Goal: Task Accomplishment & Management: Complete application form

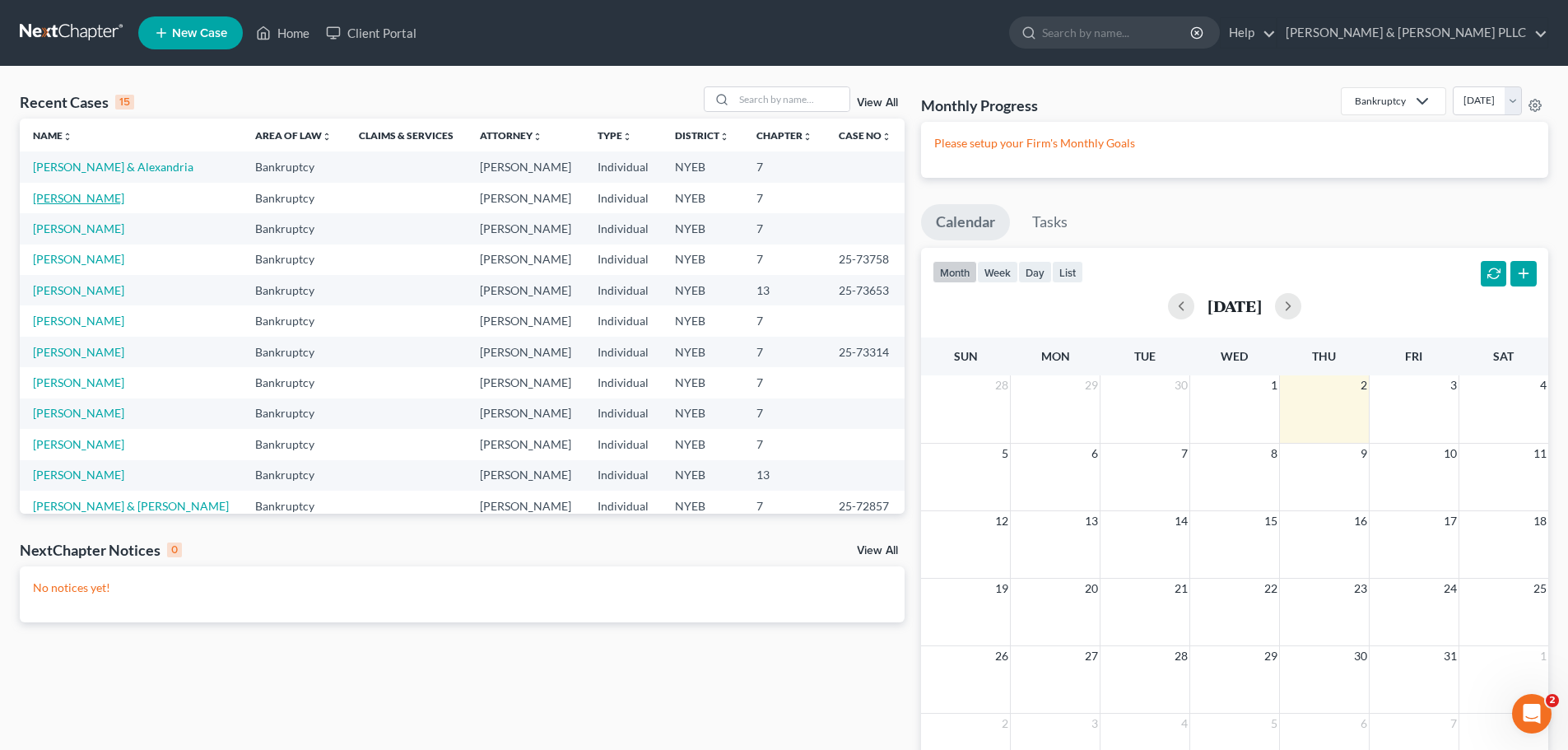
click at [81, 198] on link "[PERSON_NAME]" at bounding box center [78, 198] width 92 height 14
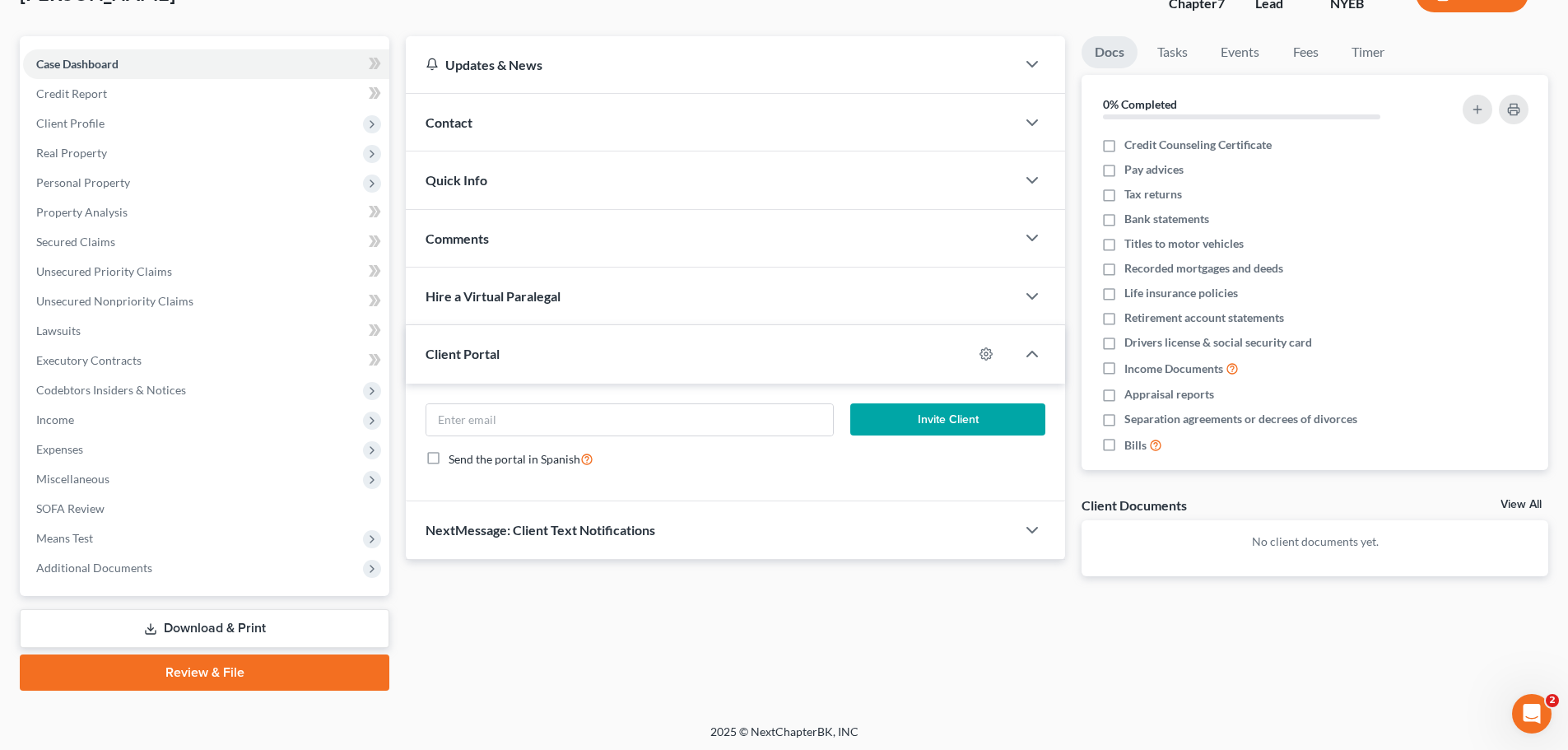
scroll to position [125, 0]
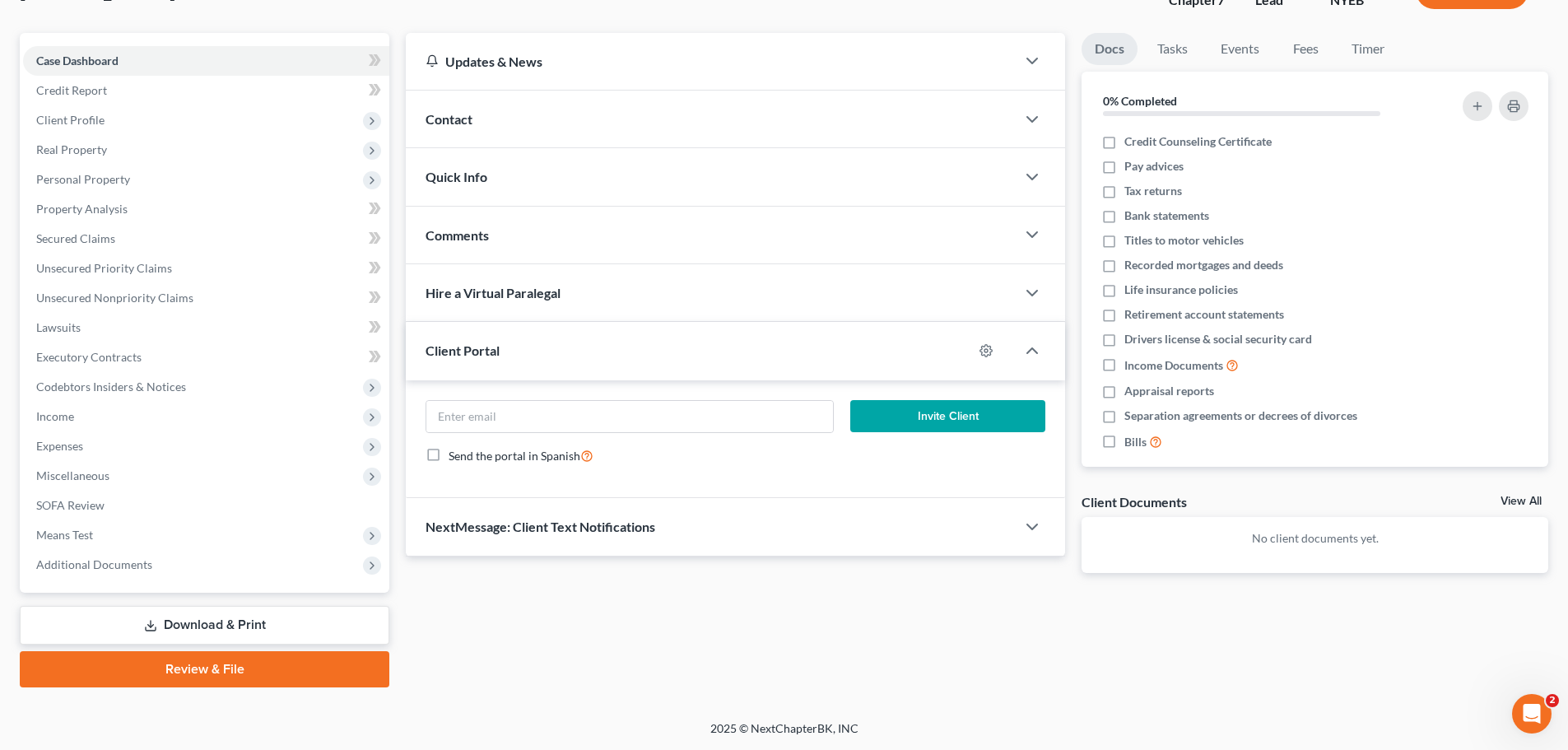
click at [209, 619] on link "Download & Print" at bounding box center [204, 624] width 369 height 38
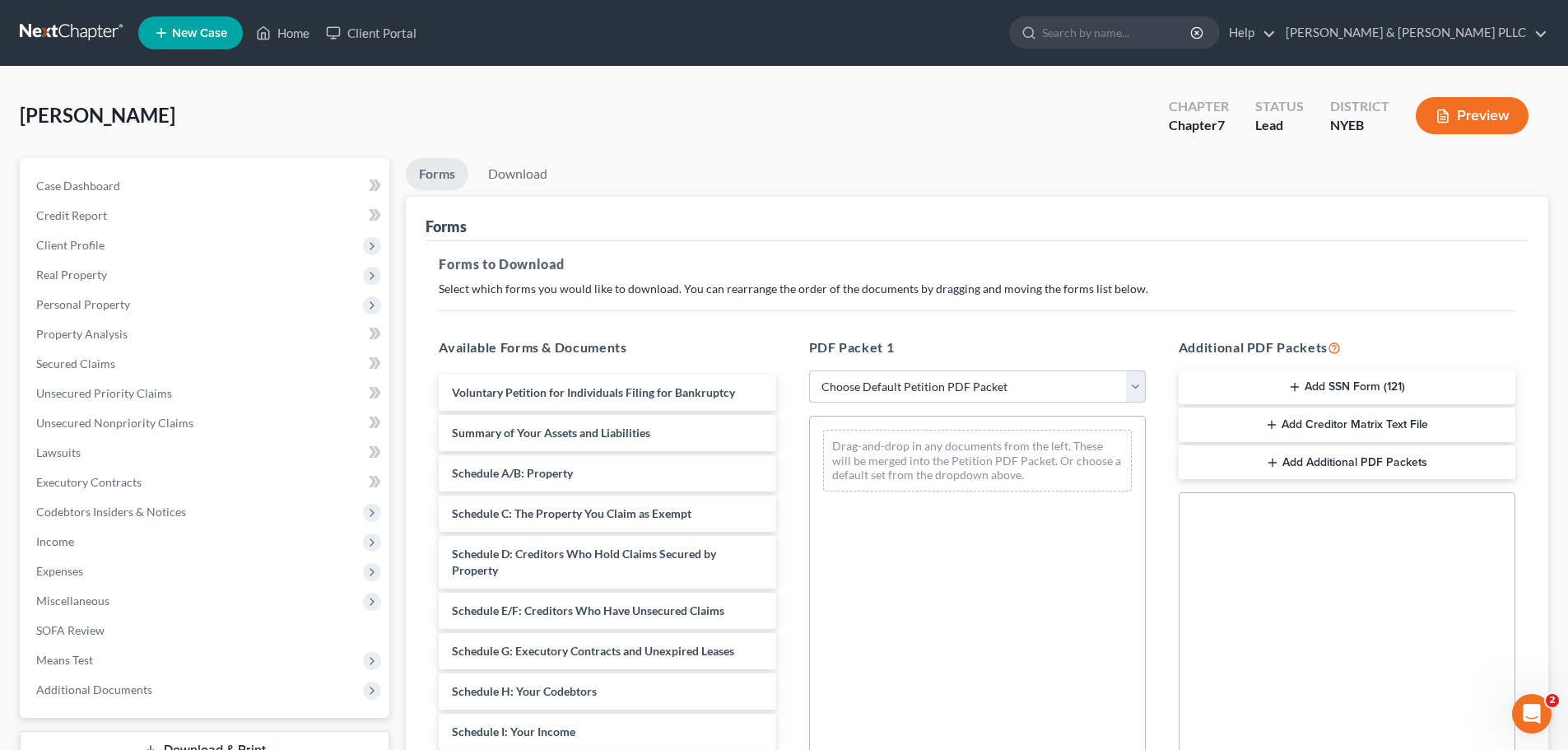
click at [993, 380] on select "Choose Default Petition PDF Packet Complete Bankruptcy Petition (all forms and …" at bounding box center [977, 386] width 337 height 32
select select "0"
click at [809, 370] on select "Choose Default Petition PDF Packet Complete Bankruptcy Petition (all forms and …" at bounding box center [977, 386] width 337 height 32
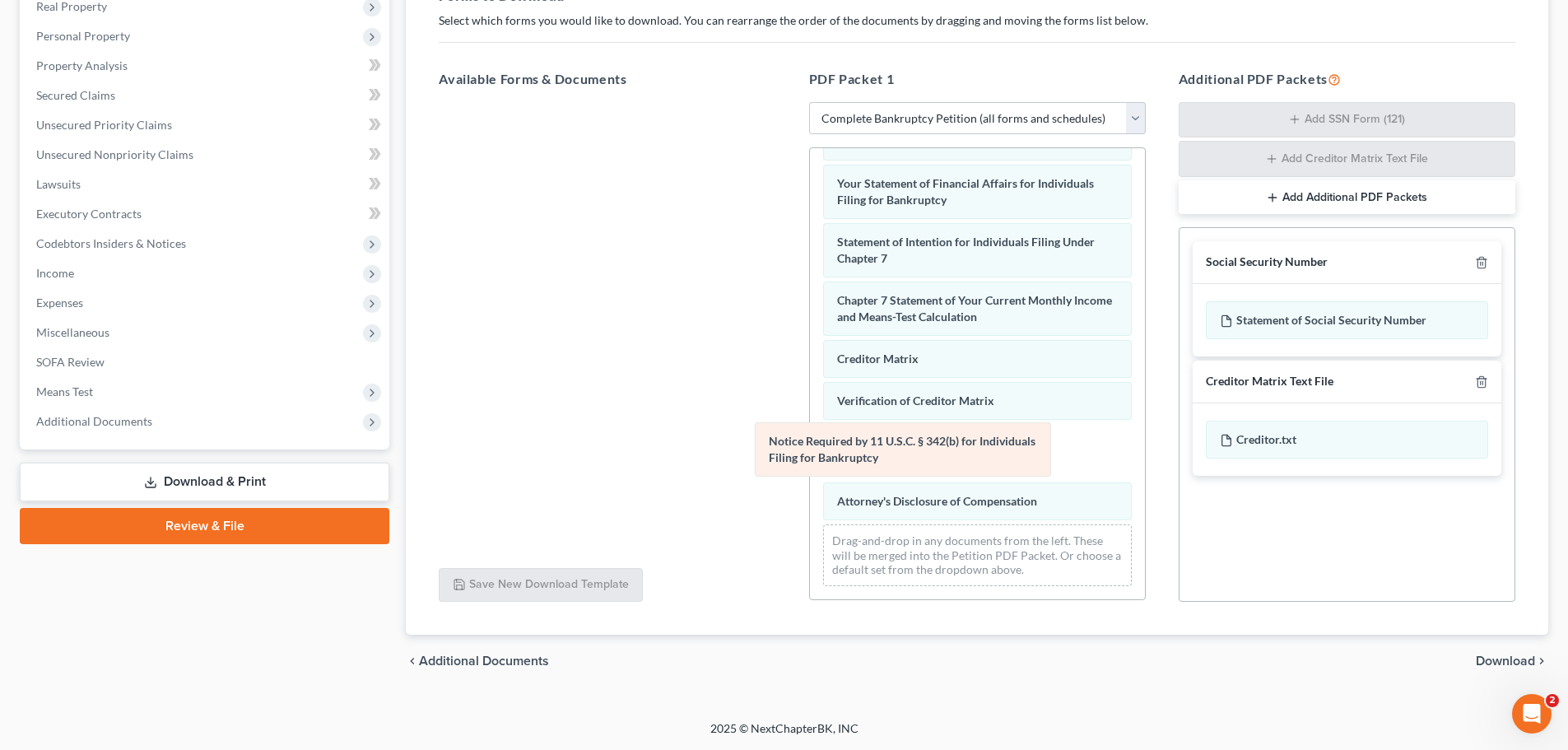
scroll to position [466, 0]
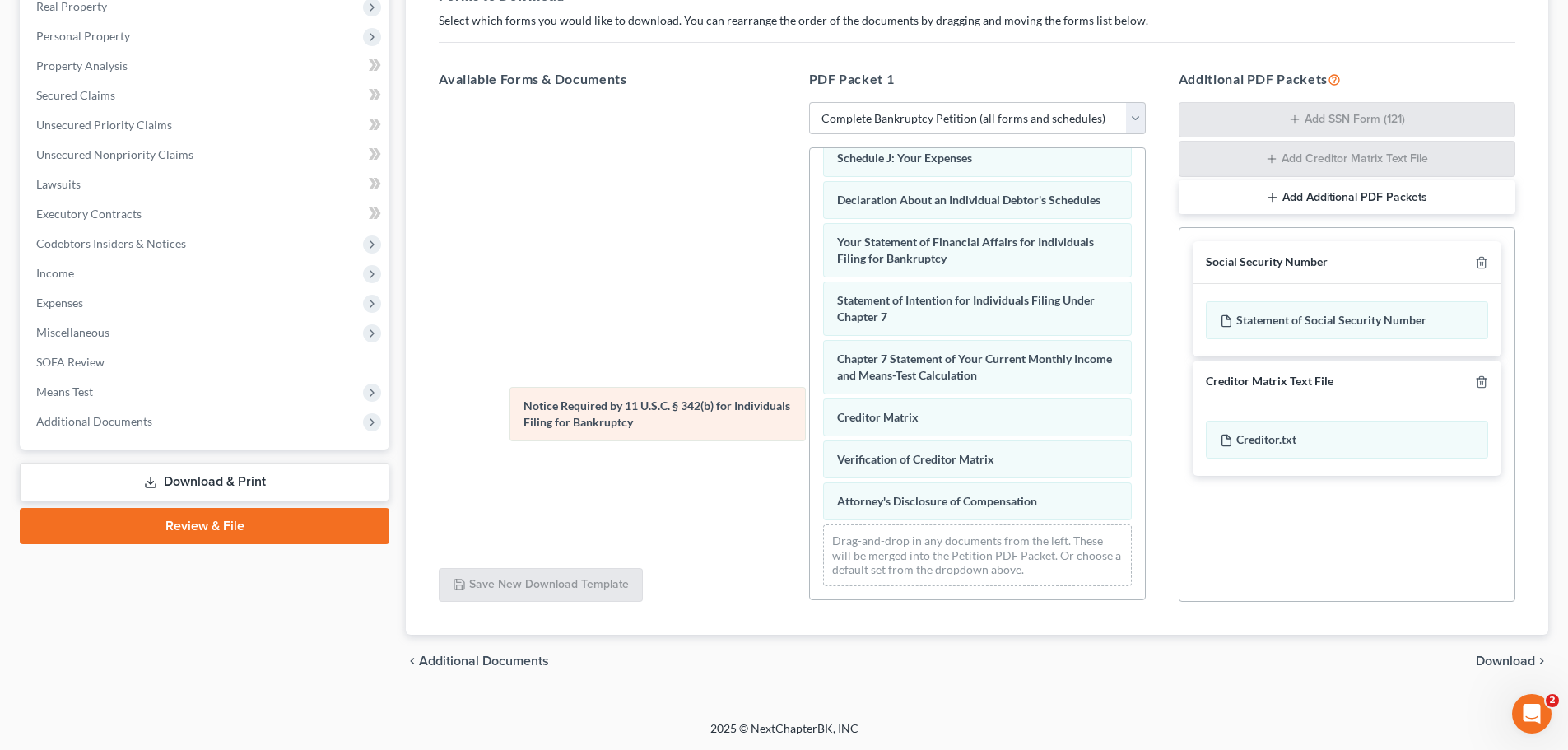
drag, startPoint x: 887, startPoint y: 443, endPoint x: 572, endPoint y: 405, distance: 317.3
click at [810, 405] on div "Notice Required by 11 U.S.C. § 342(b) for Individuals Filing for Bankruptcy Vol…" at bounding box center [977, 149] width 335 height 901
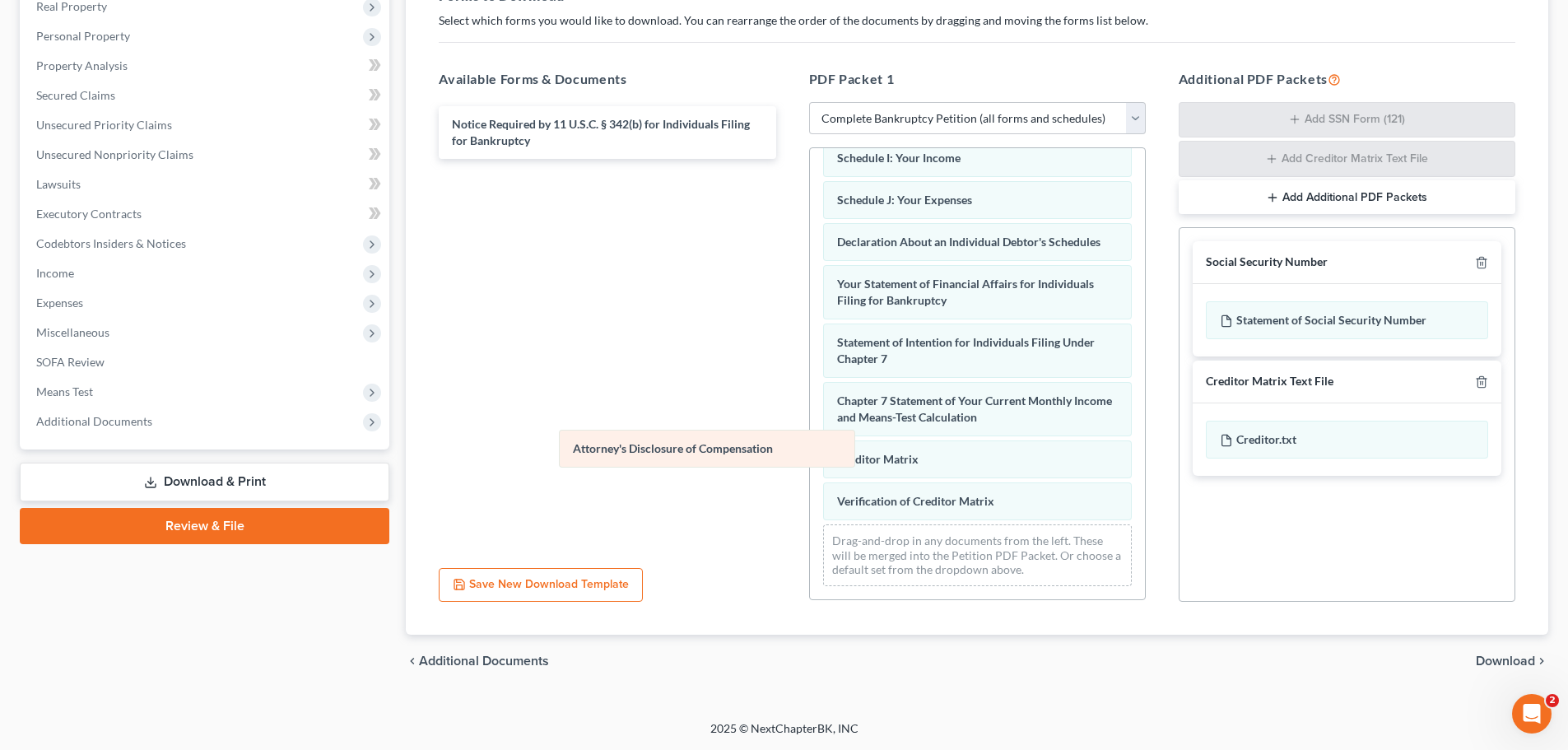
scroll to position [424, 0]
drag, startPoint x: 883, startPoint y: 495, endPoint x: 589, endPoint y: 378, distance: 316.4
click at [810, 378] on div "Attorney's Disclosure of Compensation Voluntary Petition for Individuals Filing…" at bounding box center [977, 170] width 335 height 858
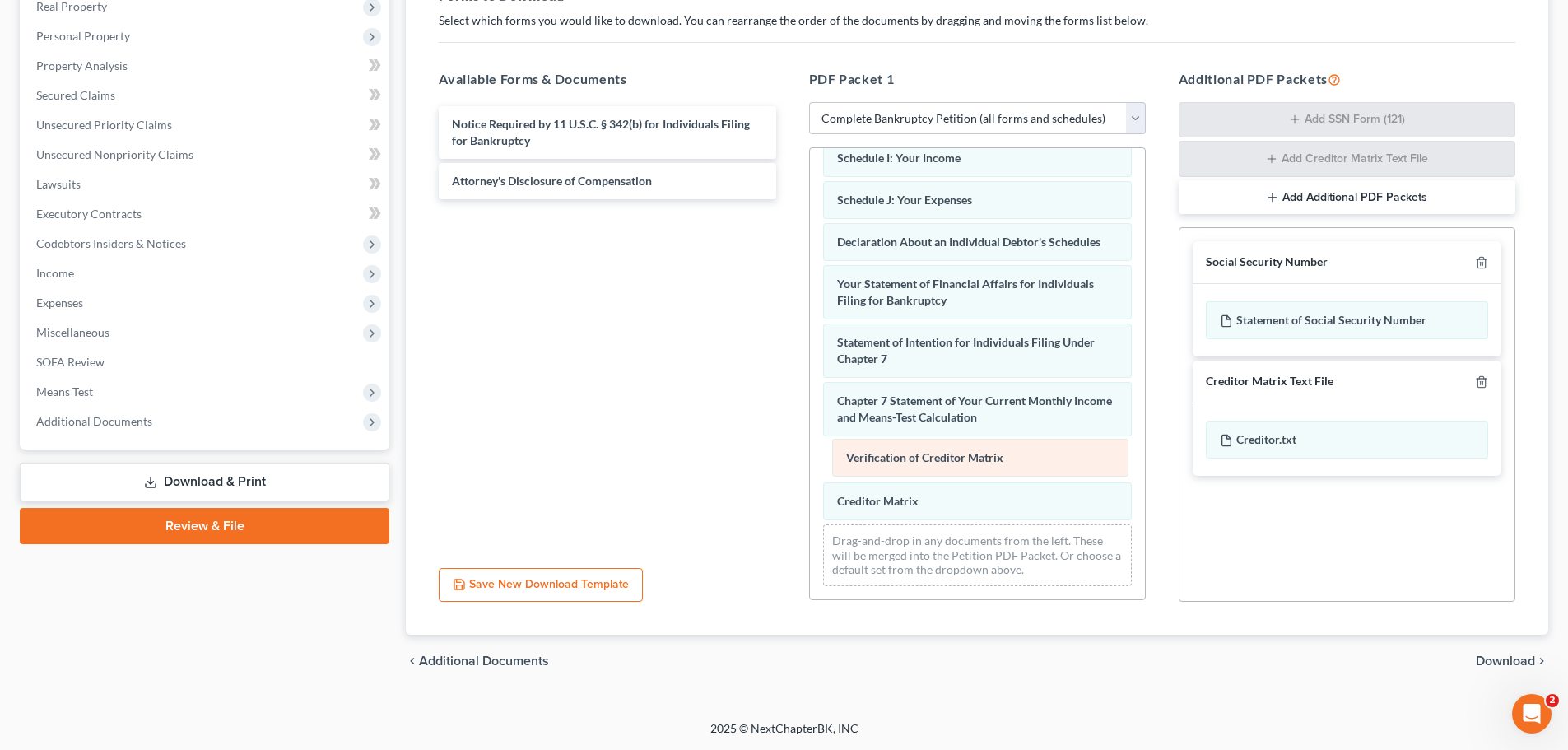
drag, startPoint x: 884, startPoint y: 501, endPoint x: 891, endPoint y: 458, distance: 43.6
click at [891, 458] on div "Verification of Creditor Matrix Voluntary Petition for Individuals Filing for B…" at bounding box center [977, 170] width 335 height 858
click at [1516, 658] on span "Download" at bounding box center [1505, 660] width 59 height 13
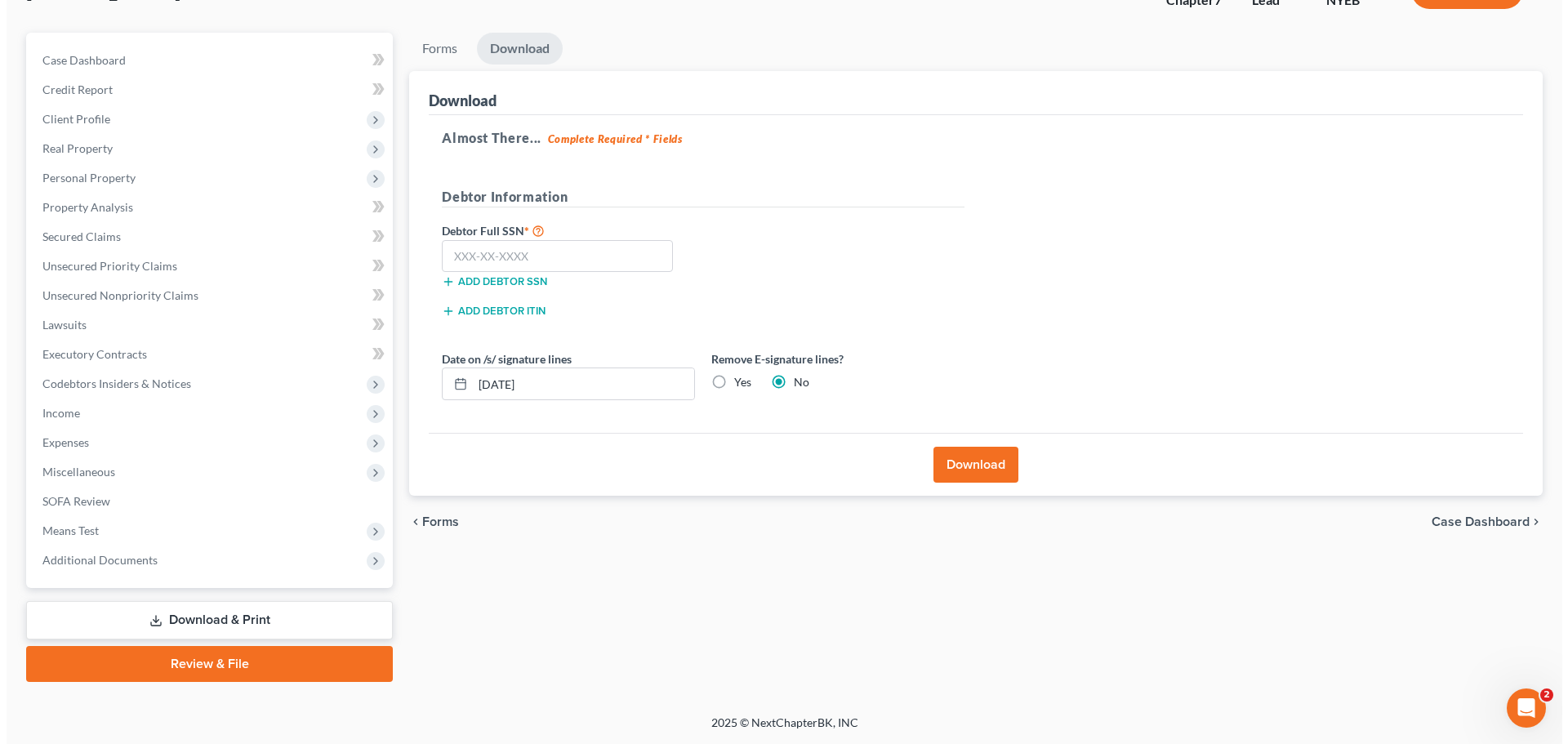
scroll to position [124, 0]
click at [727, 380] on label "Yes" at bounding box center [736, 382] width 18 height 17
click at [734, 380] on input "Yes" at bounding box center [739, 379] width 11 height 11
radio input "true"
radio input "false"
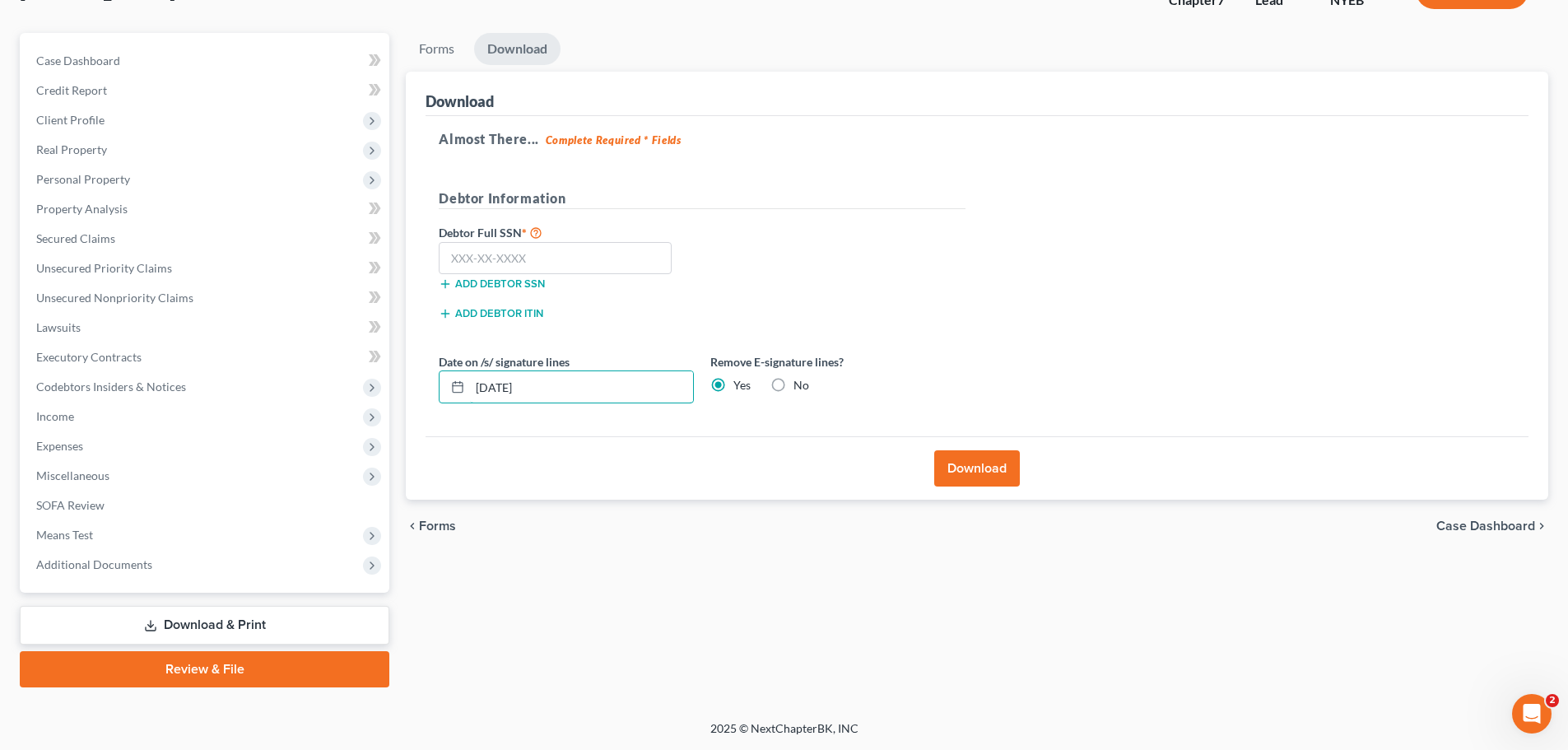
drag, startPoint x: 581, startPoint y: 385, endPoint x: 420, endPoint y: 381, distance: 161.0
click at [420, 381] on div "Download Almost There... Complete Required * Fields Debtor Information Debtor F…" at bounding box center [976, 286] width 1143 height 429
click at [967, 463] on button "Download" at bounding box center [976, 468] width 86 height 36
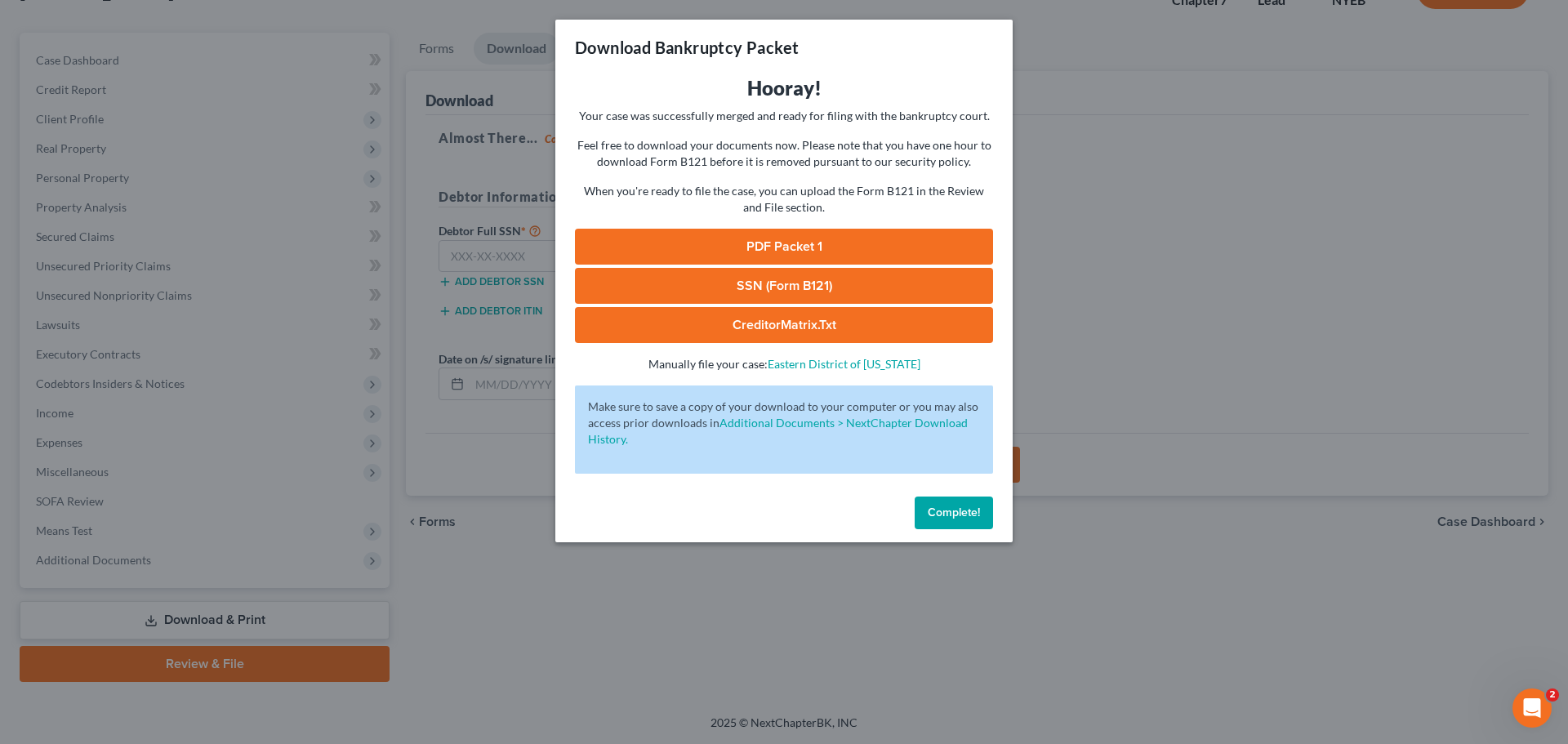
click at [858, 249] on link "PDF Packet 1" at bounding box center [784, 246] width 418 height 36
click at [784, 247] on link "PDF Packet 1" at bounding box center [784, 246] width 418 height 36
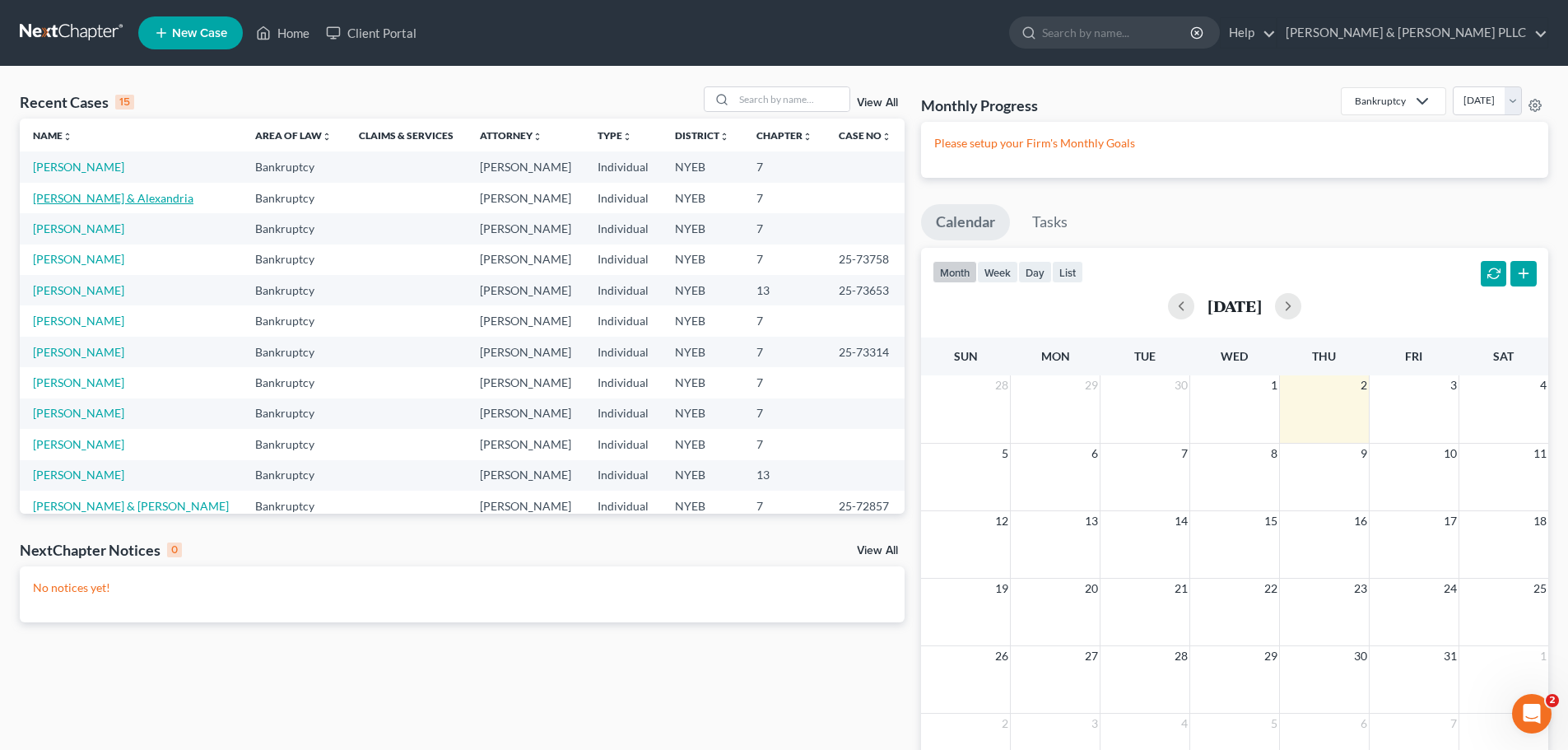
click at [68, 200] on link "Kanes, George & Alexandria" at bounding box center [112, 198] width 160 height 14
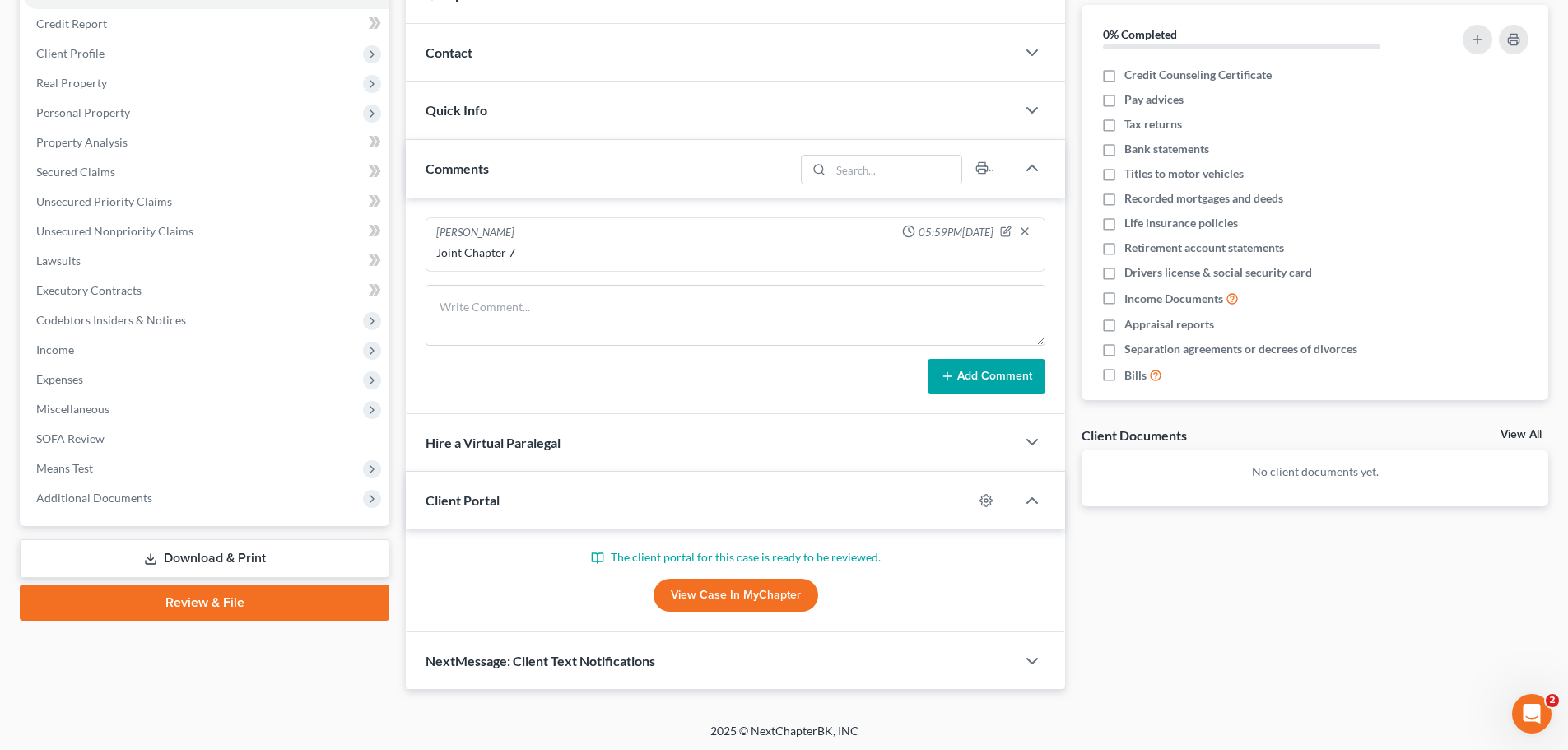
scroll to position [194, 0]
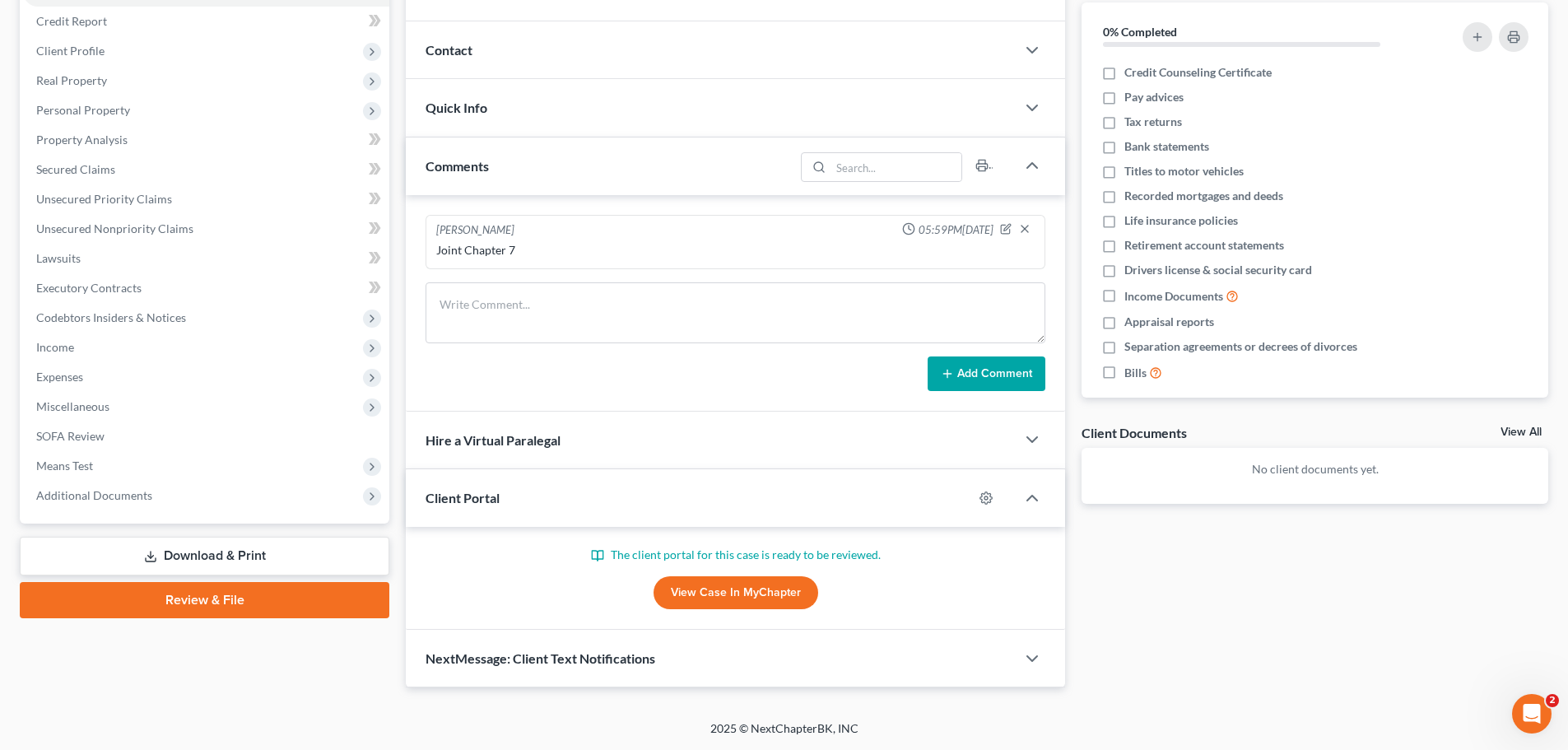
click at [742, 589] on link "View Case in MyChapter" at bounding box center [735, 592] width 164 height 32
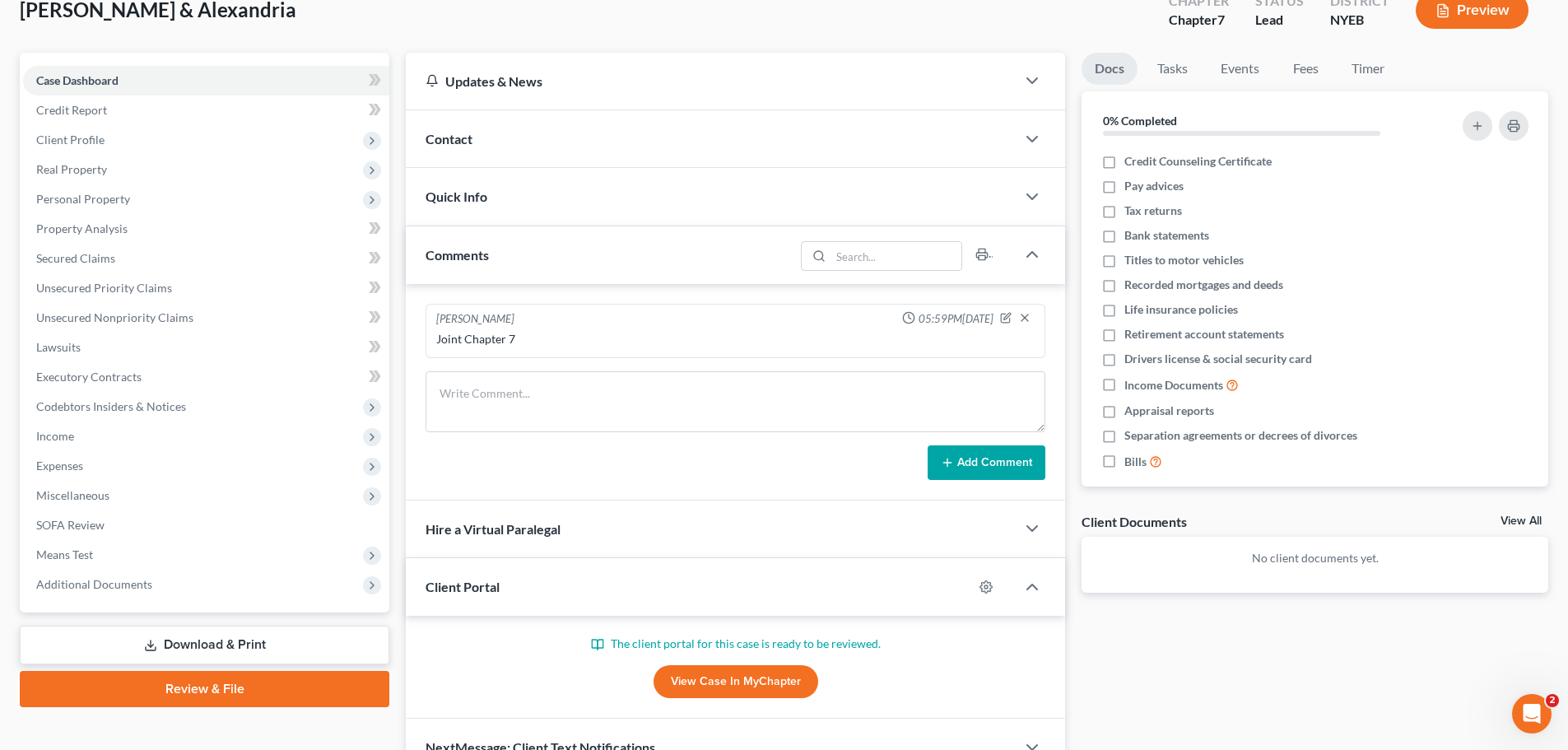
scroll to position [0, 0]
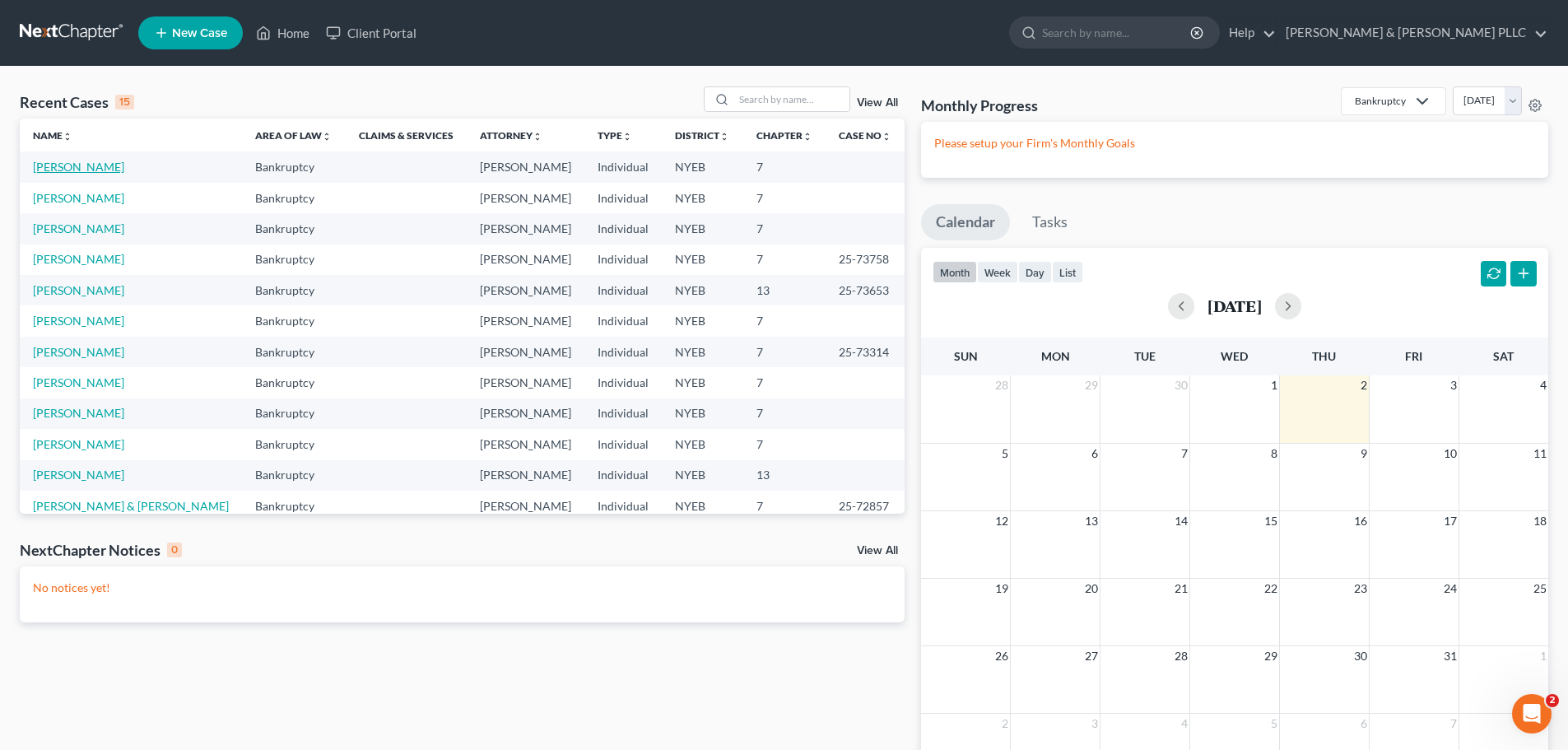
click at [69, 163] on link "[PERSON_NAME]" at bounding box center [78, 166] width 92 height 14
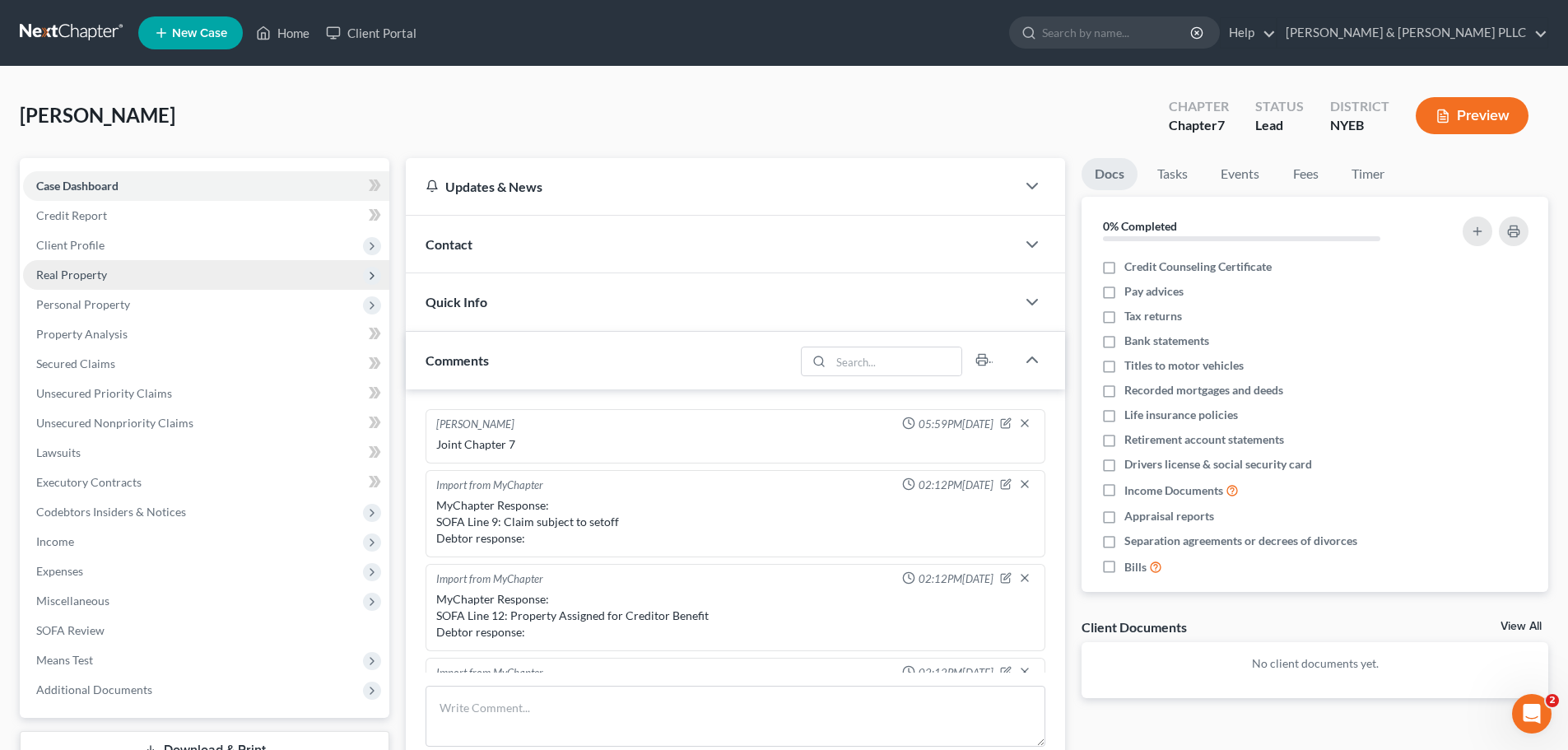
scroll to position [414, 0]
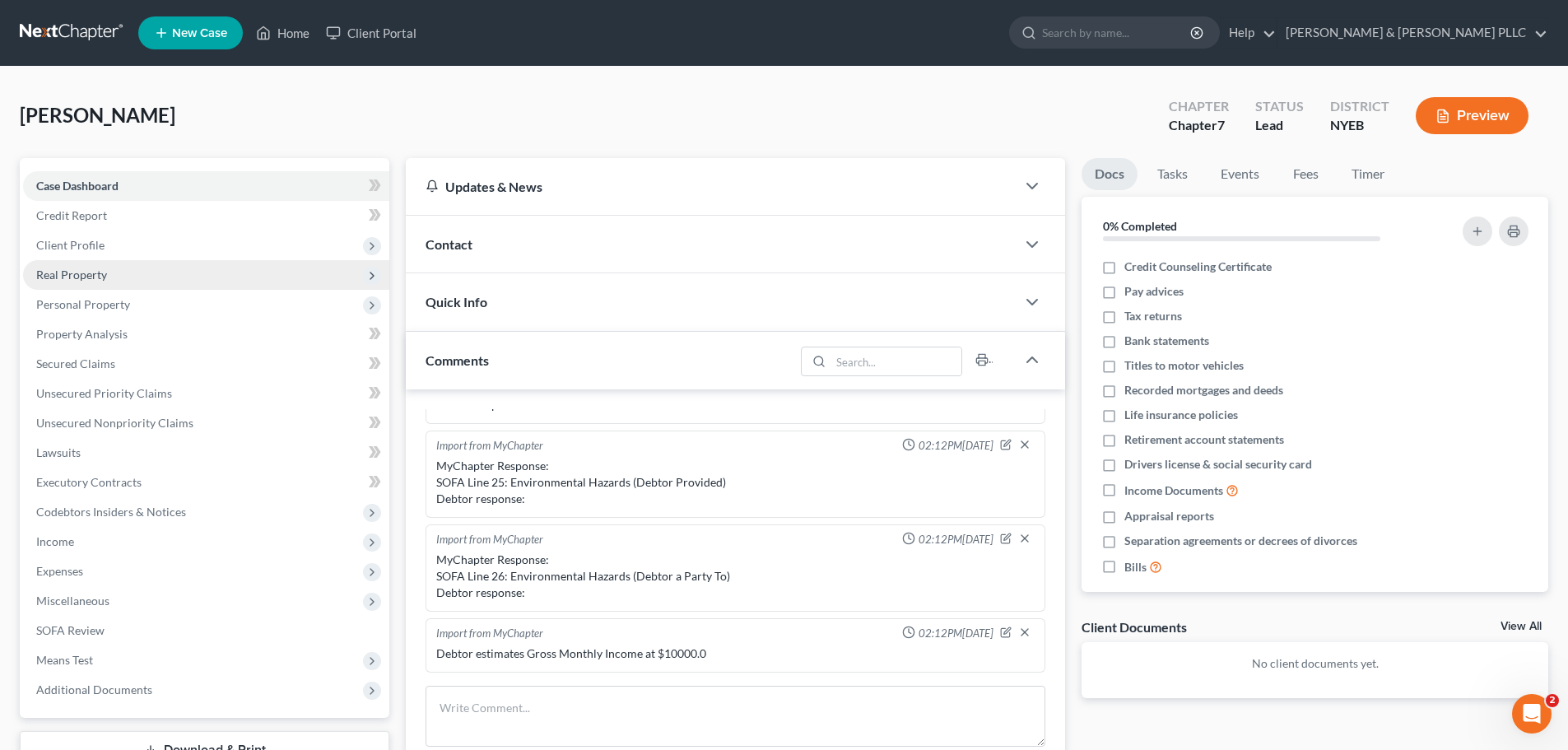
click at [59, 275] on span "Real Property" at bounding box center [72, 275] width 71 height 14
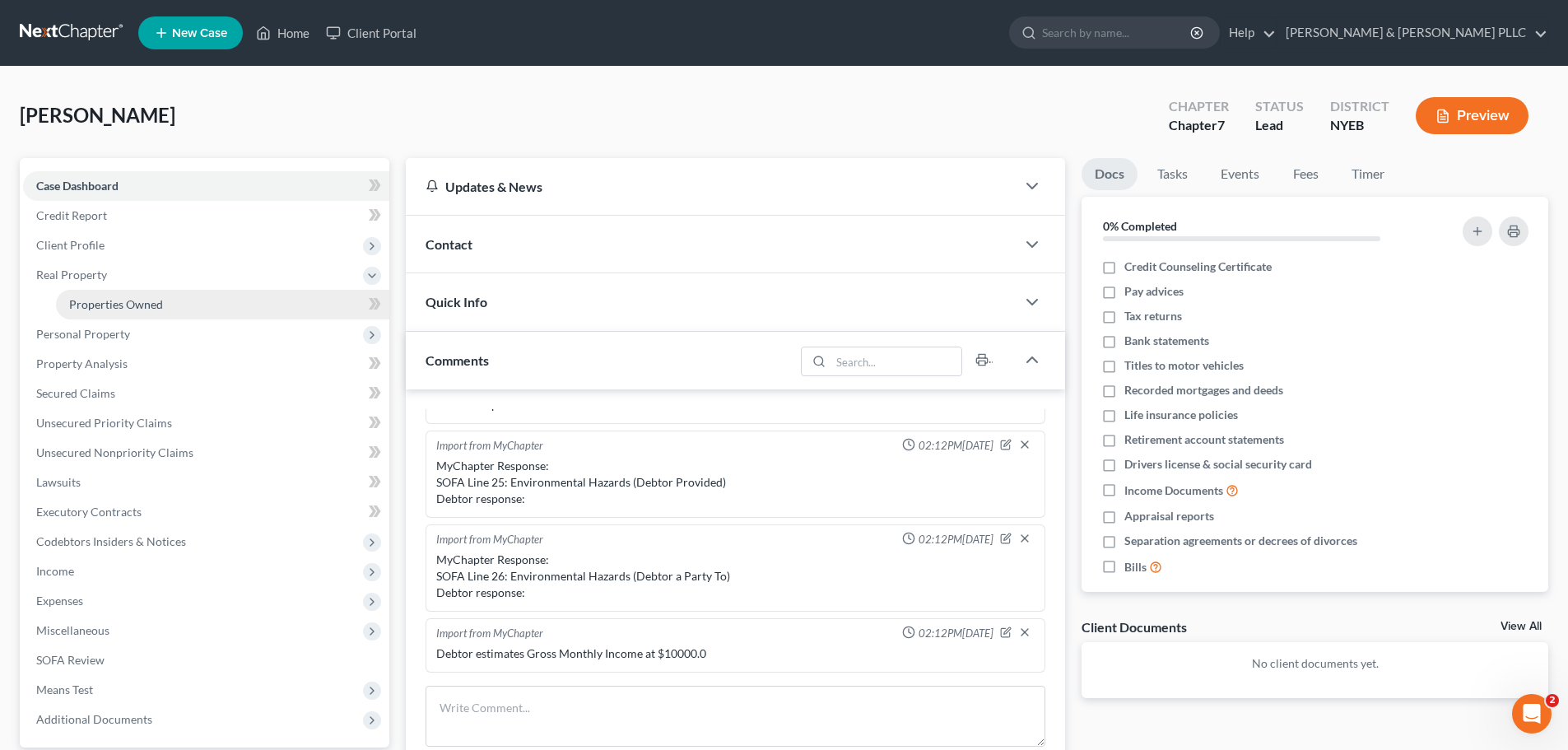
click at [120, 310] on span "Properties Owned" at bounding box center [115, 304] width 94 height 14
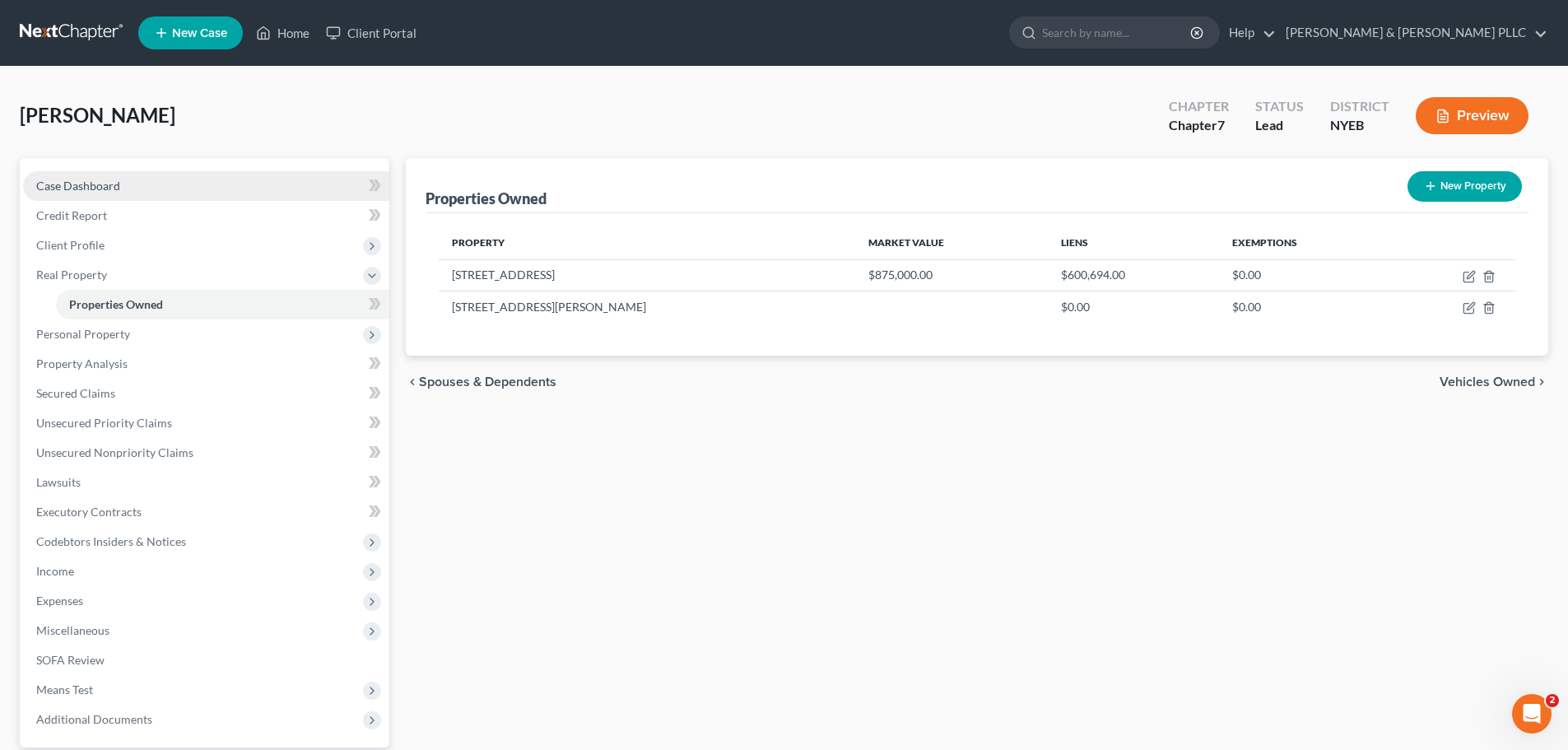
click at [94, 186] on span "Case Dashboard" at bounding box center [78, 185] width 84 height 14
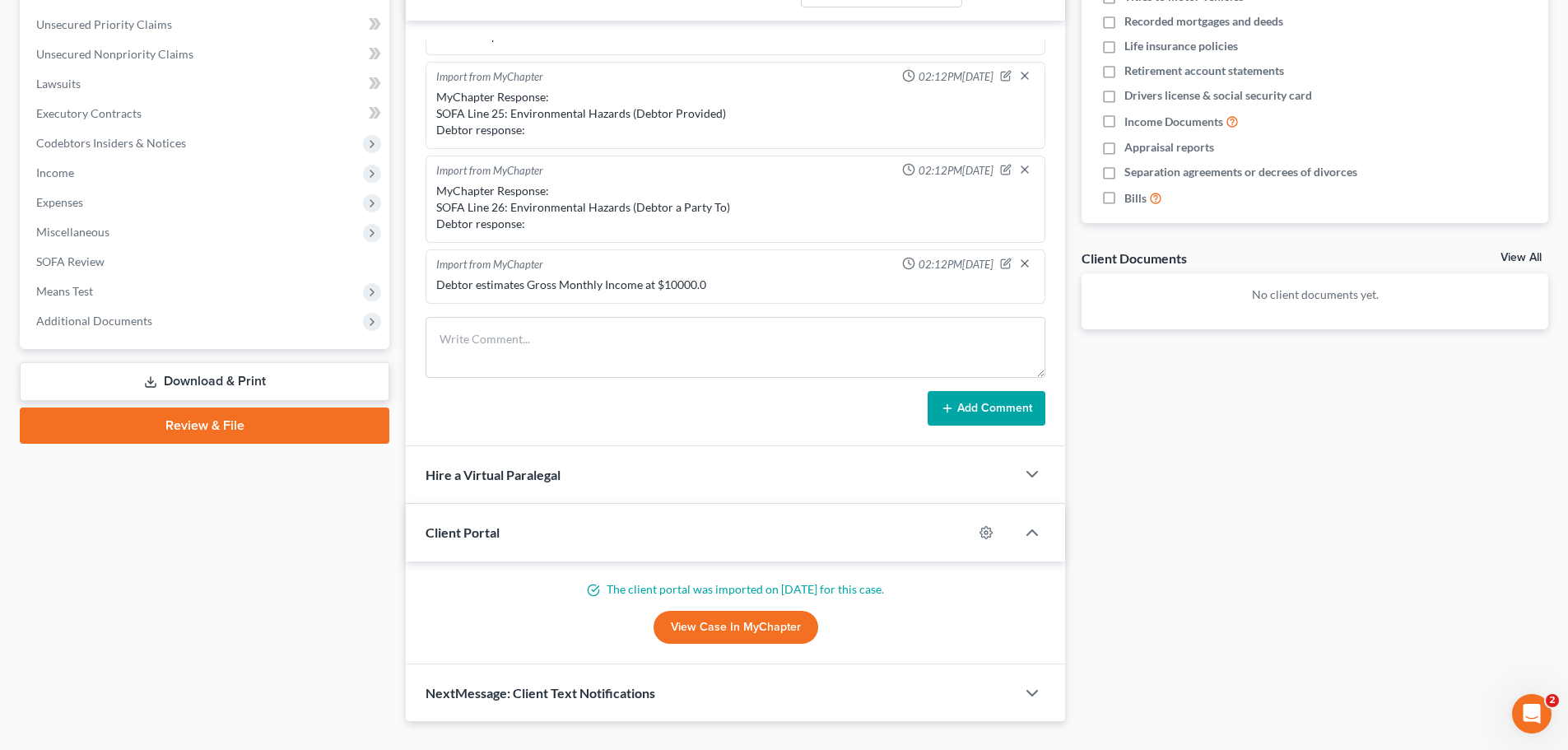
scroll to position [404, 0]
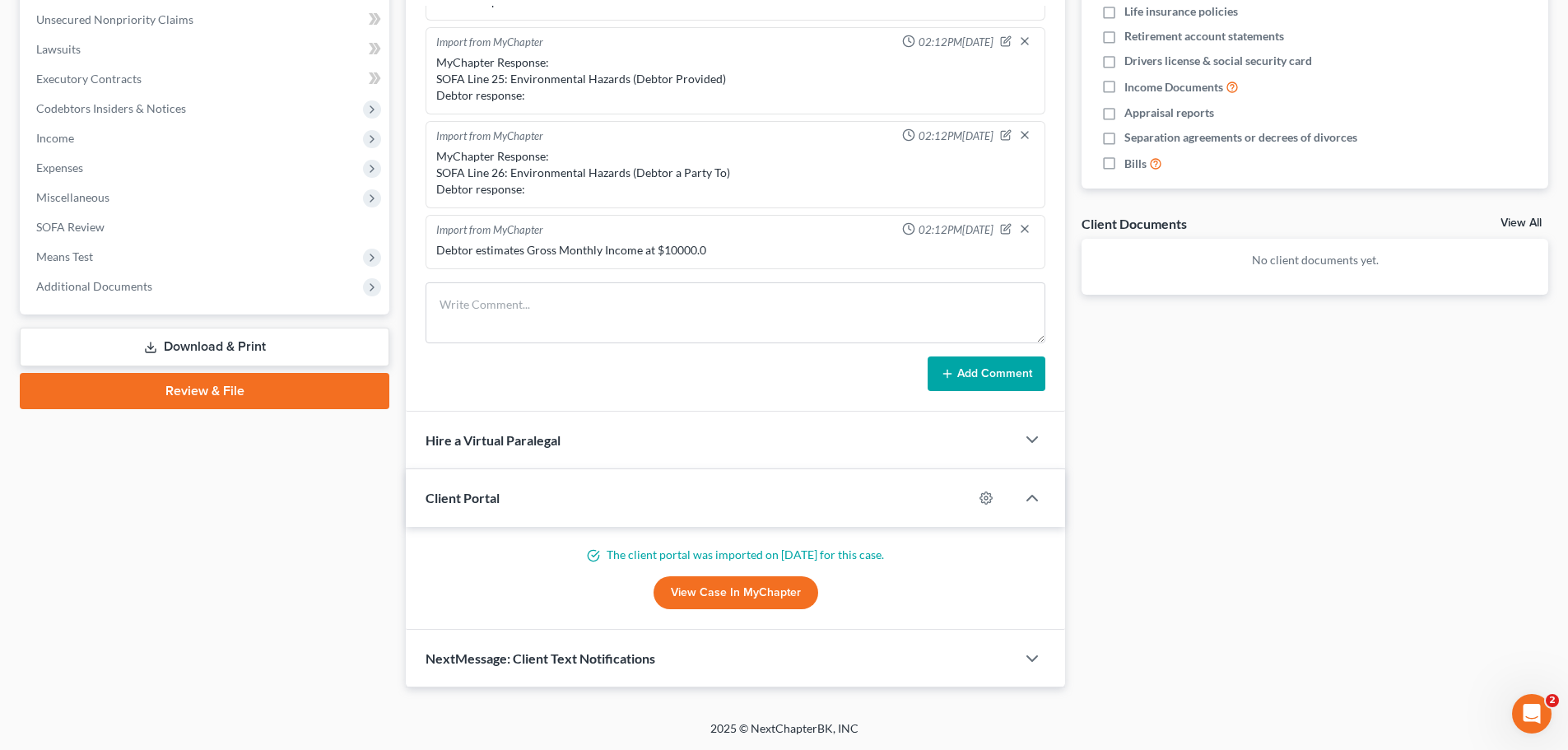
click at [741, 588] on link "View Case in MyChapter" at bounding box center [735, 592] width 164 height 32
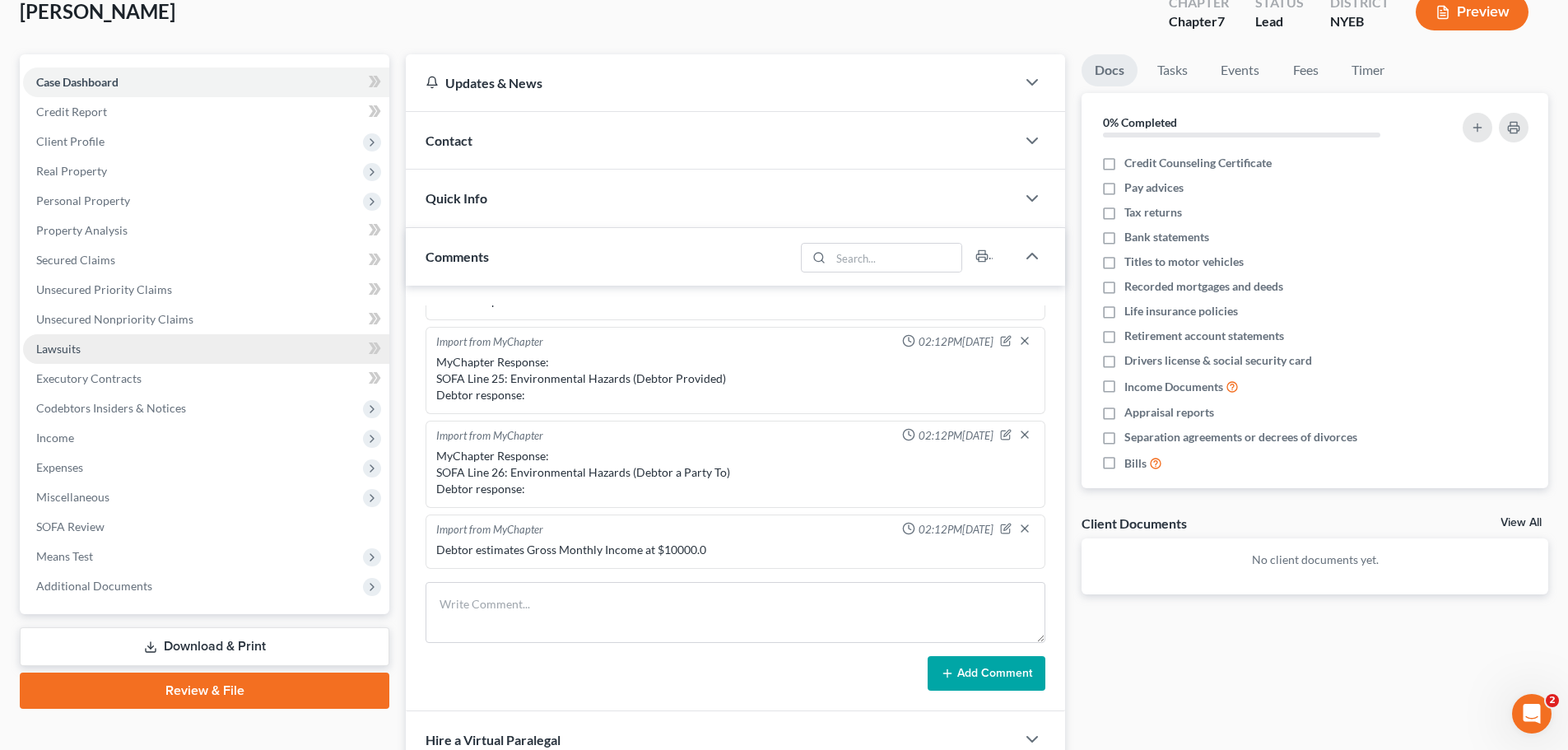
scroll to position [74, 0]
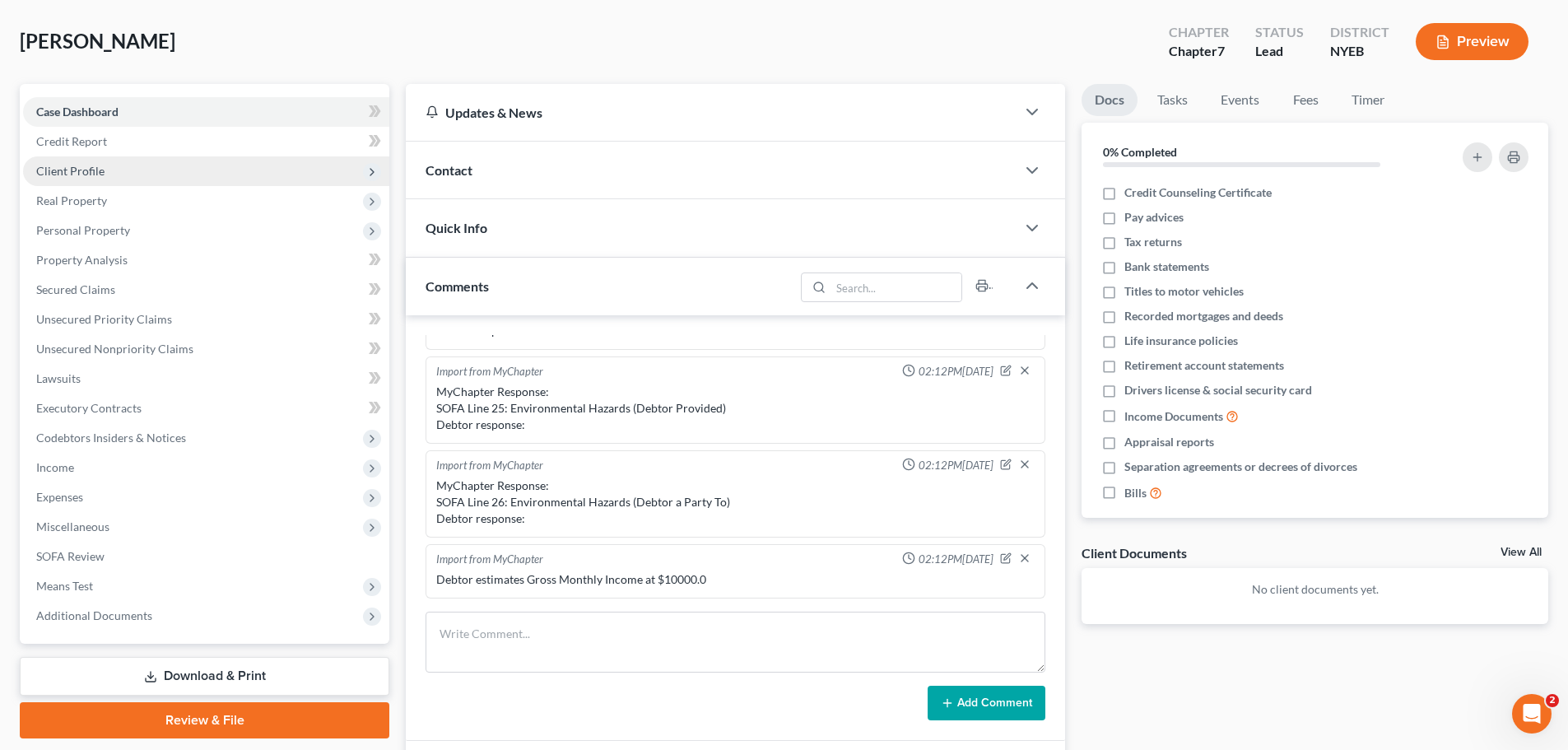
click at [73, 168] on span "Client Profile" at bounding box center [70, 170] width 68 height 14
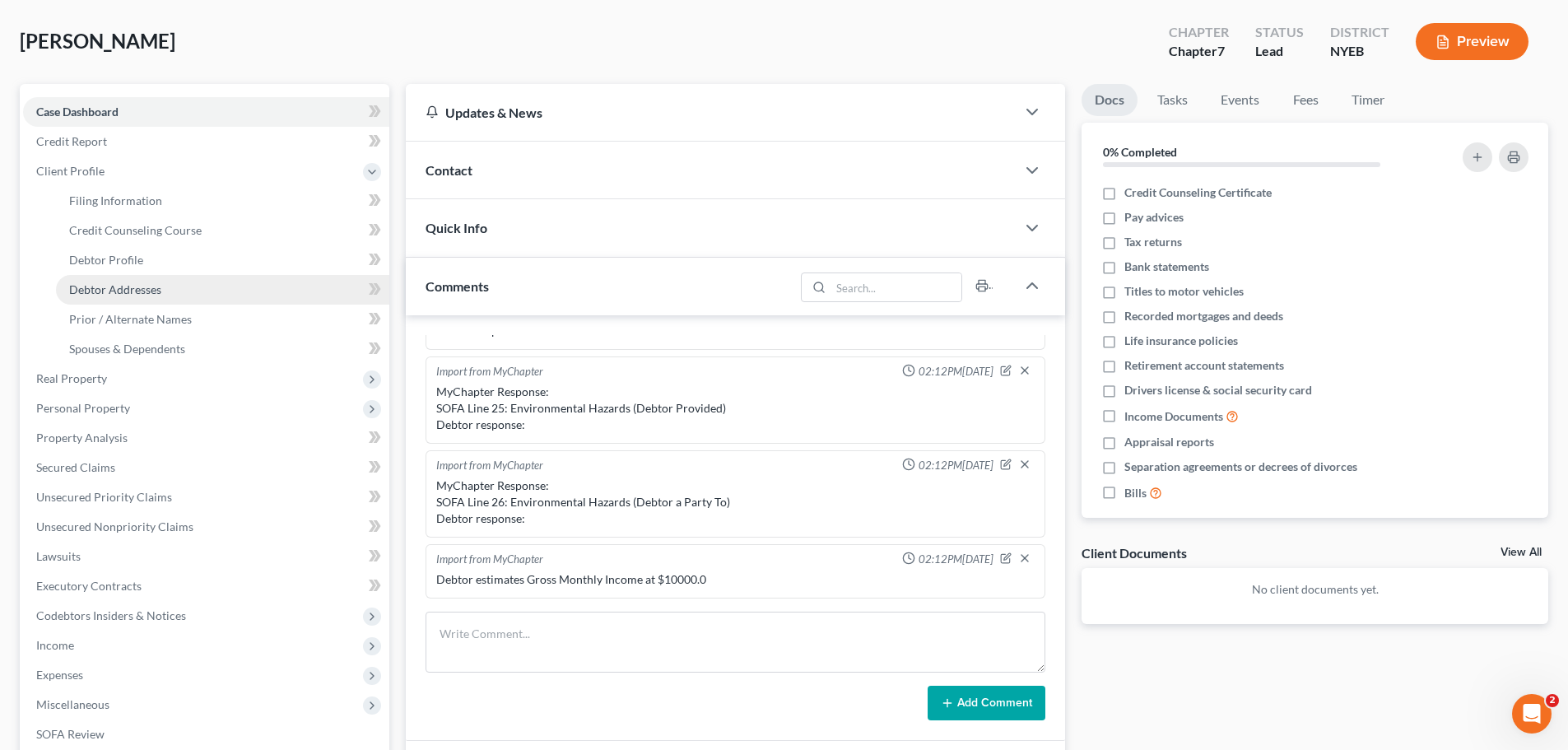
click at [137, 290] on span "Debtor Addresses" at bounding box center [115, 289] width 93 height 14
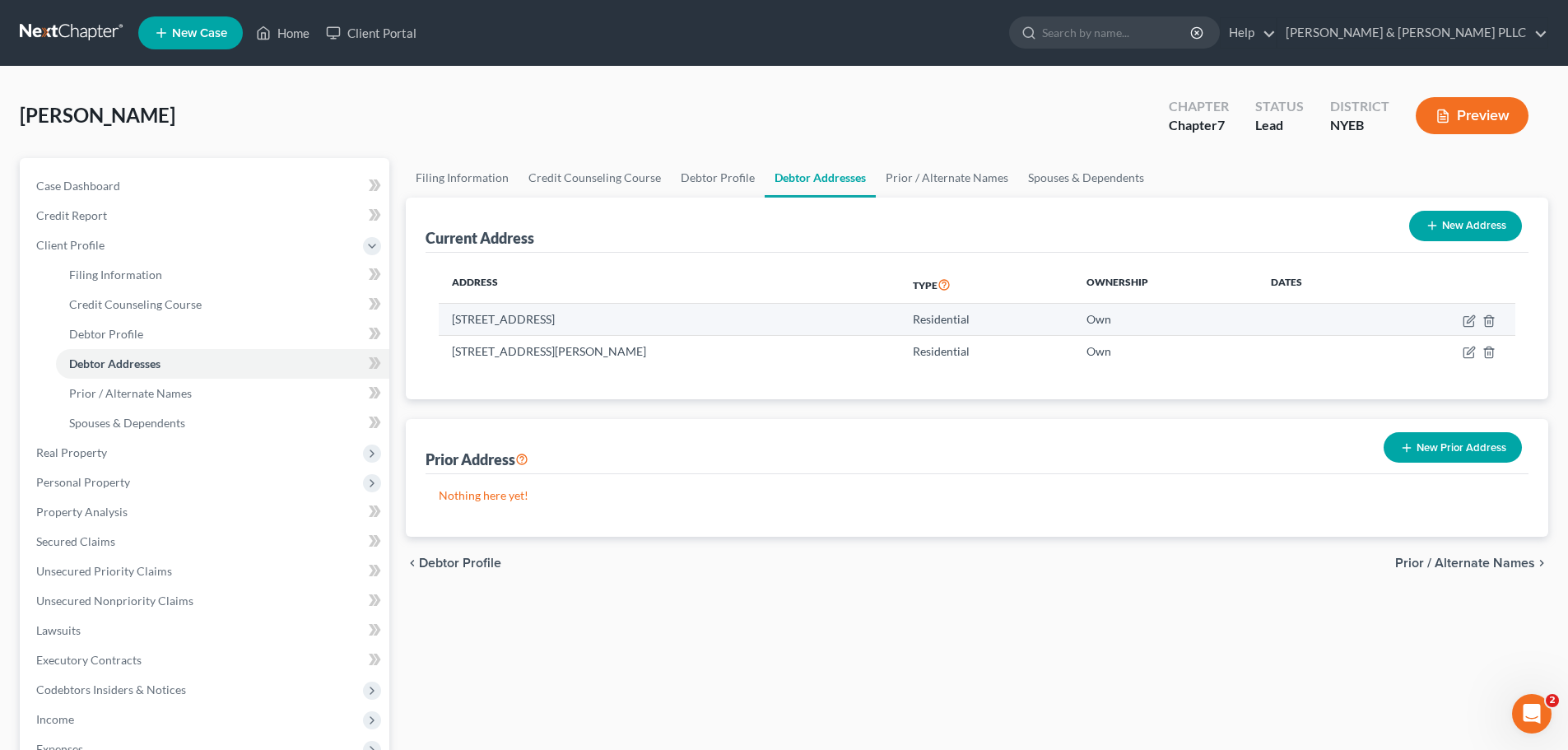
click at [701, 324] on td "[STREET_ADDRESS]" at bounding box center [669, 320] width 461 height 31
click at [1490, 322] on line "button" at bounding box center [1490, 321] width 0 height 3
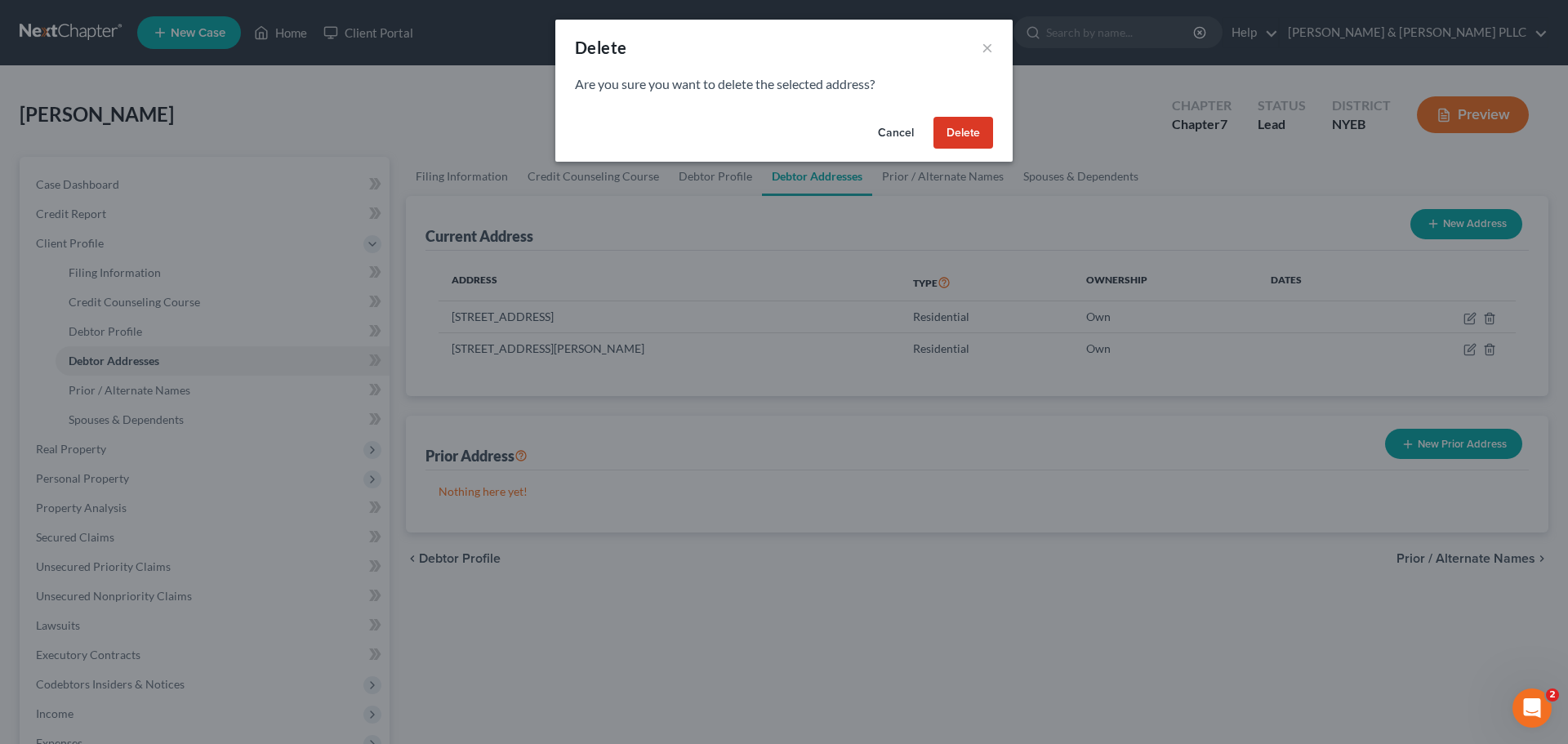
click at [969, 127] on button "Delete" at bounding box center [963, 133] width 60 height 32
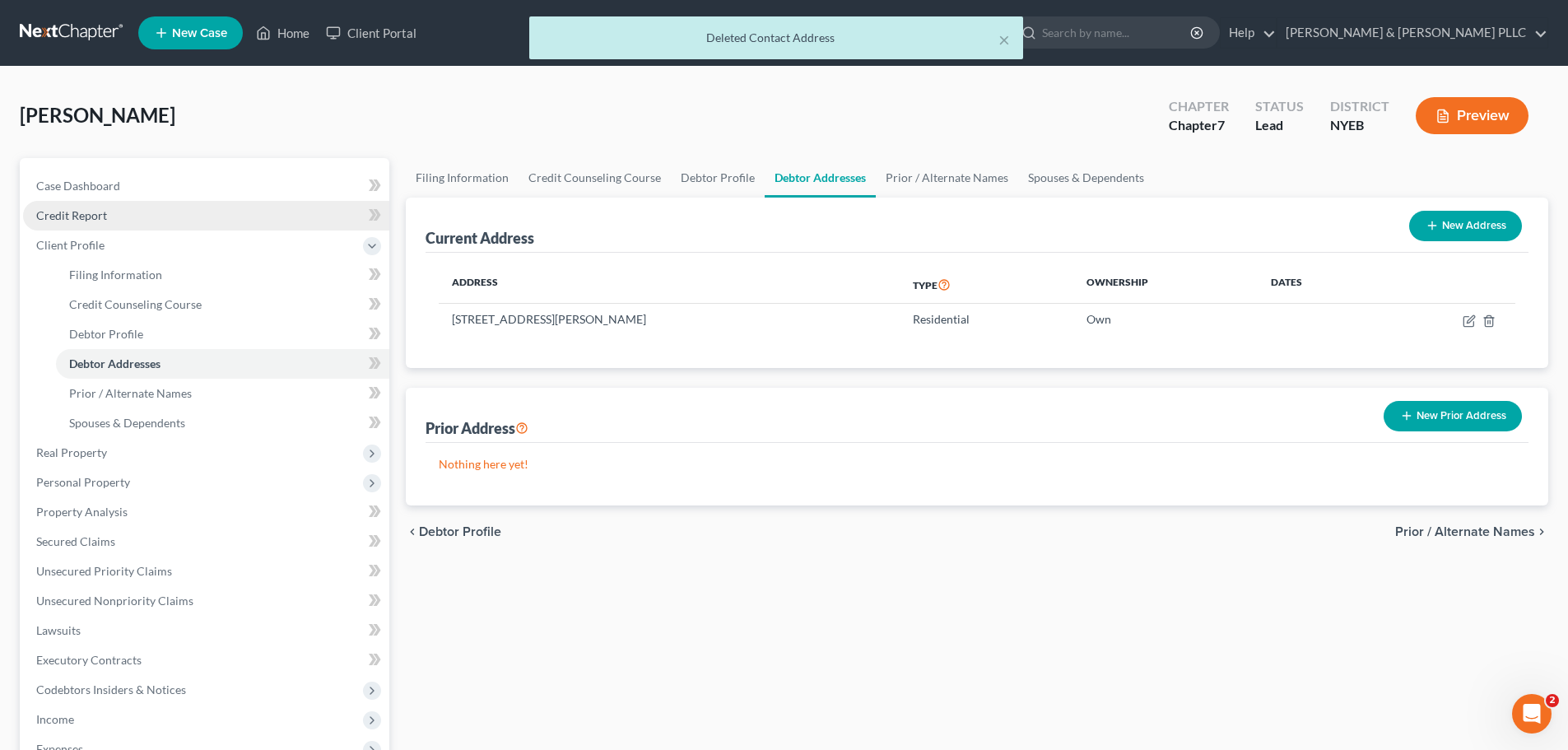
click at [77, 214] on span "Credit Report" at bounding box center [72, 216] width 71 height 14
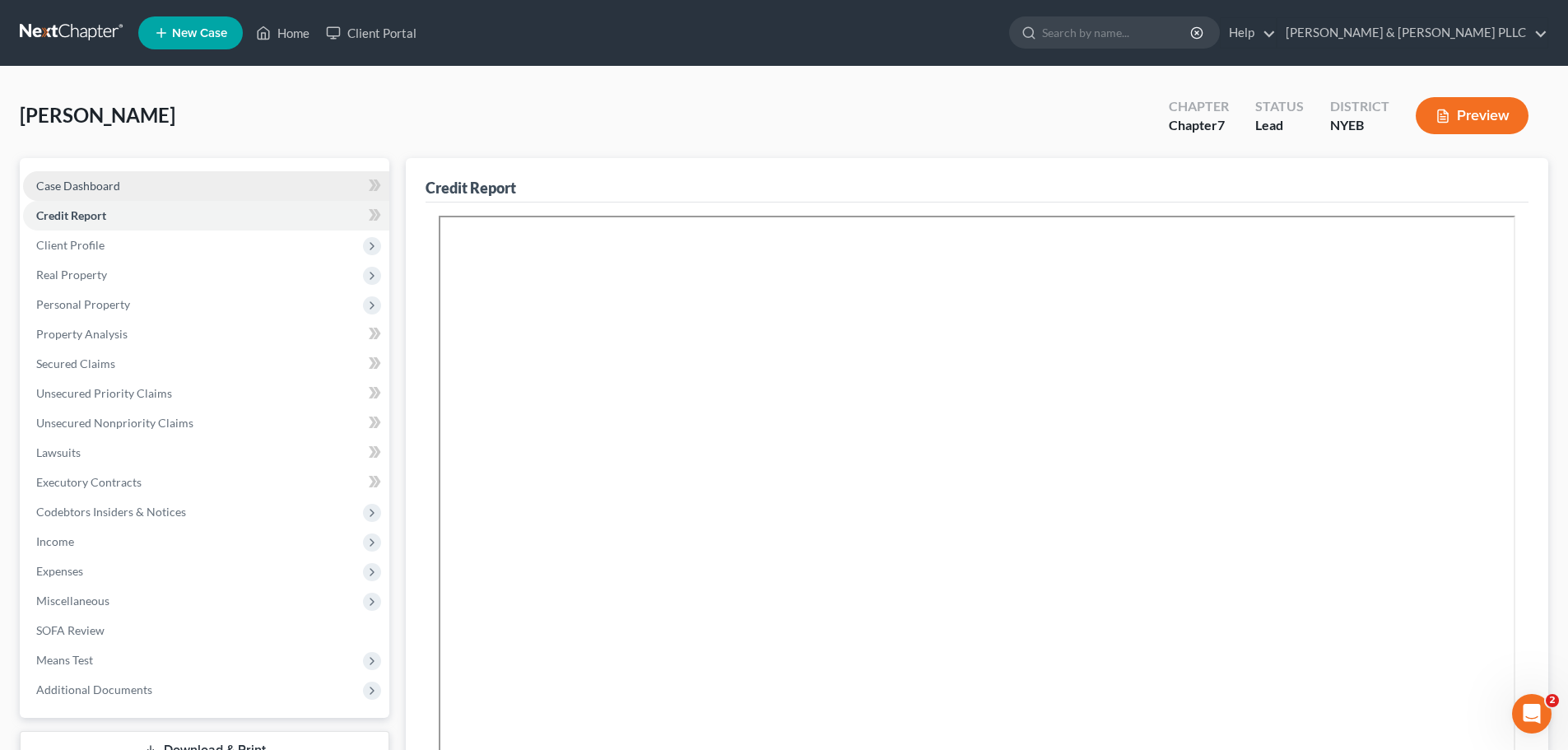
click at [113, 182] on span "Case Dashboard" at bounding box center [78, 185] width 84 height 14
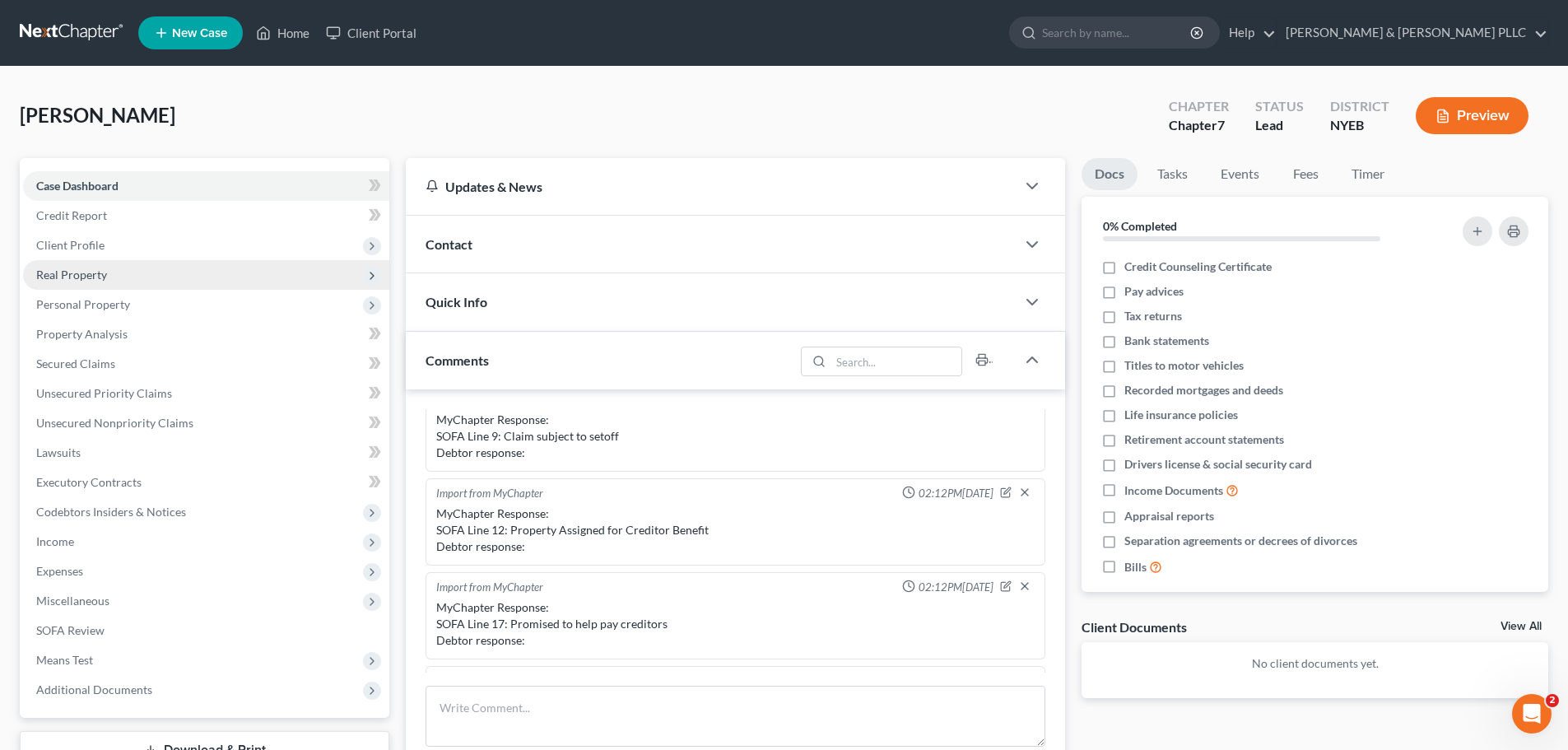
click at [90, 269] on span "Real Property" at bounding box center [72, 275] width 71 height 14
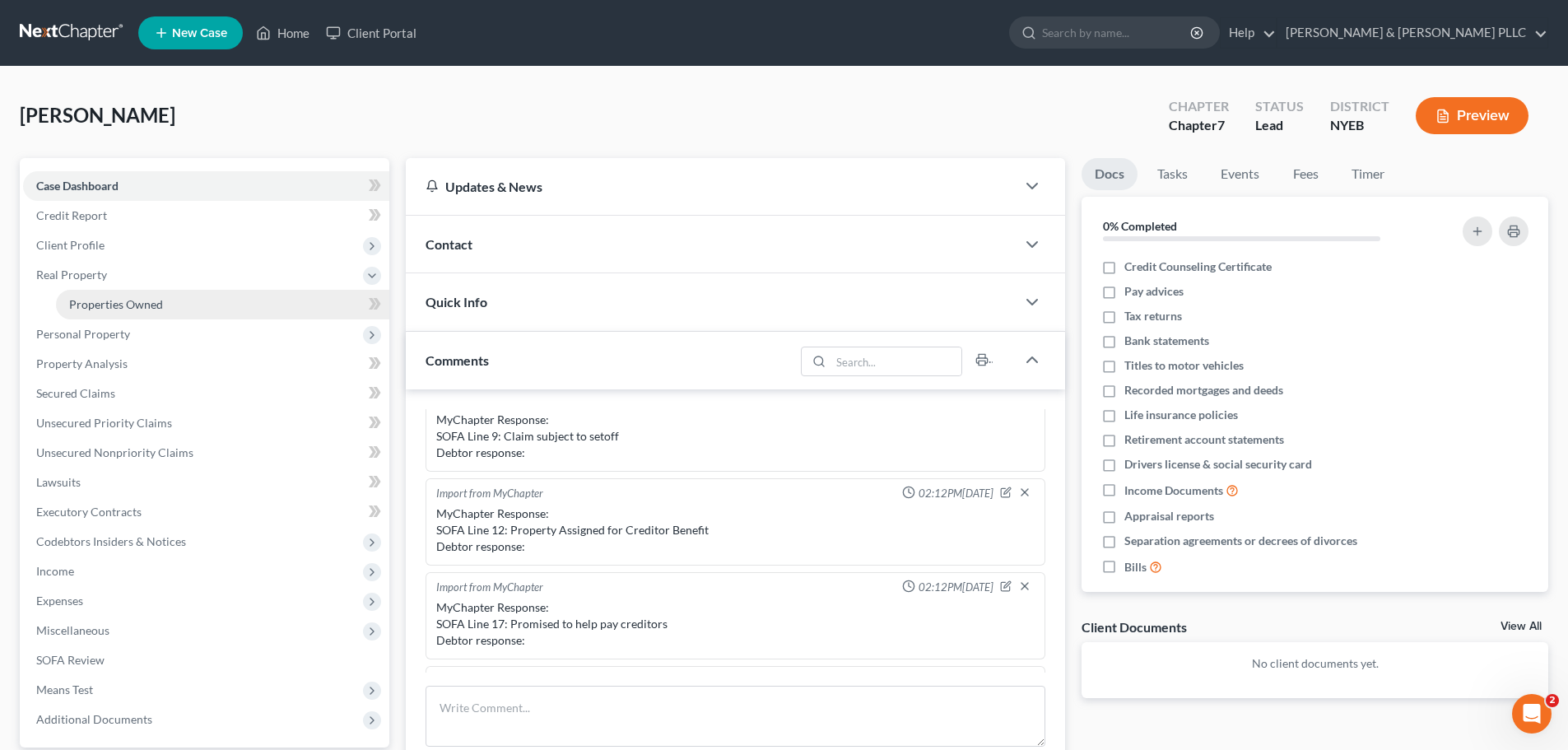
click at [91, 295] on link "Properties Owned" at bounding box center [222, 304] width 334 height 30
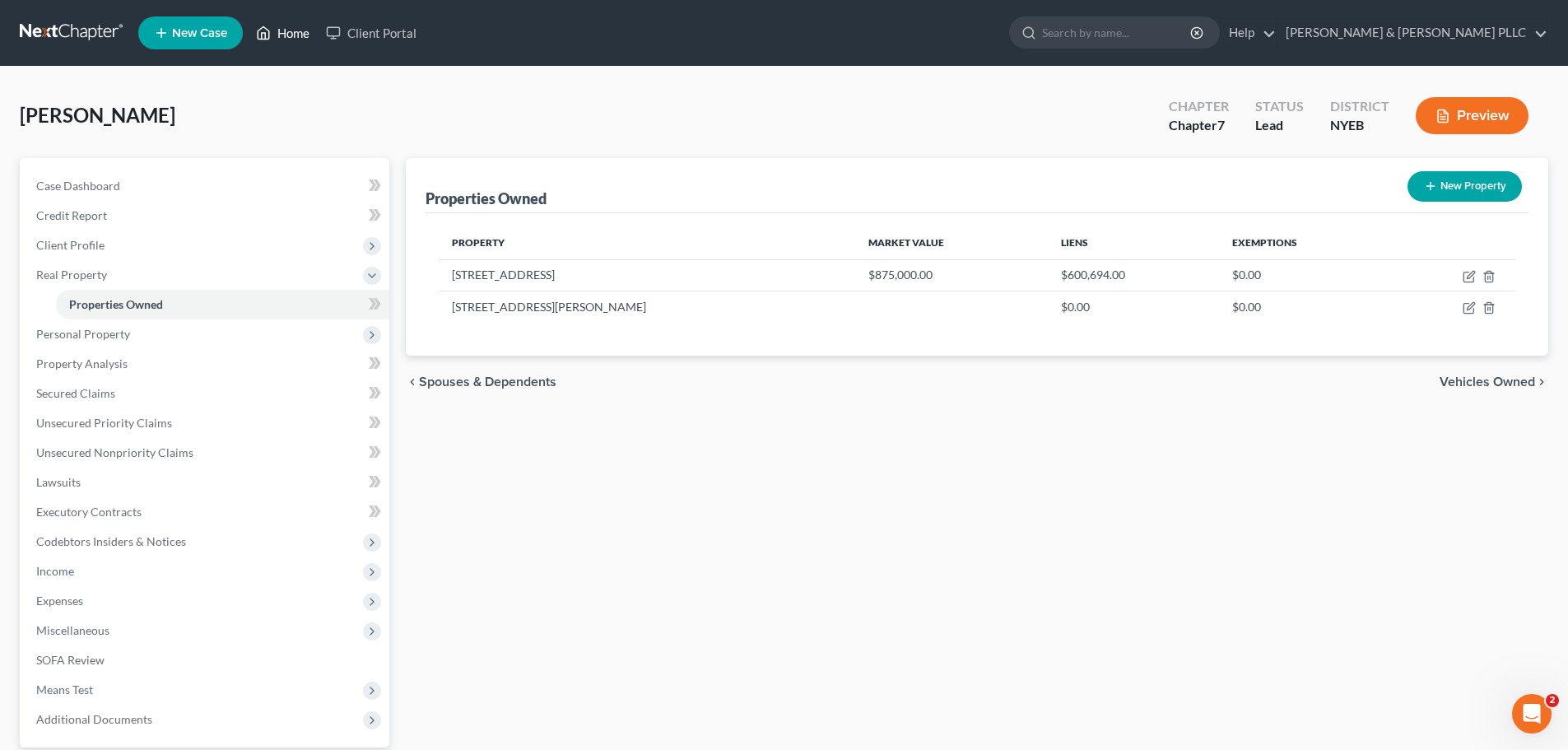
click at [276, 31] on link "Home" at bounding box center [282, 32] width 70 height 30
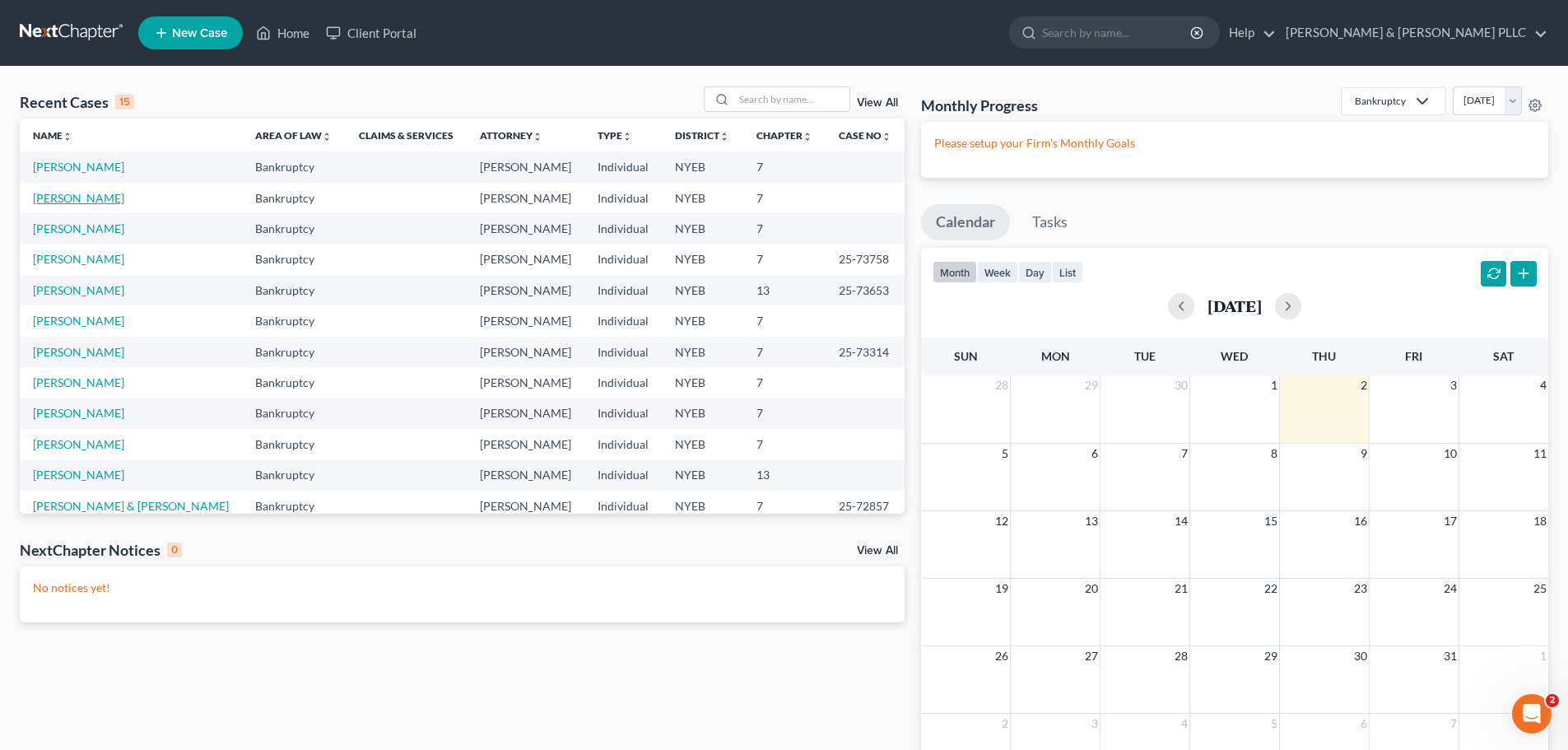
click at [92, 198] on link "[PERSON_NAME]" at bounding box center [78, 198] width 92 height 14
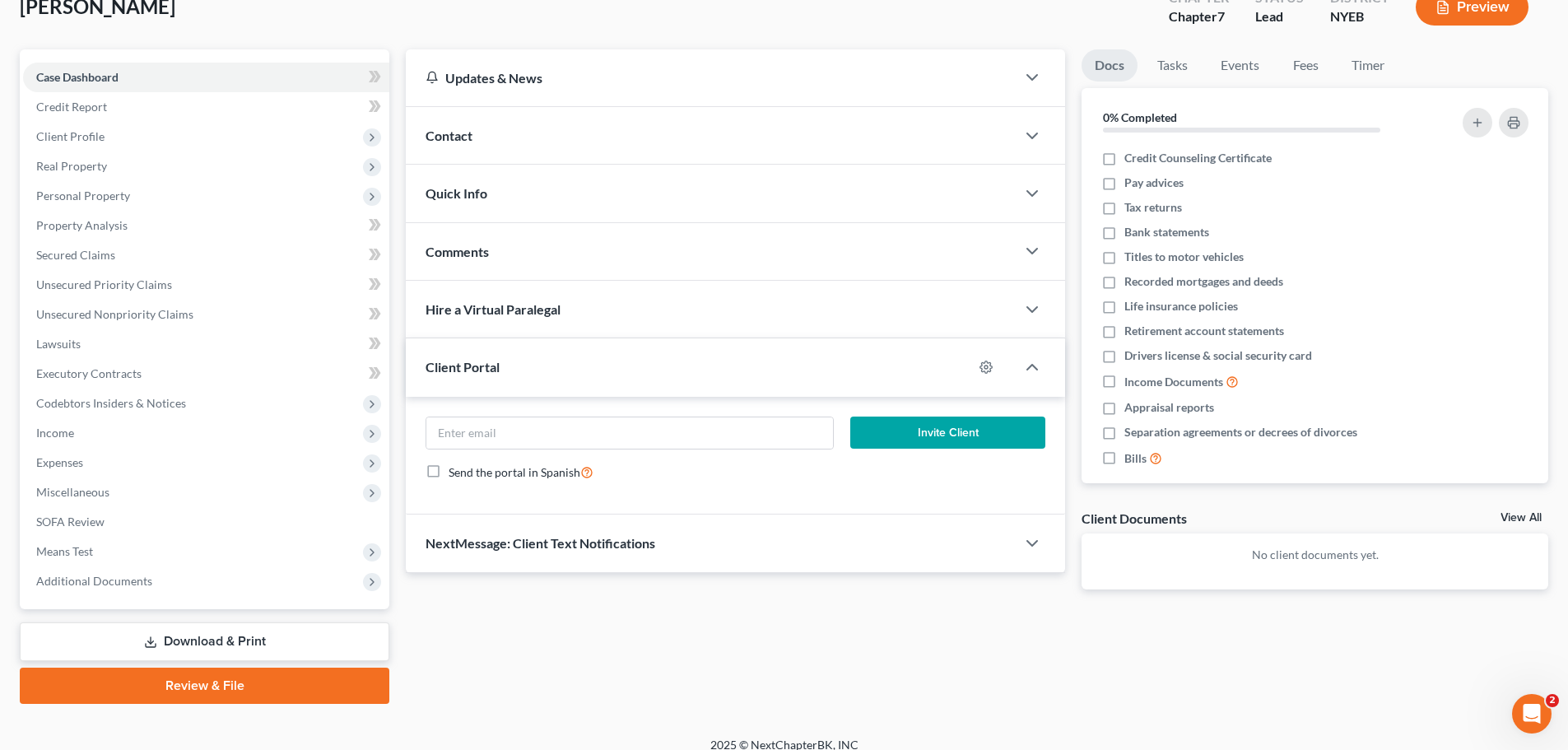
scroll to position [125, 0]
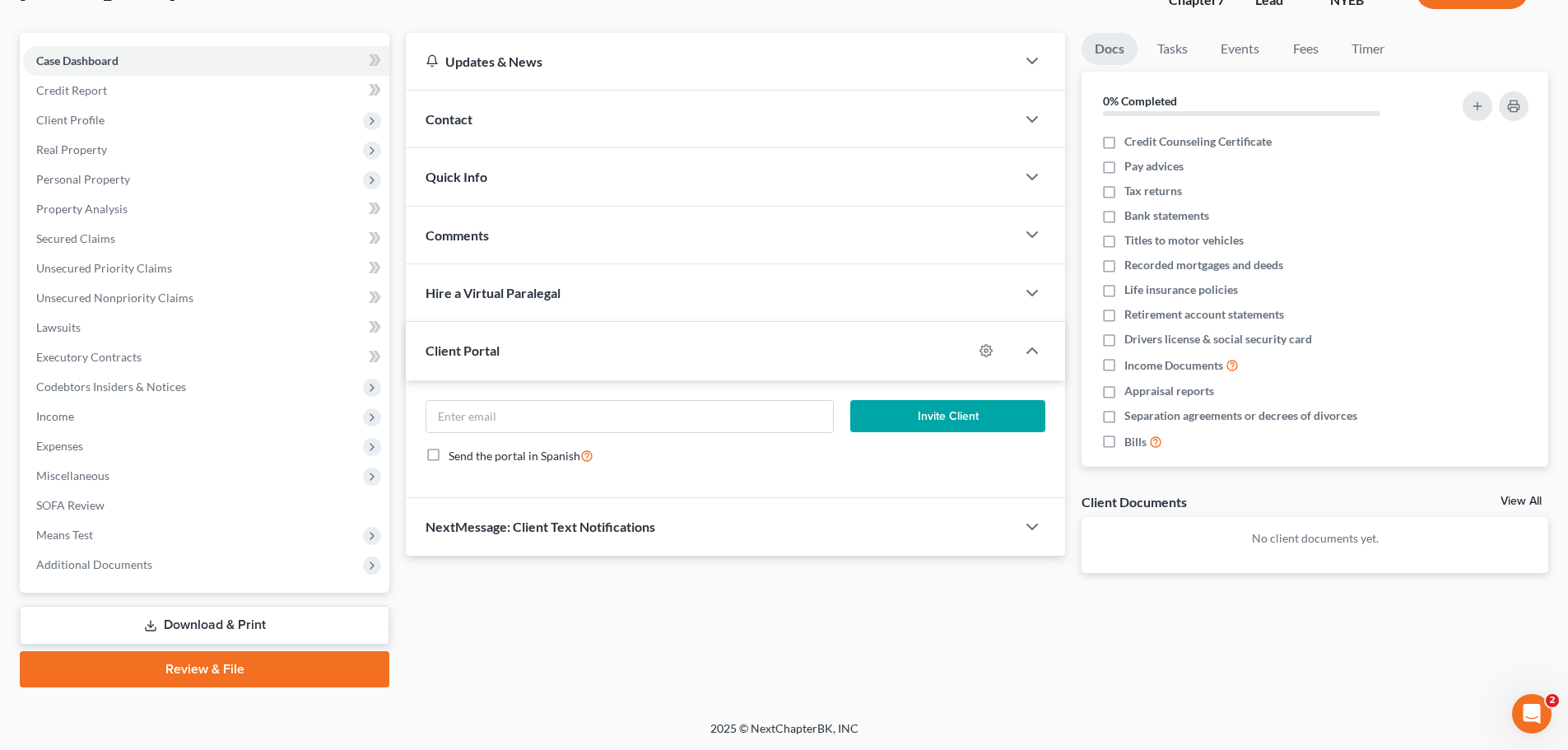
click at [286, 617] on link "Download & Print" at bounding box center [204, 624] width 369 height 38
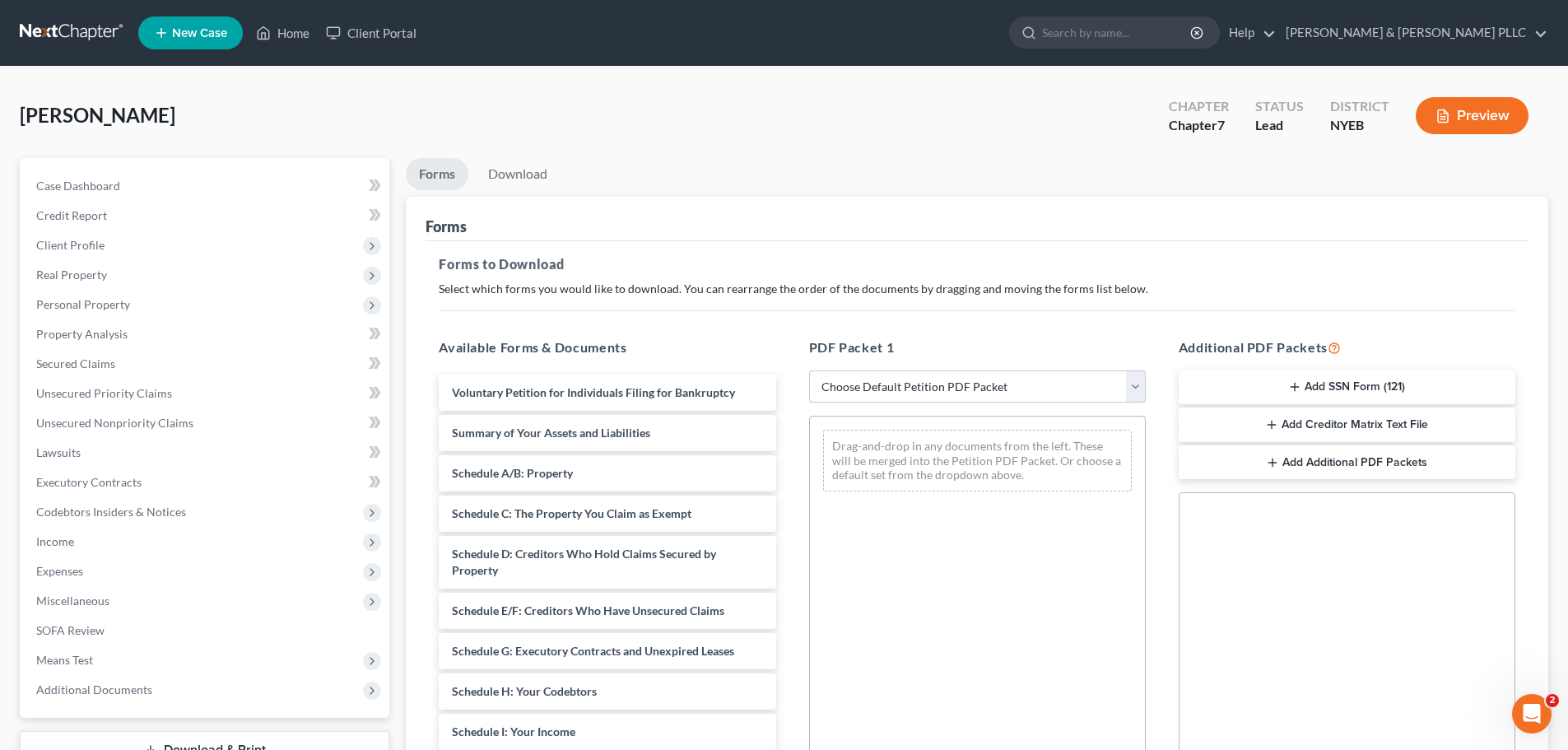
click at [988, 393] on select "Choose Default Petition PDF Packet Complete Bankruptcy Petition (all forms and …" at bounding box center [977, 386] width 337 height 32
select select "0"
click at [809, 370] on select "Choose Default Petition PDF Packet Complete Bankruptcy Petition (all forms and …" at bounding box center [977, 386] width 337 height 32
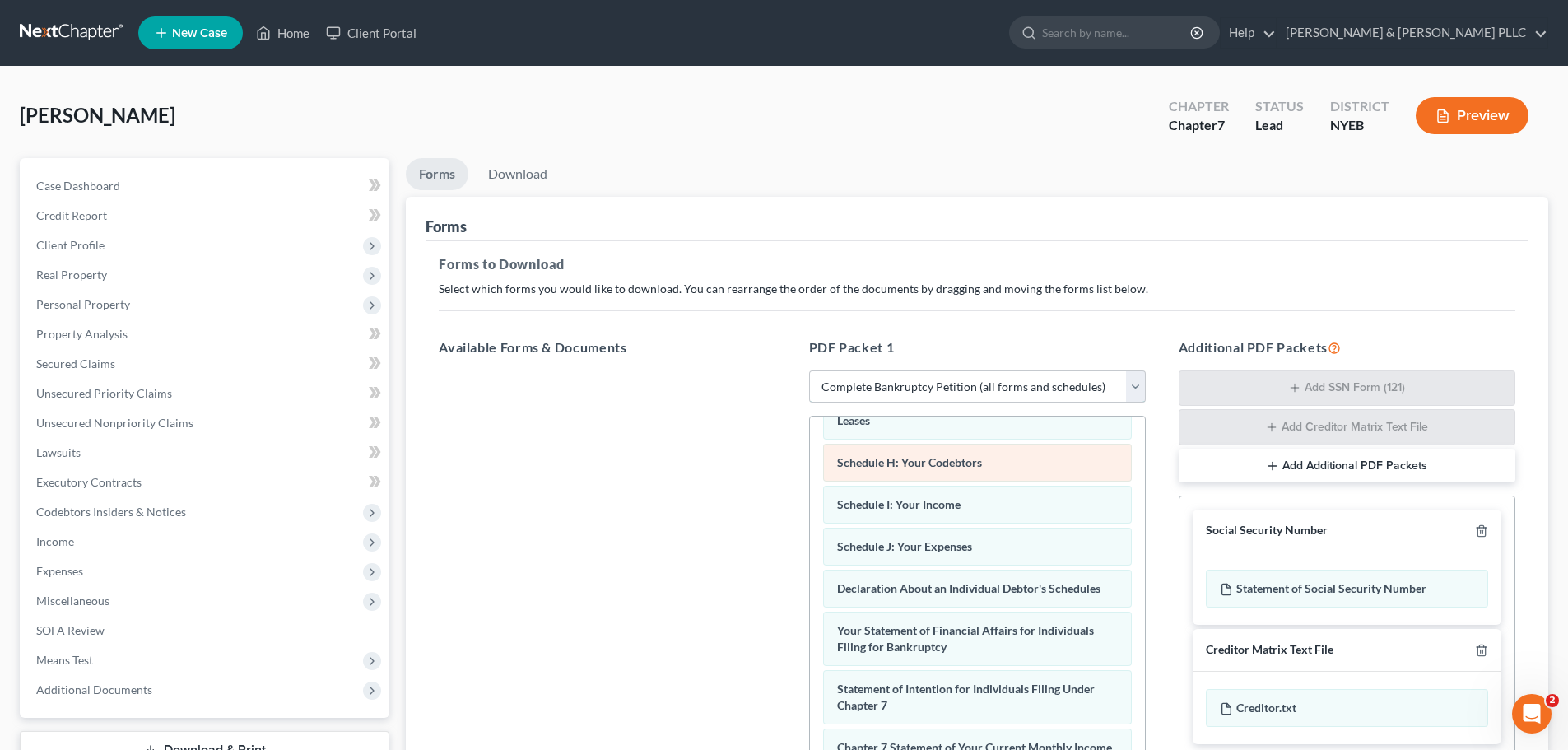
scroll to position [525, 0]
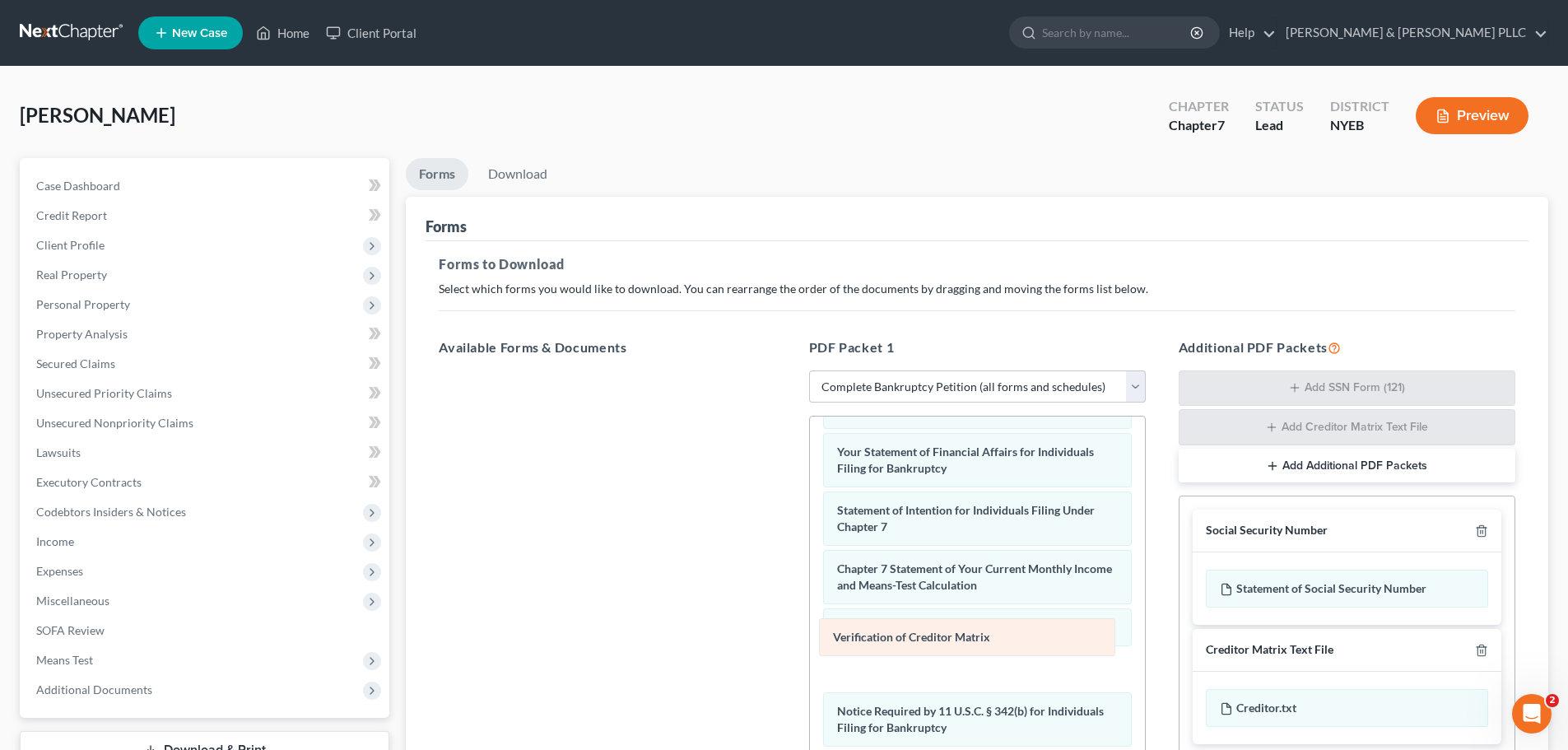
drag, startPoint x: 898, startPoint y: 666, endPoint x: 895, endPoint y: 628, distance: 38.1
click at [895, 628] on div "Verification of Creditor Matrix Voluntary Petition for Individuals Filing for B…" at bounding box center [977, 388] width 335 height 959
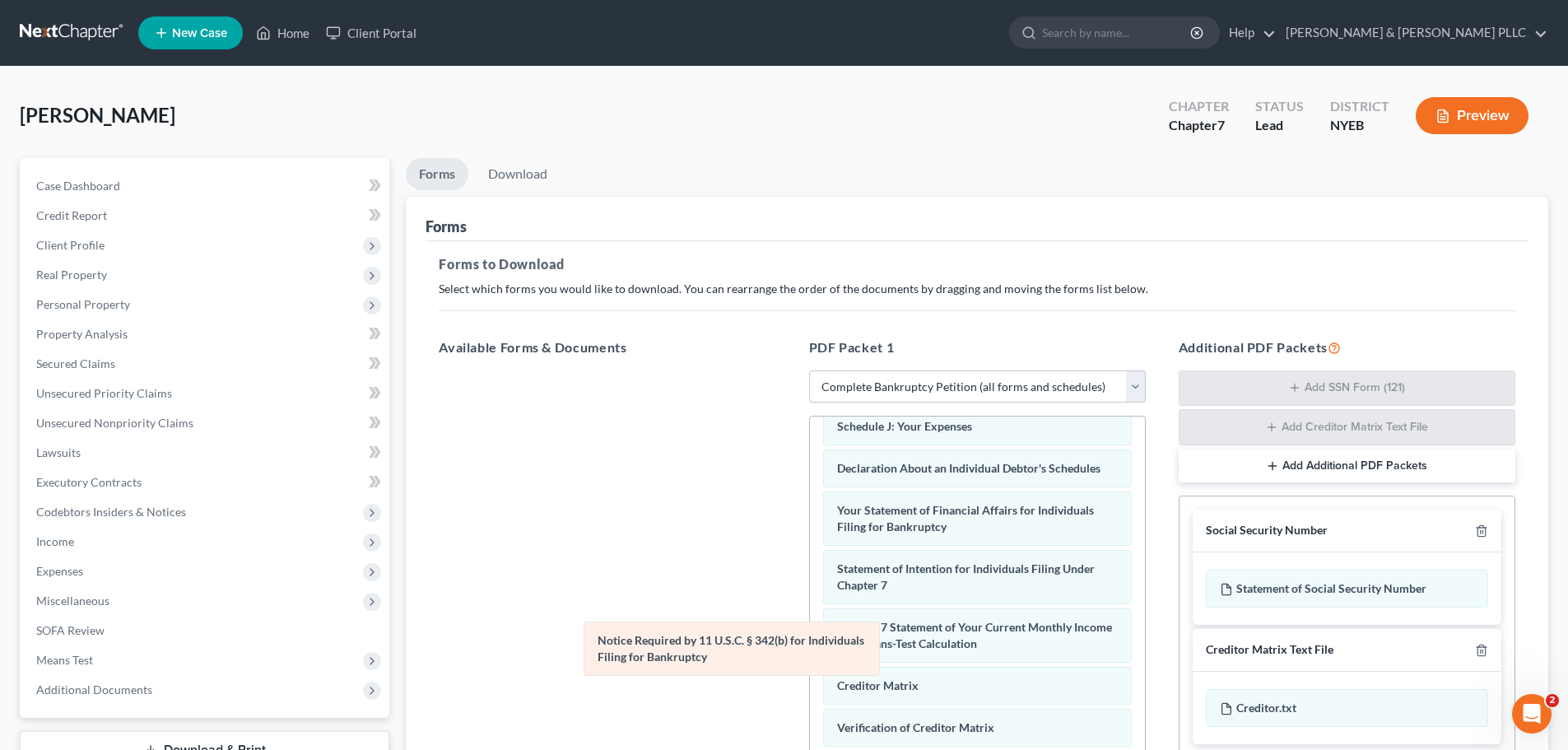
scroll to position [466, 0]
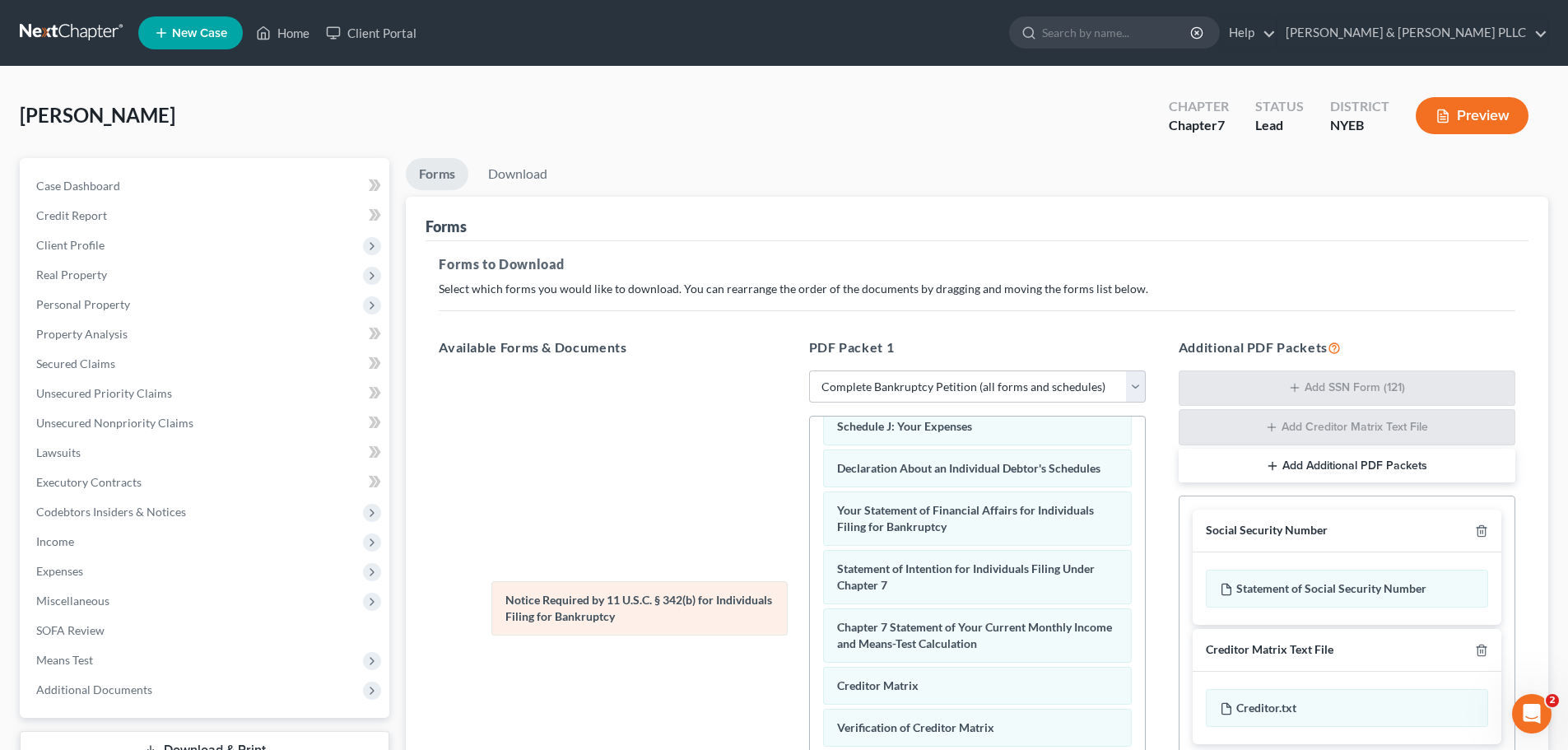
drag, startPoint x: 864, startPoint y: 720, endPoint x: 533, endPoint y: 609, distance: 349.1
click at [810, 609] on div "Notice Required by 11 U.S.C. § 342(b) for Individuals Filing for Bankruptcy Vol…" at bounding box center [977, 417] width 335 height 901
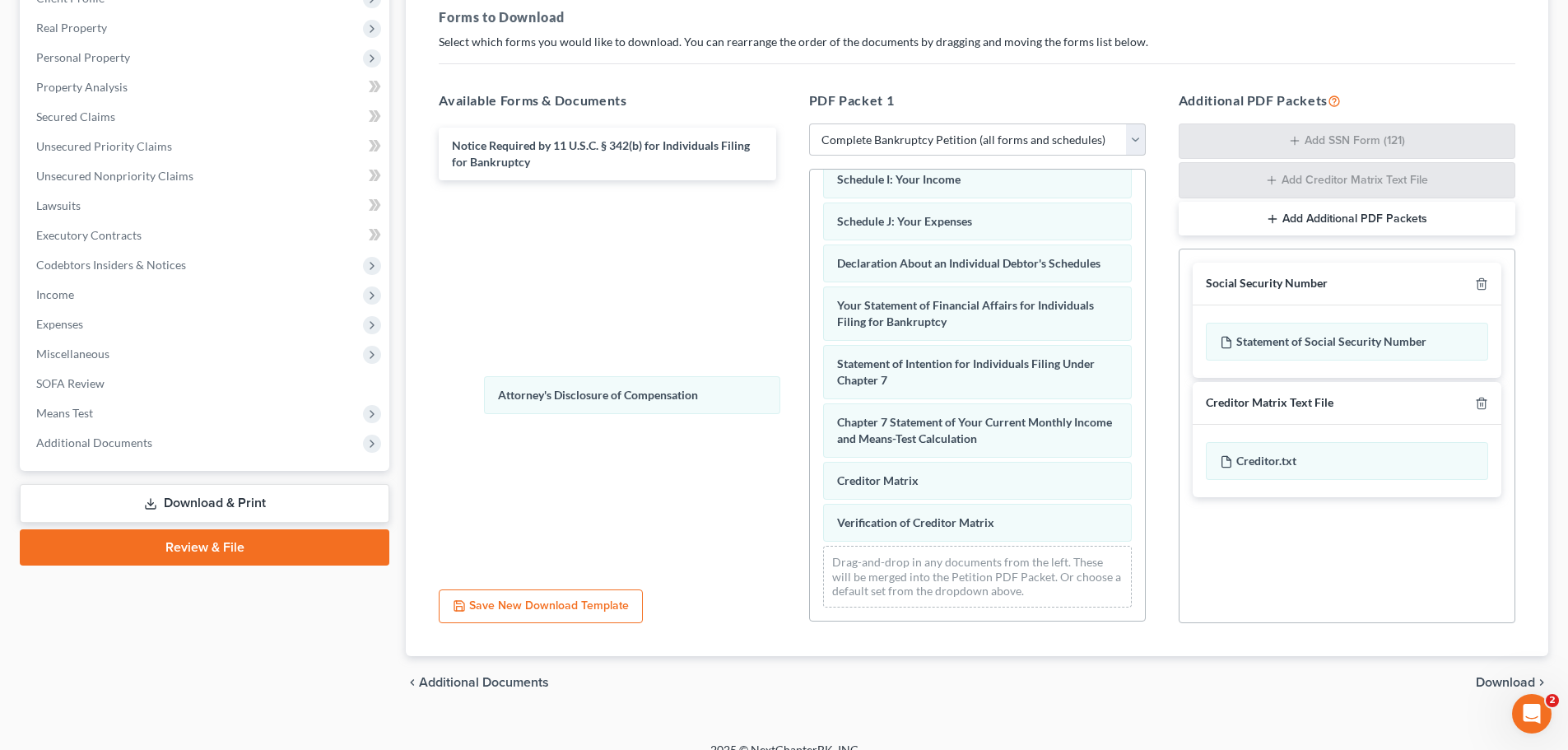
scroll to position [424, 0]
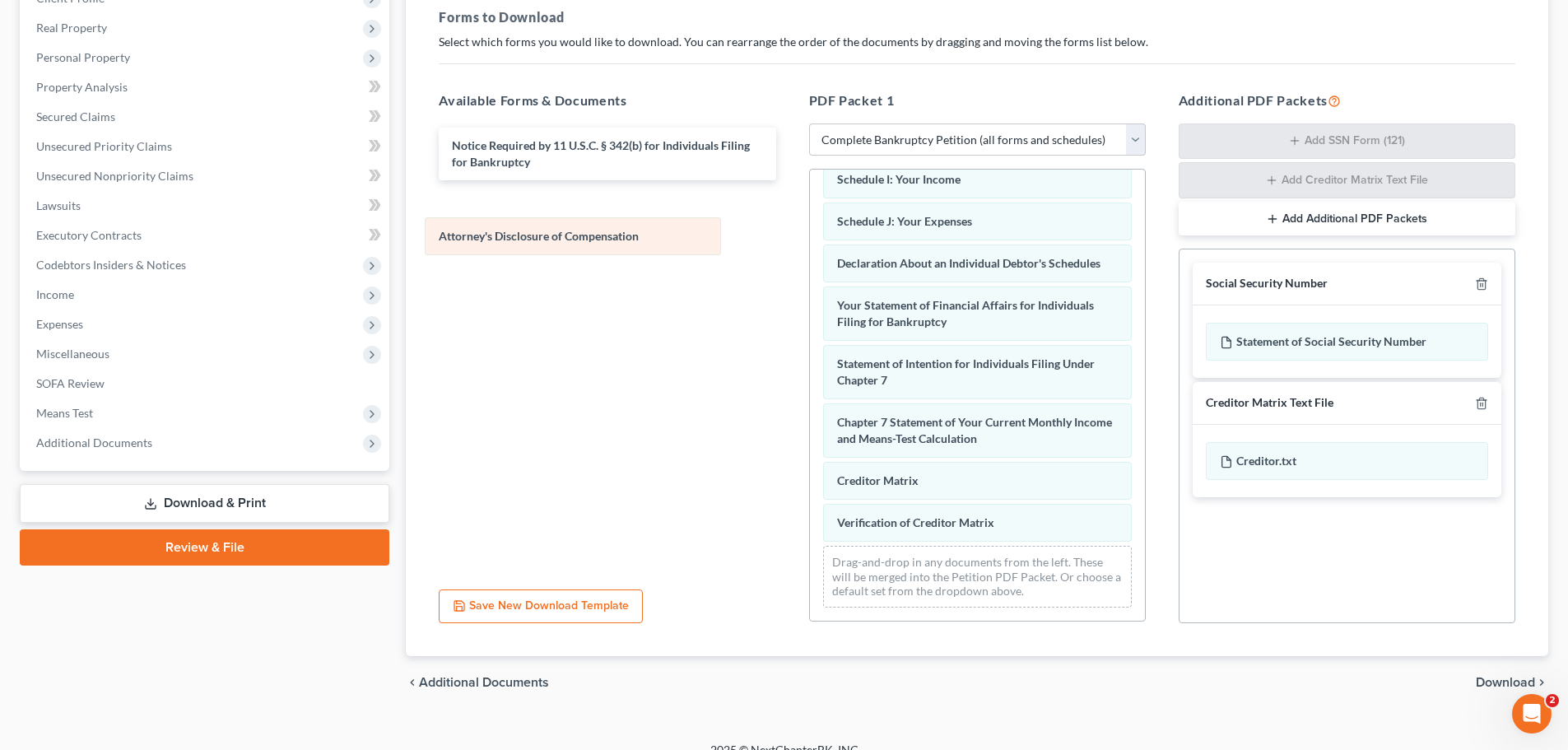
drag, startPoint x: 916, startPoint y: 521, endPoint x: 518, endPoint y: 234, distance: 490.7
click at [810, 234] on div "Attorney's Disclosure of Compensation Voluntary Petition for Individuals Filing…" at bounding box center [977, 191] width 335 height 858
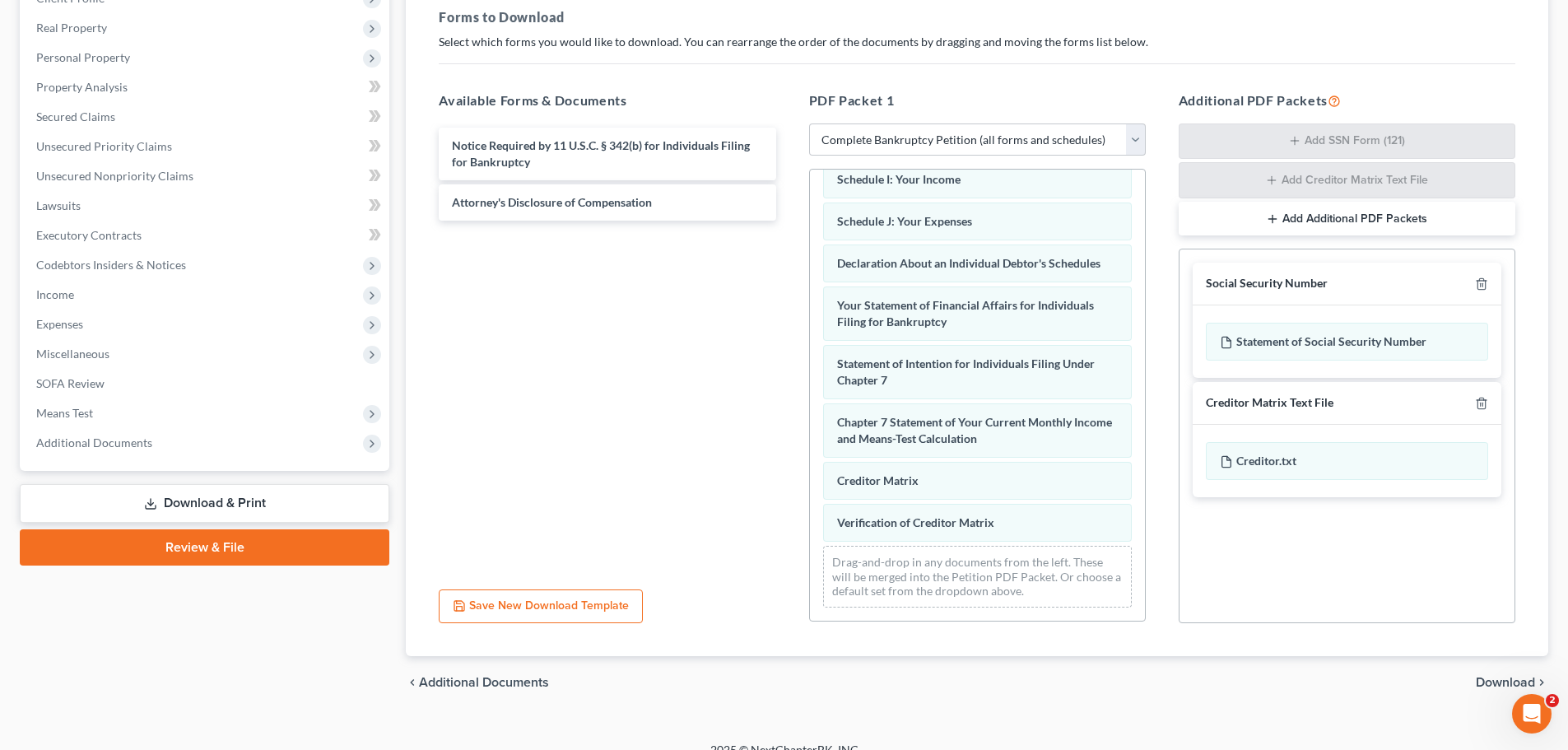
click at [1499, 680] on span "Download" at bounding box center [1505, 682] width 59 height 13
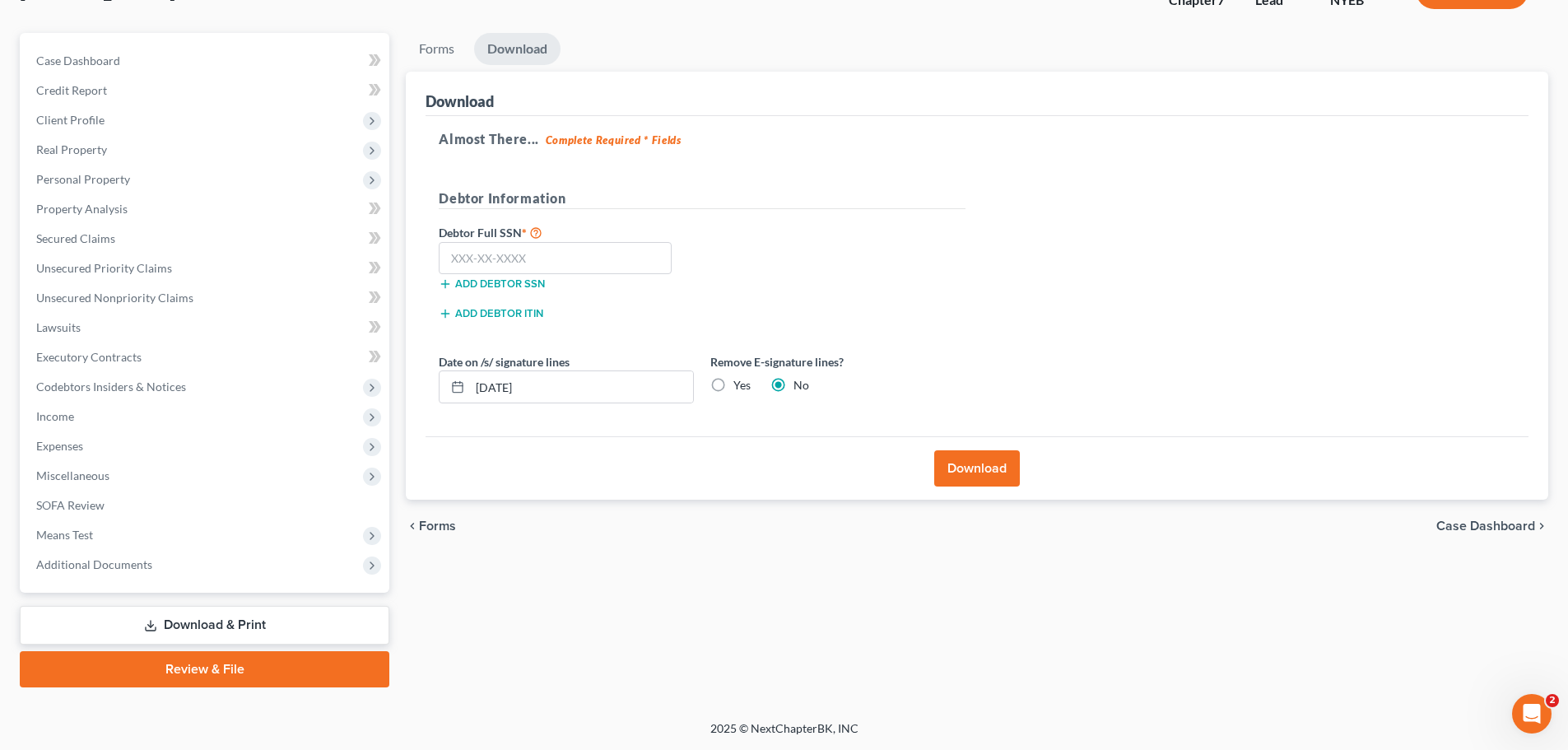
scroll to position [125, 0]
click at [733, 385] on label "Yes" at bounding box center [742, 385] width 18 height 17
click at [740, 385] on input "Yes" at bounding box center [745, 382] width 11 height 11
radio input "true"
radio input "false"
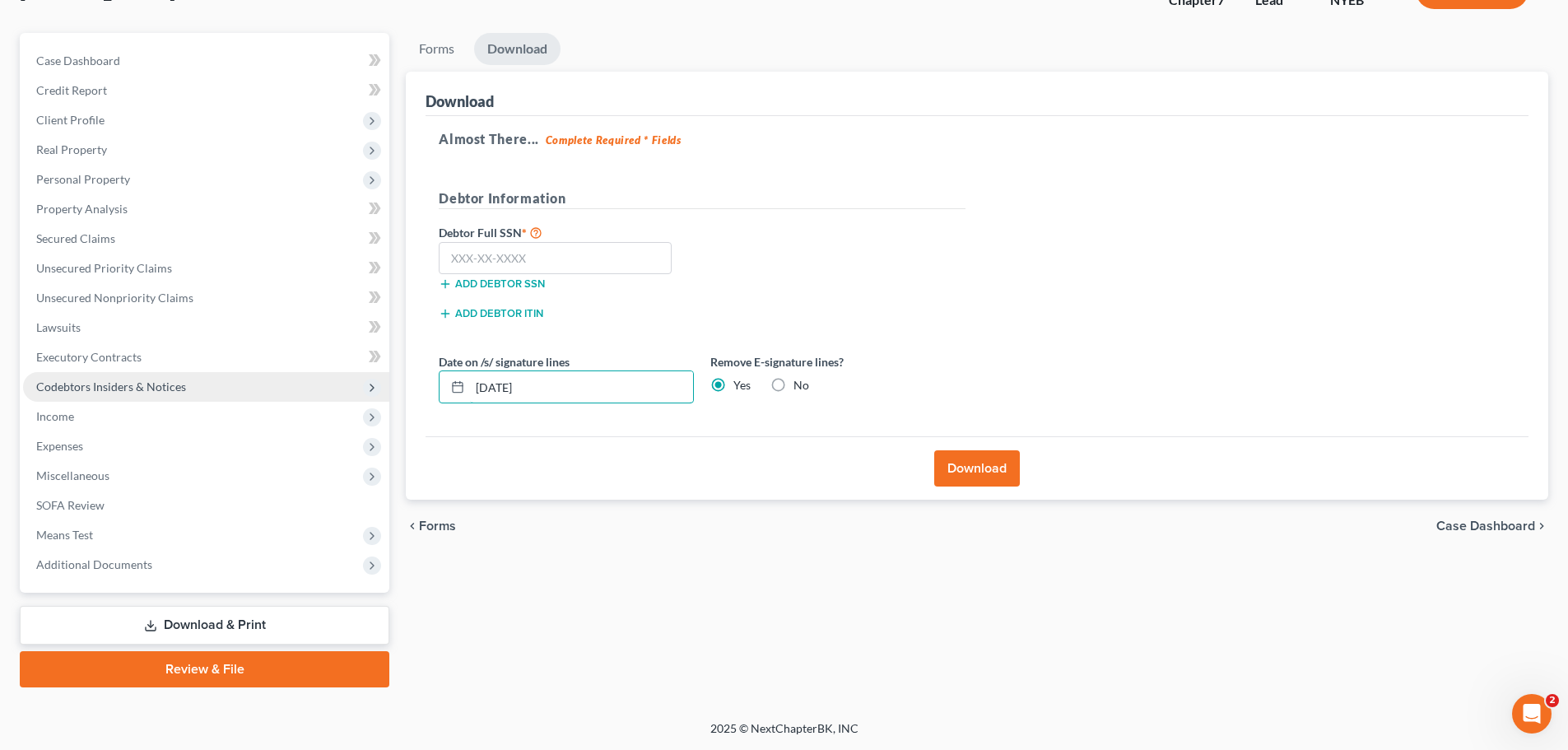
drag, startPoint x: 484, startPoint y: 378, endPoint x: 340, endPoint y: 382, distance: 144.1
click at [343, 368] on div "Petition Navigation Case Dashboard Payments Invoices Payments Payments Credit R…" at bounding box center [784, 359] width 1545 height 655
click at [961, 465] on button "Download" at bounding box center [976, 468] width 86 height 36
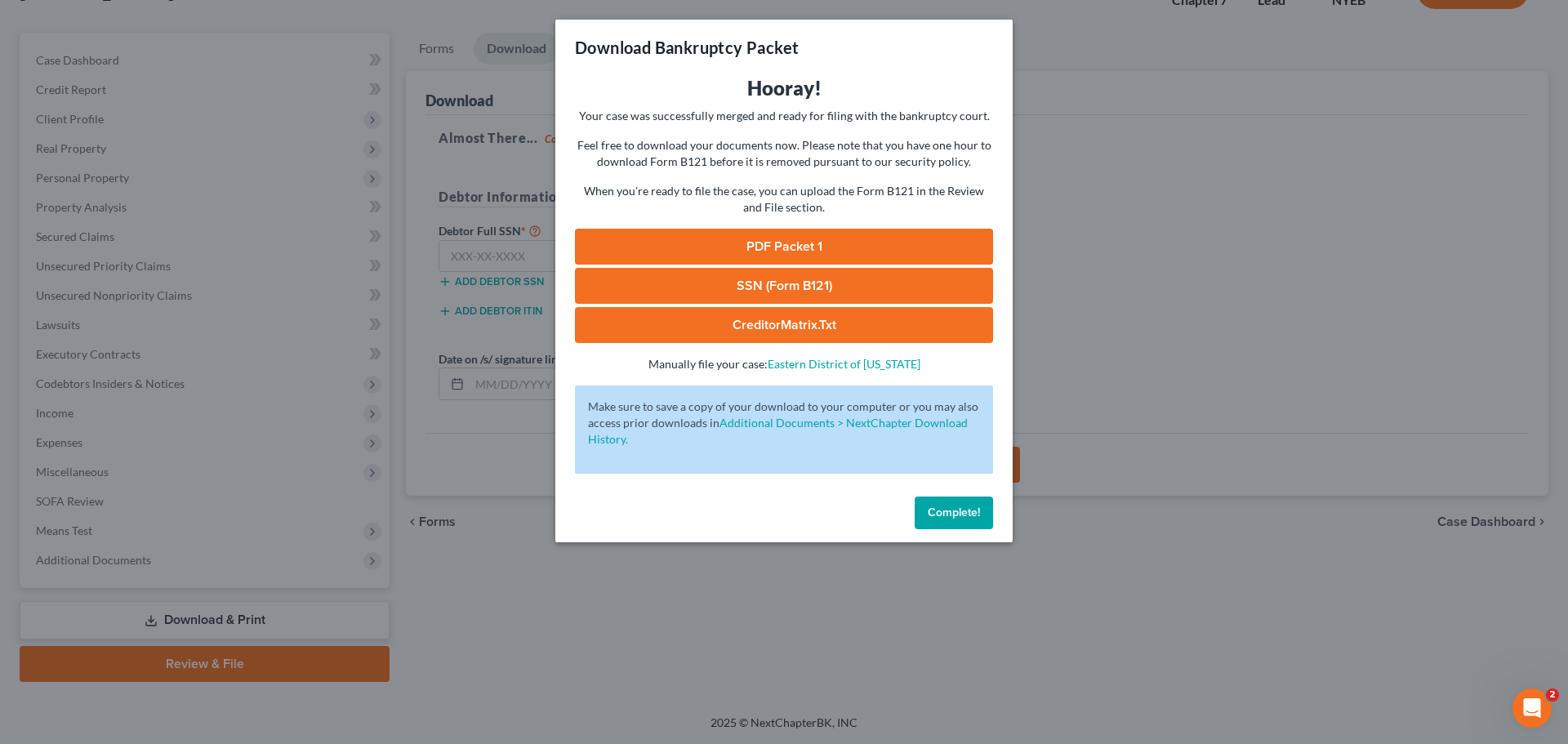
click at [756, 238] on link "PDF Packet 1" at bounding box center [784, 246] width 418 height 36
click at [964, 515] on span "Complete!" at bounding box center [954, 513] width 53 height 14
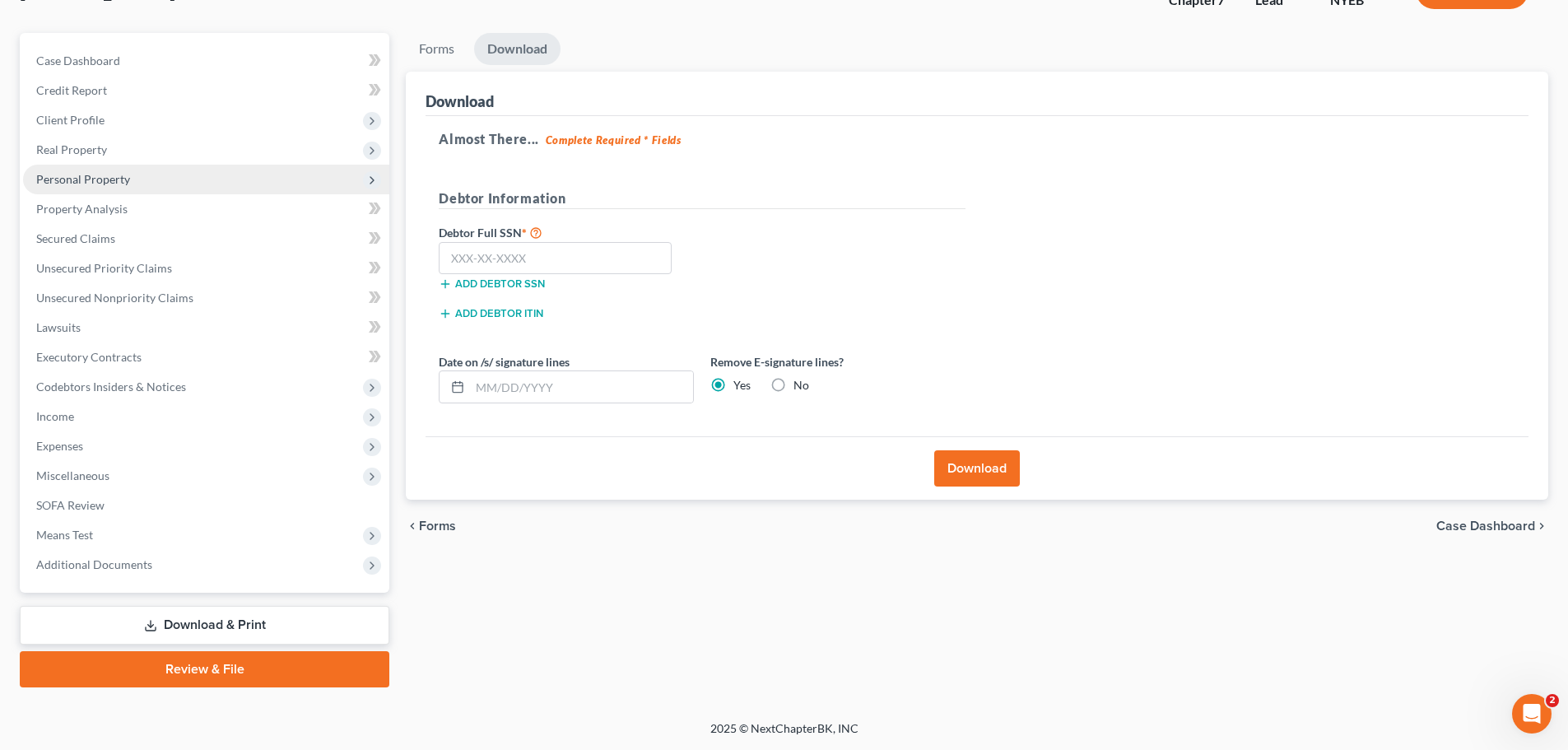
click at [78, 181] on span "Personal Property" at bounding box center [83, 179] width 94 height 14
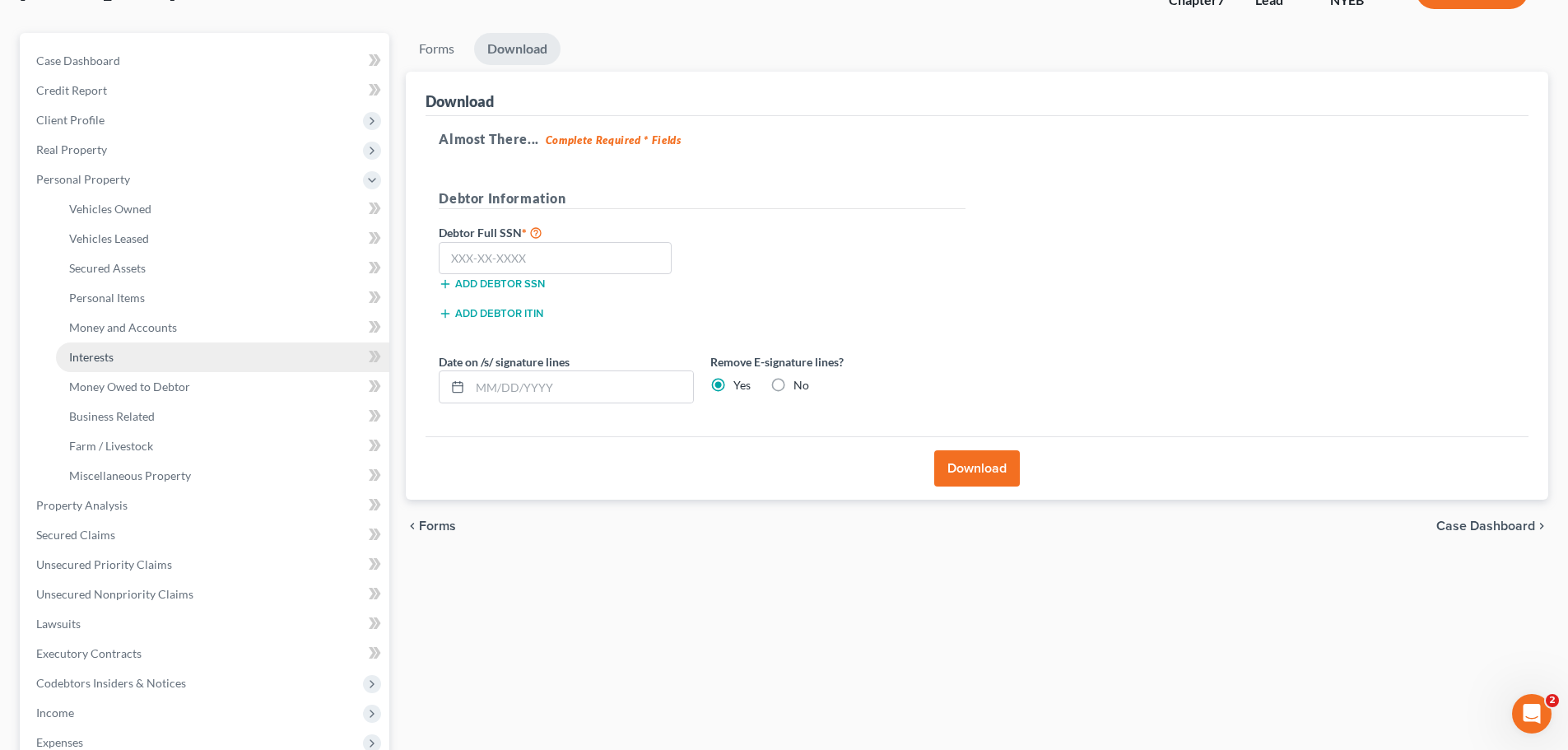
click at [107, 359] on span "Interests" at bounding box center [91, 356] width 44 height 14
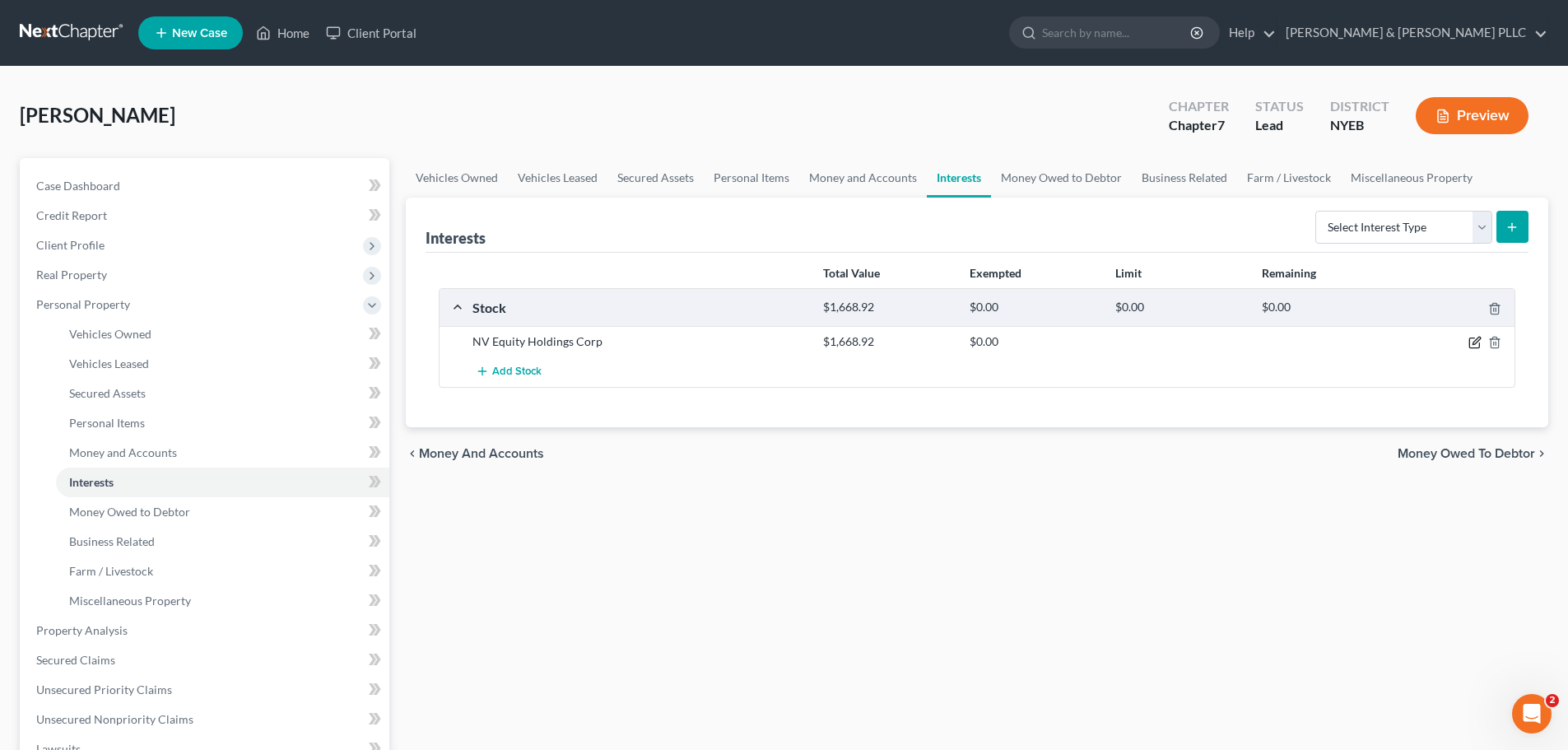
click at [1473, 343] on icon "button" at bounding box center [1474, 342] width 13 height 13
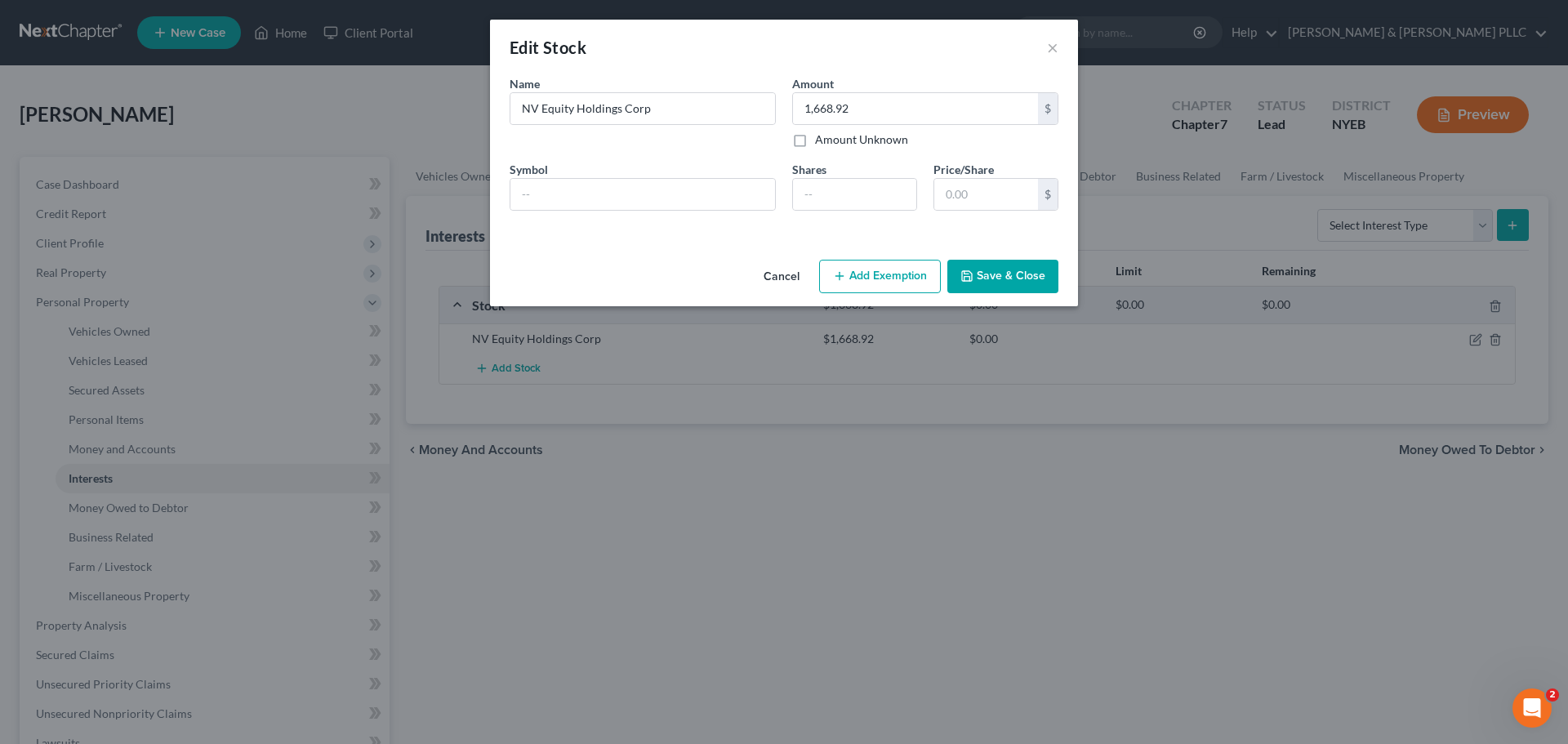
click at [815, 143] on label "Amount Unknown" at bounding box center [861, 140] width 93 height 17
click at [821, 143] on input "Amount Unknown" at bounding box center [826, 137] width 11 height 11
checkbox input "true"
type input "0.00"
click at [988, 272] on button "Save & Close" at bounding box center [1003, 276] width 111 height 34
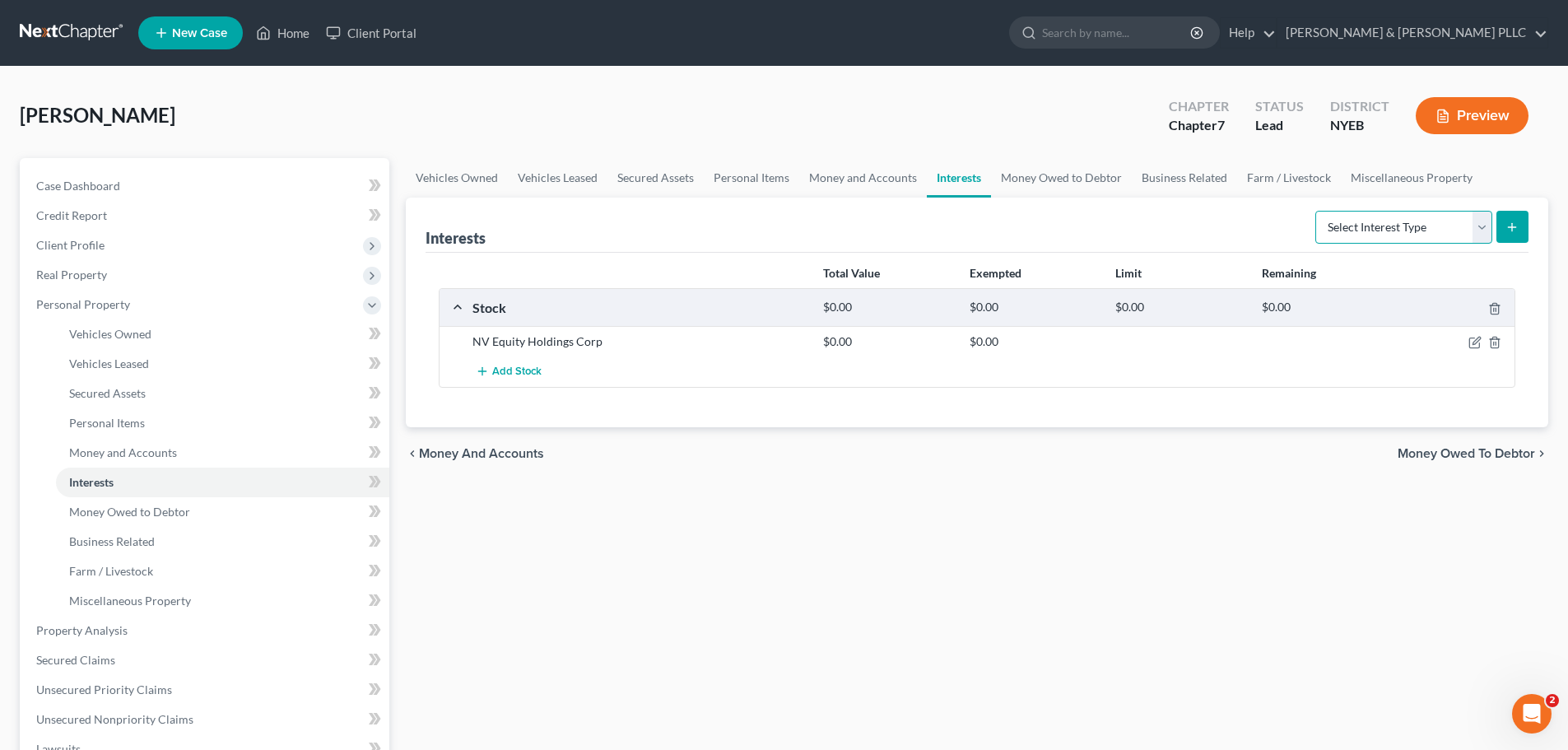
click at [1484, 224] on select "Select Interest Type 401K Annuity Bond Education IRA Government Bond Government…" at bounding box center [1404, 226] width 177 height 32
select select "incorporated_business"
click at [1317, 211] on select "Select Interest Type 401K Annuity Bond Education IRA Government Bond Government…" at bounding box center [1404, 226] width 177 height 32
click at [1510, 220] on icon "submit" at bounding box center [1511, 226] width 13 height 13
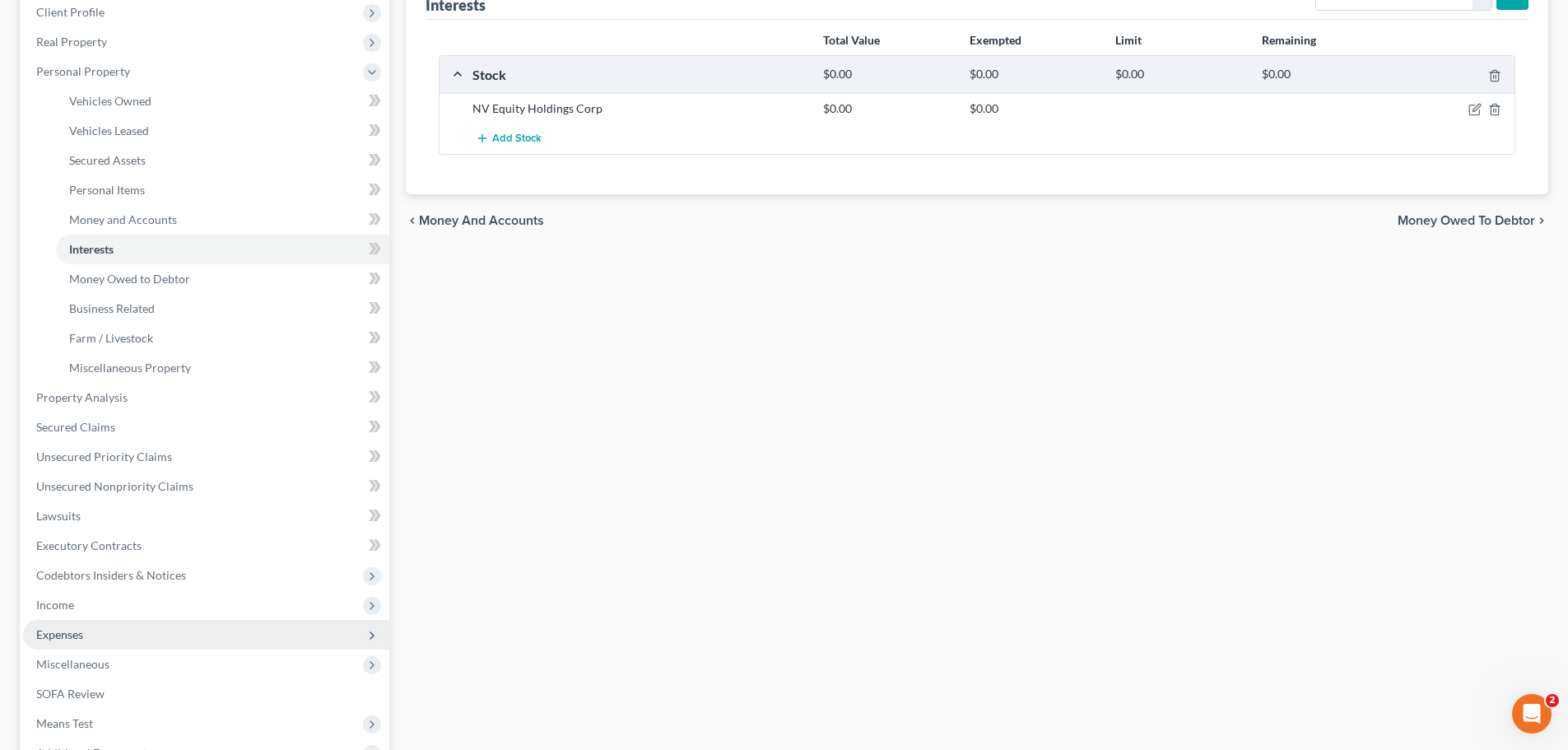
scroll to position [329, 0]
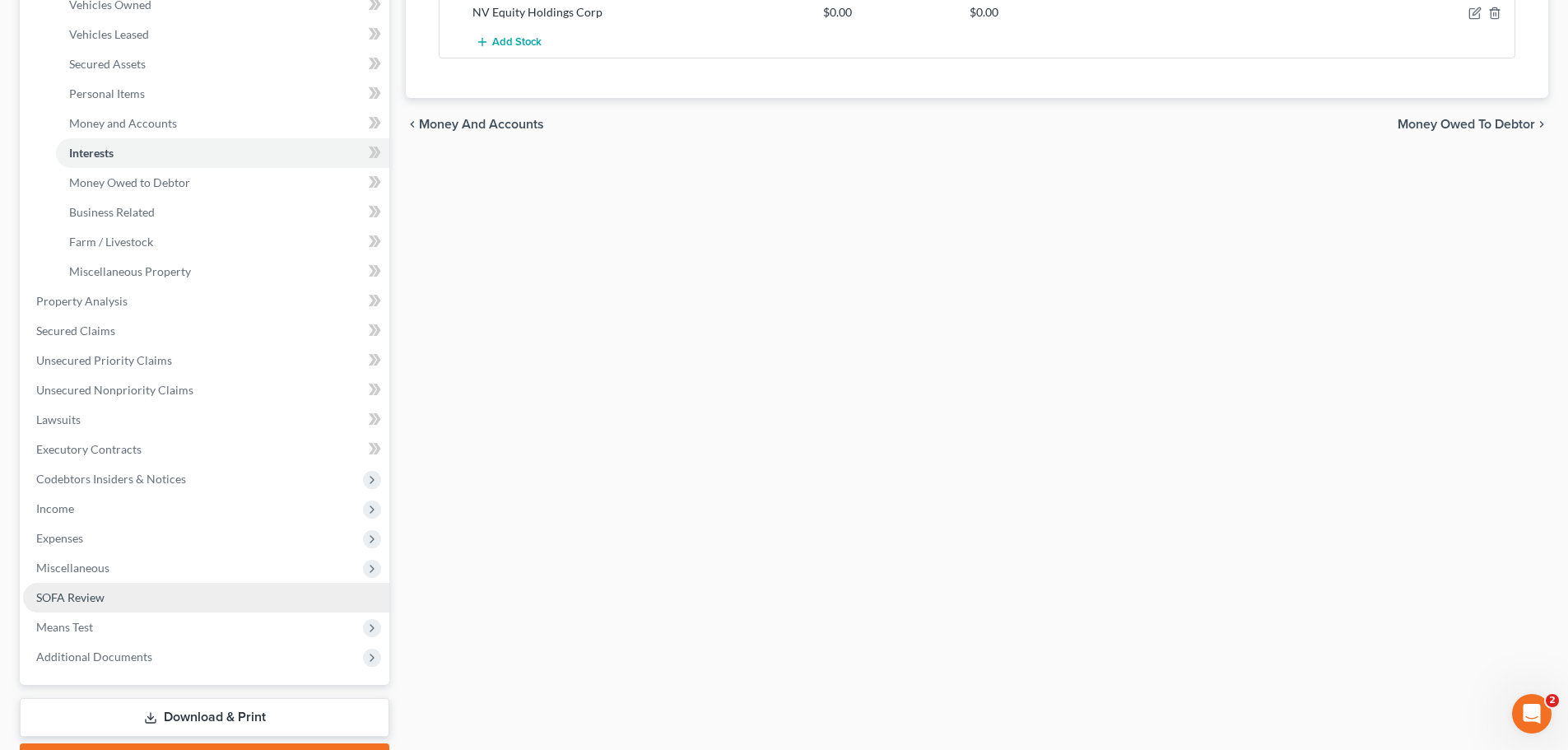
click at [65, 594] on span "SOFA Review" at bounding box center [70, 597] width 68 height 14
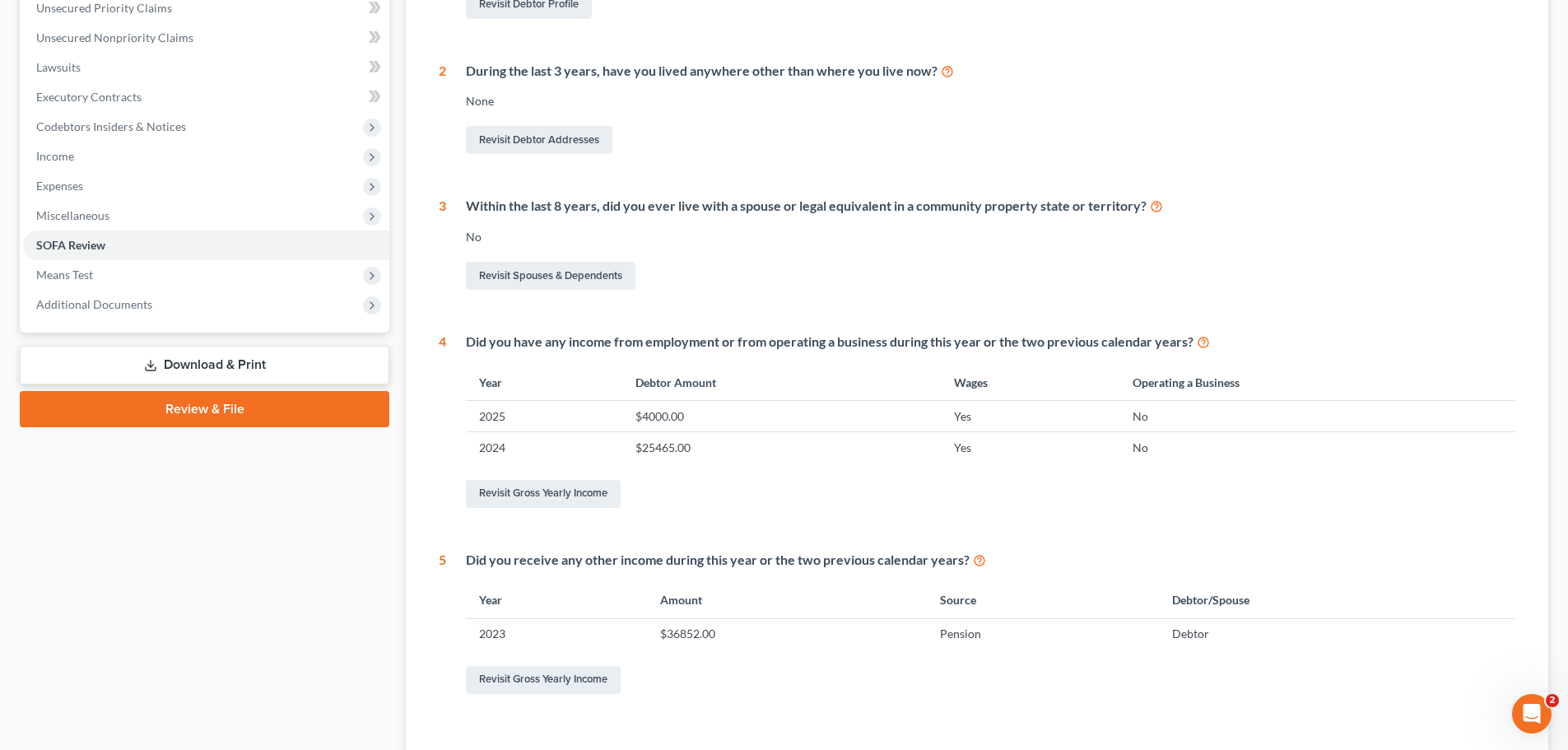
scroll to position [494, 0]
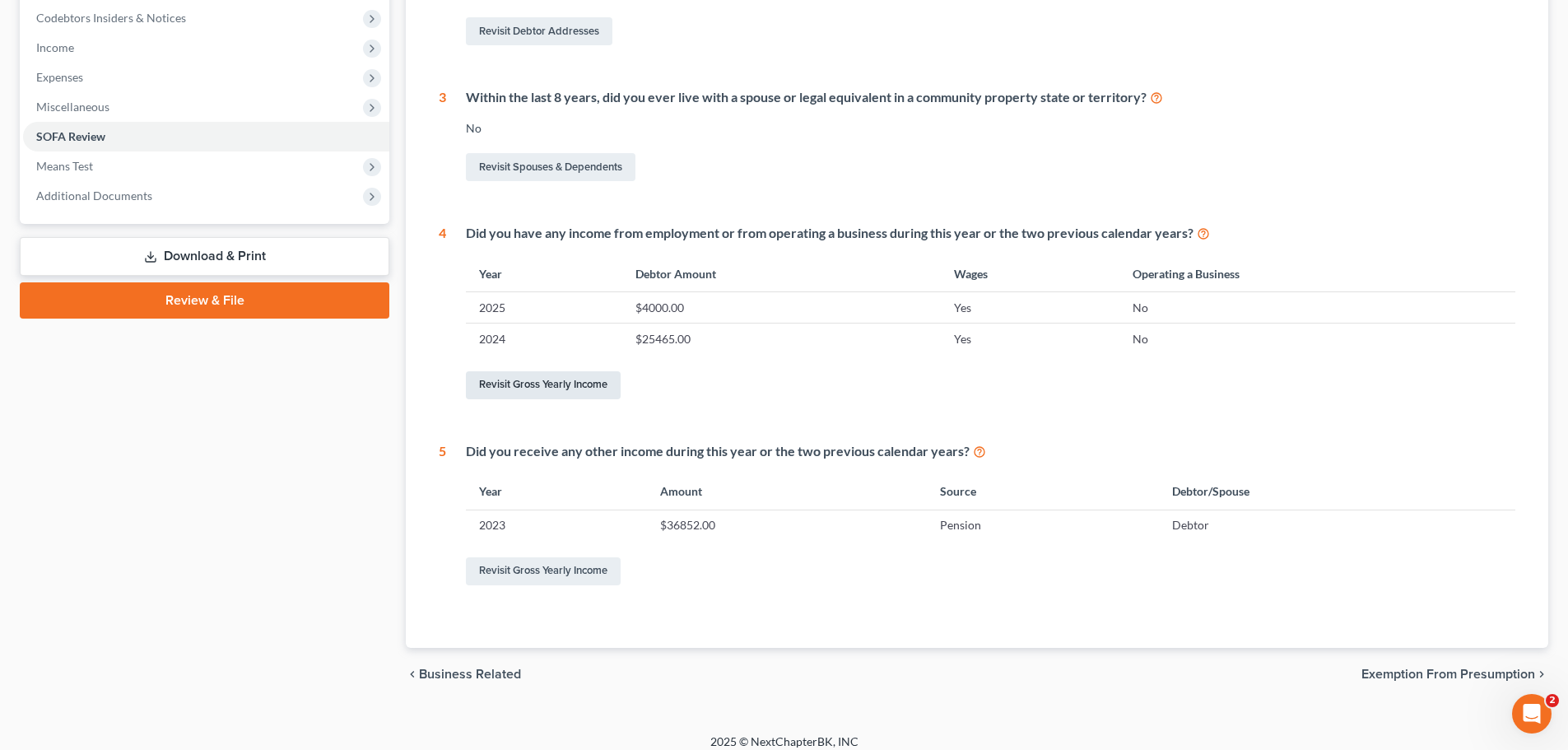
click at [516, 380] on link "Revisit Gross Yearly Income" at bounding box center [542, 385] width 155 height 28
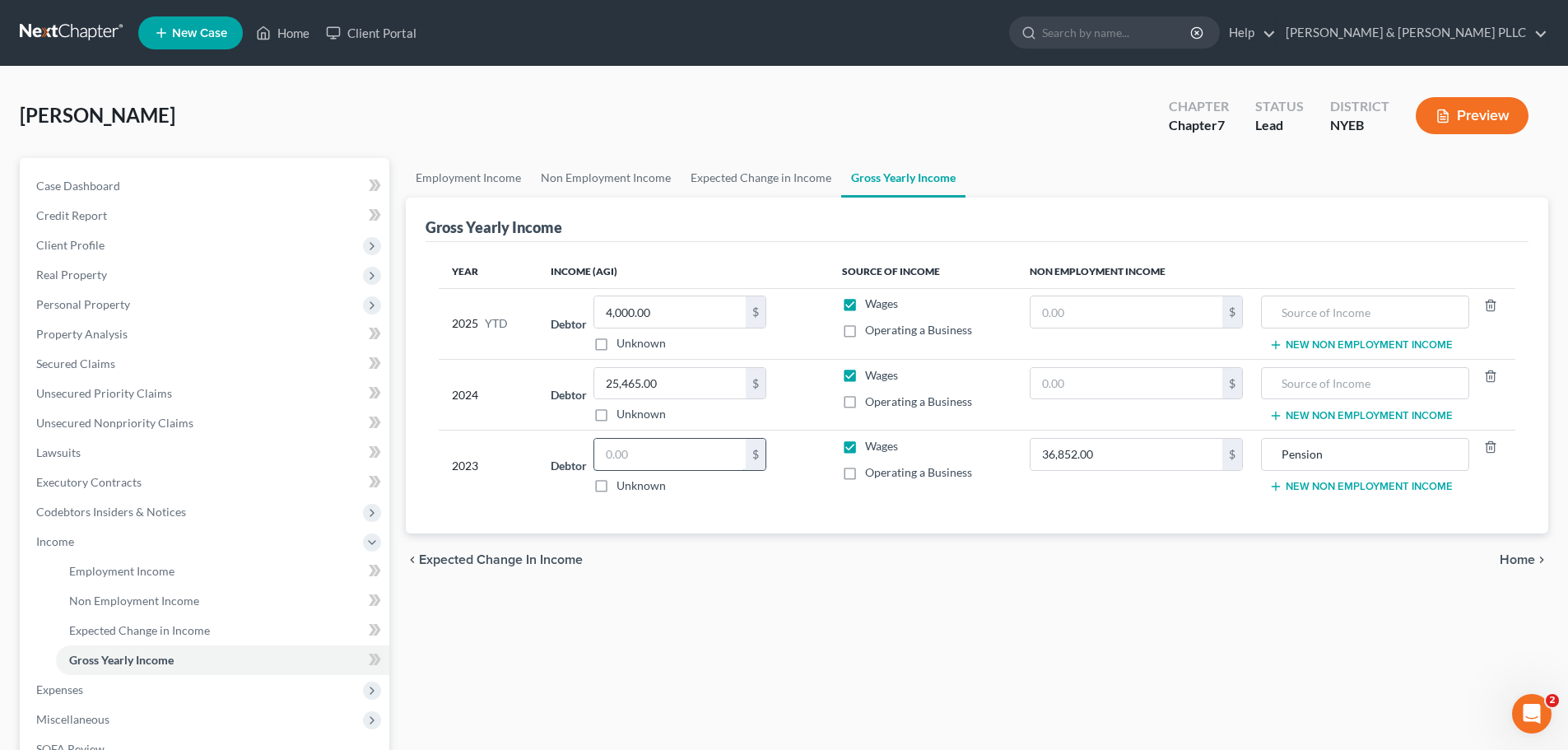
click at [639, 460] on input "text" at bounding box center [670, 455] width 152 height 31
type input "0"
click at [1045, 314] on input "text" at bounding box center [1126, 312] width 192 height 31
type input "0"
click at [1065, 394] on input "text" at bounding box center [1126, 384] width 192 height 31
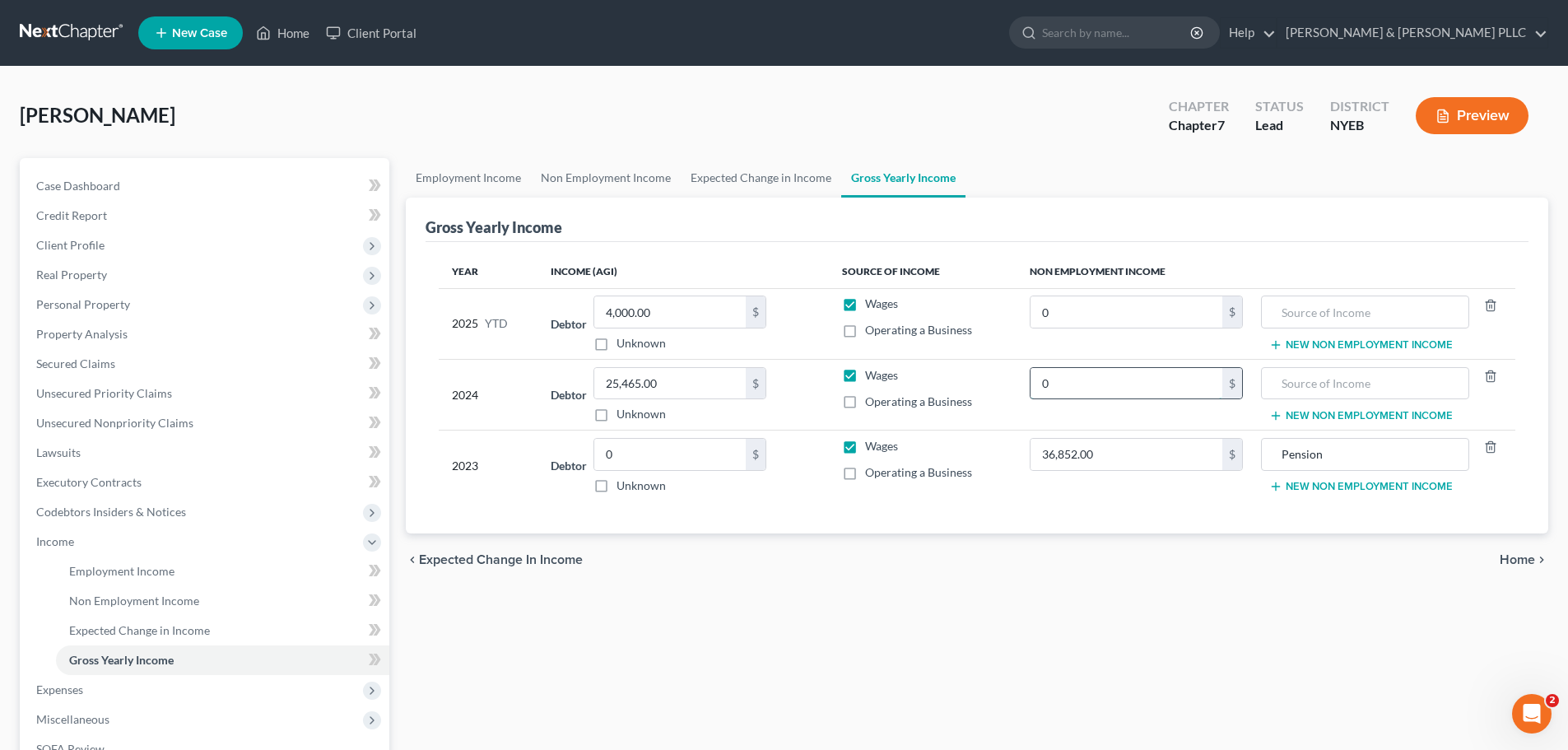
type input "0"
click at [1524, 560] on span "Home" at bounding box center [1518, 559] width 35 height 13
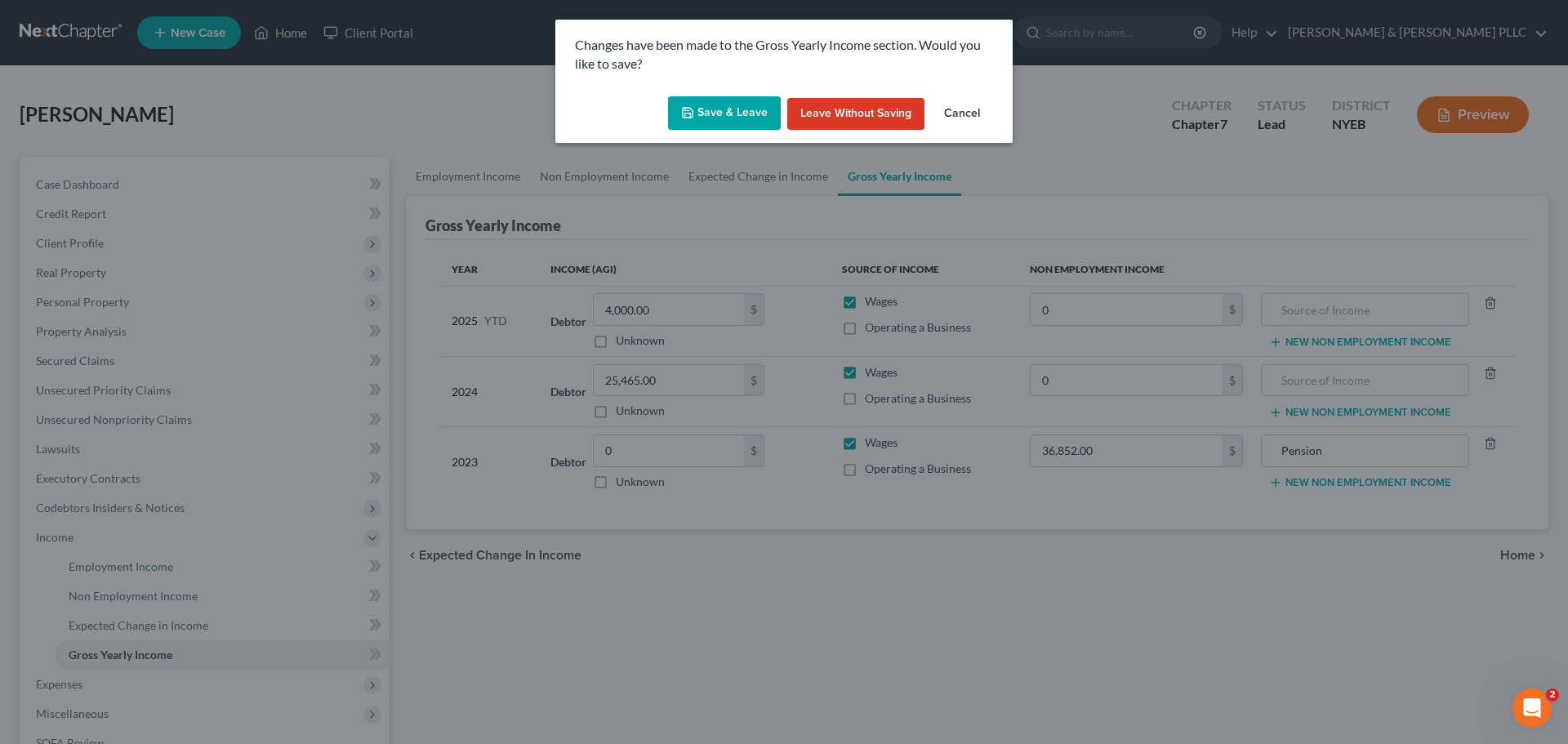
click at [739, 110] on button "Save & Leave" at bounding box center [723, 113] width 112 height 34
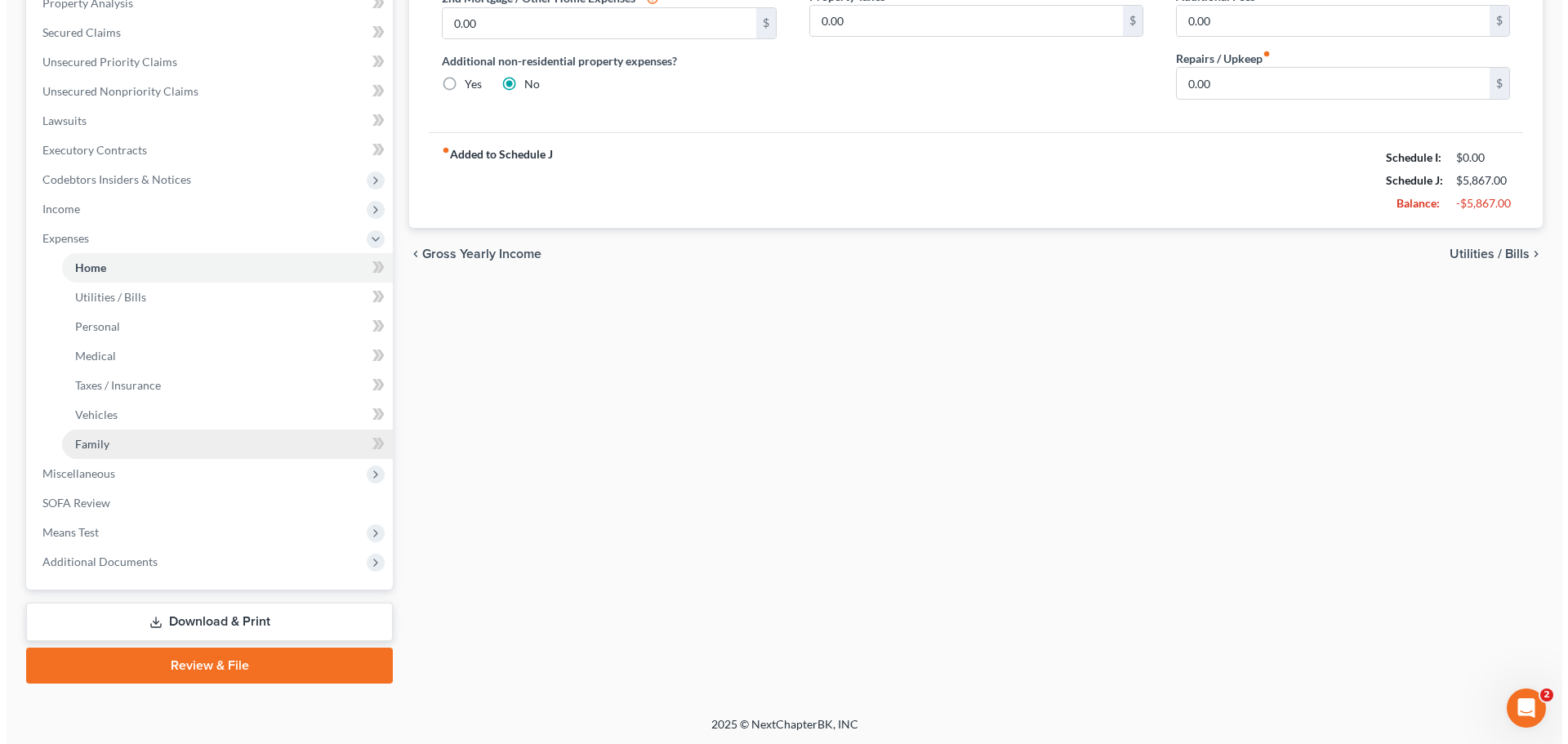
scroll to position [330, 0]
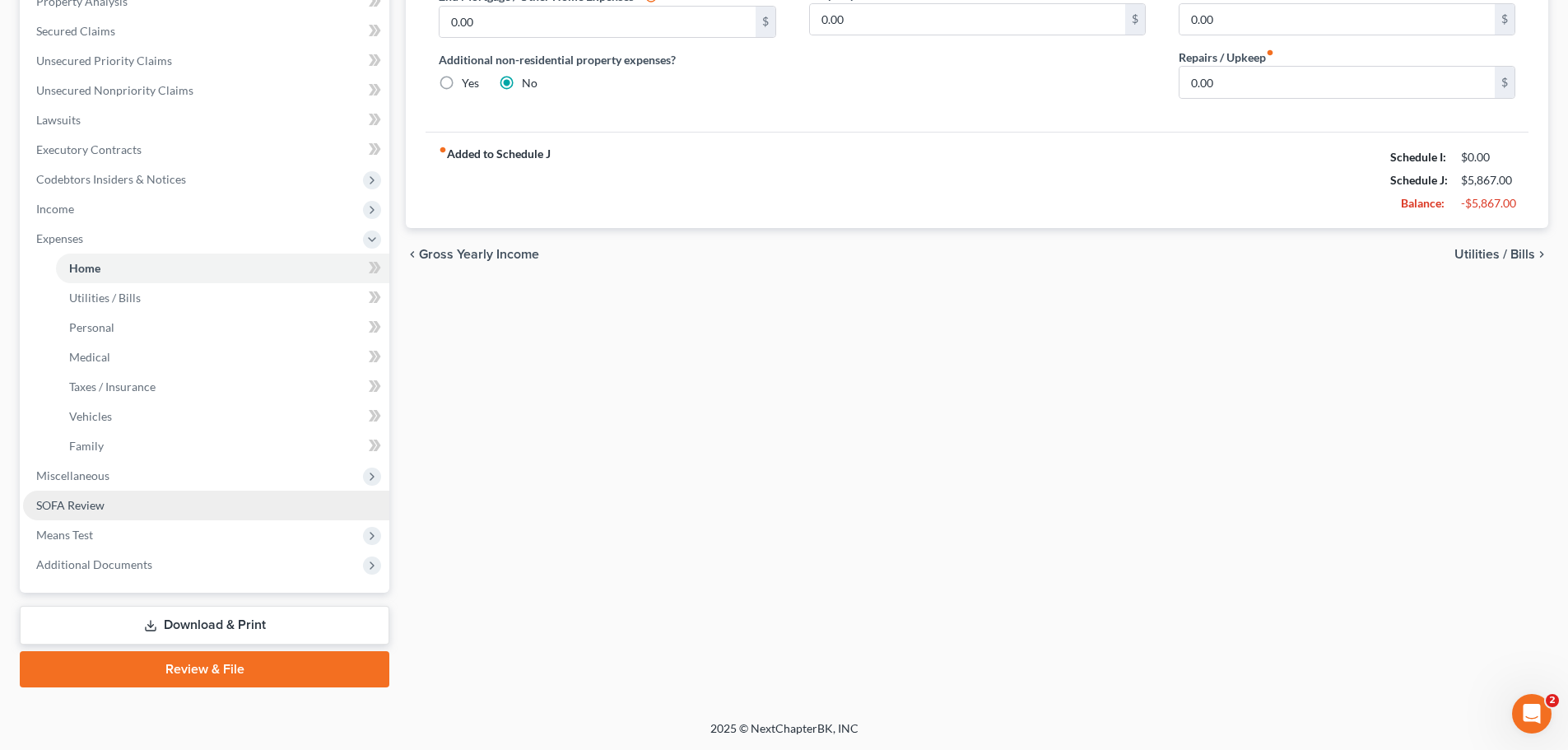
click at [83, 503] on span "SOFA Review" at bounding box center [70, 505] width 68 height 14
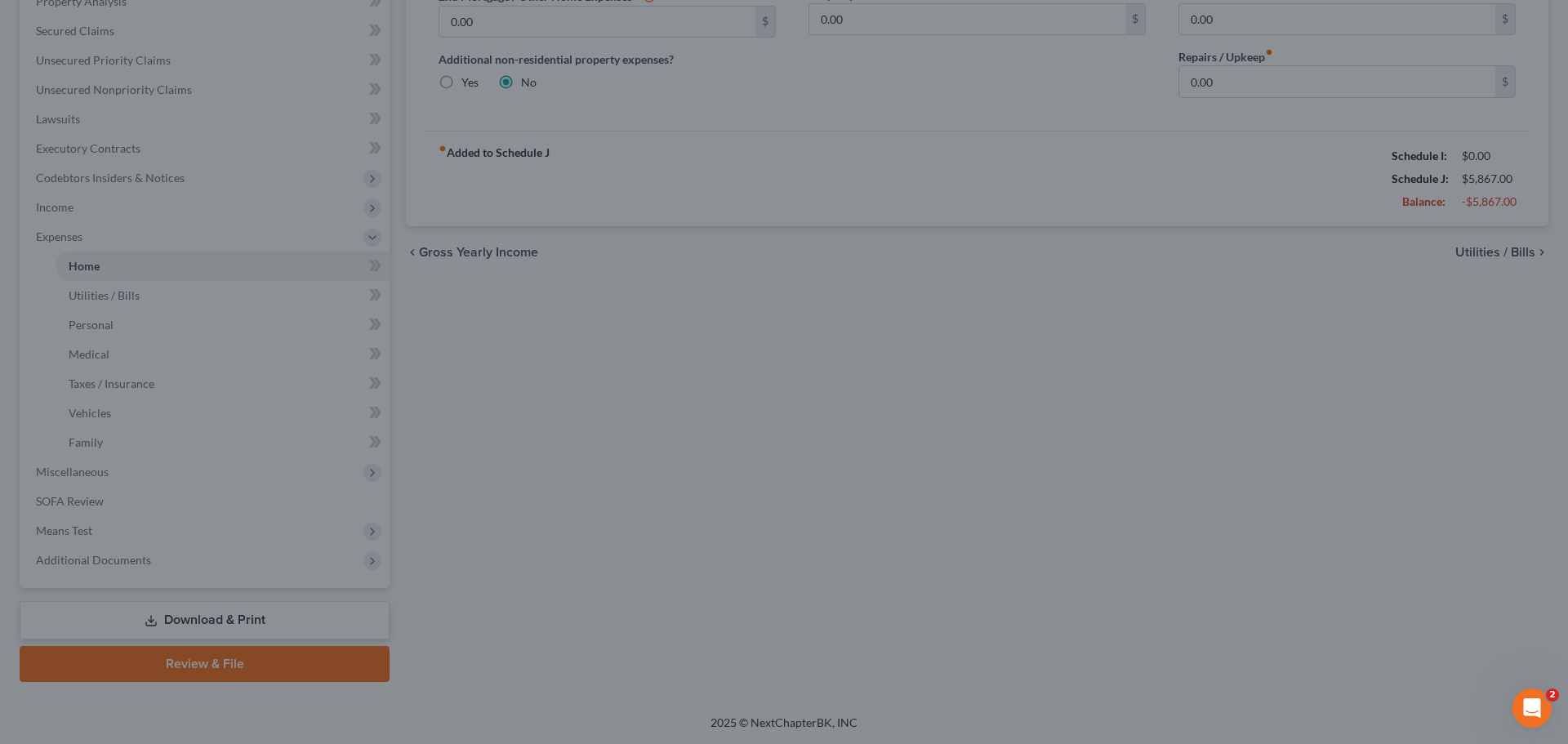
click at [630, 427] on div at bounding box center [784, 372] width 1568 height 744
click at [568, 398] on div at bounding box center [784, 372] width 1568 height 744
click at [599, 360] on div at bounding box center [784, 372] width 1568 height 744
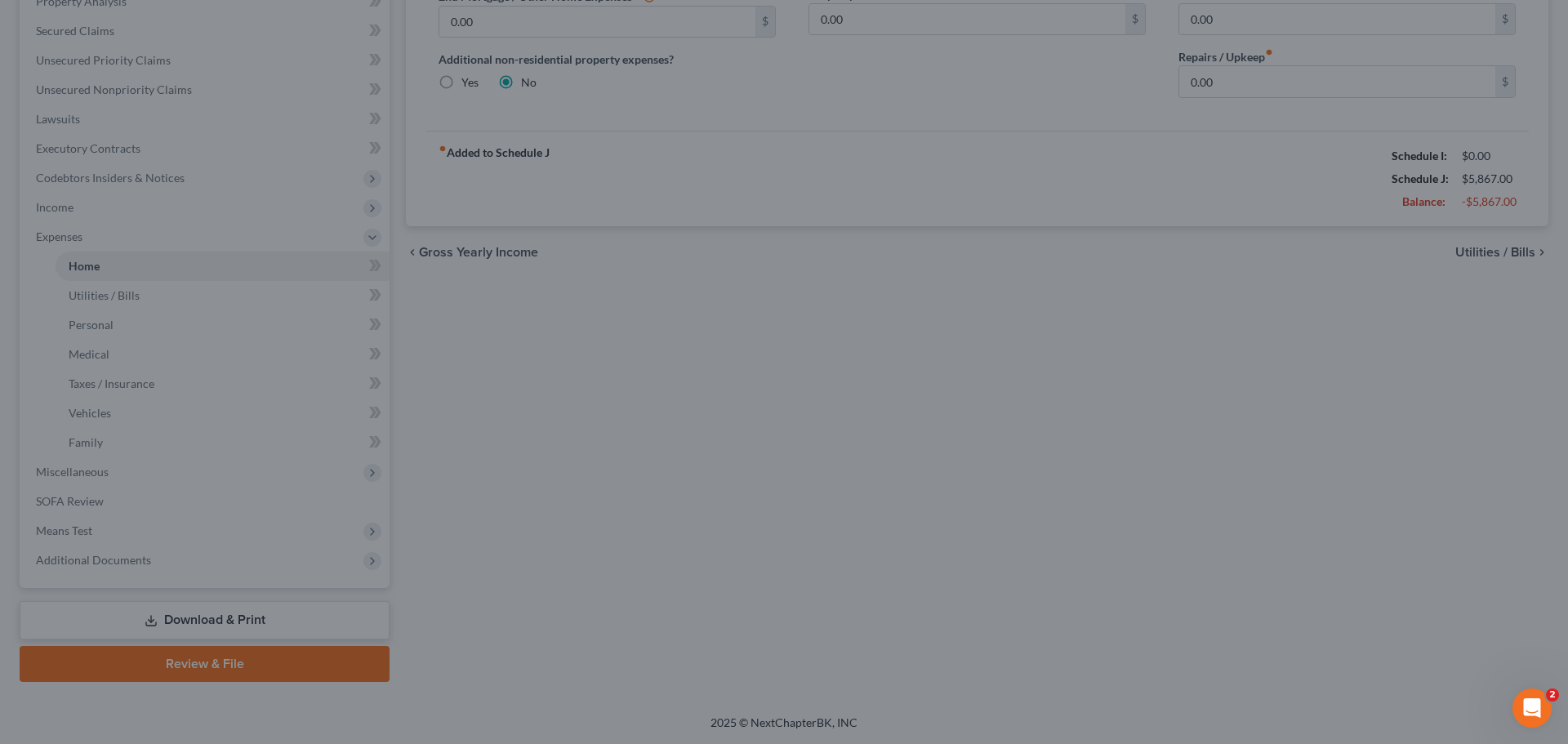
click at [544, 296] on div at bounding box center [784, 372] width 1568 height 744
click at [782, 340] on div at bounding box center [784, 372] width 1568 height 744
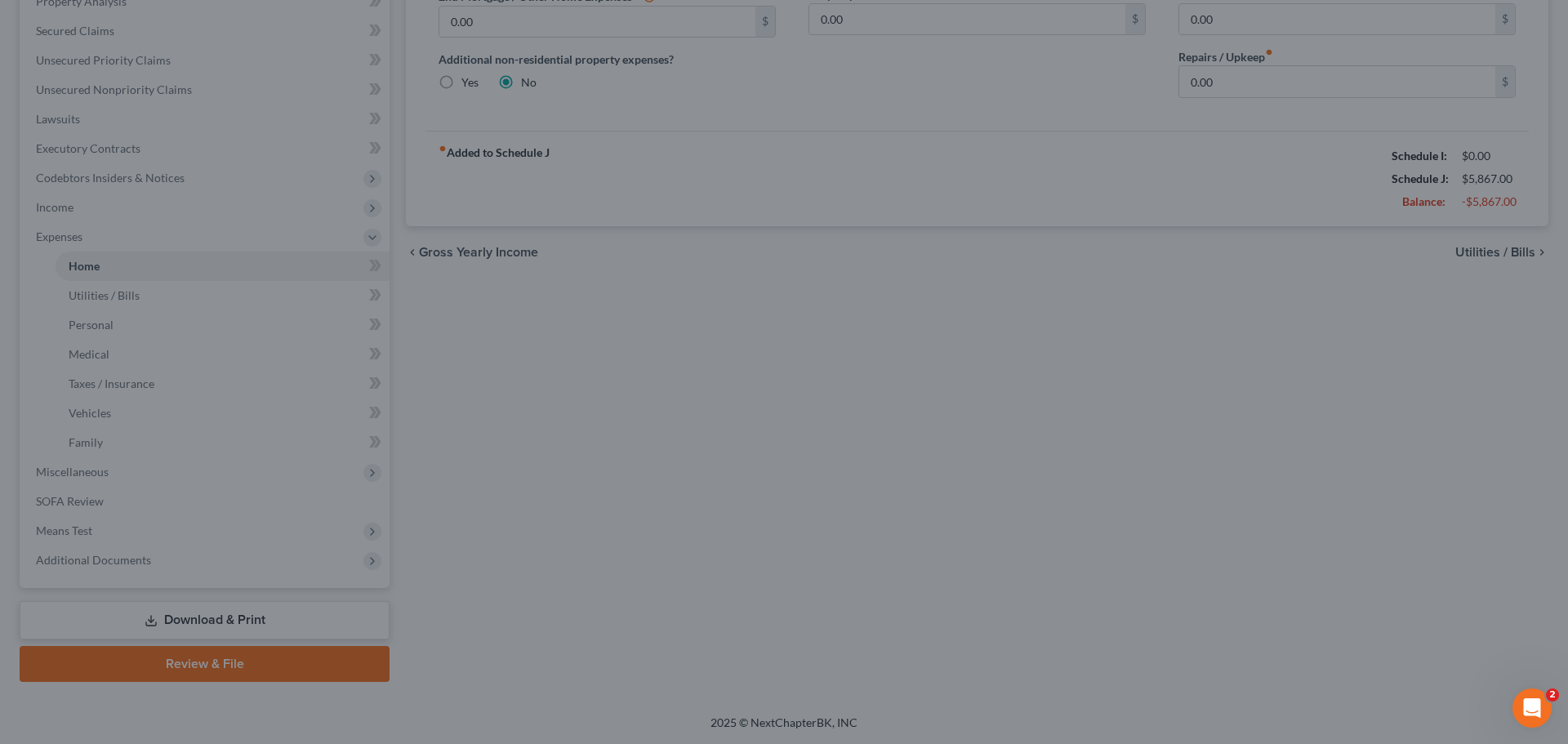
click at [904, 113] on div at bounding box center [784, 372] width 1568 height 744
click at [906, 125] on div at bounding box center [784, 372] width 1568 height 744
click at [805, 127] on div at bounding box center [784, 372] width 1568 height 744
click at [801, 132] on div at bounding box center [784, 372] width 1568 height 744
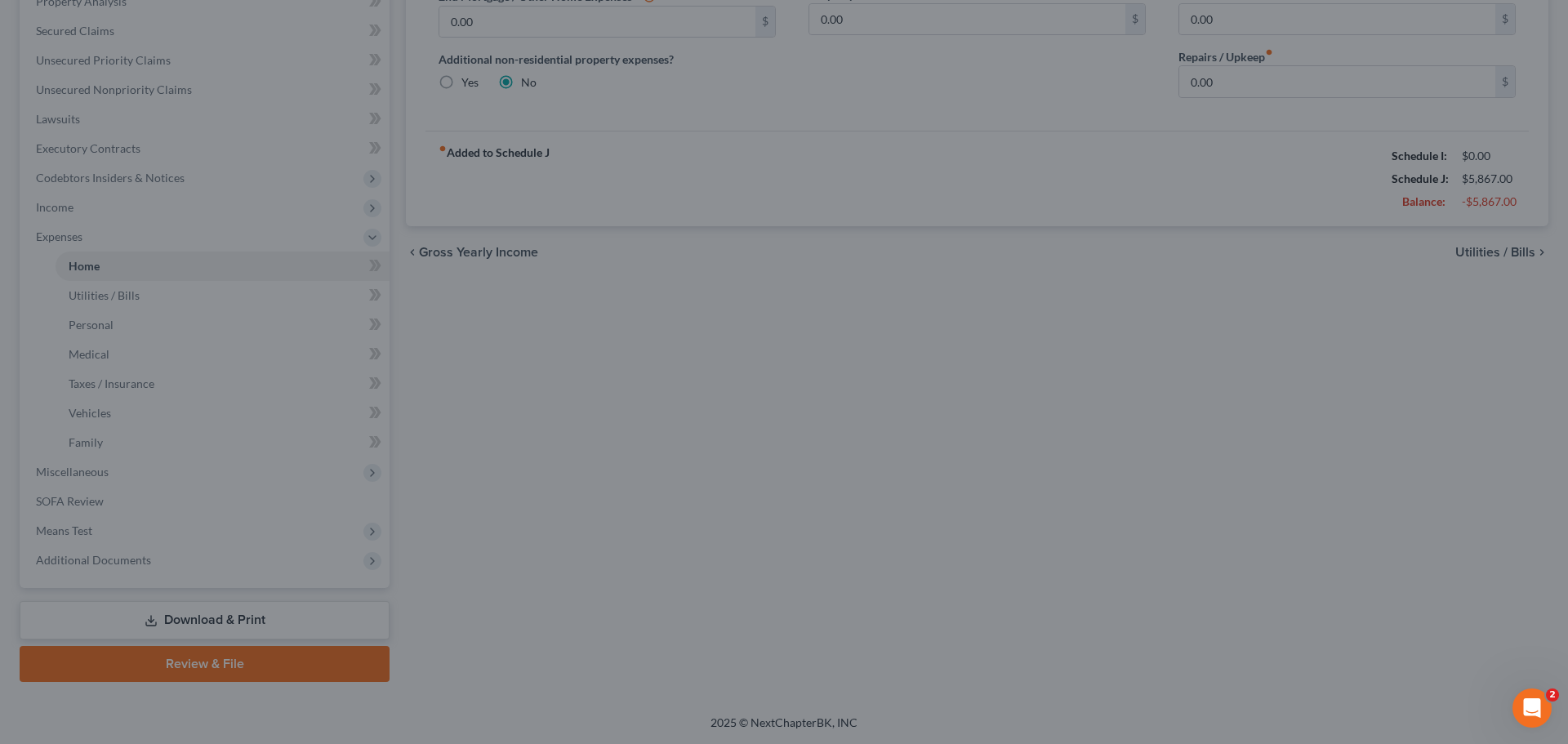
drag, startPoint x: 73, startPoint y: 104, endPoint x: 22, endPoint y: 107, distance: 51.1
click at [74, 104] on div at bounding box center [784, 372] width 1568 height 744
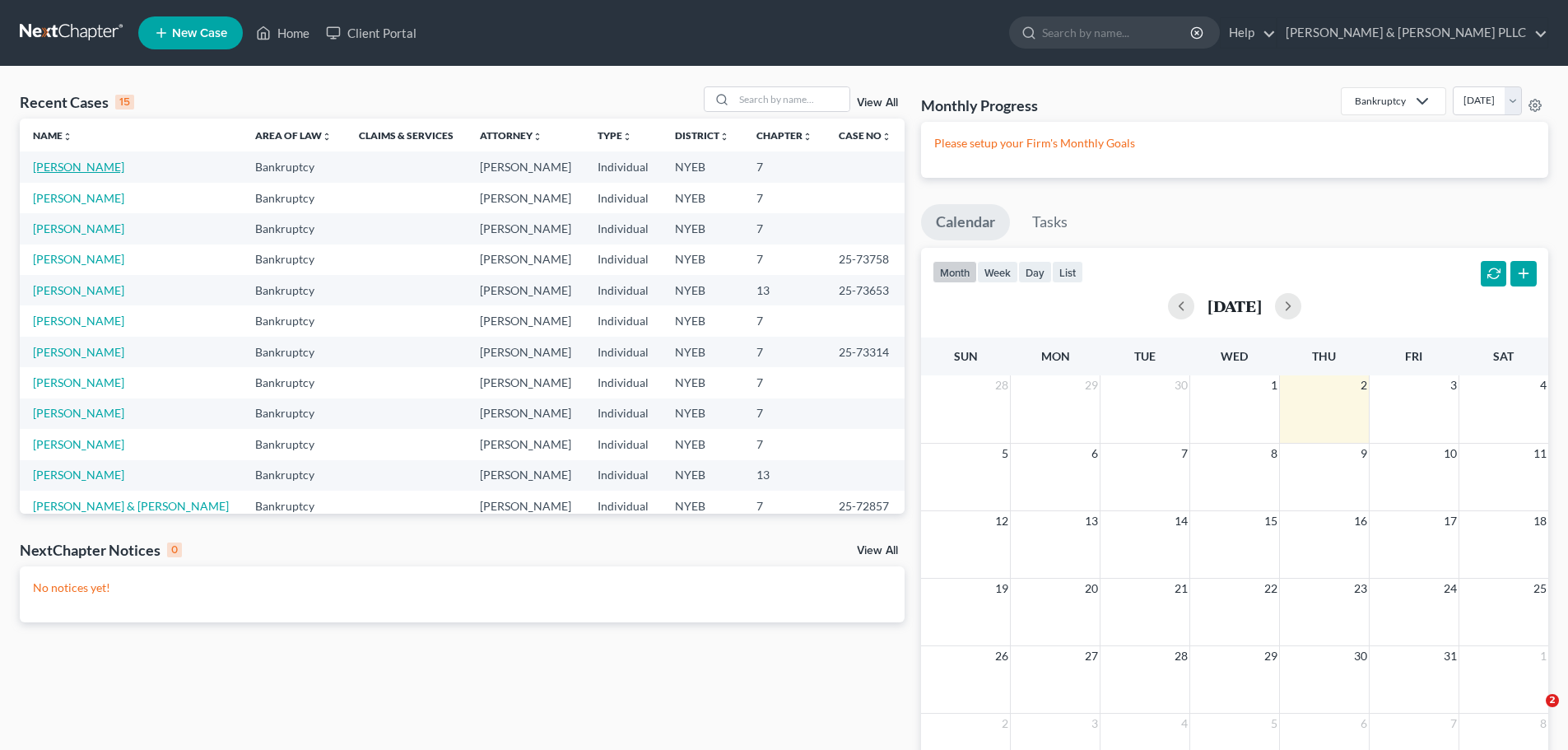
click at [85, 159] on link "[PERSON_NAME]" at bounding box center [78, 166] width 92 height 14
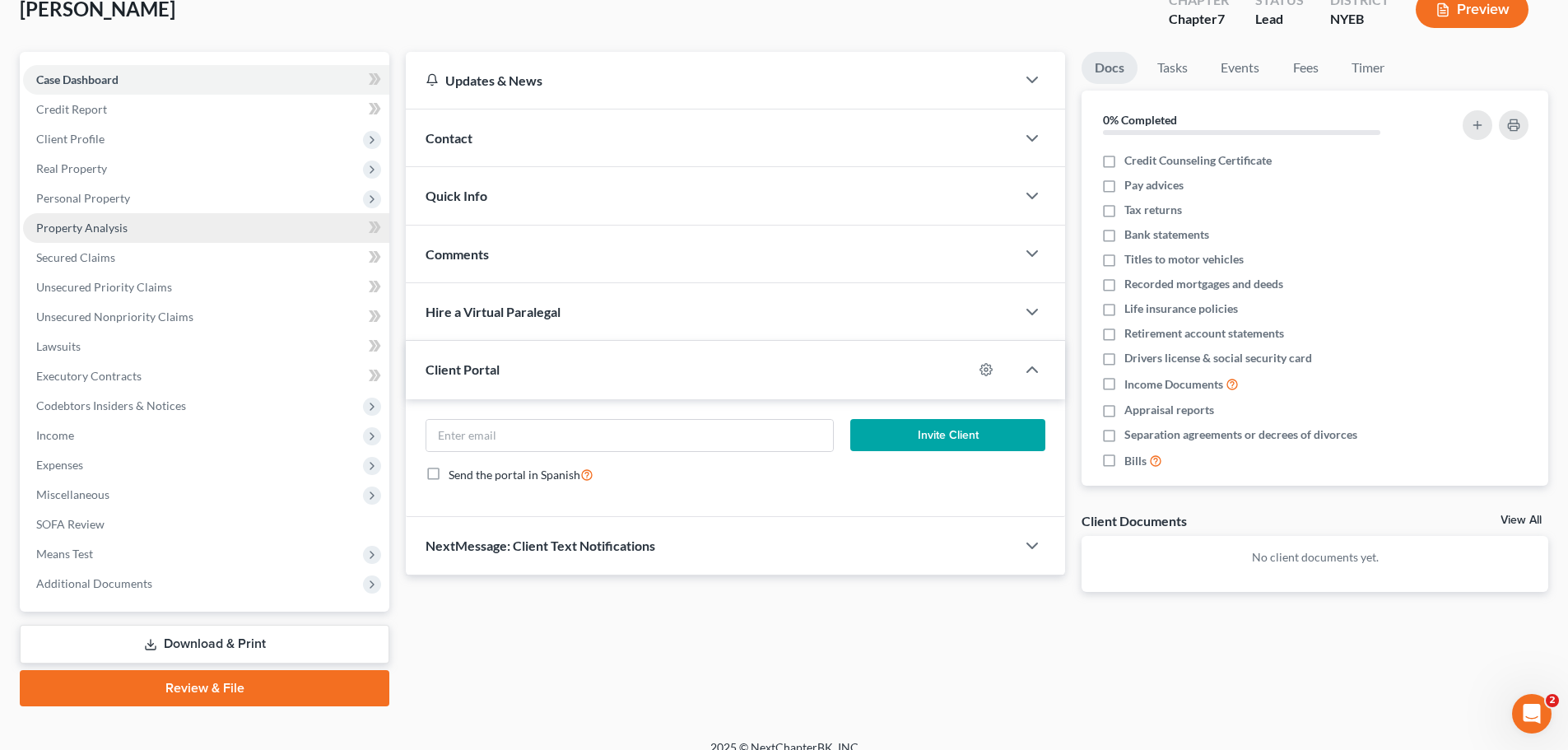
scroll to position [125, 0]
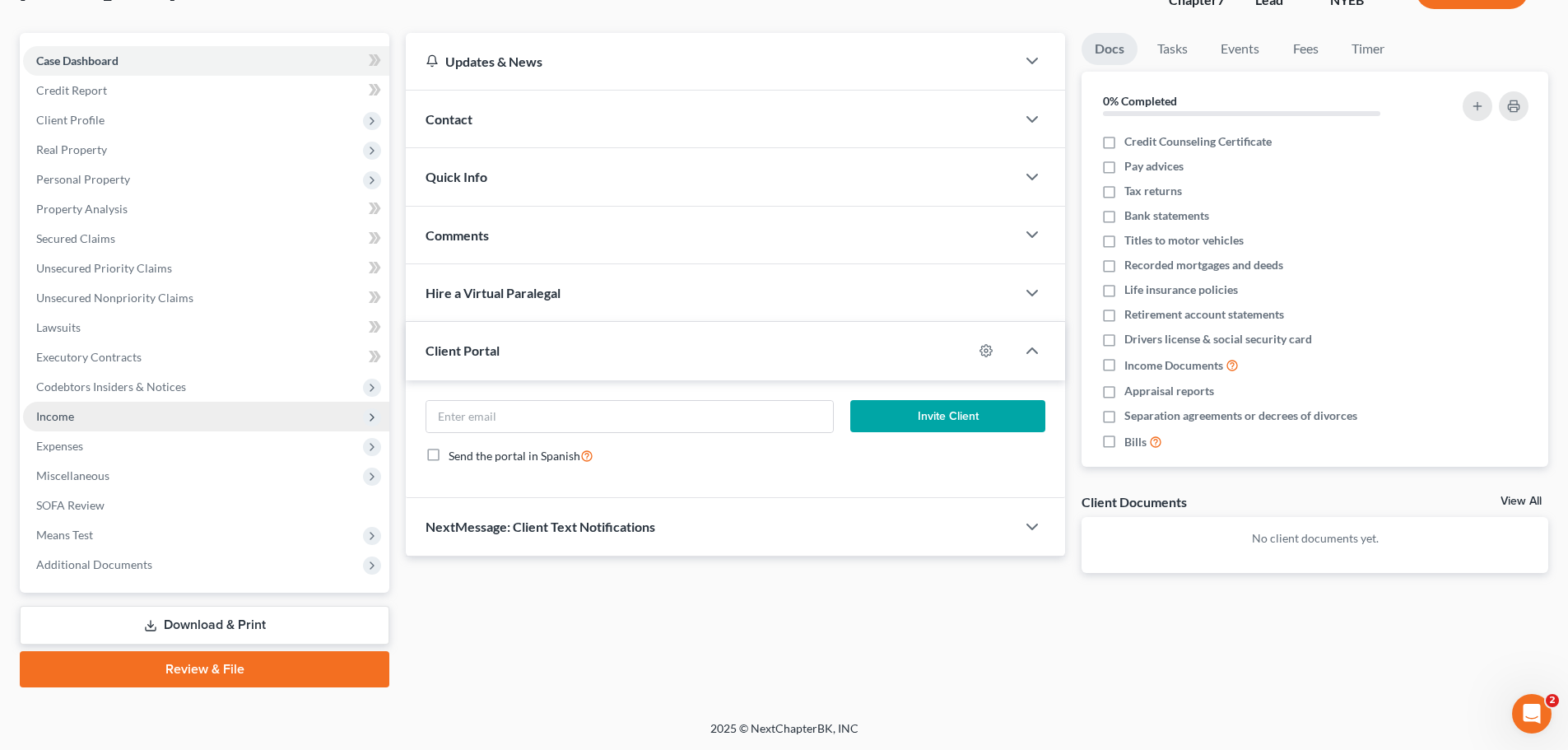
click at [52, 419] on span "Income" at bounding box center [55, 416] width 37 height 14
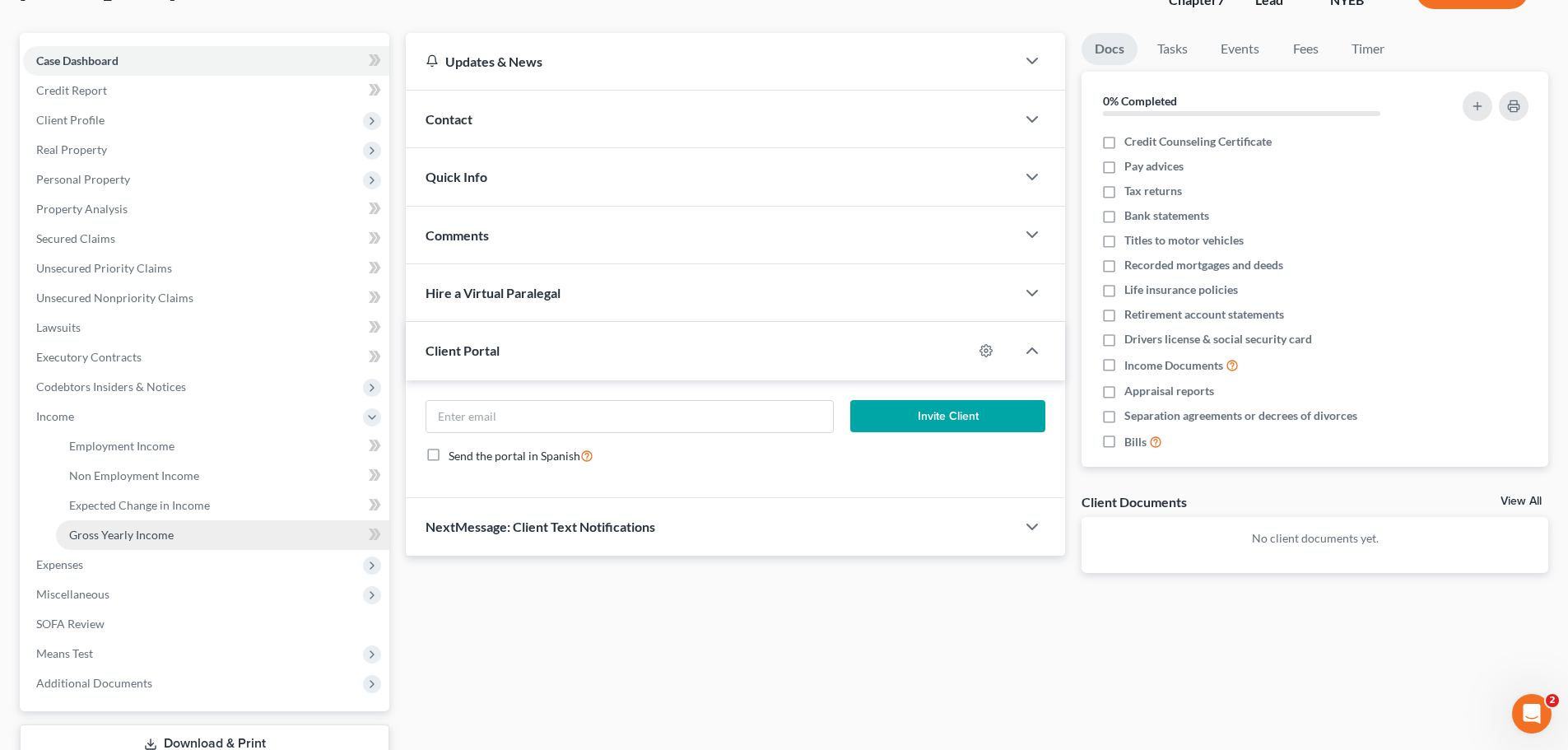
click at [107, 537] on span "Gross Yearly Income" at bounding box center [121, 534] width 104 height 14
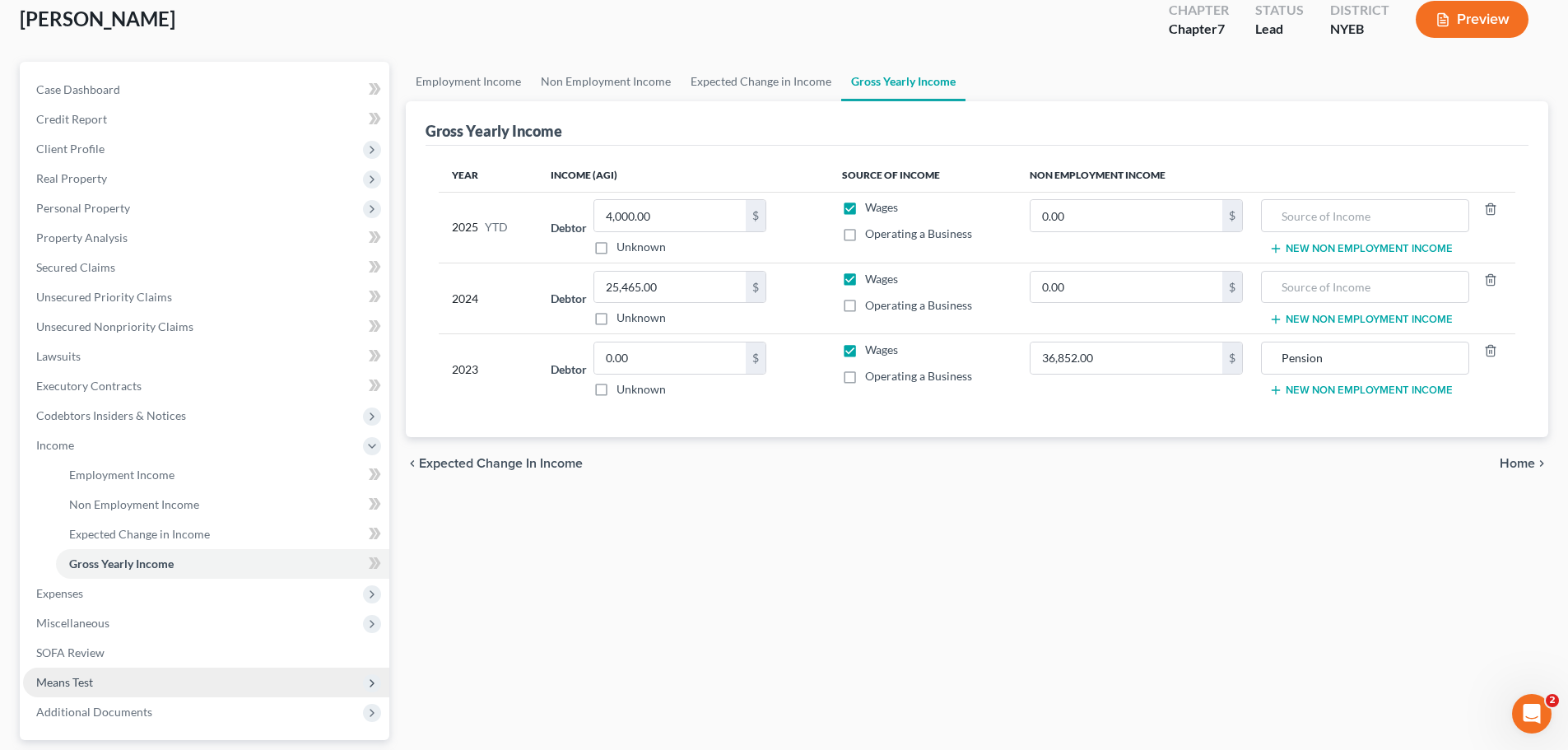
scroll to position [244, 0]
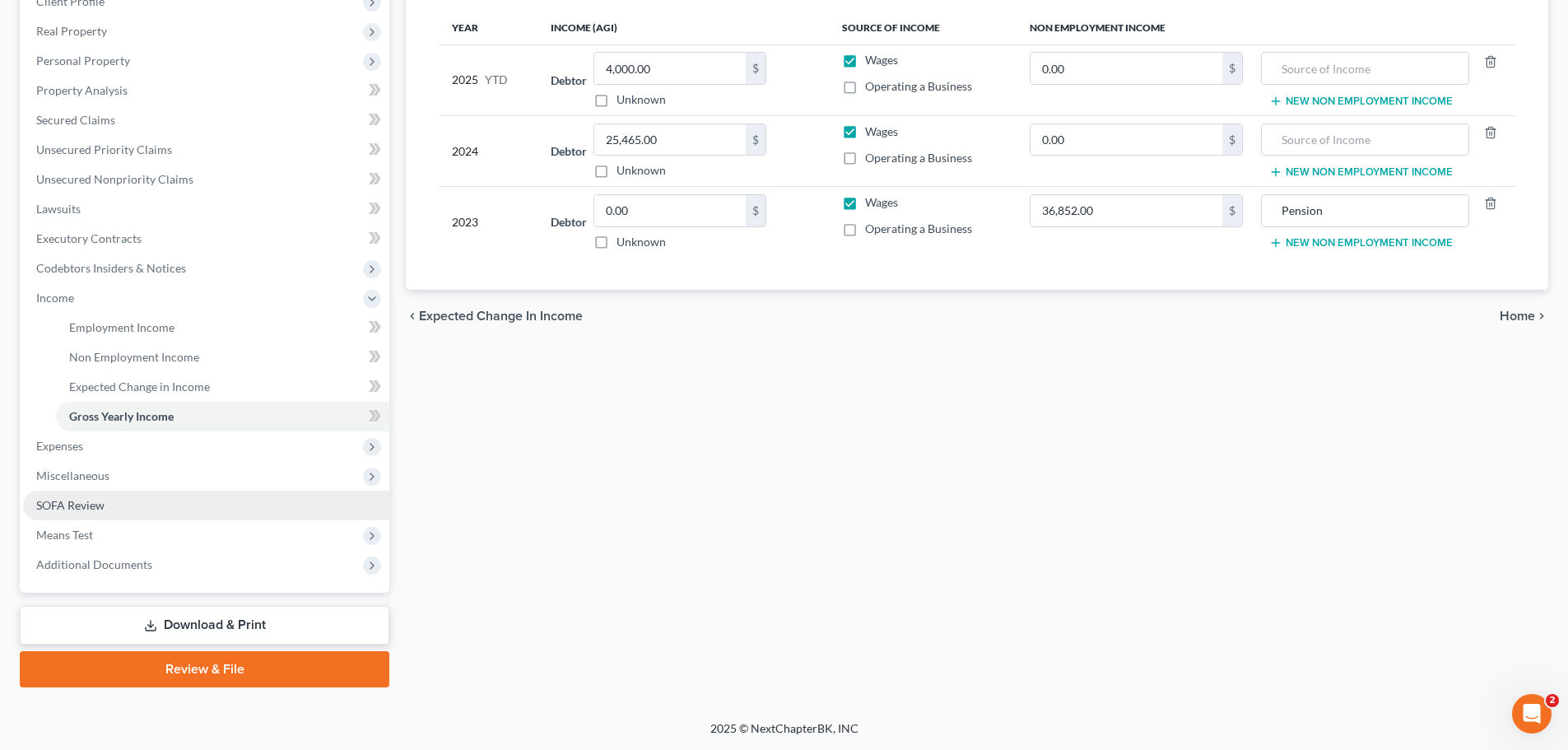
click at [87, 502] on span "SOFA Review" at bounding box center [70, 505] width 68 height 14
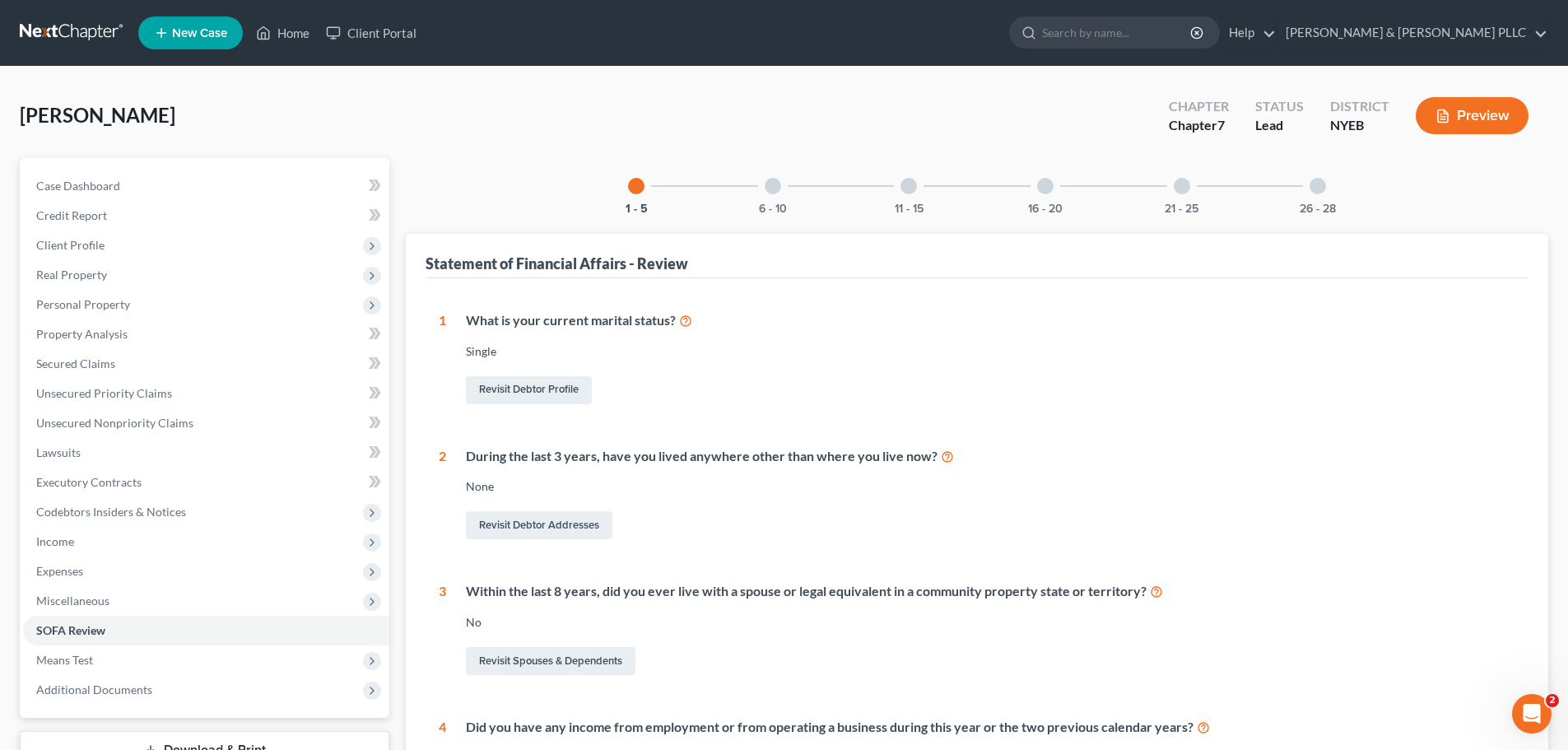
click at [779, 189] on div at bounding box center [773, 186] width 17 height 17
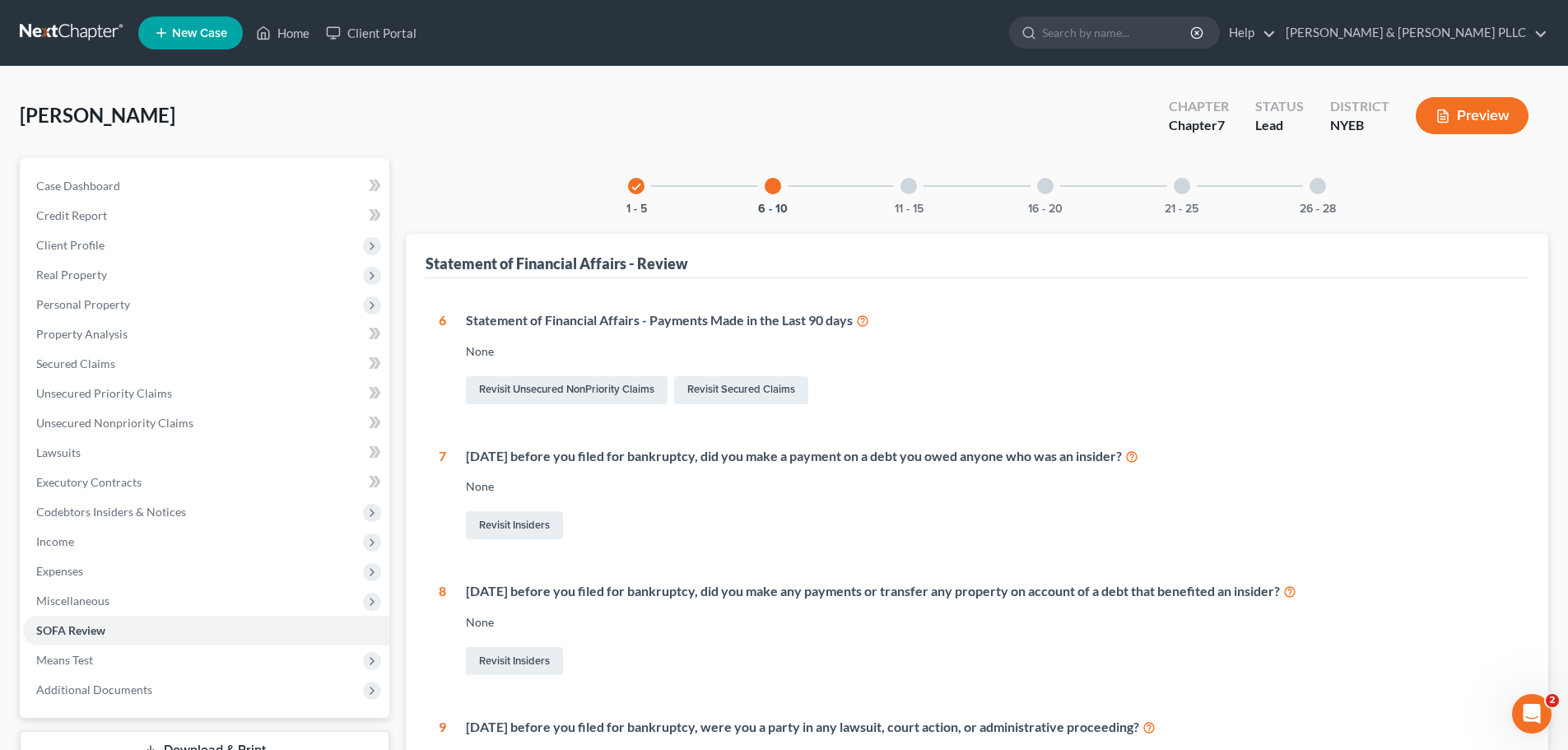
click at [907, 187] on div at bounding box center [909, 186] width 17 height 17
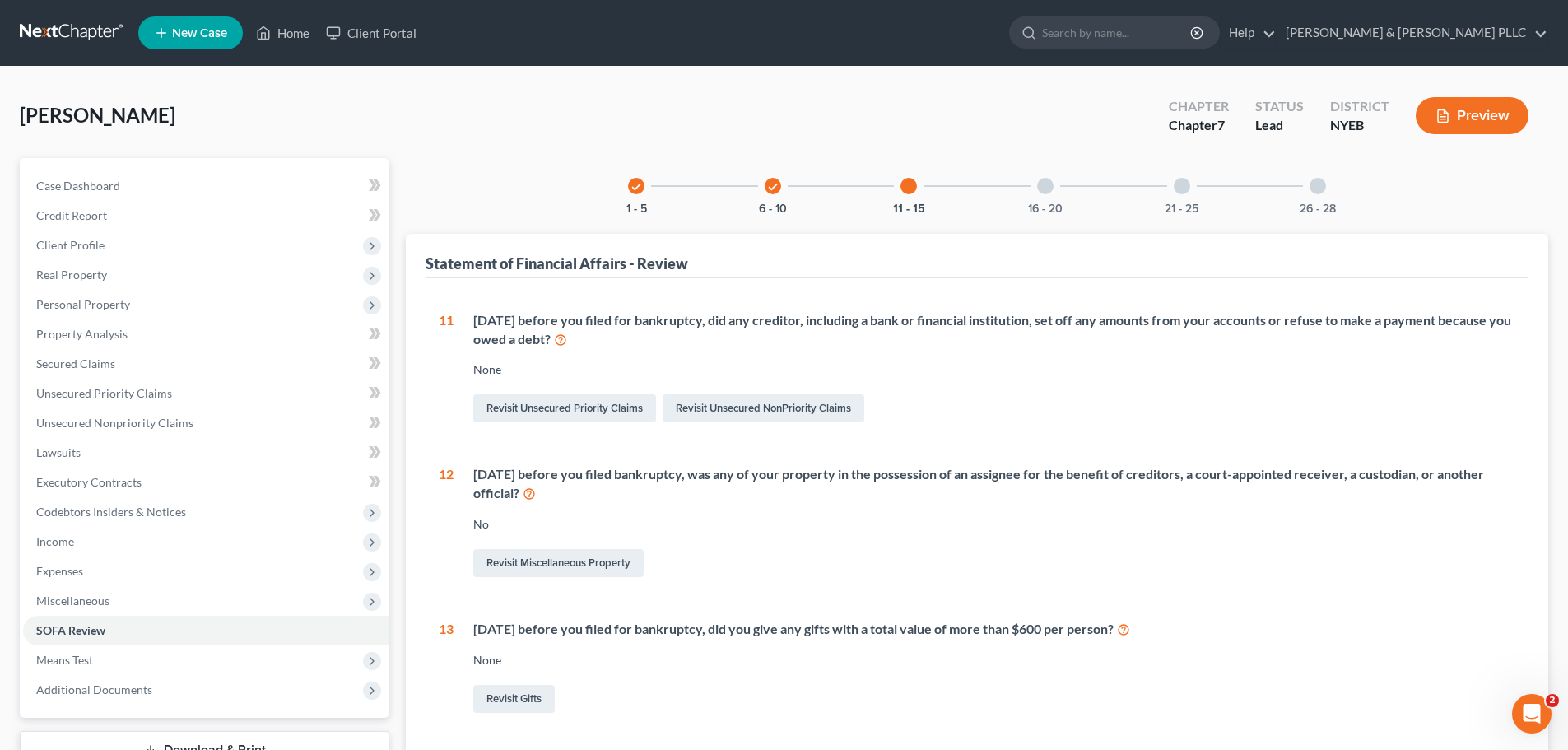
click at [1043, 182] on div at bounding box center [1045, 186] width 17 height 17
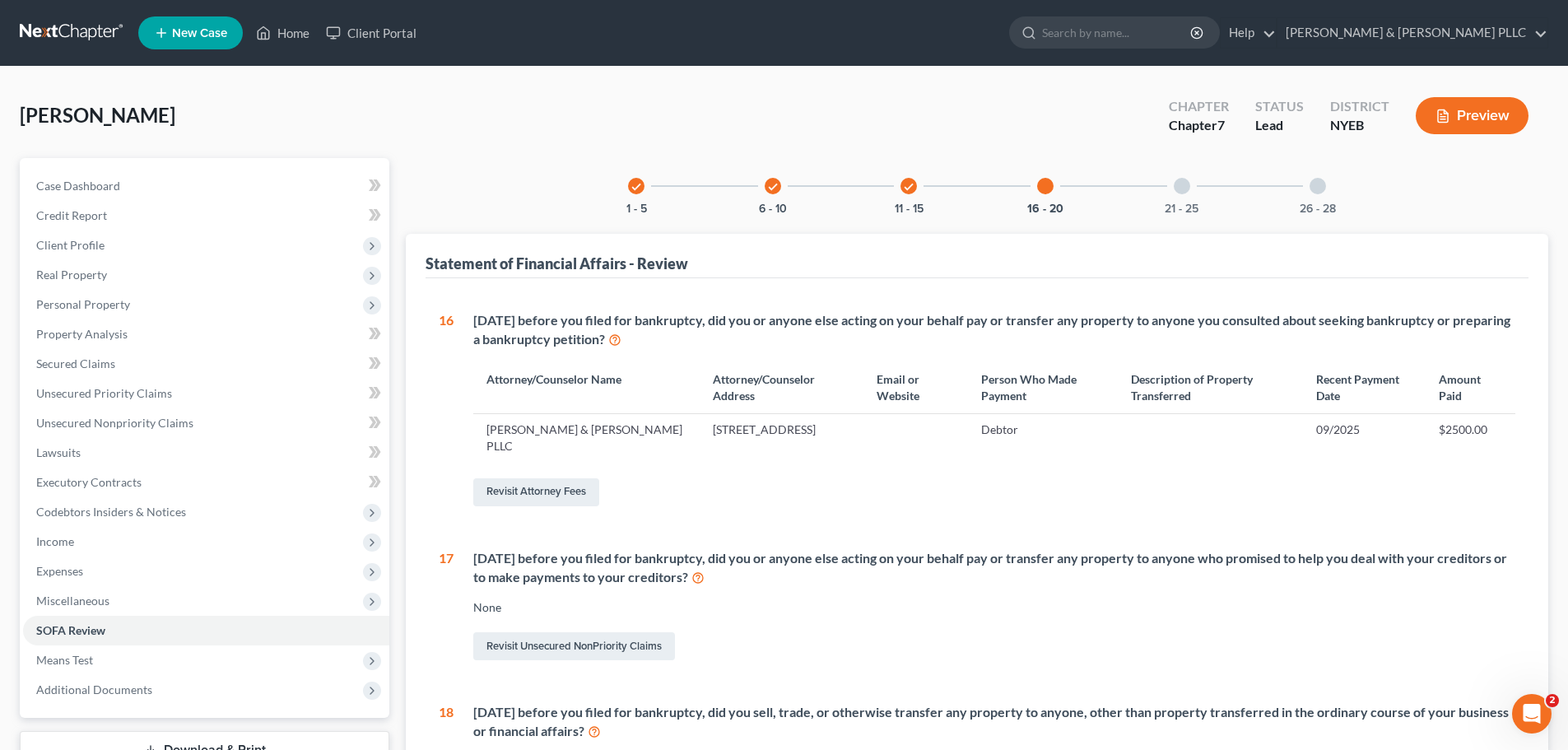
click at [1180, 189] on div at bounding box center [1181, 186] width 17 height 17
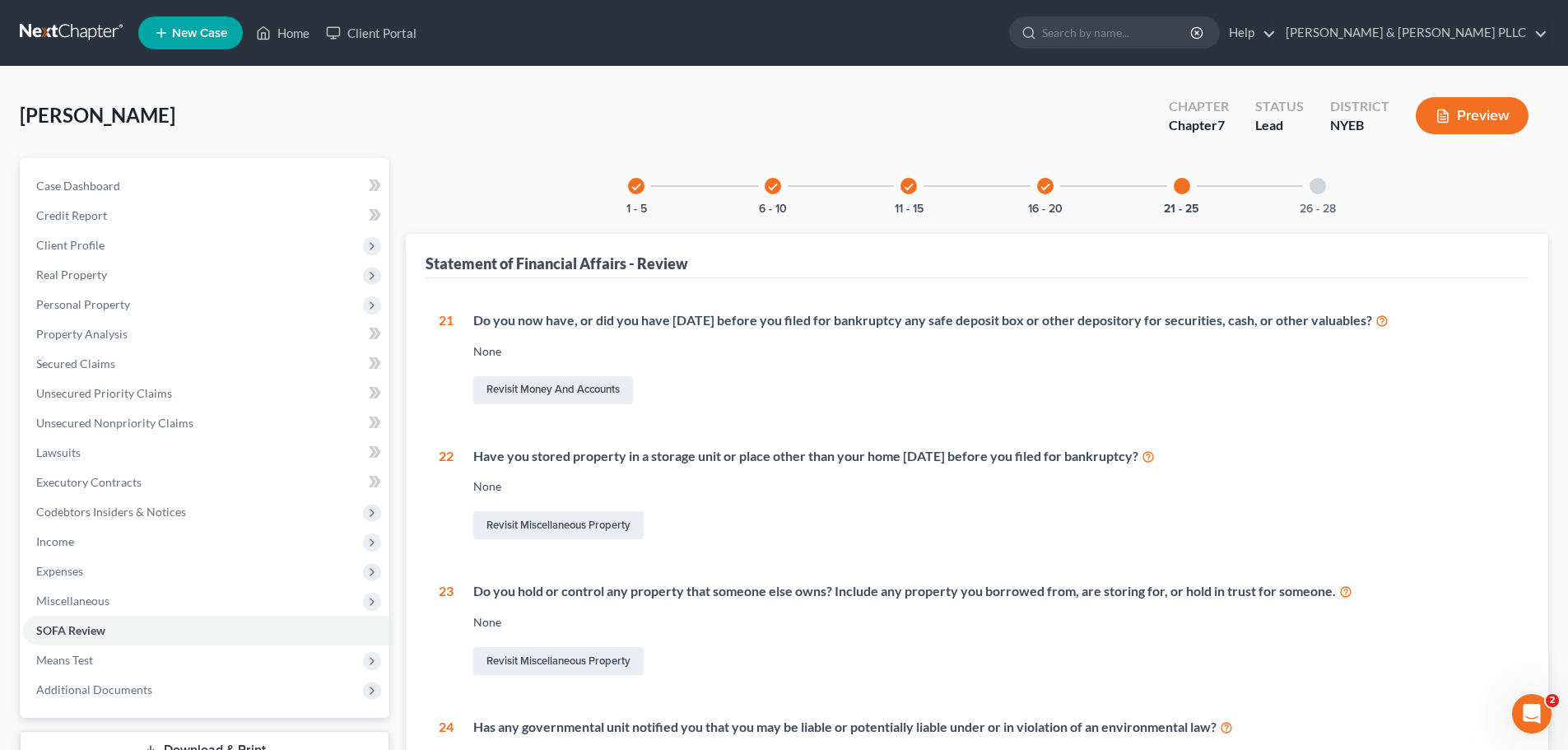
click at [1324, 184] on div at bounding box center [1317, 186] width 17 height 17
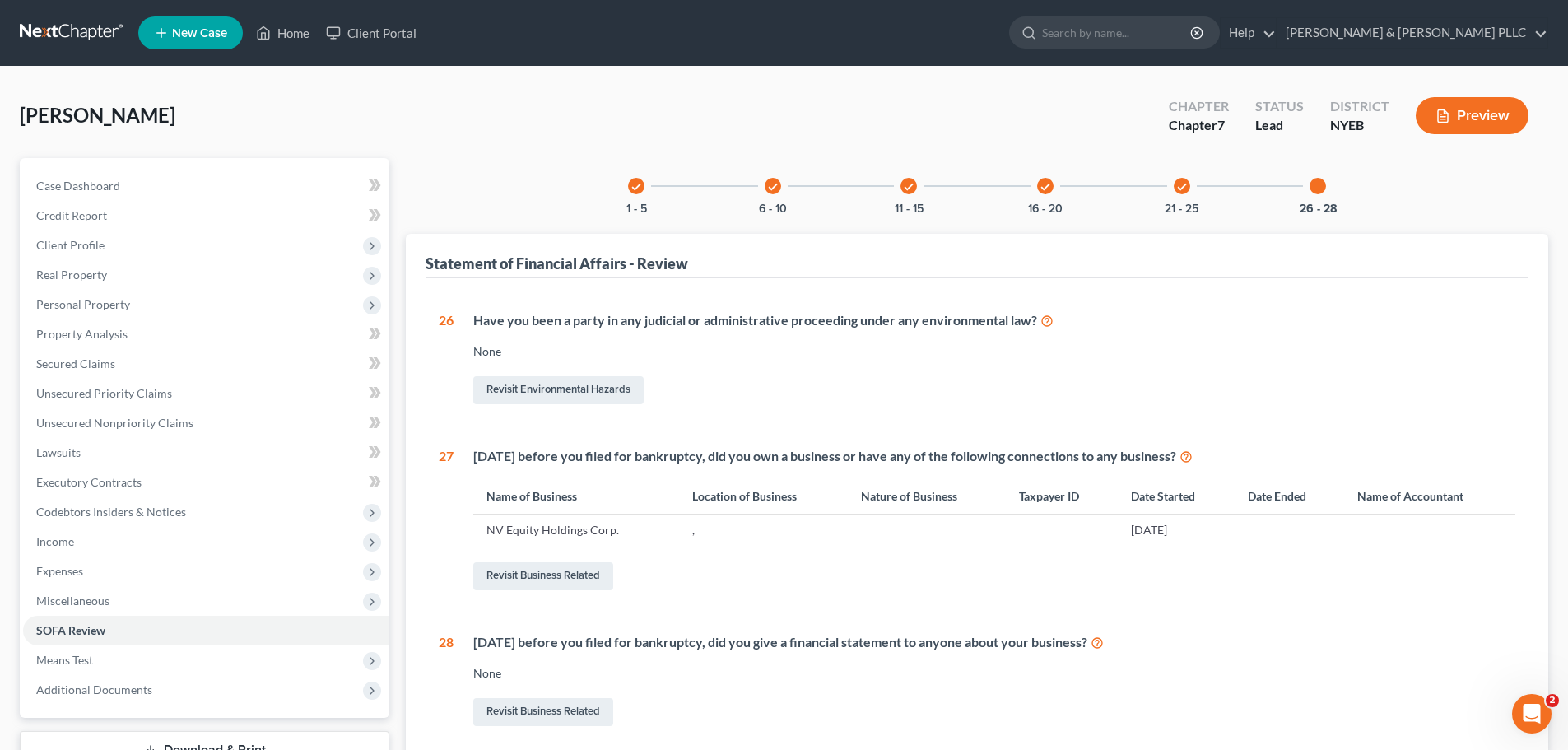
click at [1314, 186] on div at bounding box center [1317, 186] width 17 height 17
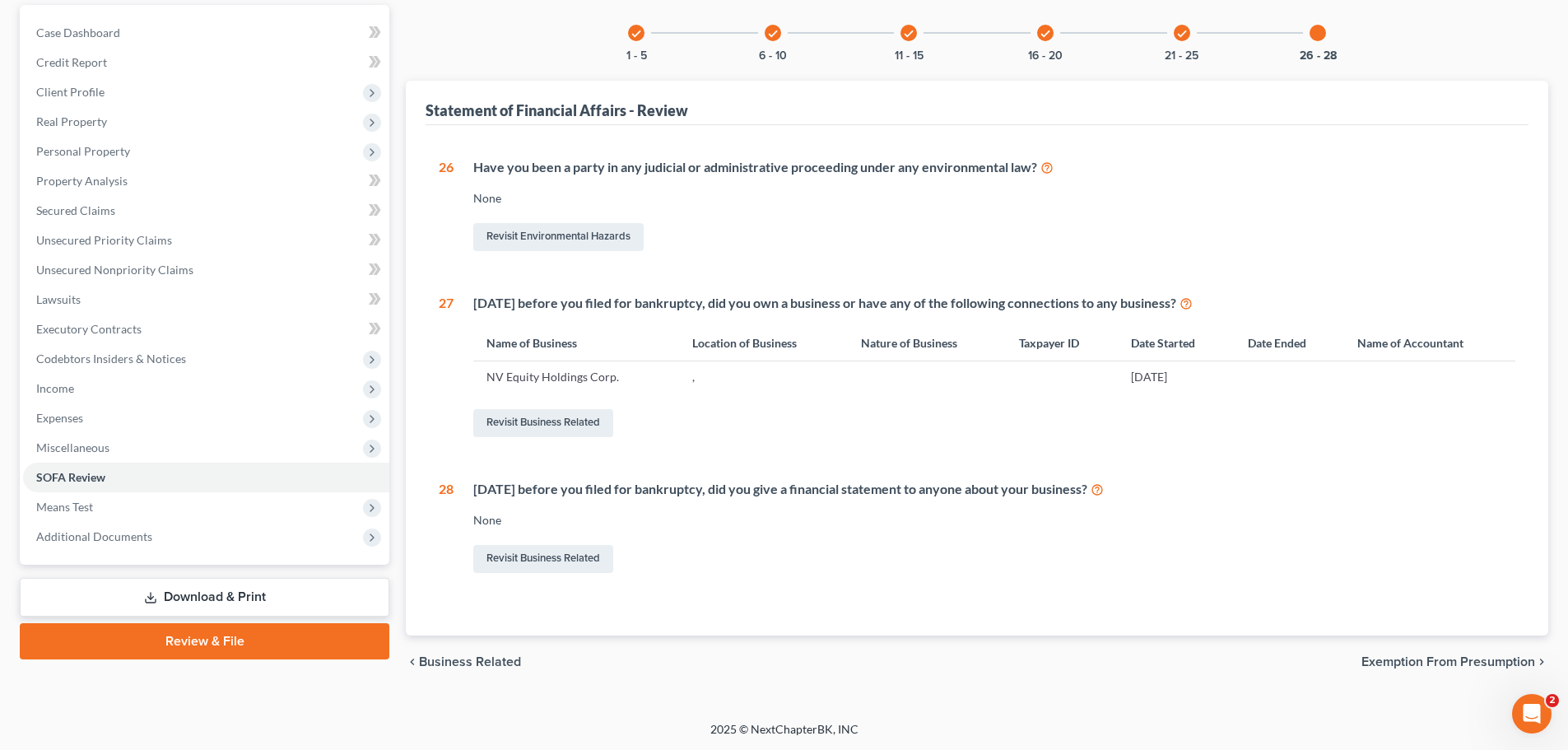
scroll to position [154, 0]
click at [548, 425] on link "Revisit Business Related" at bounding box center [543, 422] width 140 height 28
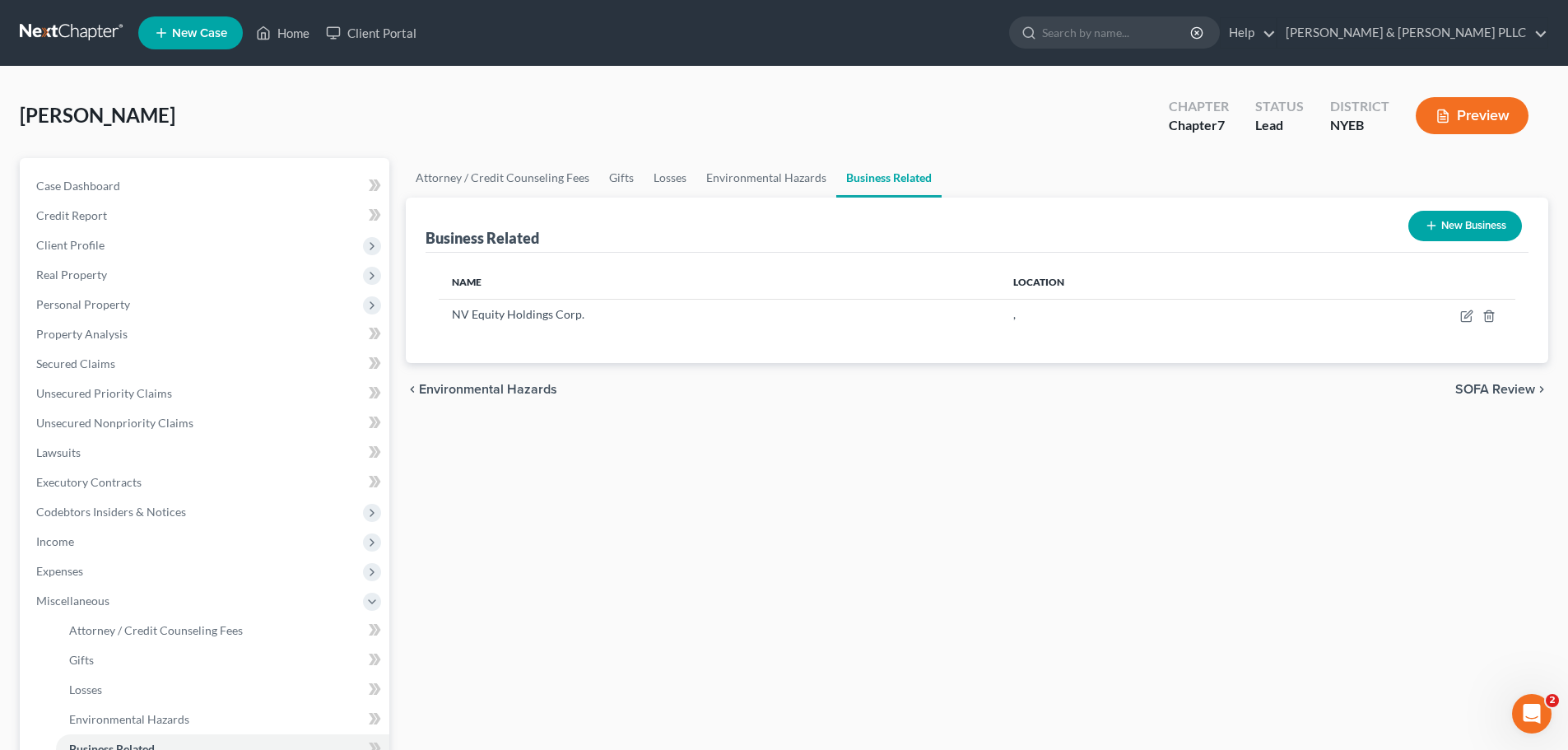
click at [1460, 219] on button "New Business" at bounding box center [1465, 225] width 113 height 31
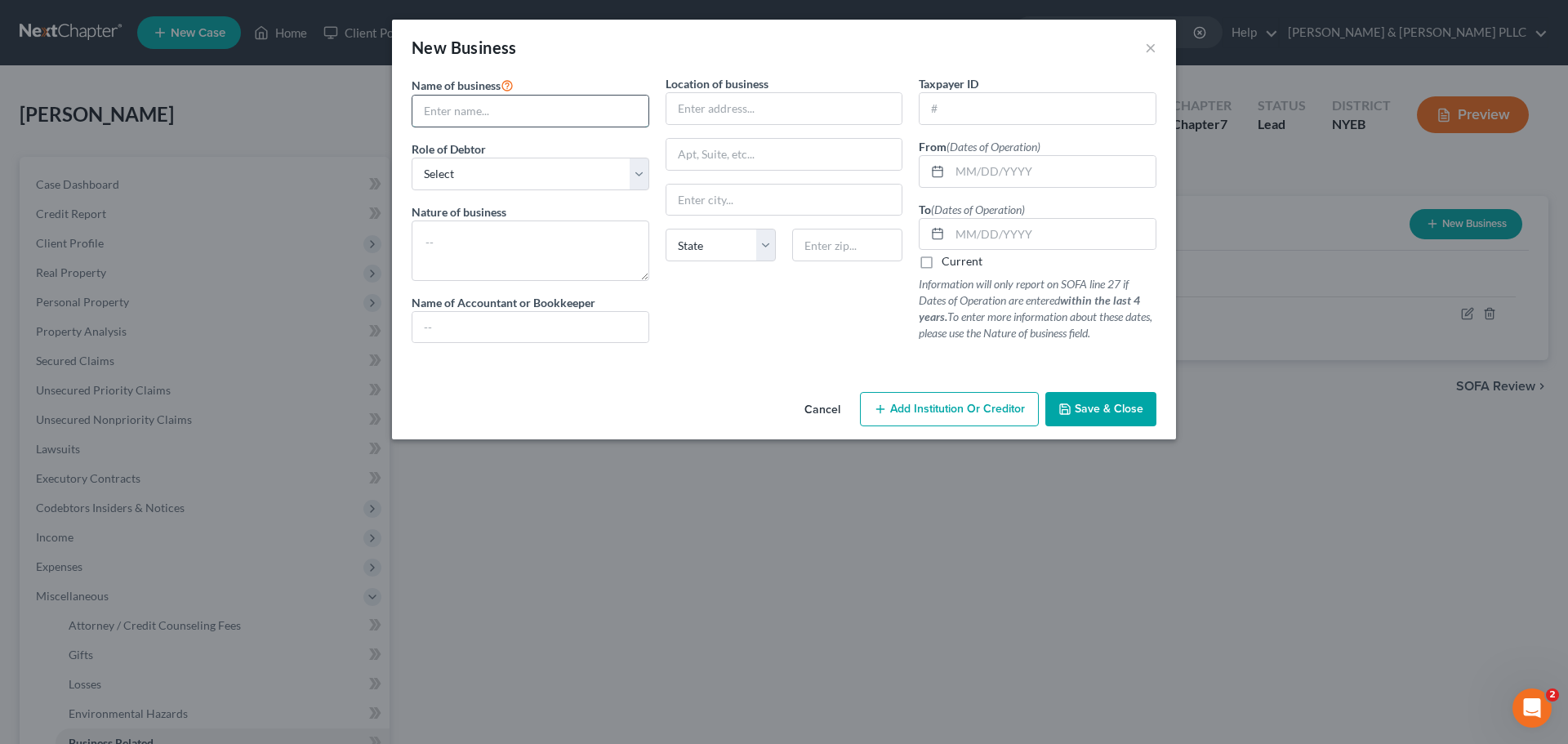
click at [462, 110] on input "text" at bounding box center [530, 111] width 236 height 31
type input "2089 Willoughby LLC"
click at [637, 167] on select "Select A member of a limited liability company (LLC) or limited liability partn…" at bounding box center [529, 173] width 237 height 32
select select "member"
click at [411, 157] on select "Select A member of a limited liability company (LLC) or limited liability partn…" at bounding box center [529, 173] width 237 height 32
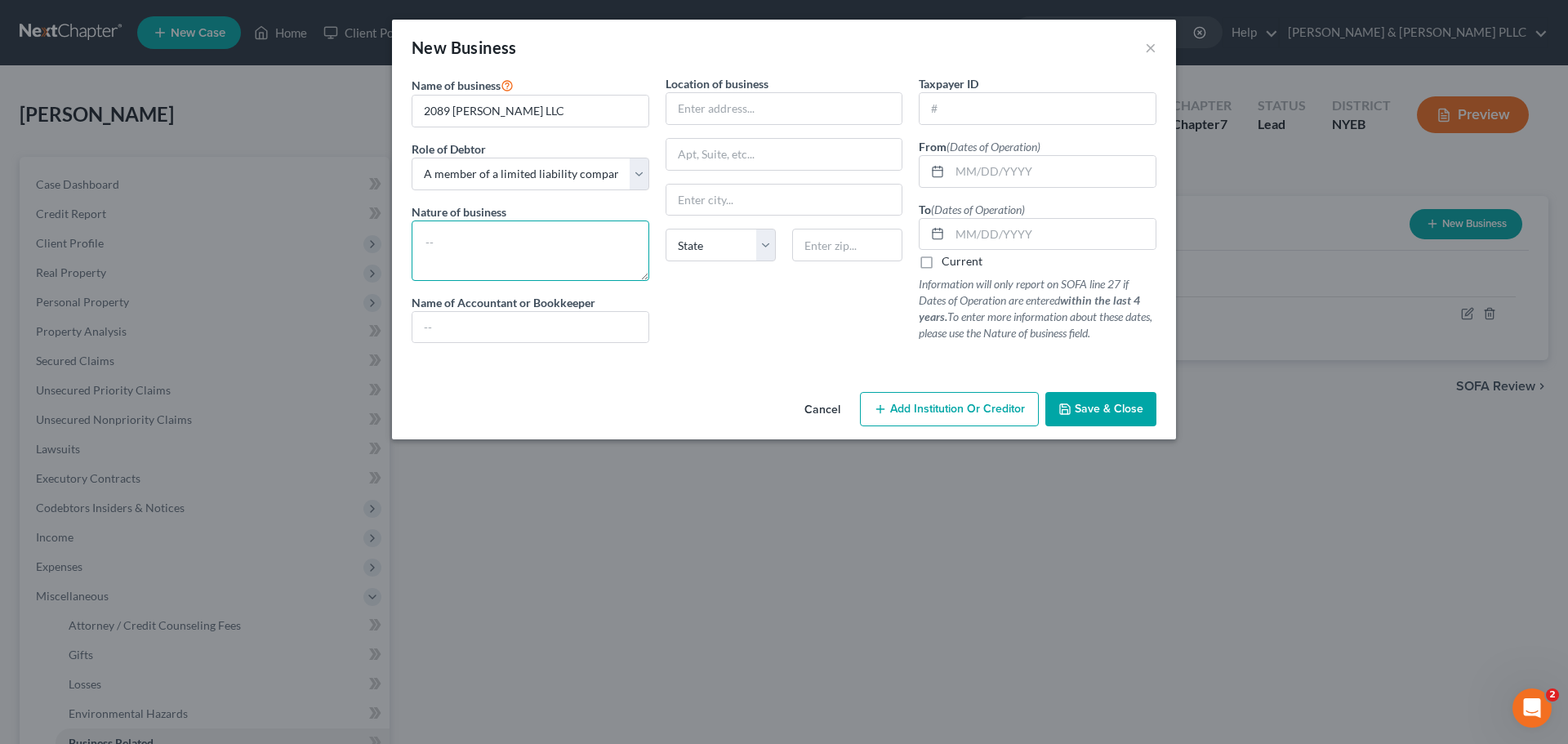
click at [449, 242] on textarea at bounding box center [529, 251] width 237 height 61
type textarea "R"
type textarea "Real Estate Investment"
click at [703, 109] on input "text" at bounding box center [784, 108] width 236 height 31
type input "72 W Walnut St"
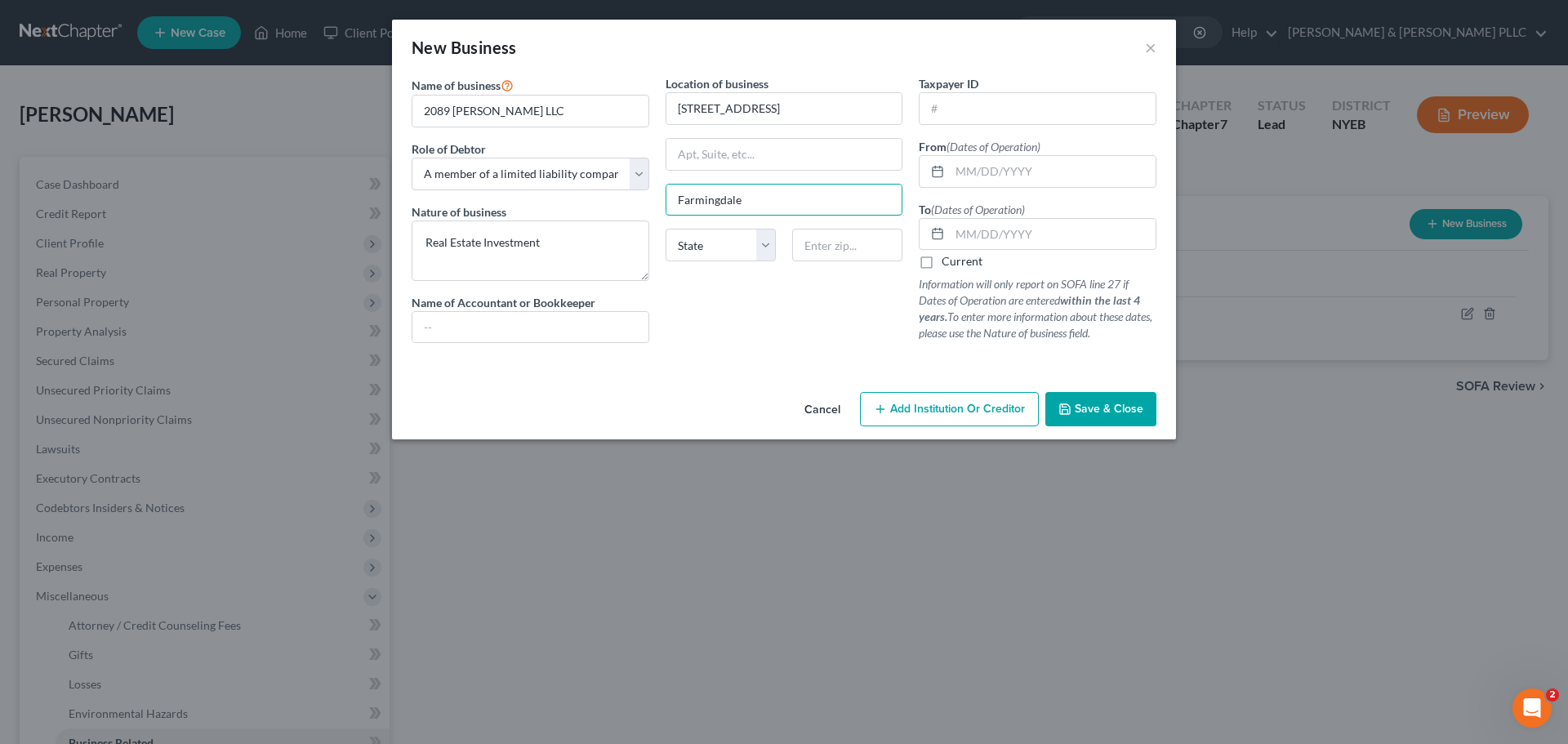
type input "Farmingdale"
click at [762, 251] on select "State AL AK AR AZ CA CO CT DE DC FL GA GU HI ID IL IN IA KS KY LA ME MD MA MI M…" at bounding box center [721, 244] width 110 height 32
click at [758, 245] on select "State AL AK AR AZ CA CO CT DE DC FL GA GU HI ID IL IN IA KS KY LA ME MD MA MI M…" at bounding box center [721, 244] width 110 height 32
select select "35"
click at [666, 228] on select "State AL AK AR AZ CA CO CT DE DC FL GA GU HI ID IL IN IA KS KY LA ME MD MA MI M…" at bounding box center [721, 244] width 110 height 32
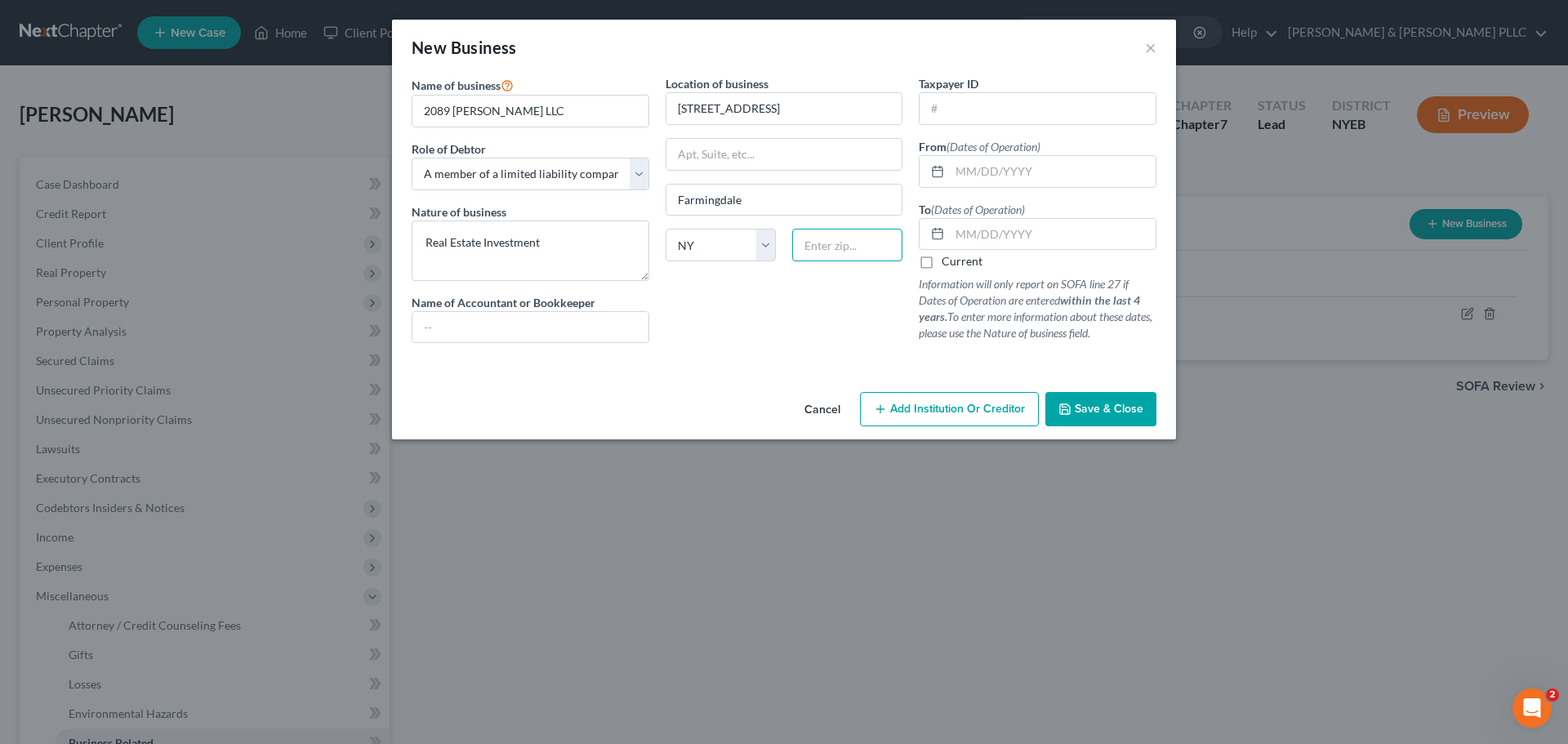
click at [828, 245] on input "text" at bounding box center [846, 244] width 110 height 32
type input "11735"
click at [955, 237] on input "text" at bounding box center [1052, 234] width 206 height 31
type input "12/31/2022"
click at [953, 171] on input "text" at bounding box center [1052, 172] width 206 height 31
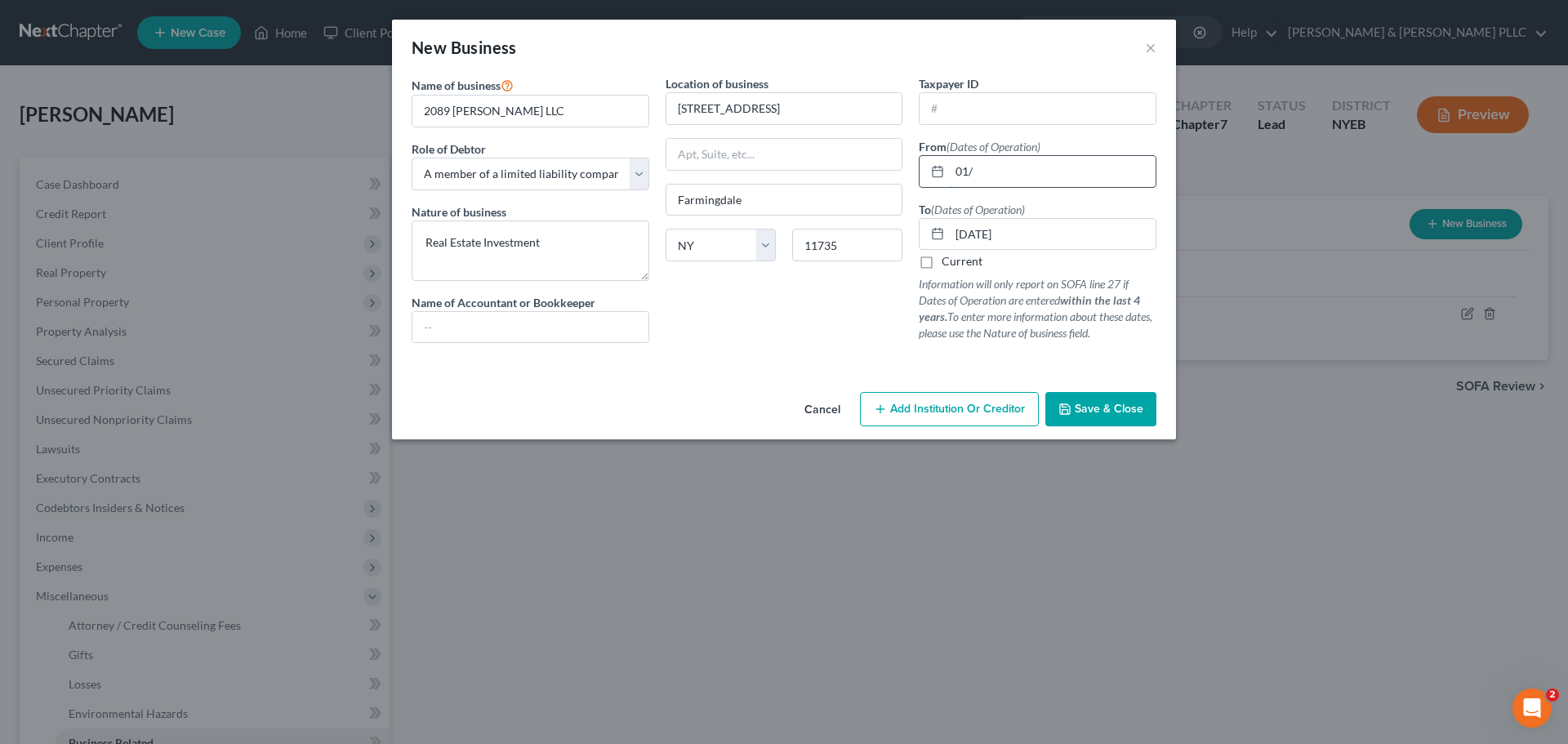
click at [1014, 172] on input "01/" at bounding box center [1052, 172] width 206 height 31
type input "01/09/2018"
click at [1104, 408] on span "Save & Close" at bounding box center [1108, 408] width 68 height 14
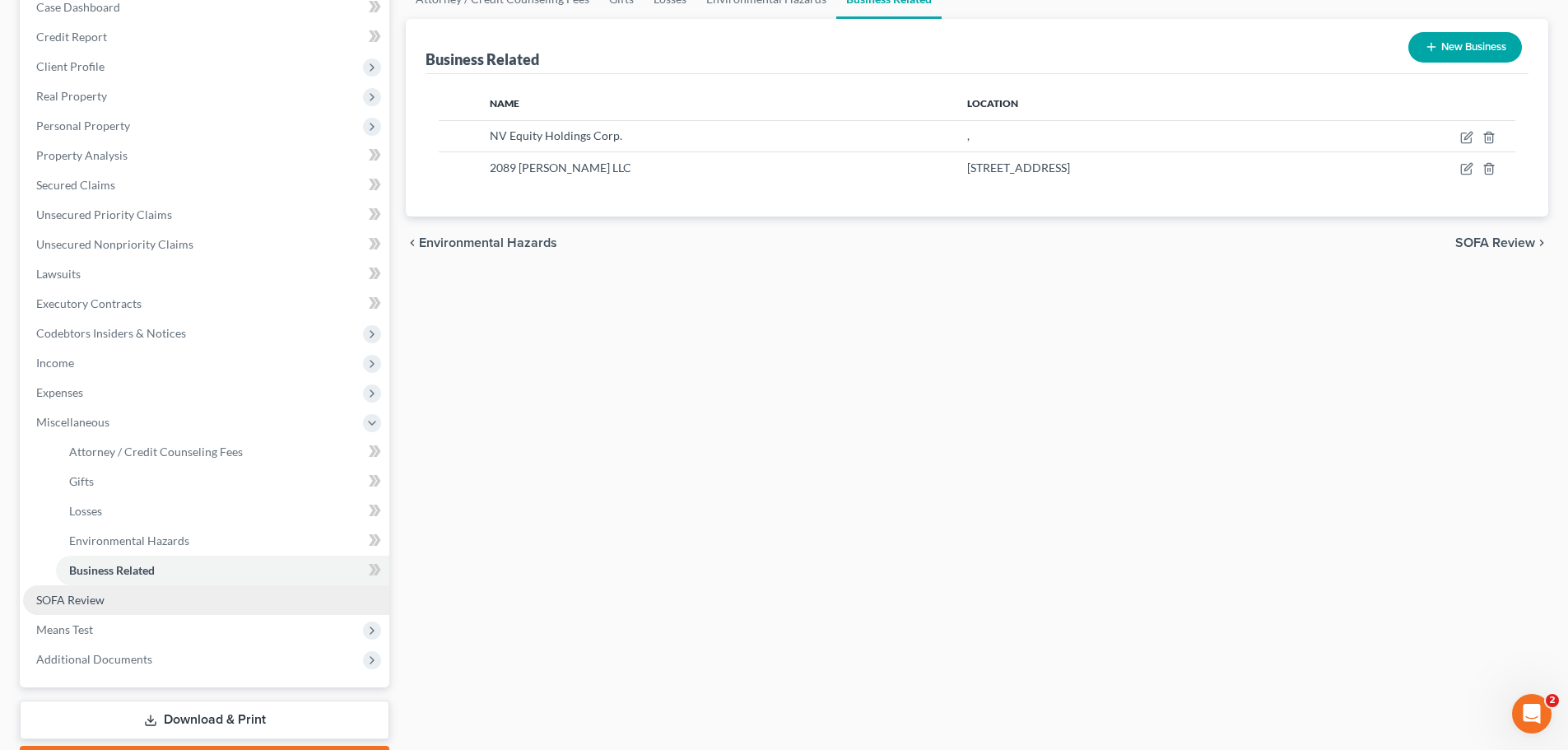
scroll to position [247, 0]
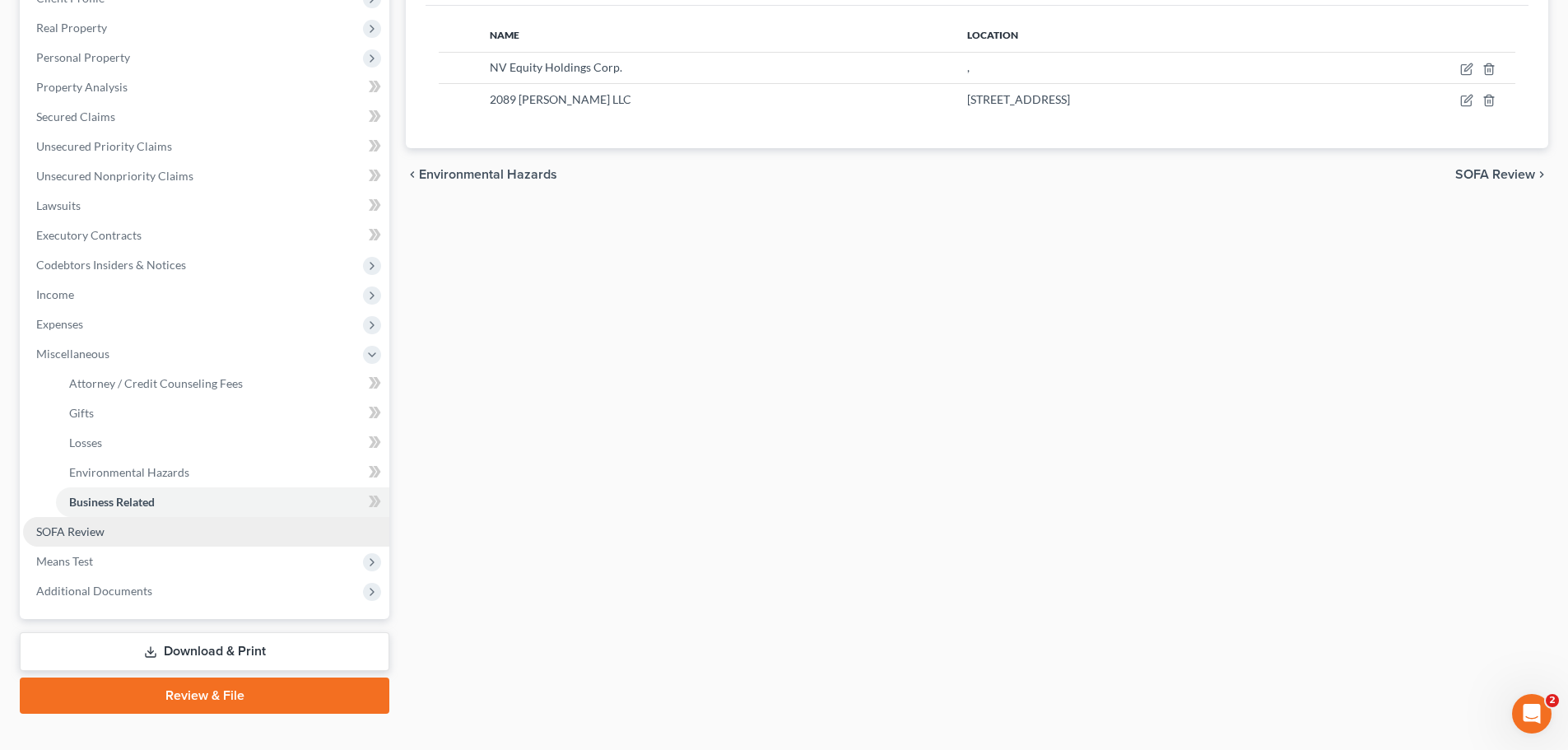
click at [82, 532] on span "SOFA Review" at bounding box center [70, 531] width 68 height 14
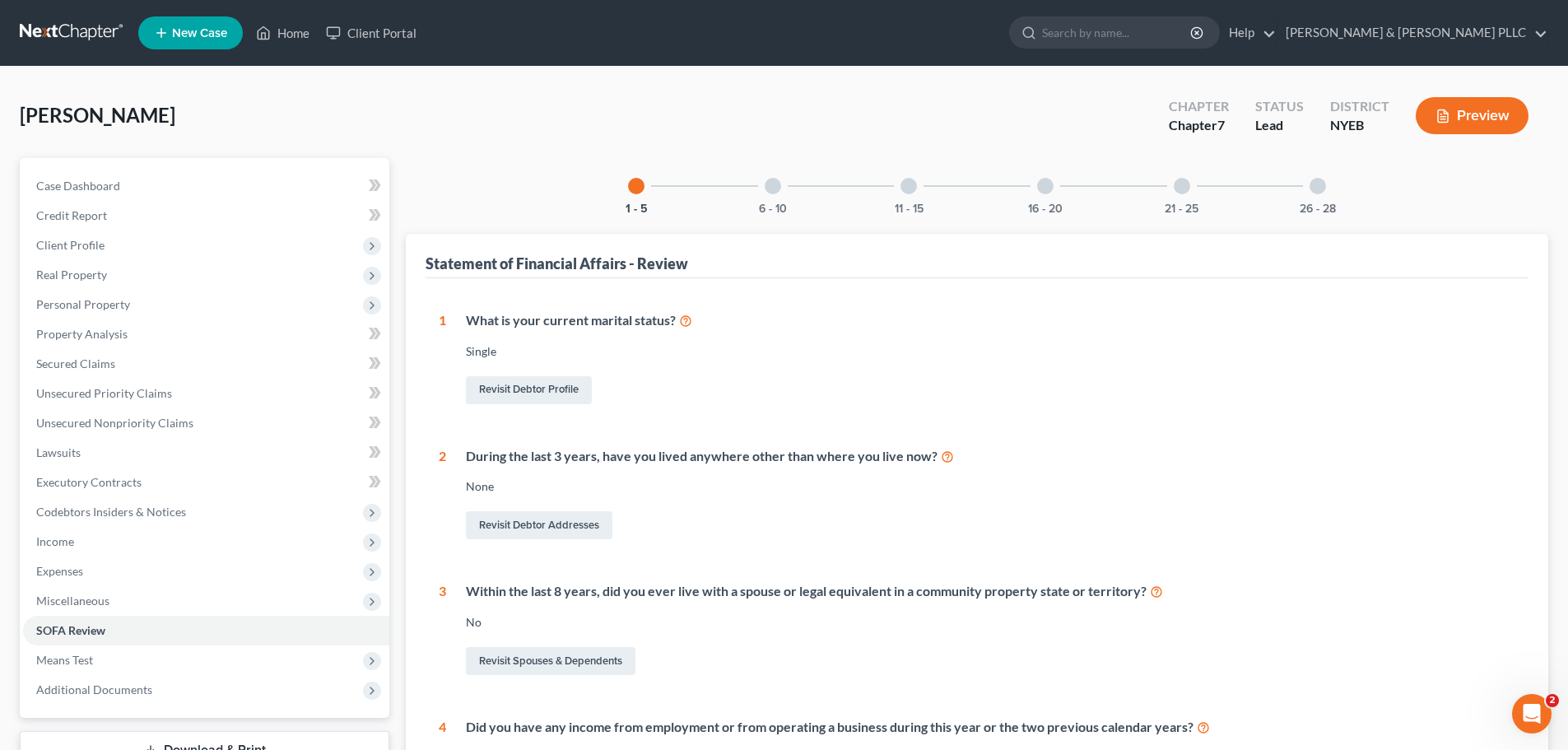
click at [1313, 183] on div at bounding box center [1317, 186] width 17 height 17
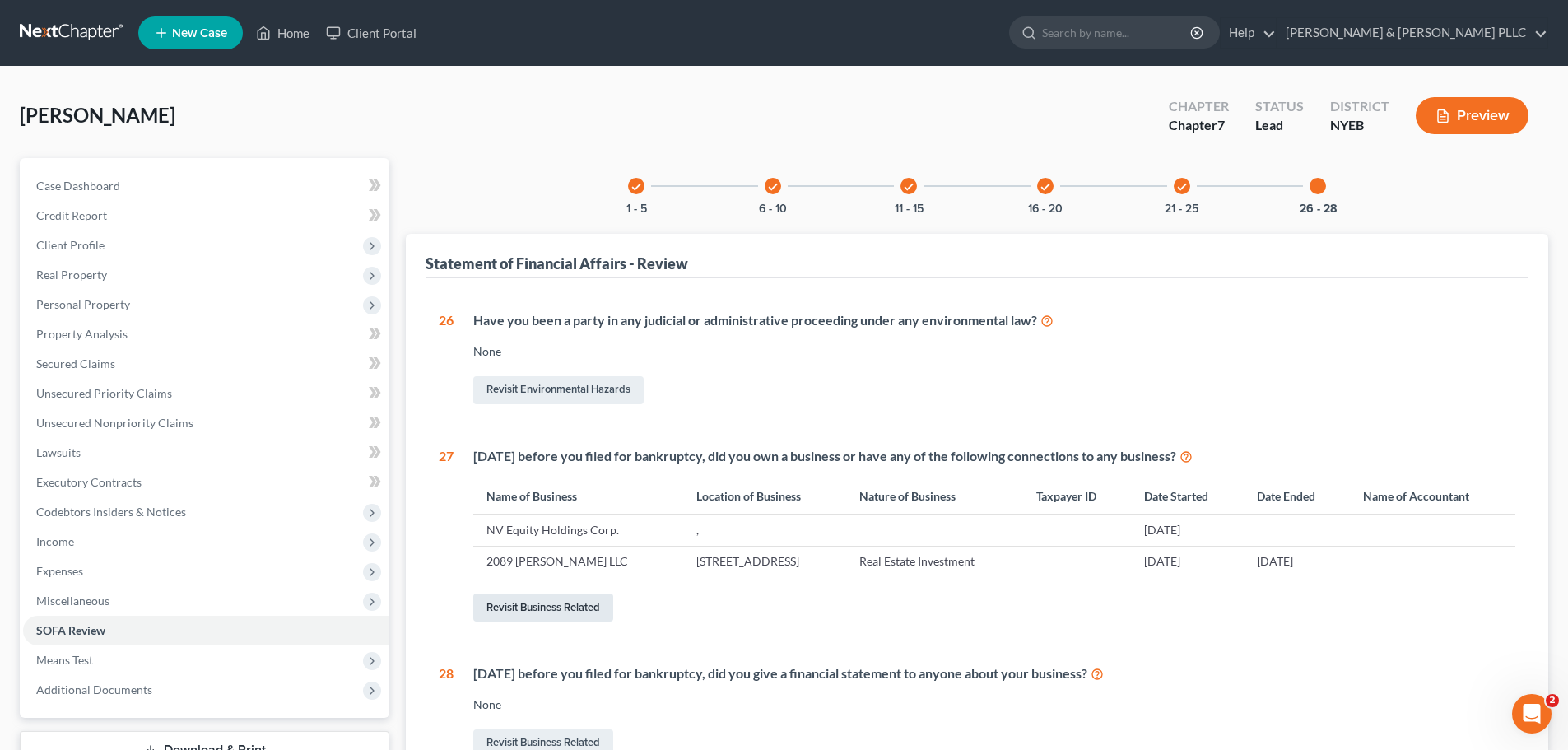
click at [564, 604] on link "Revisit Business Related" at bounding box center [543, 607] width 140 height 28
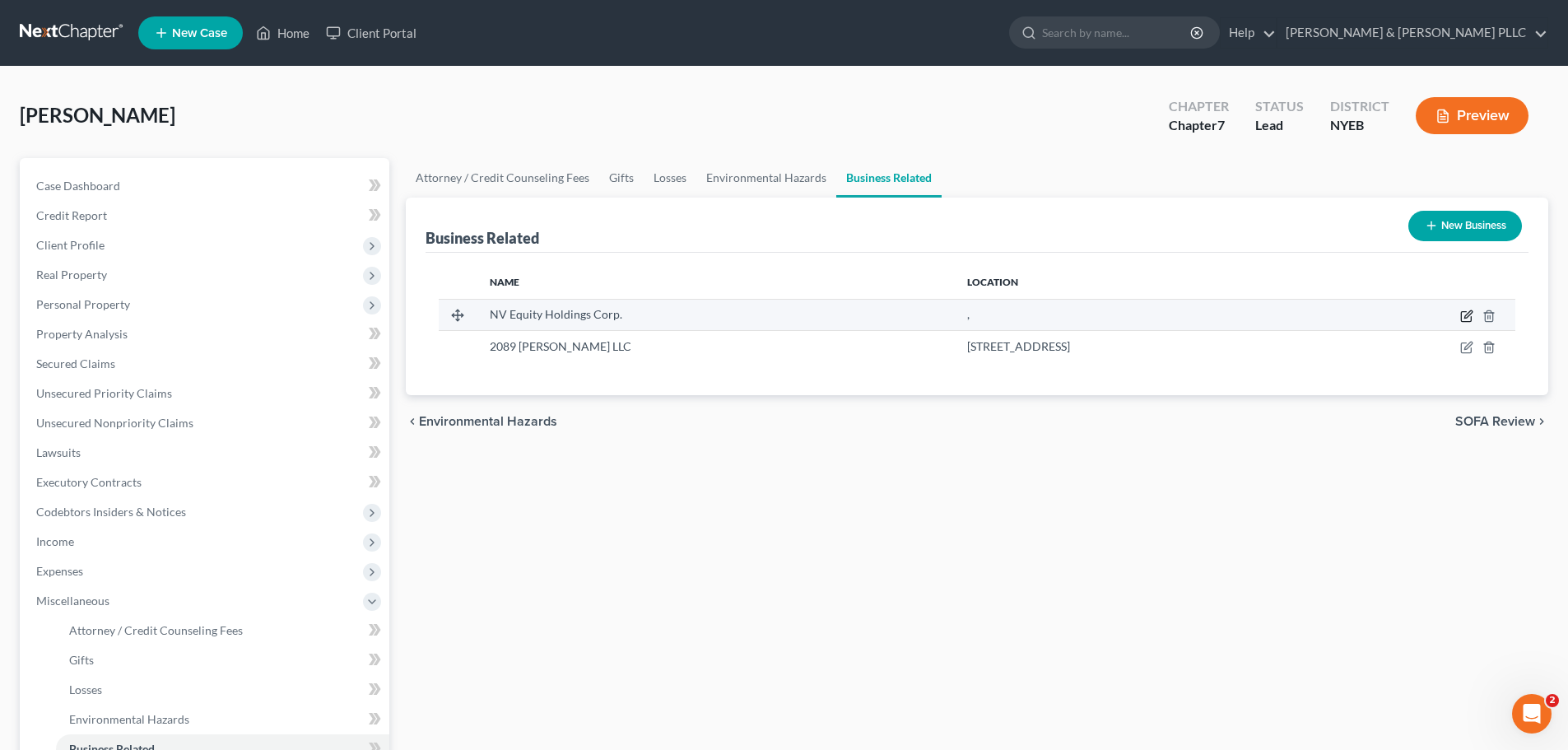
click at [1471, 309] on icon "button" at bounding box center [1466, 315] width 13 height 13
select select "officer"
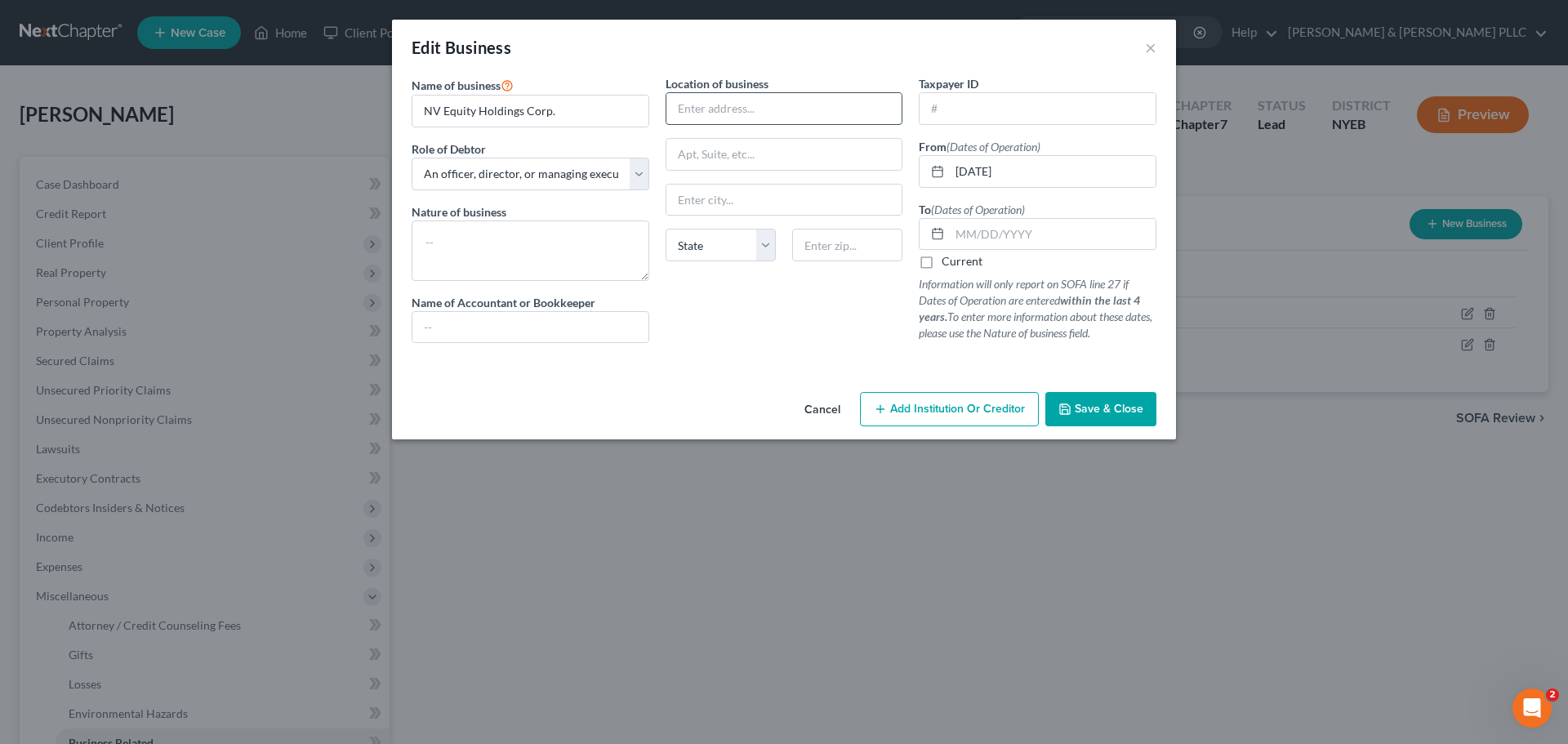
click at [692, 109] on input "text" at bounding box center [784, 108] width 236 height 31
type input "72 W Walnut St"
click at [692, 191] on input "text" at bounding box center [784, 200] width 236 height 31
type input "f"
type input "Farmingdale"
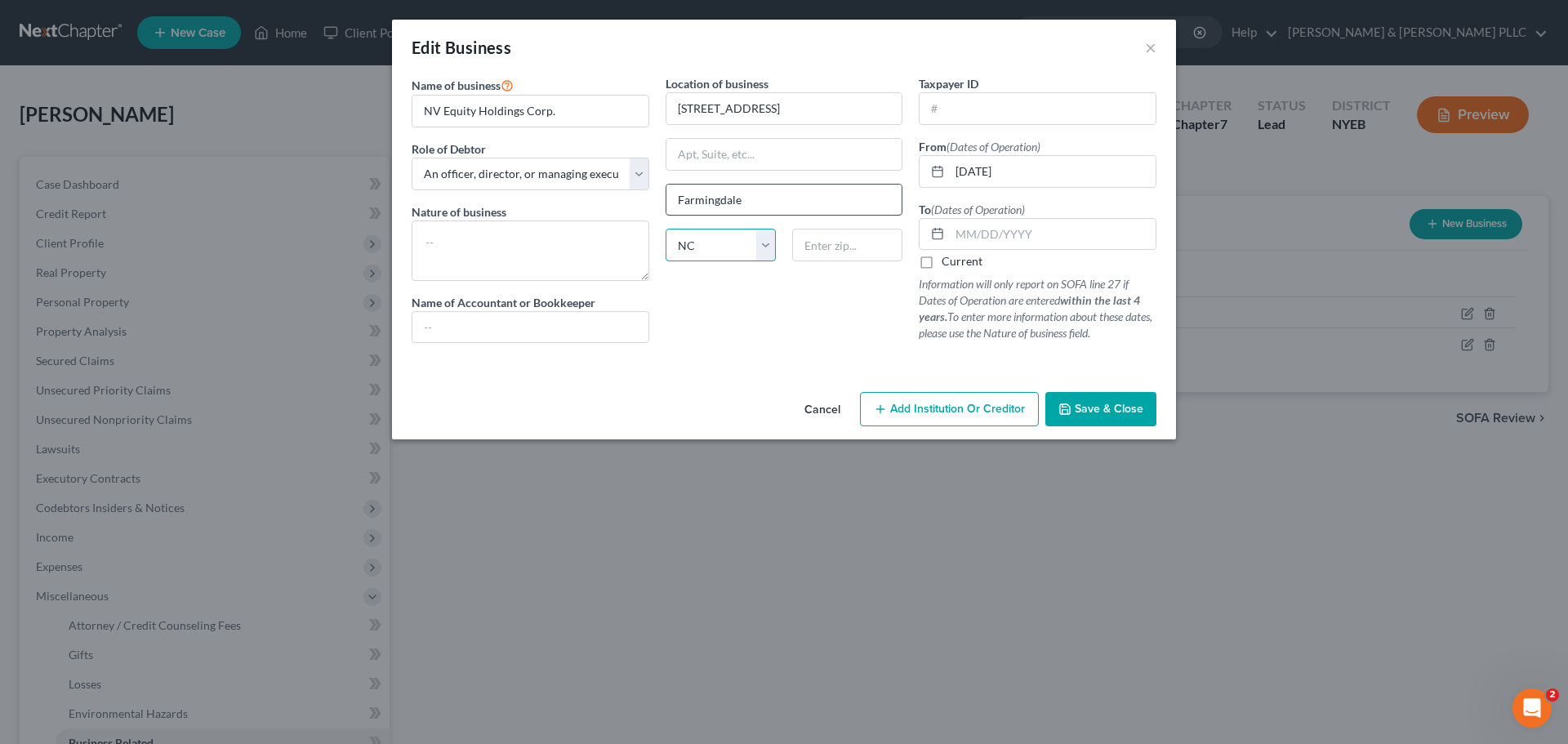
select select "35"
type input "11735"
click at [958, 108] on input "text" at bounding box center [1038, 108] width 236 height 31
click at [483, 236] on textarea at bounding box center [529, 251] width 237 height 61
type textarea "Real Estate Investment"
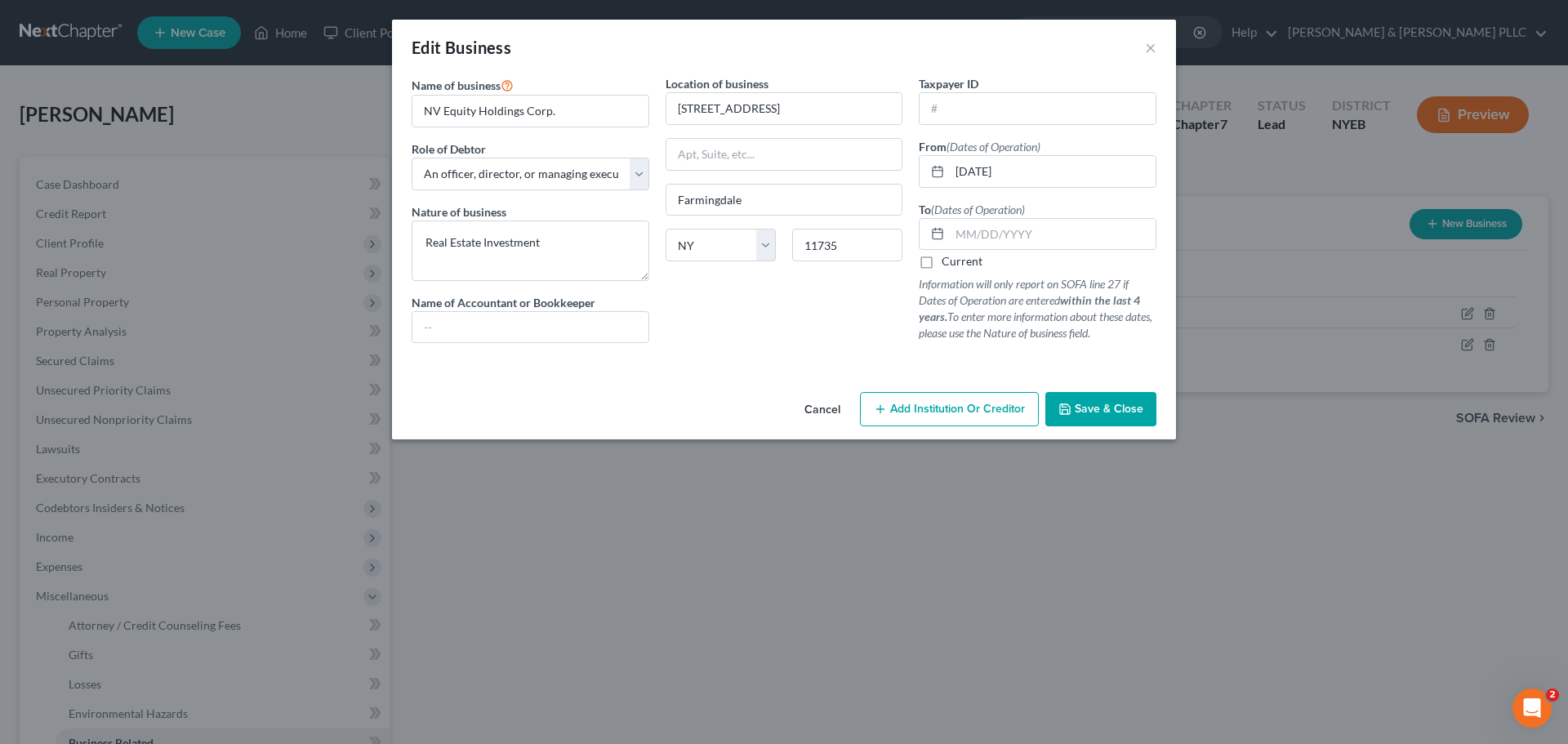
click at [941, 265] on label "Current" at bounding box center [962, 261] width 41 height 17
click at [948, 264] on input "Current" at bounding box center [953, 258] width 11 height 11
checkbox input "true"
click at [1094, 401] on span "Save & Close" at bounding box center [1108, 408] width 68 height 14
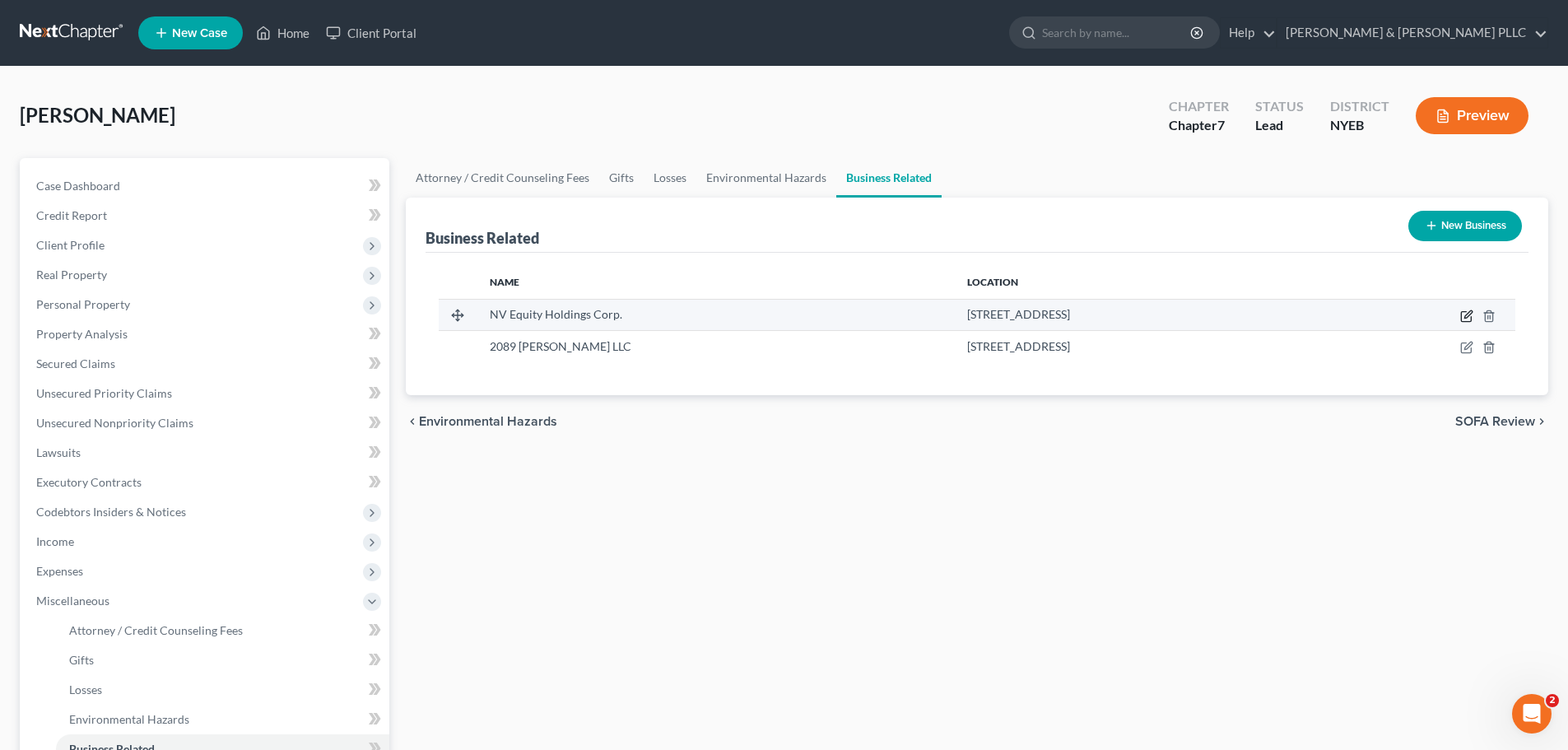
click at [1468, 317] on icon "button" at bounding box center [1469, 314] width 8 height 8
select select "officer"
select select "35"
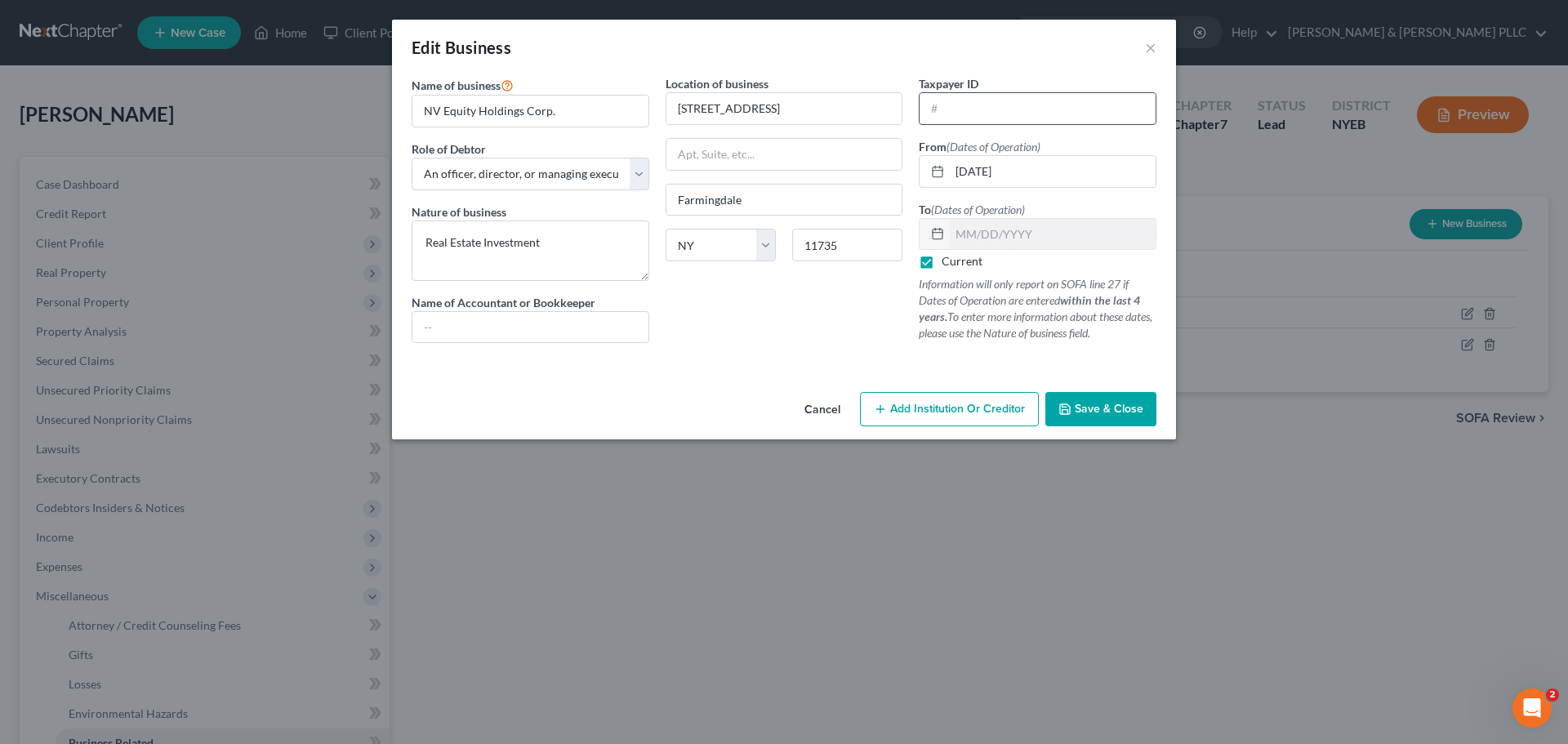
click at [934, 103] on input "text" at bounding box center [1038, 108] width 236 height 31
type input "20-5191401"
click at [965, 174] on input "[DATE]" at bounding box center [1052, 172] width 206 height 31
click at [979, 167] on input "07/01/2006" at bounding box center [1052, 172] width 206 height 31
click at [972, 166] on input "07/01/2006" at bounding box center [1052, 172] width 206 height 31
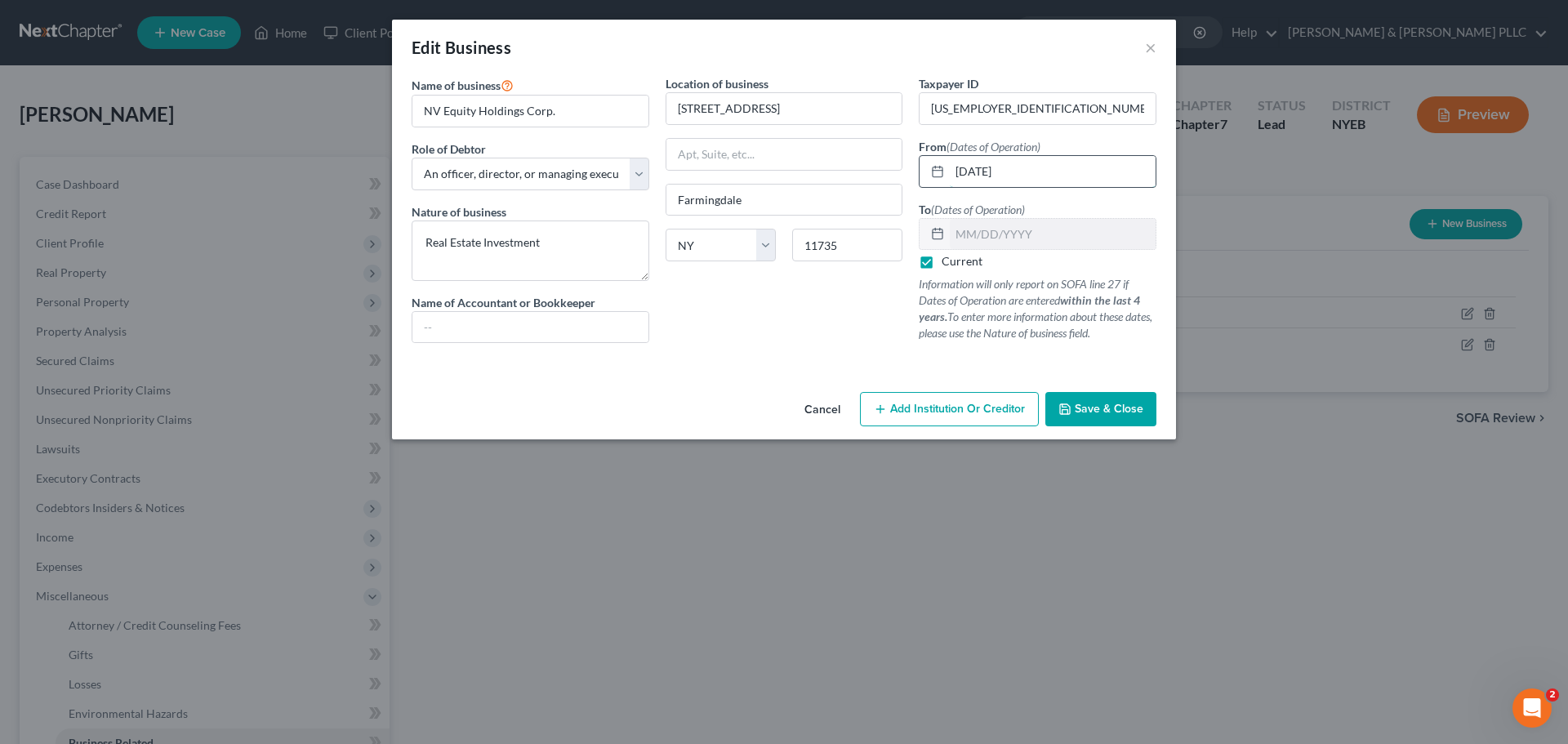
click at [975, 166] on input "07/01/2006" at bounding box center [1052, 172] width 206 height 31
type input "0"
type input "07/10/2006"
click at [433, 324] on input "text" at bounding box center [530, 327] width 236 height 31
type input "NRS Accounting Services Inc."
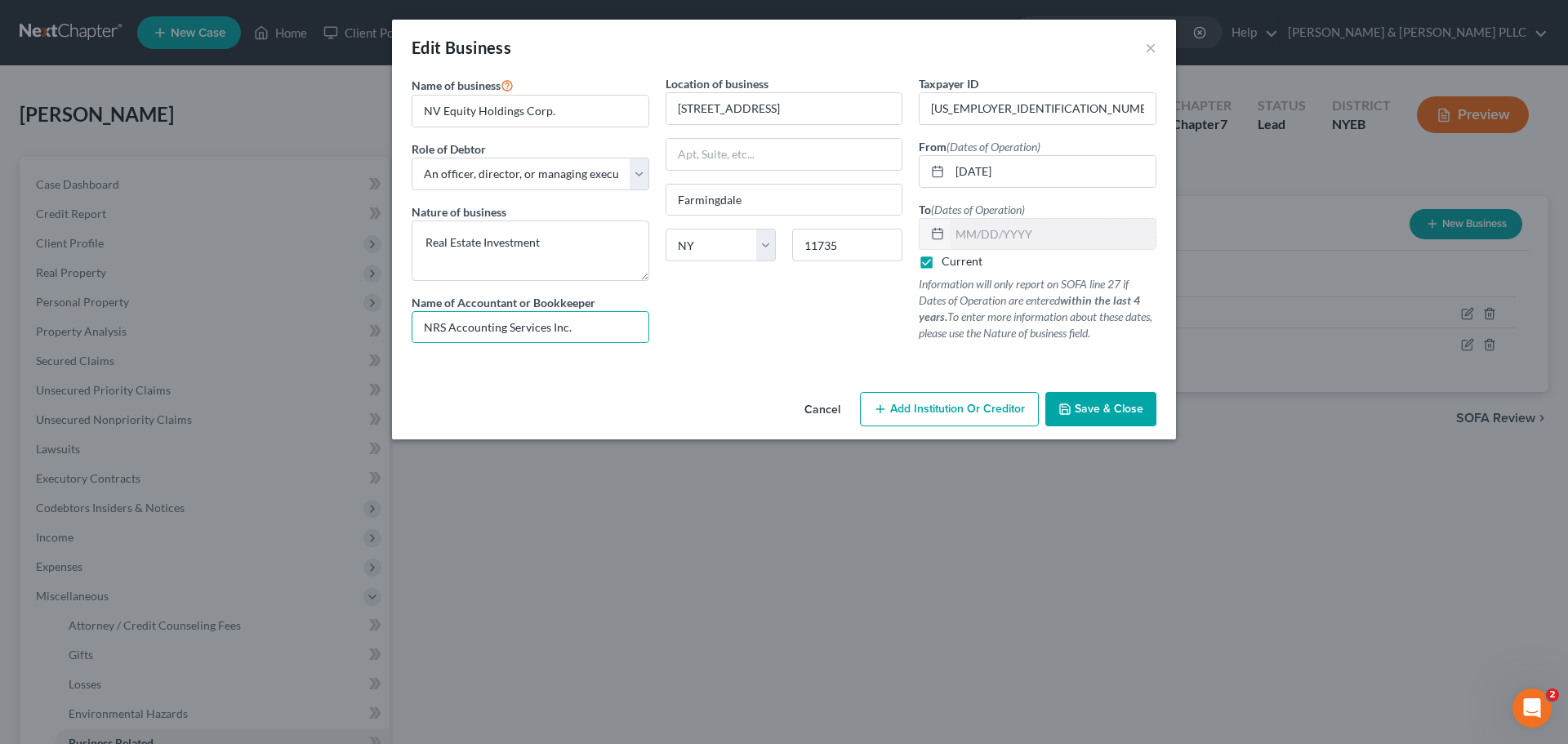
click at [1105, 409] on span "Save & Close" at bounding box center [1108, 408] width 68 height 14
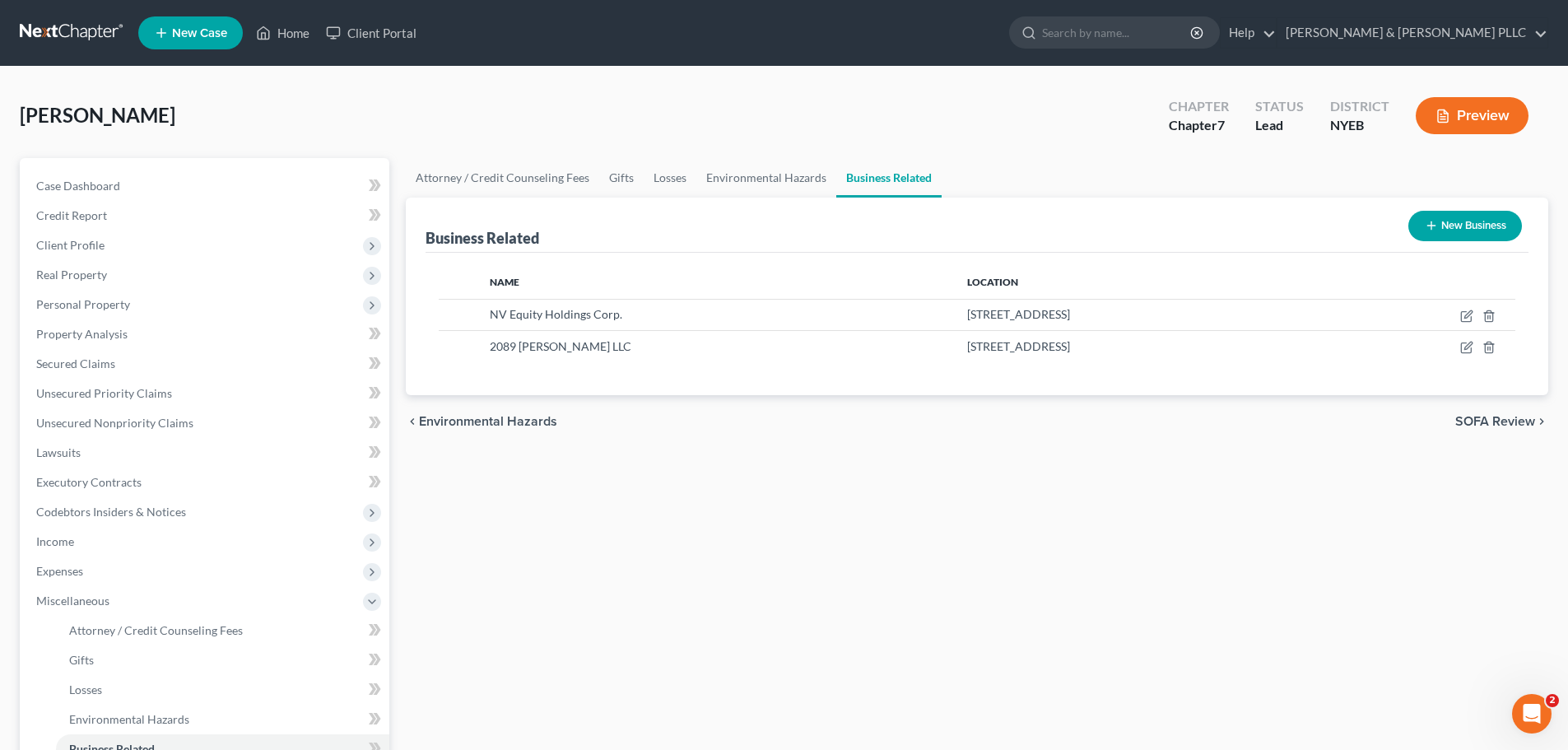
click at [1465, 223] on button "New Business" at bounding box center [1465, 225] width 113 height 31
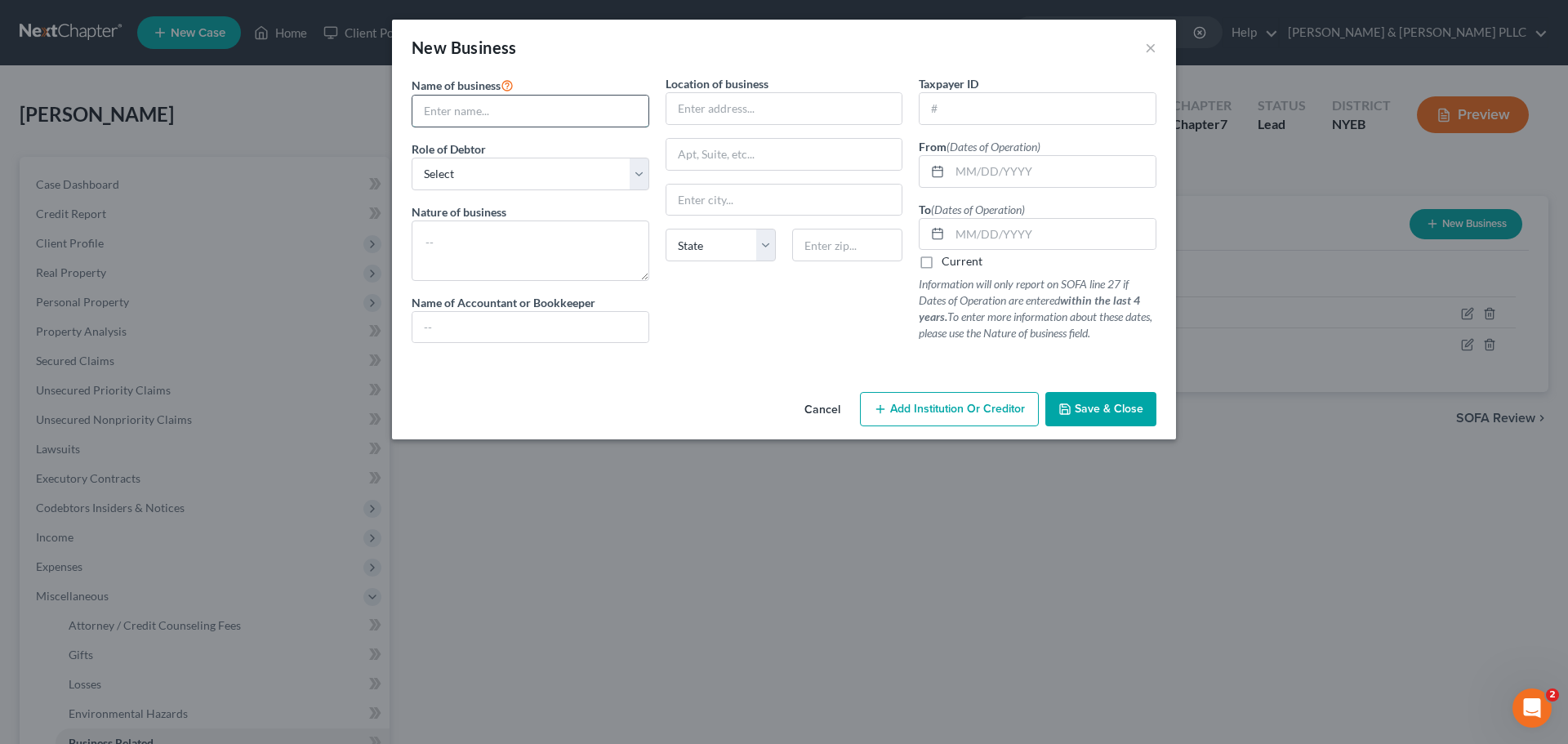
click at [459, 107] on input "text" at bounding box center [530, 111] width 236 height 31
type input "114 West End, Corp."
click at [636, 174] on select "Select A member of a limited liability company (LLC) or limited liability partn…" at bounding box center [529, 173] width 237 height 32
select select "officer"
click at [411, 157] on select "Select A member of a limited liability company (LLC) or limited liability partn…" at bounding box center [529, 173] width 237 height 32
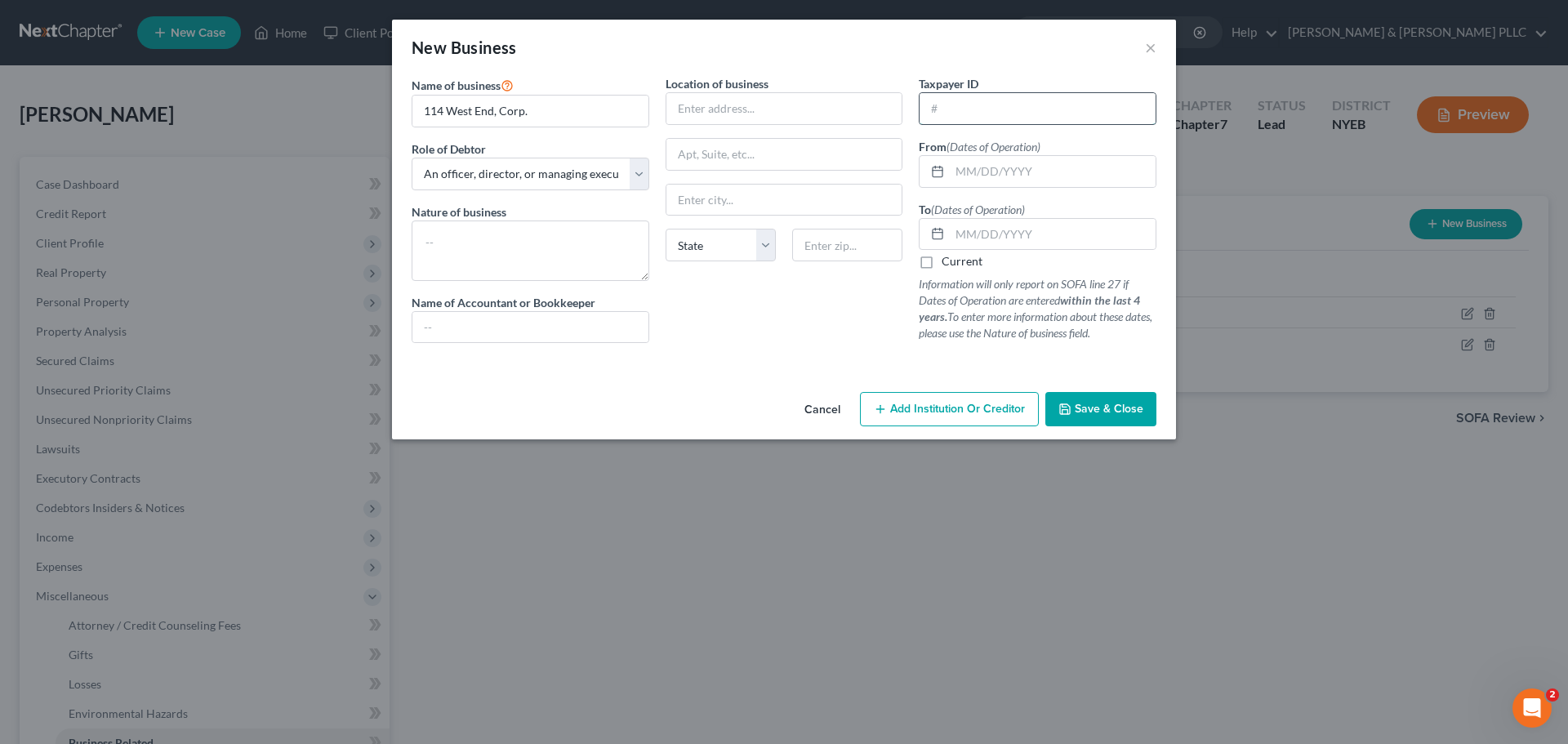
click at [947, 106] on input "text" at bounding box center [1038, 108] width 236 height 31
type input "87-2146286"
drag, startPoint x: 531, startPoint y: 114, endPoint x: 399, endPoint y: 117, distance: 132.0
click at [399, 117] on div "Name of business * 114 West End, Corp. Role of Debtor * Select A member of a li…" at bounding box center [783, 230] width 784 height 310
click at [950, 170] on input "text" at bounding box center [1052, 172] width 206 height 31
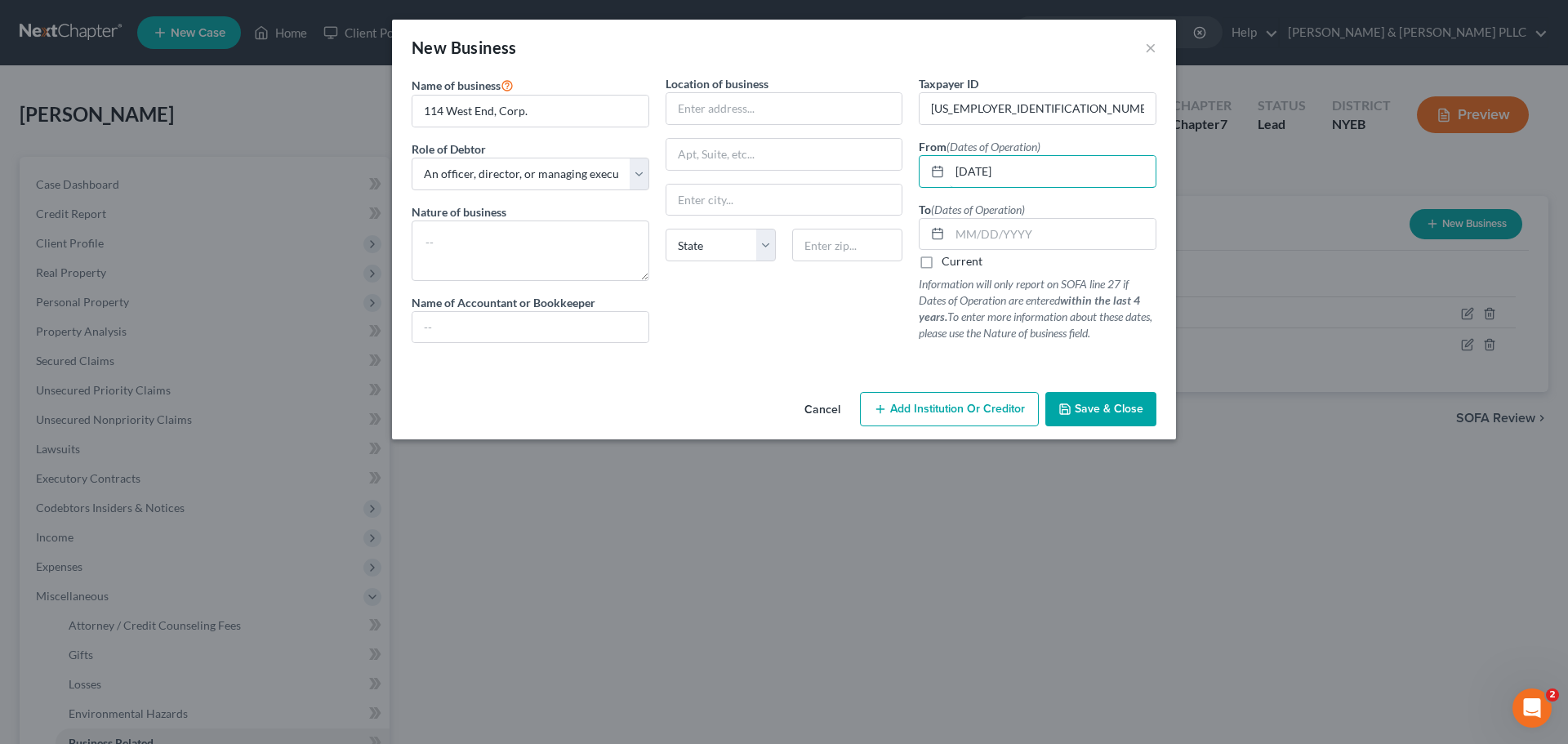
type input "03/26/2020"
click at [709, 106] on input "text" at bounding box center [784, 108] width 236 height 31
paste input "1111 BROADHOLLOW RD."
type input "1111 BROADHOLLOW RD"
click at [681, 157] on input "text" at bounding box center [784, 154] width 236 height 31
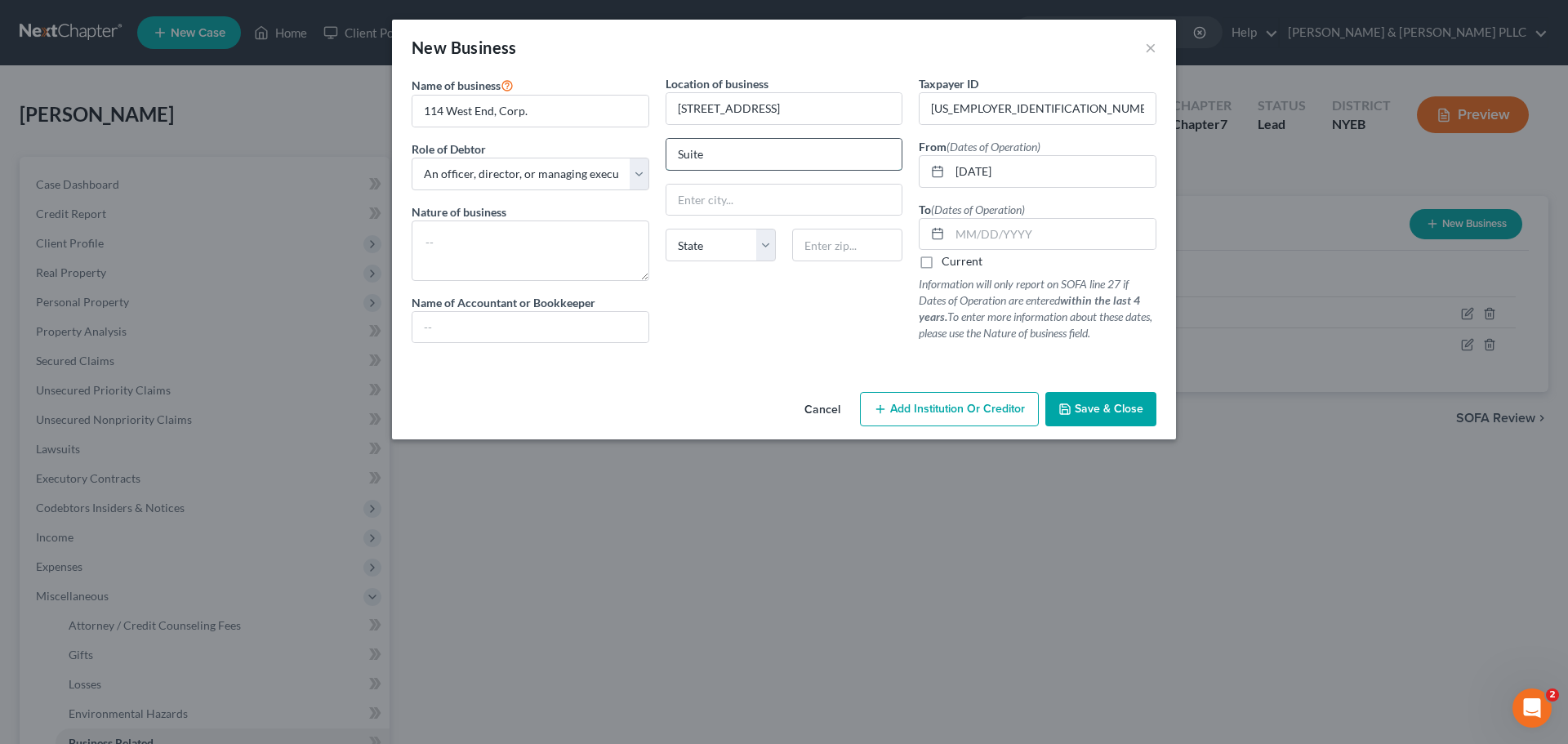
type input "Suite"
click at [727, 202] on input "Farmin" at bounding box center [784, 200] width 236 height 31
type input "Farmingdale"
click at [718, 249] on select "State AL AK AR AZ CA CO CT DE DC FL GA GU HI ID IL IN IA KS KY LA ME MD MA MI M…" at bounding box center [721, 244] width 110 height 32
select select "35"
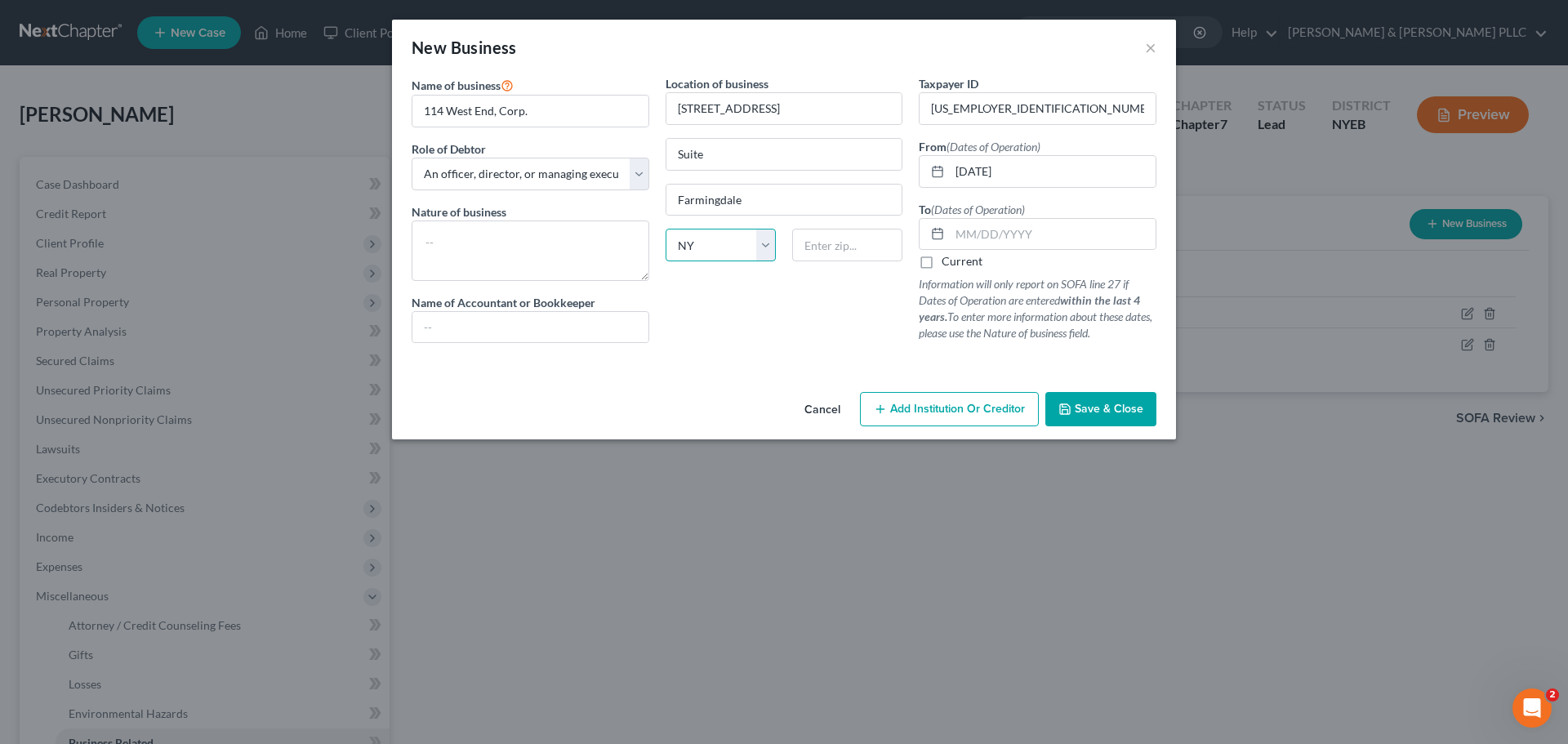
click at [666, 228] on select "State AL AK AR AZ CA CO CT DE DC FL GA GU HI ID IL IN IA KS KY LA ME MD MA MI M…" at bounding box center [721, 244] width 110 height 32
click at [811, 246] on input "text" at bounding box center [846, 244] width 110 height 32
type input "11735"
click at [722, 153] on input "Suite" at bounding box center [784, 154] width 236 height 31
type input "Suite 360"
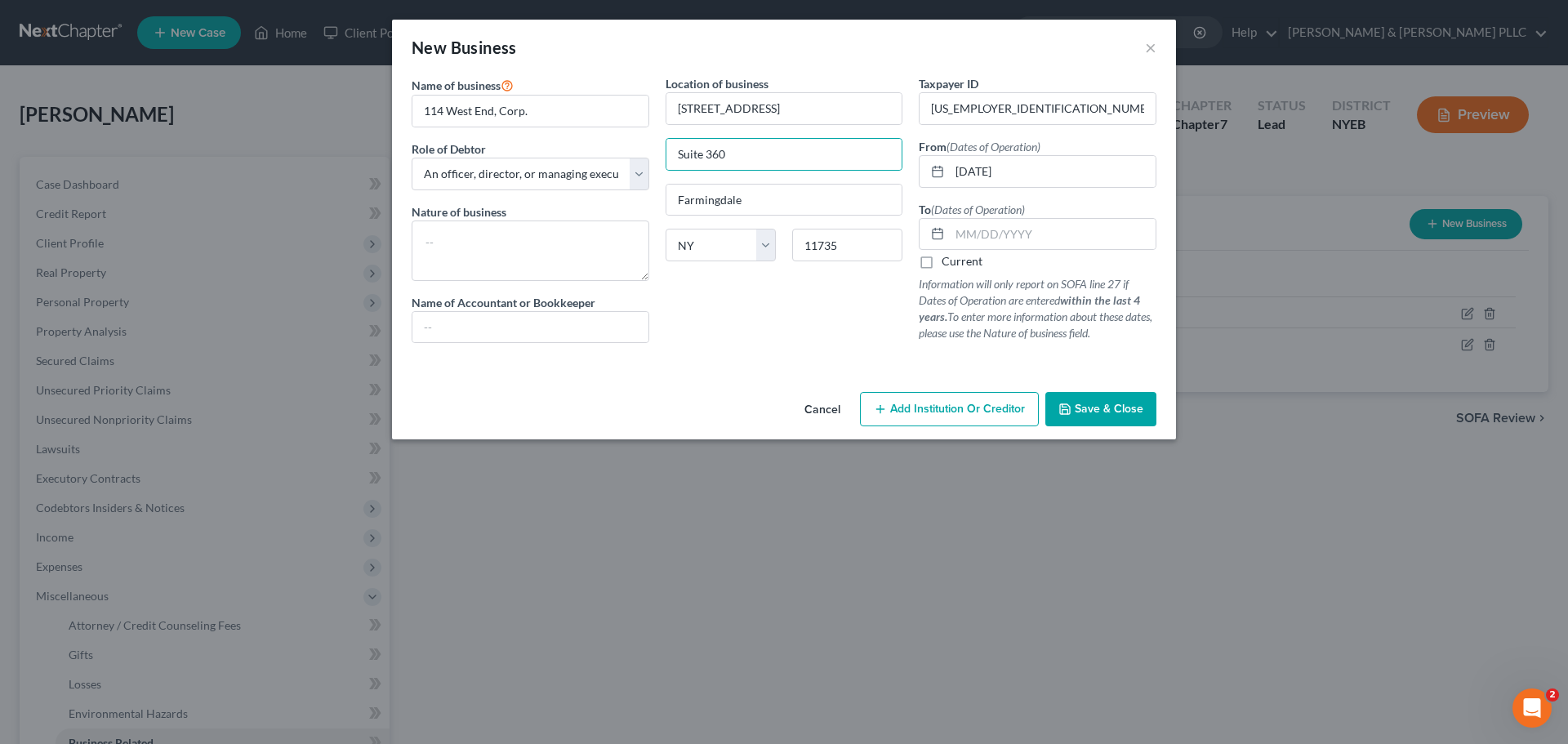
click at [1095, 410] on span "Save & Close" at bounding box center [1108, 408] width 68 height 14
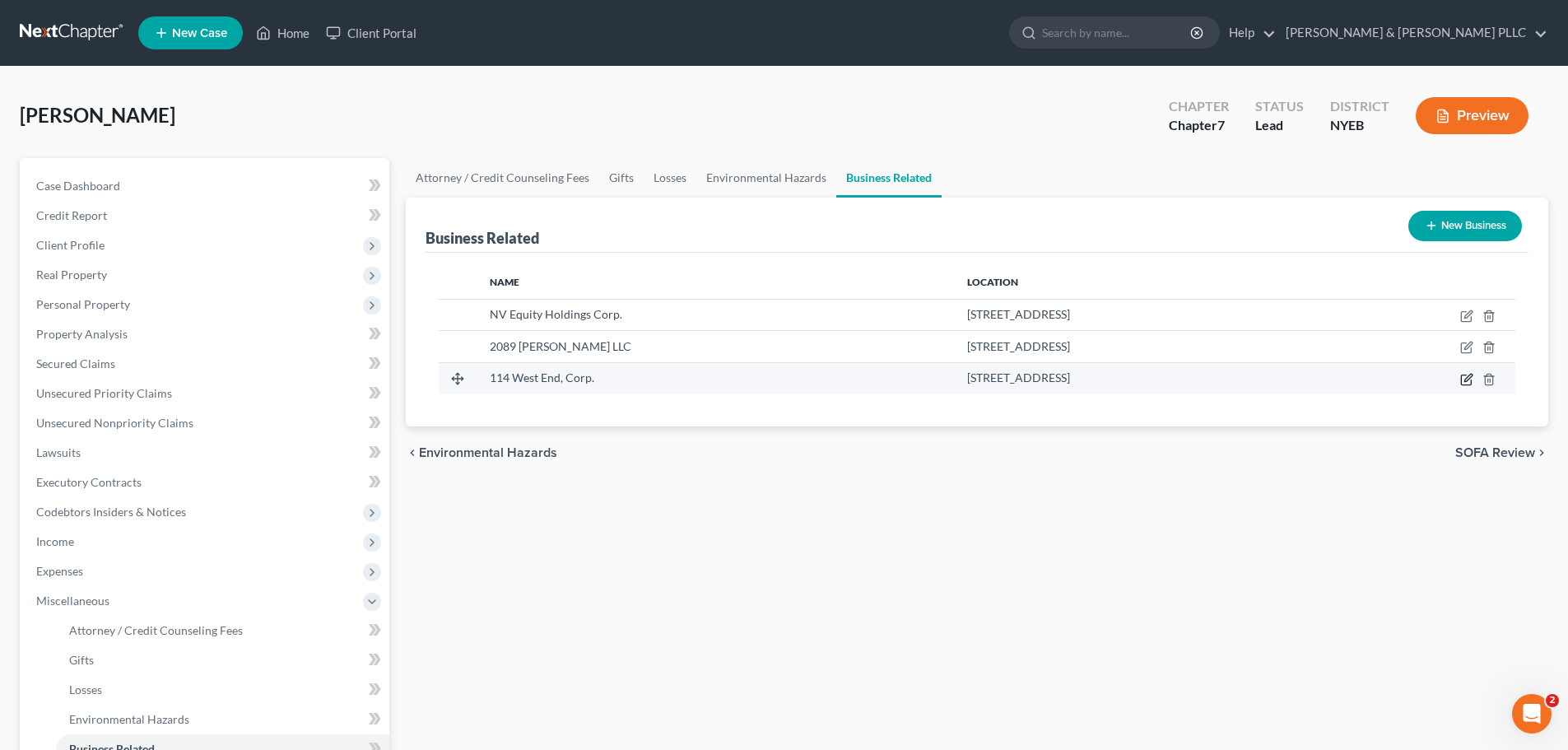
click at [1467, 379] on icon "button" at bounding box center [1466, 379] width 13 height 13
select select "officer"
select select "35"
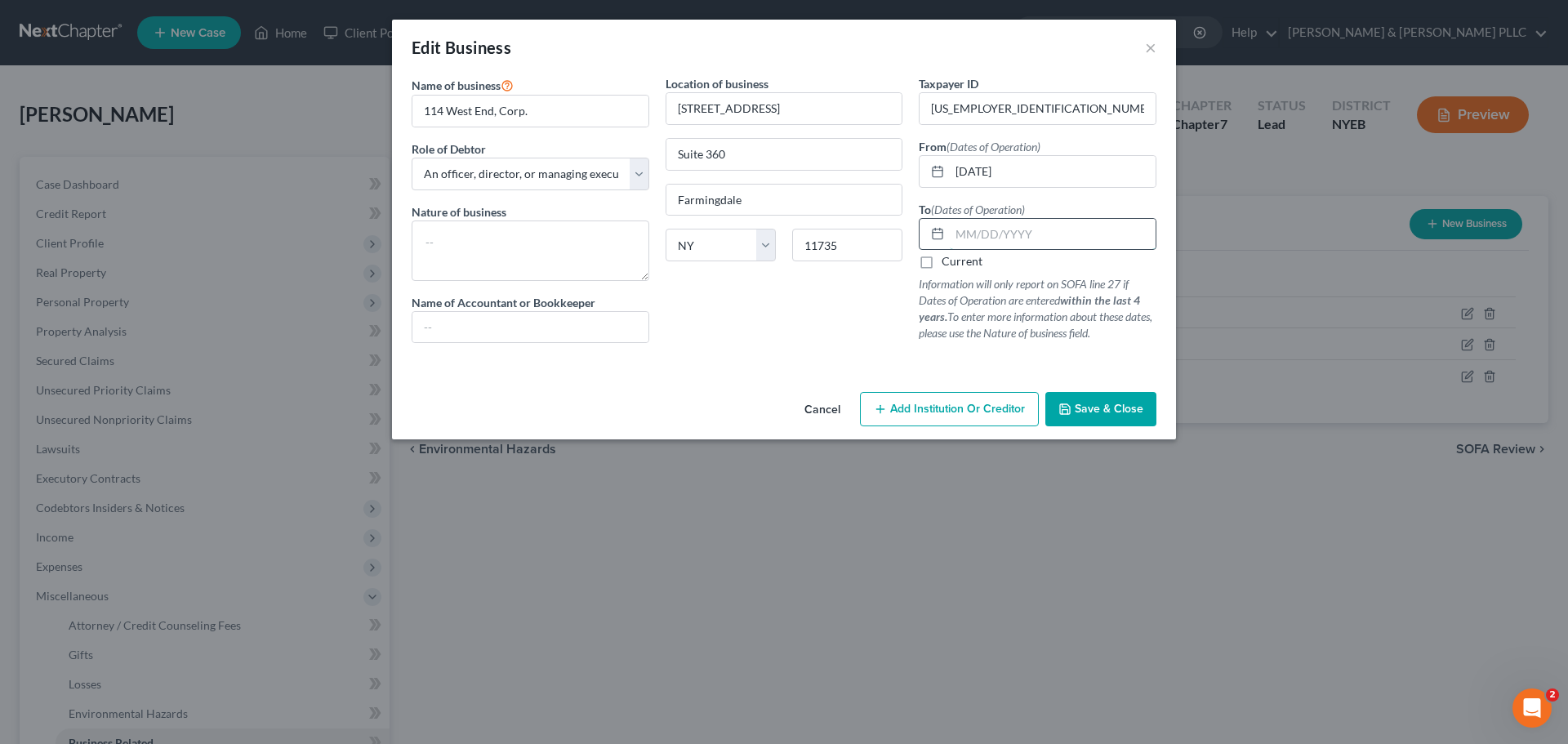
click at [957, 232] on input "text" at bounding box center [1052, 234] width 206 height 31
type input "12/31/2022"
click at [1094, 404] on span "Save & Close" at bounding box center [1108, 408] width 68 height 14
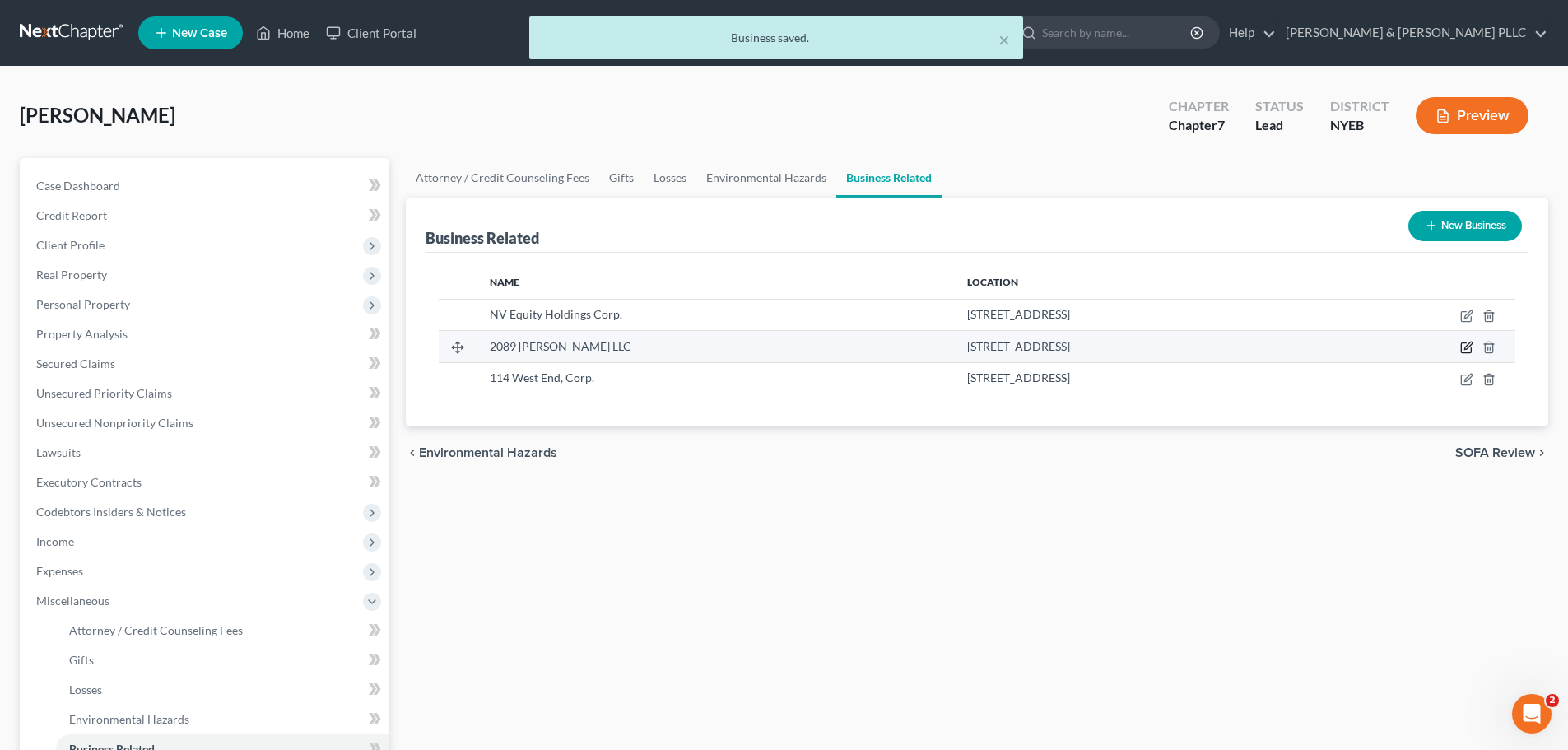
click at [1469, 346] on icon "button" at bounding box center [1466, 346] width 13 height 13
select select "member"
select select "35"
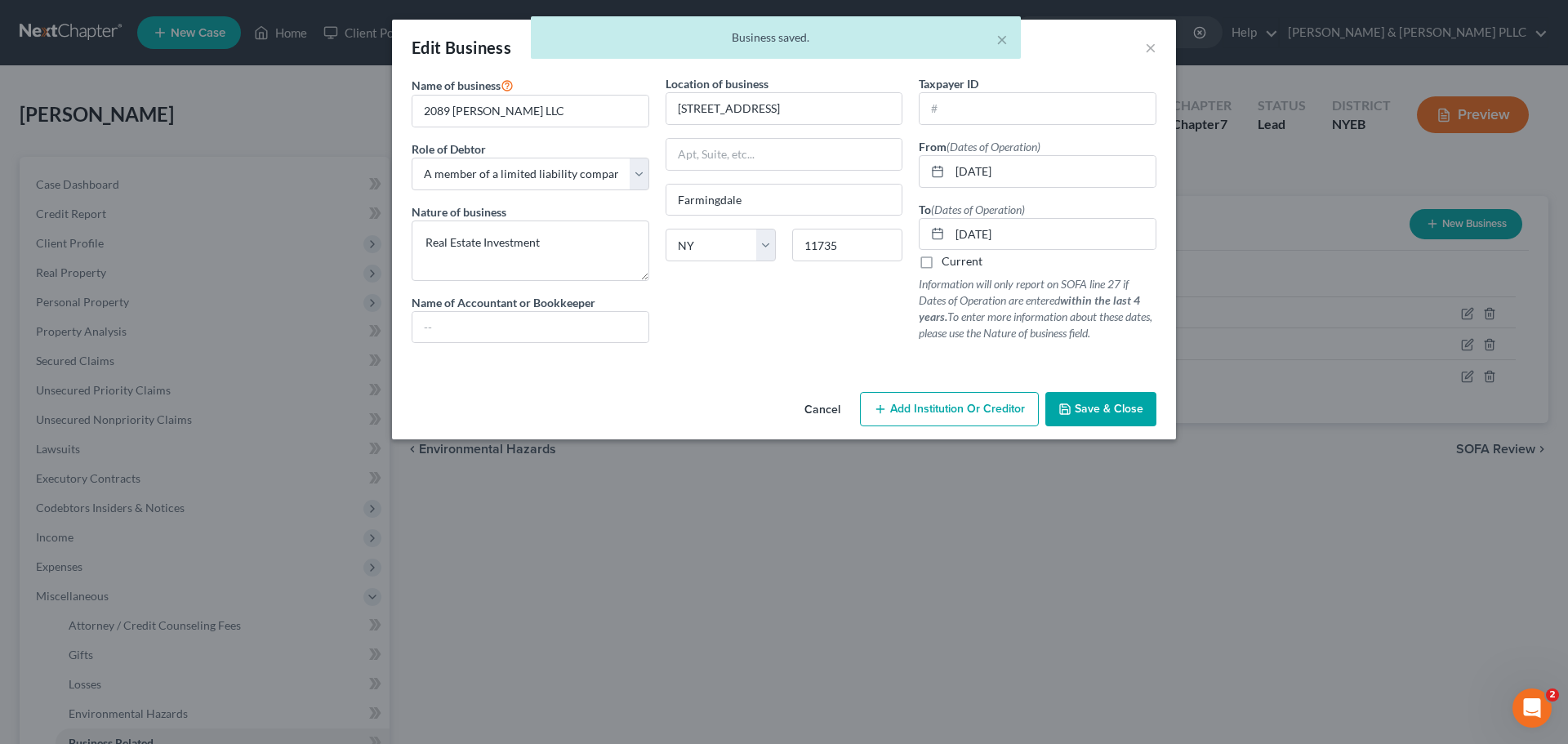
click at [1089, 409] on span "Save & Close" at bounding box center [1108, 408] width 68 height 14
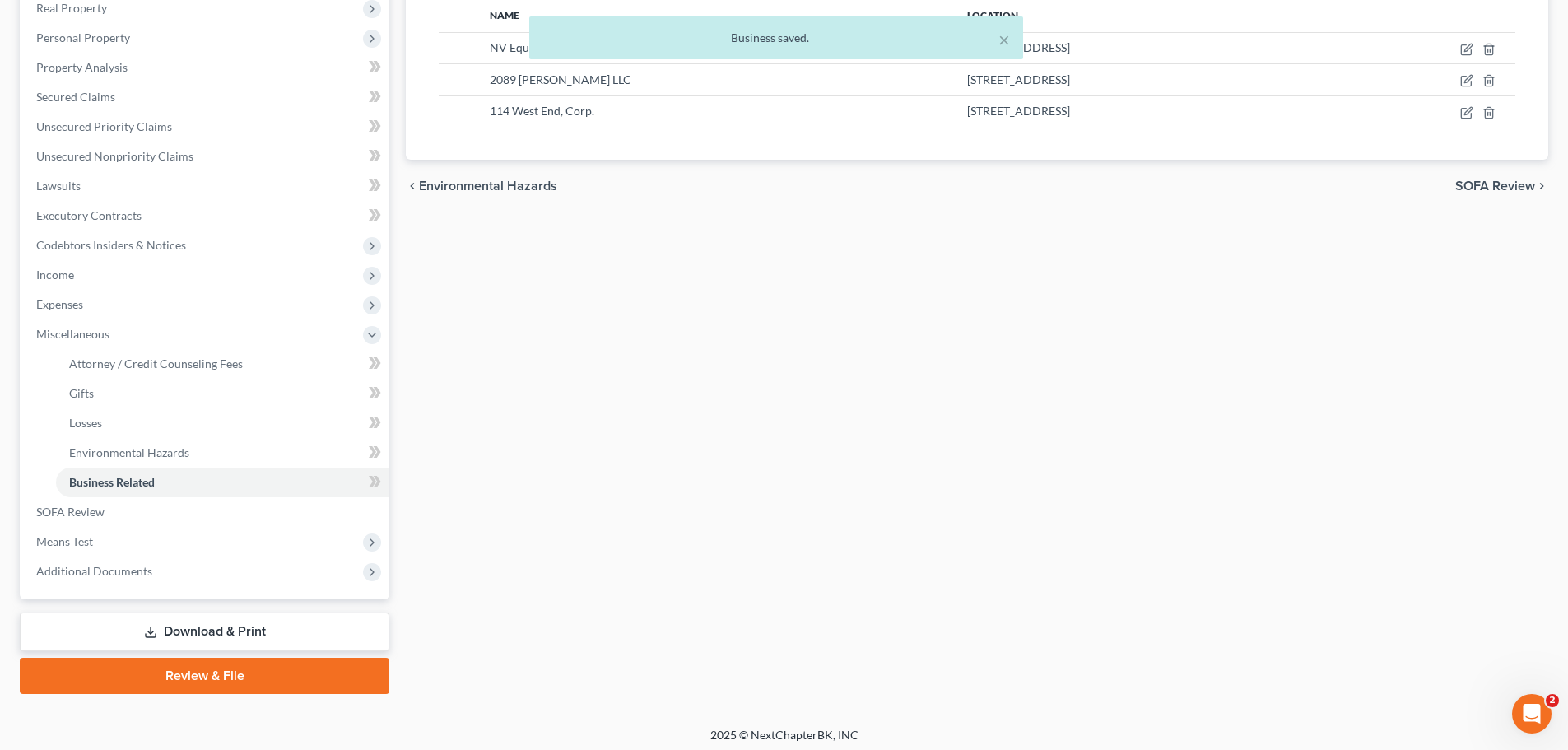
scroll to position [274, 0]
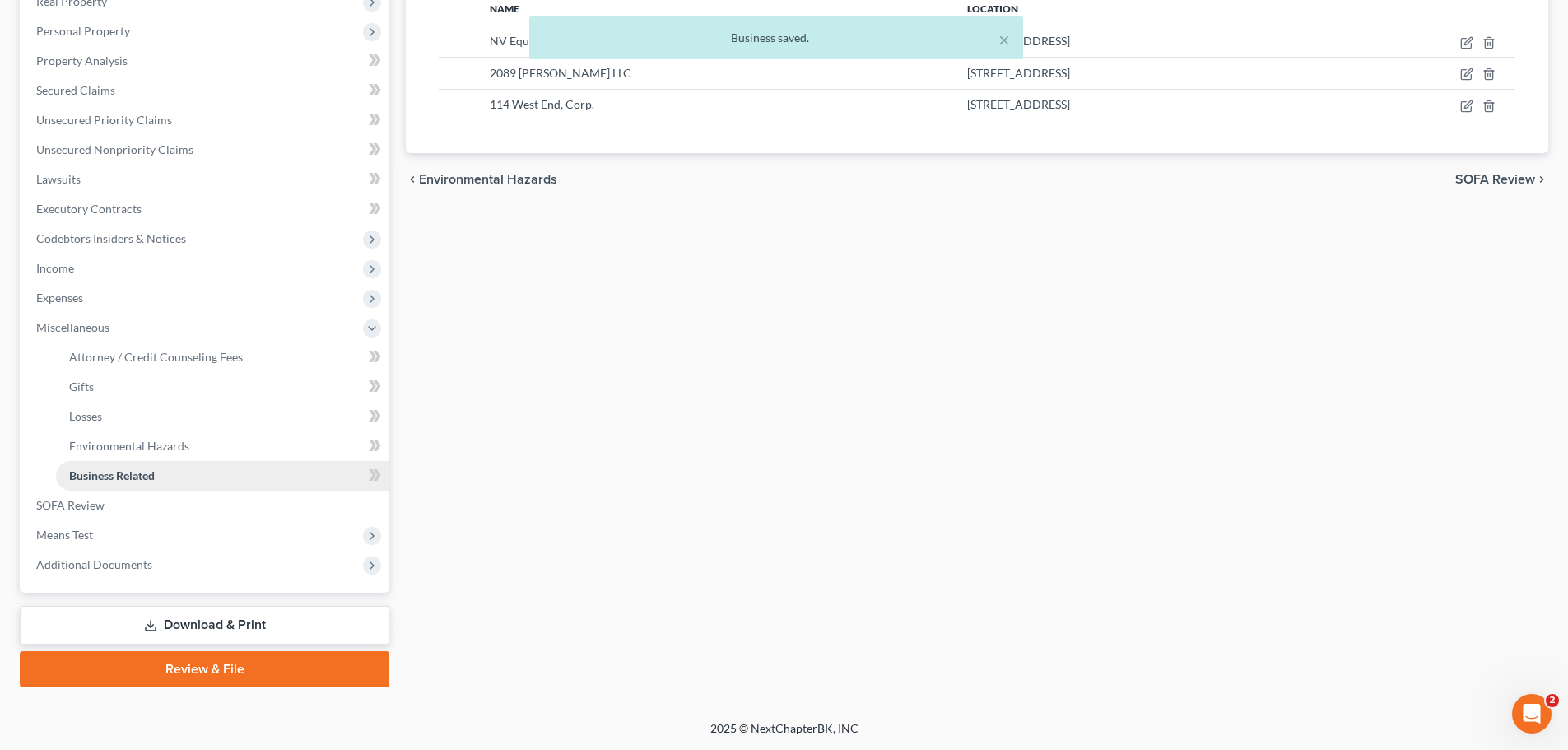
click at [112, 476] on span "Business Related" at bounding box center [111, 475] width 86 height 14
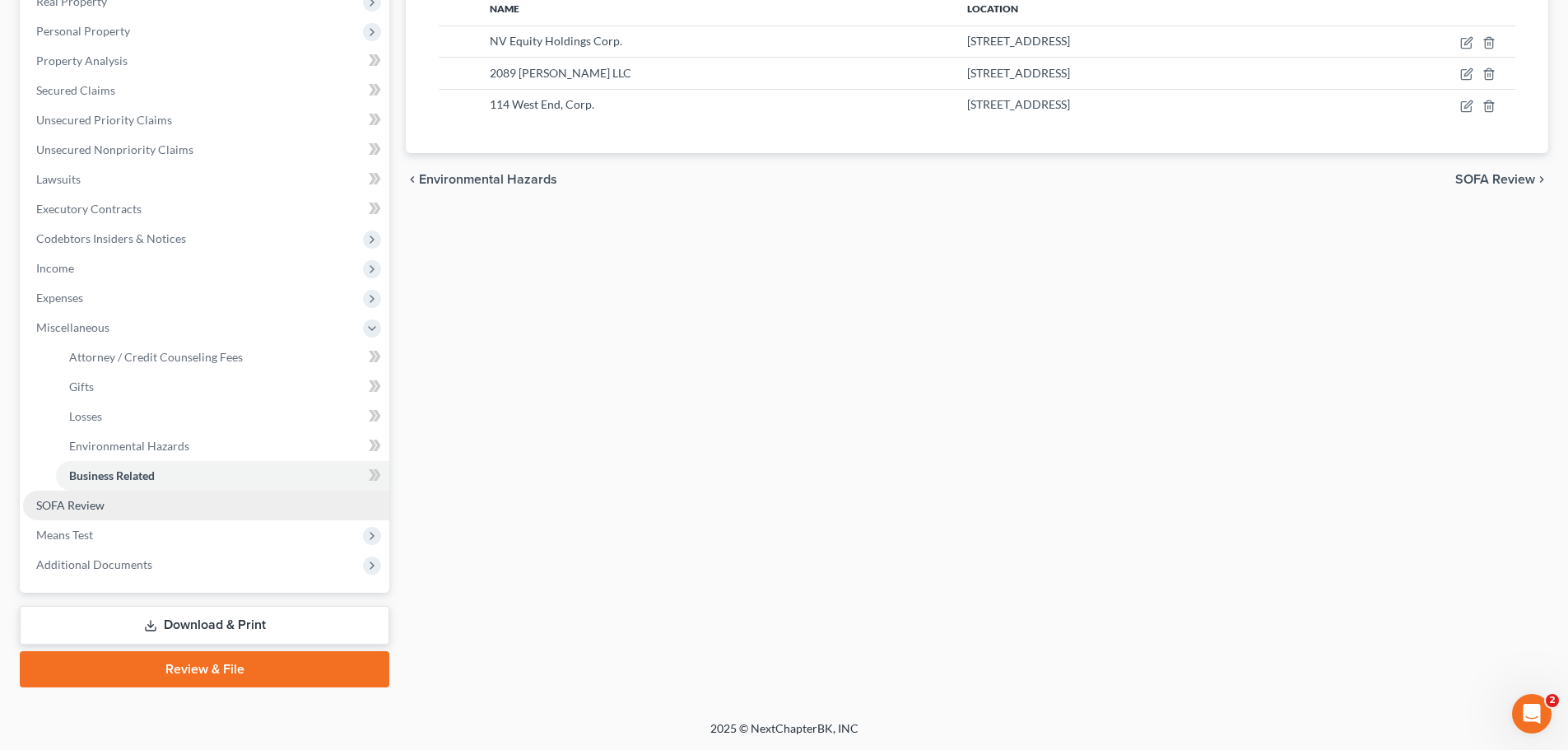
click at [67, 501] on span "SOFA Review" at bounding box center [70, 505] width 68 height 14
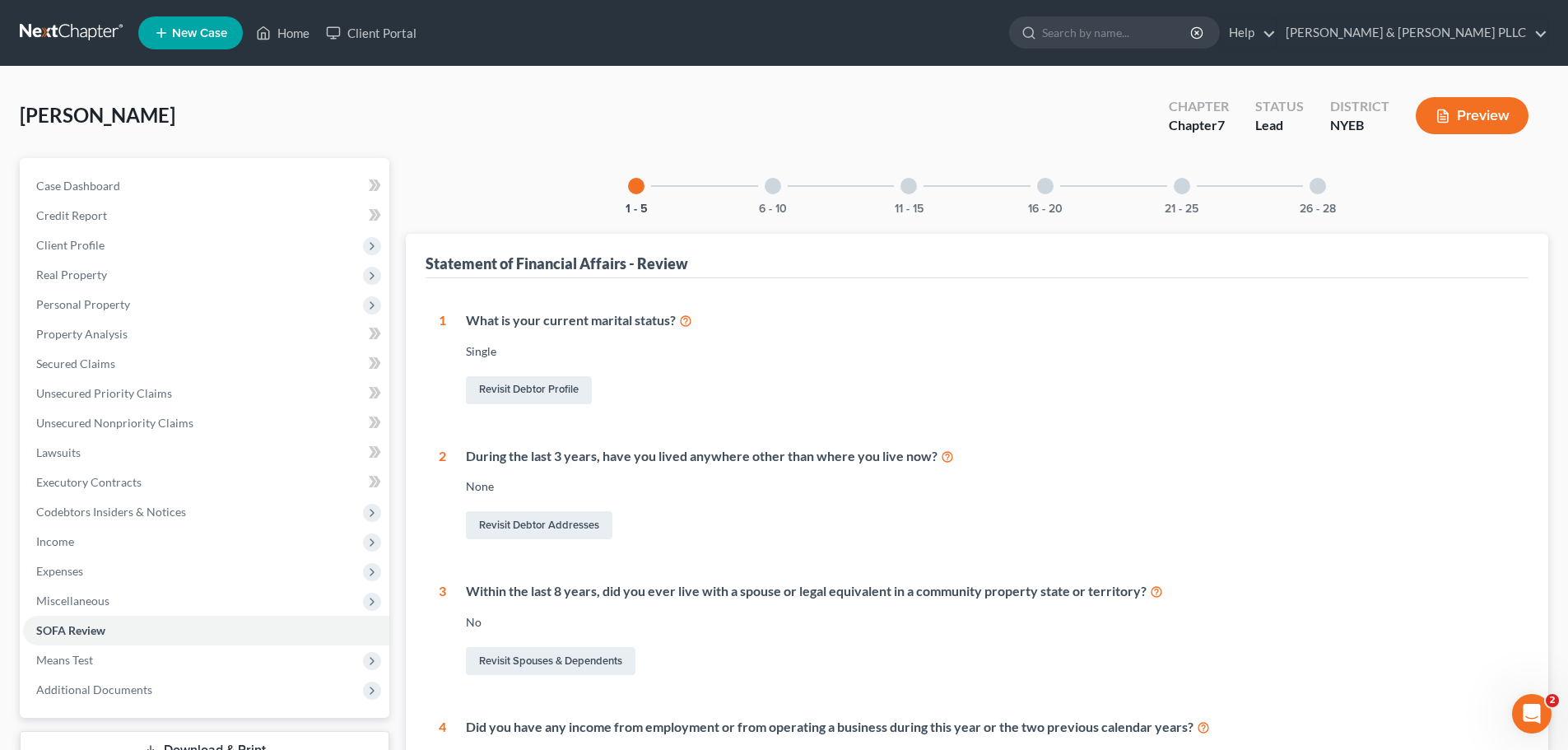
click at [1185, 187] on div at bounding box center [1181, 186] width 17 height 17
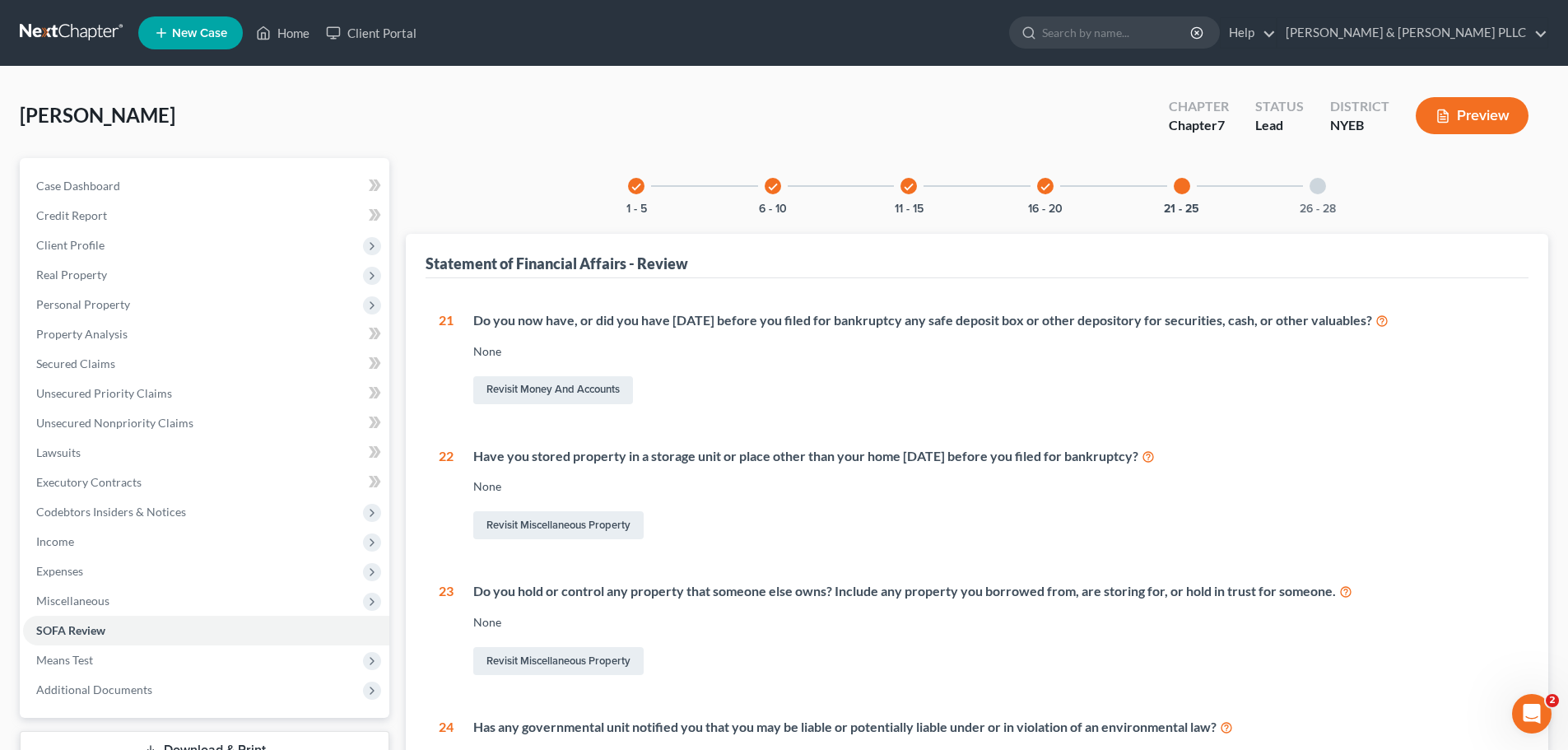
click at [1320, 192] on div at bounding box center [1317, 186] width 17 height 17
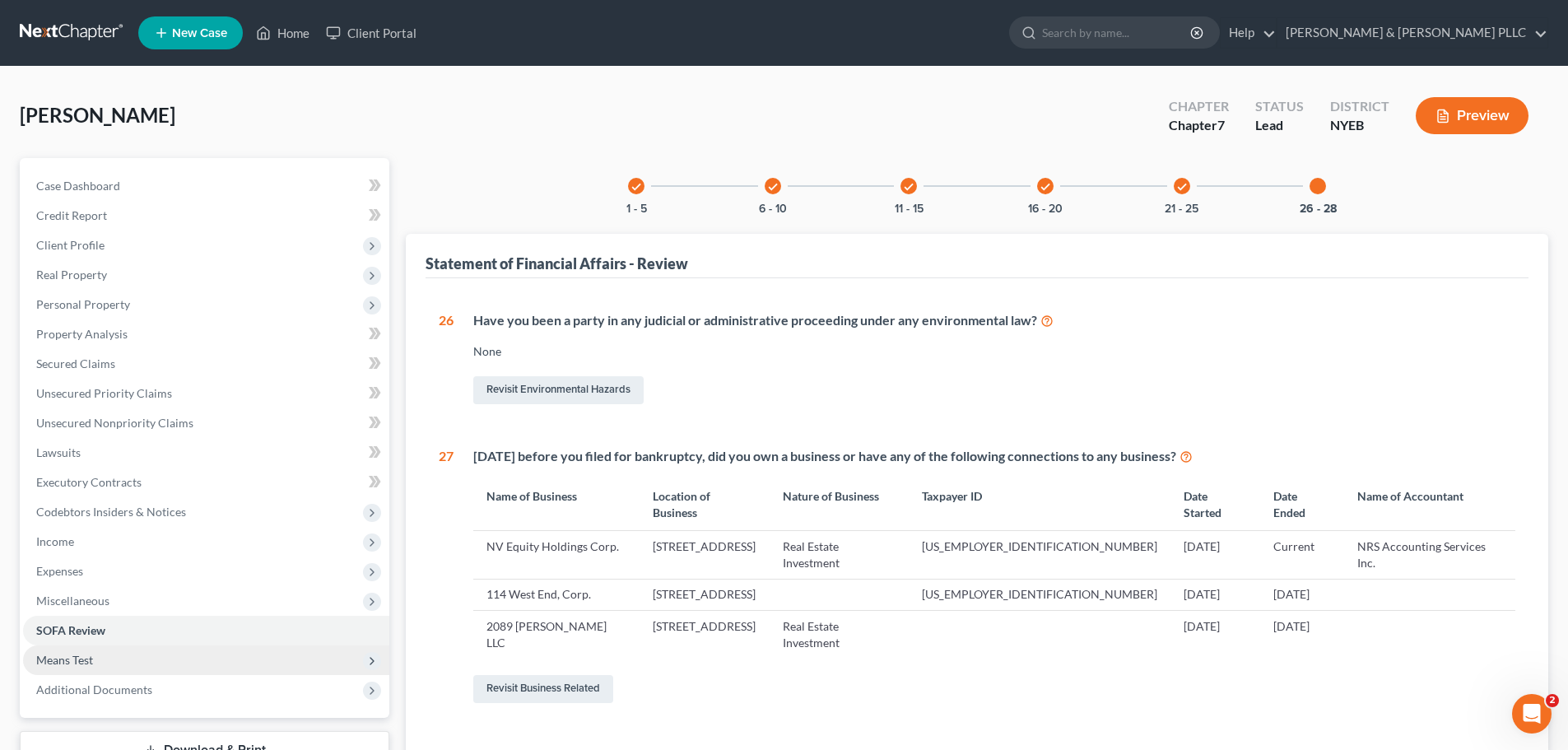
click at [73, 661] on span "Means Test" at bounding box center [65, 659] width 57 height 14
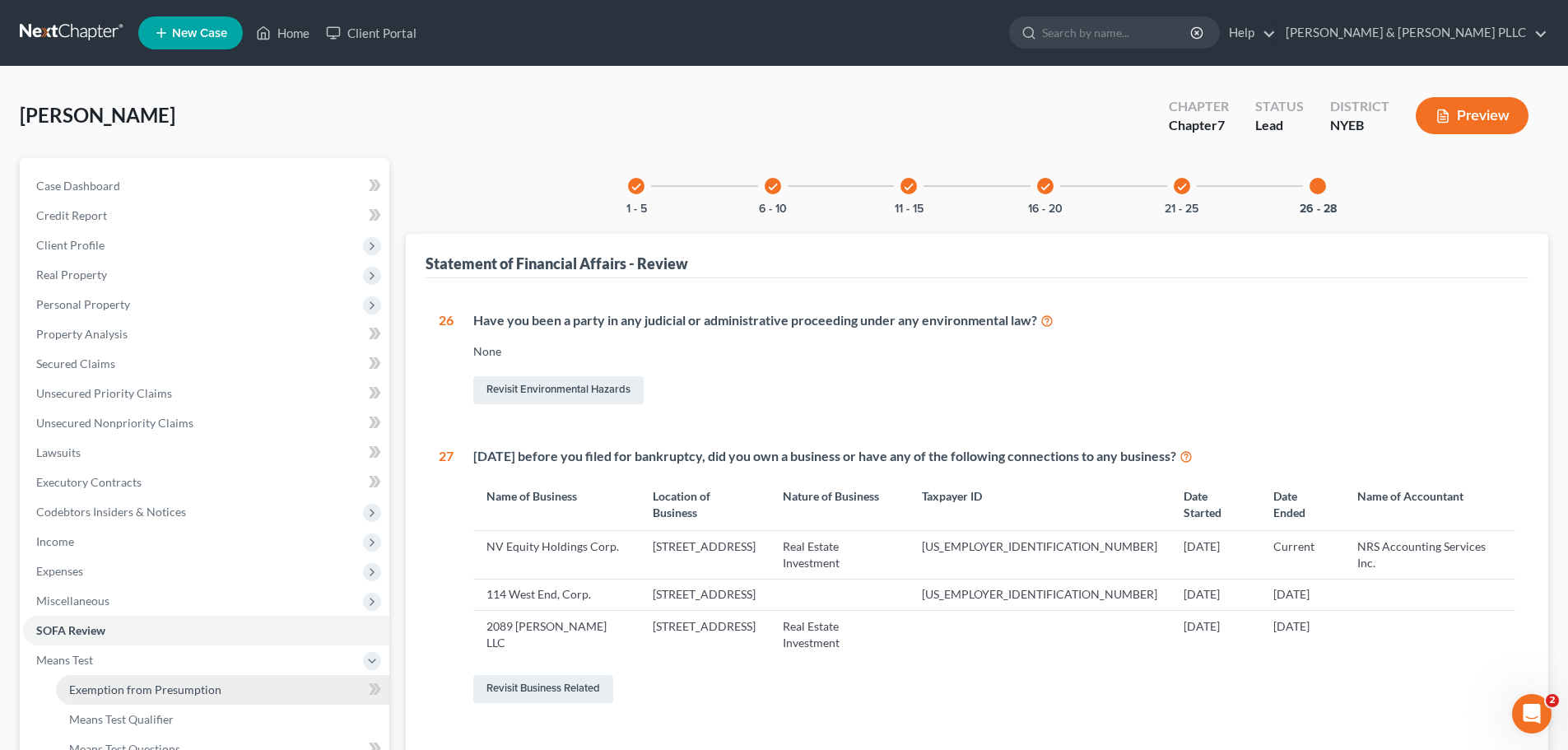
click at [151, 698] on link "Exemption from Presumption" at bounding box center [222, 690] width 334 height 30
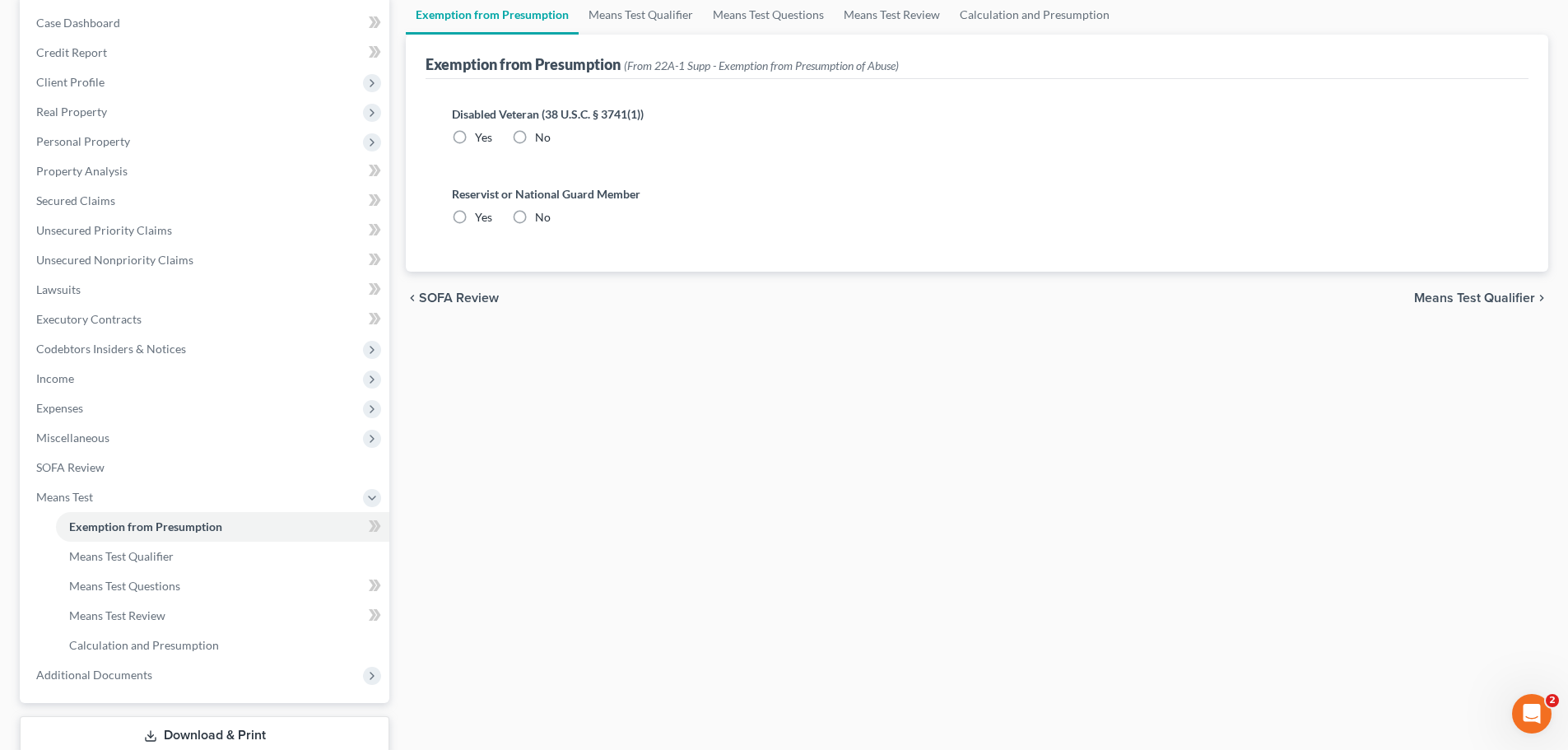
scroll to position [164, 0]
click at [535, 136] on label "No" at bounding box center [543, 136] width 16 height 17
click at [541, 136] on input "No" at bounding box center [546, 133] width 11 height 11
radio input "true"
click at [535, 213] on label "No" at bounding box center [543, 216] width 16 height 17
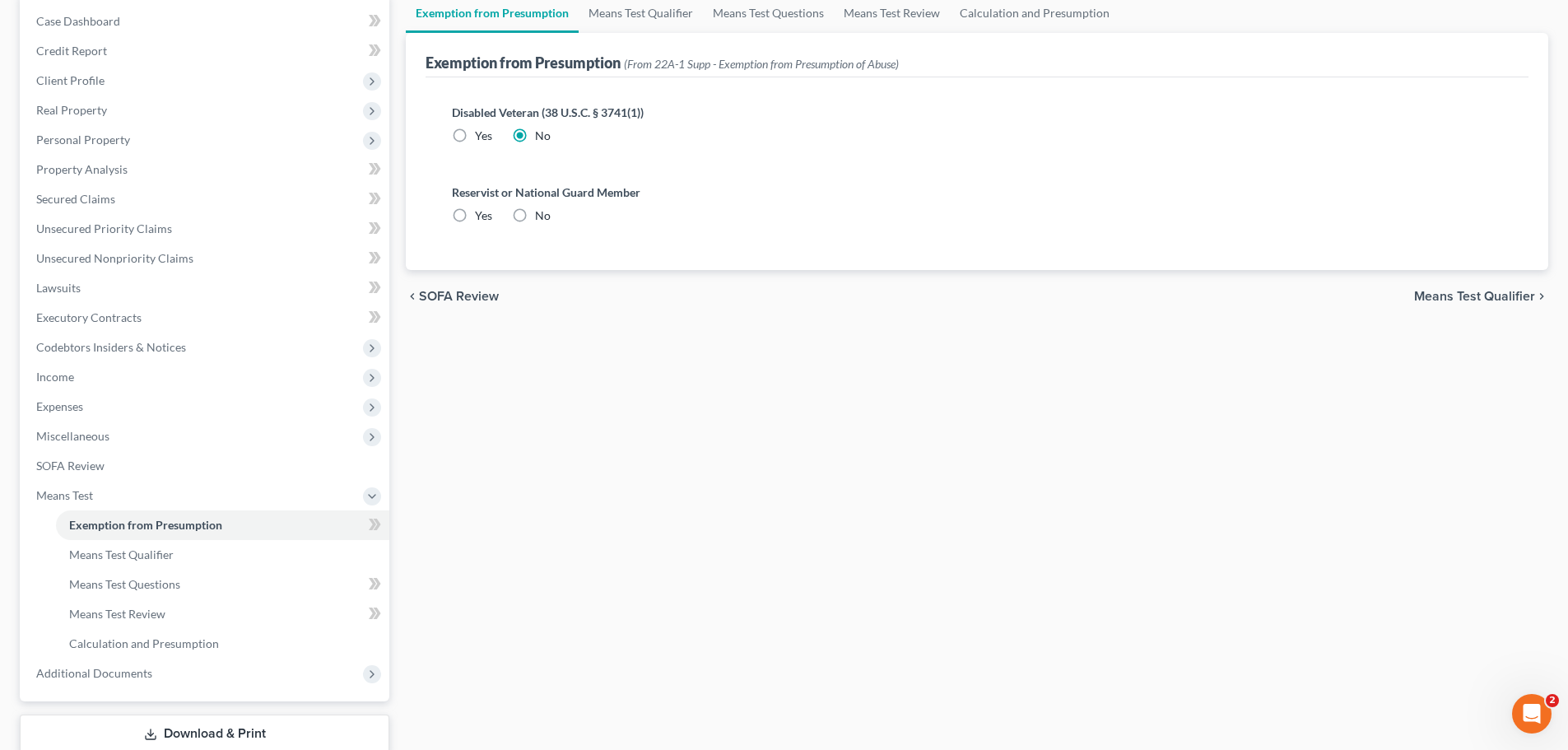
click at [541, 213] on input "No" at bounding box center [546, 213] width 11 height 11
radio input "true"
click at [1462, 295] on span "Means Test Qualifier" at bounding box center [1474, 295] width 121 height 13
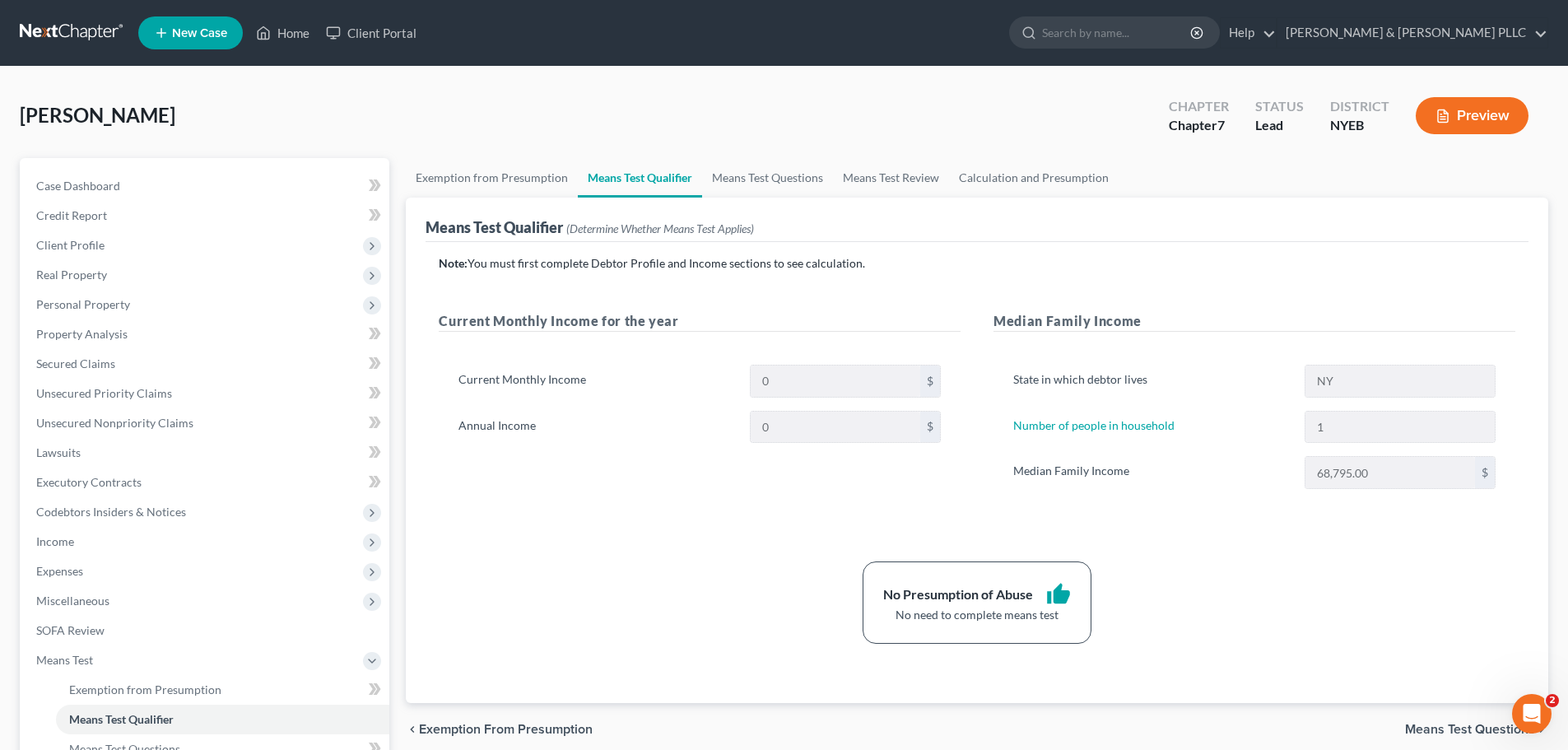
click at [1475, 726] on span "Means Test Questions" at bounding box center [1470, 728] width 130 height 13
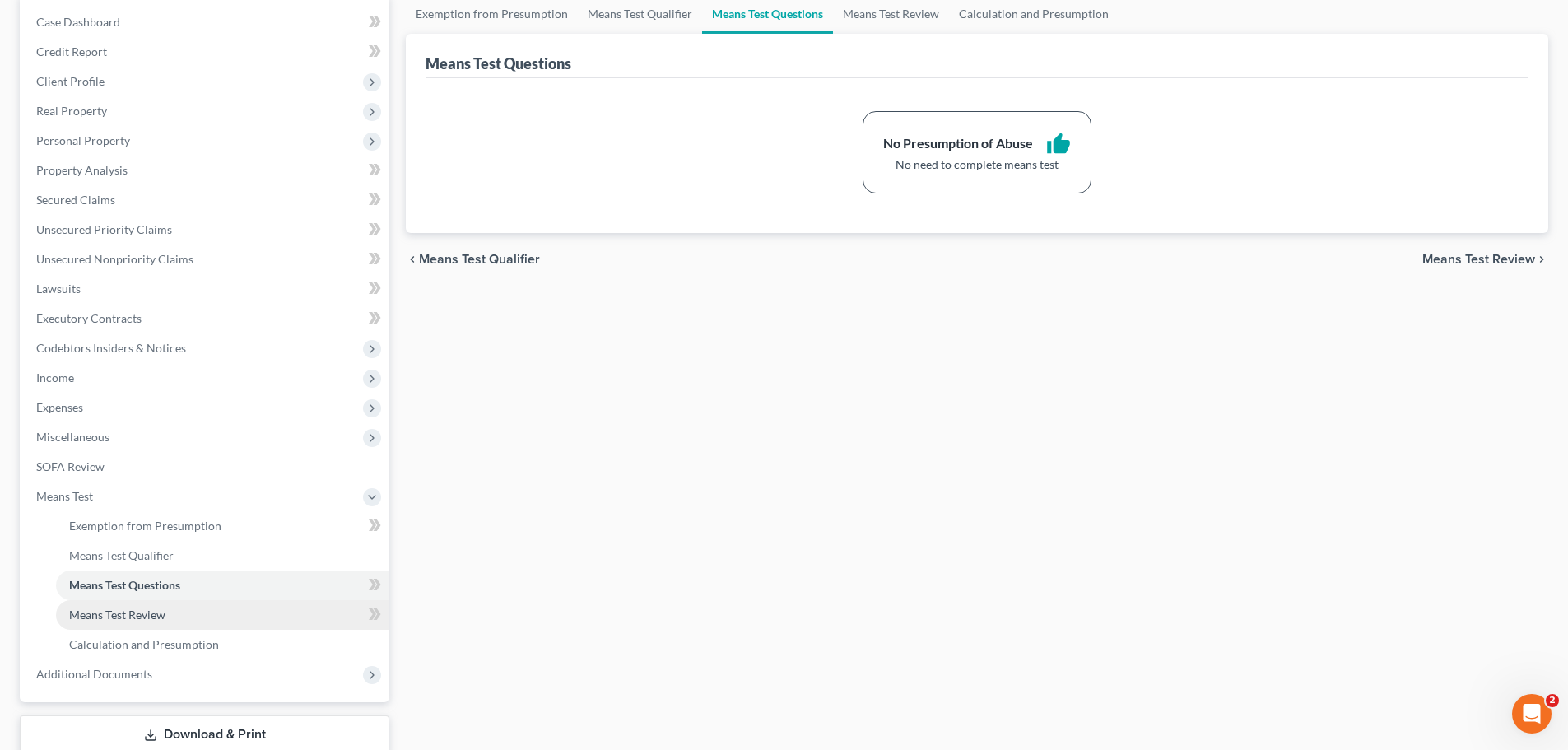
scroll to position [164, 0]
click at [138, 640] on span "Calculation and Presumption" at bounding box center [144, 643] width 150 height 14
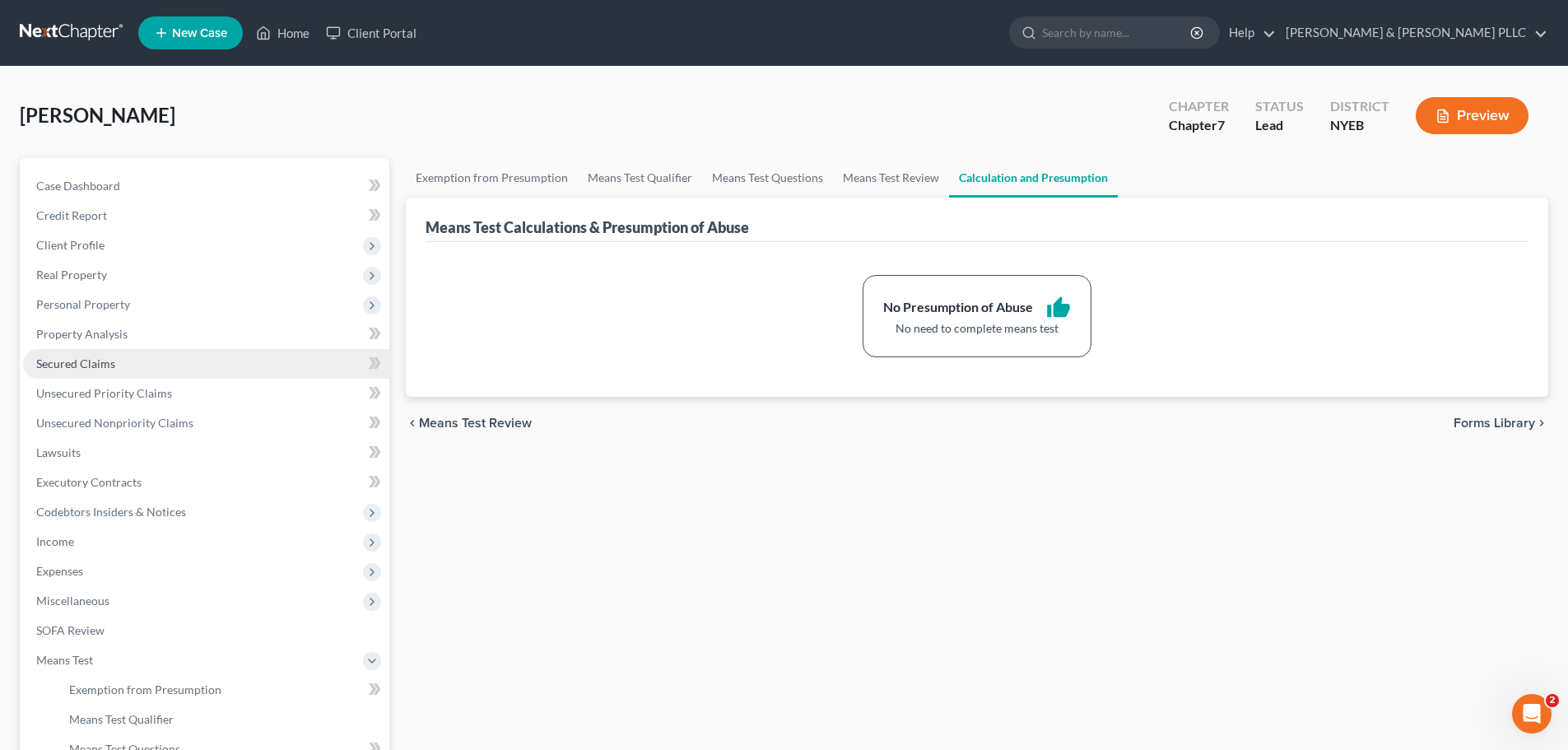
click at [94, 364] on span "Secured Claims" at bounding box center [76, 363] width 79 height 14
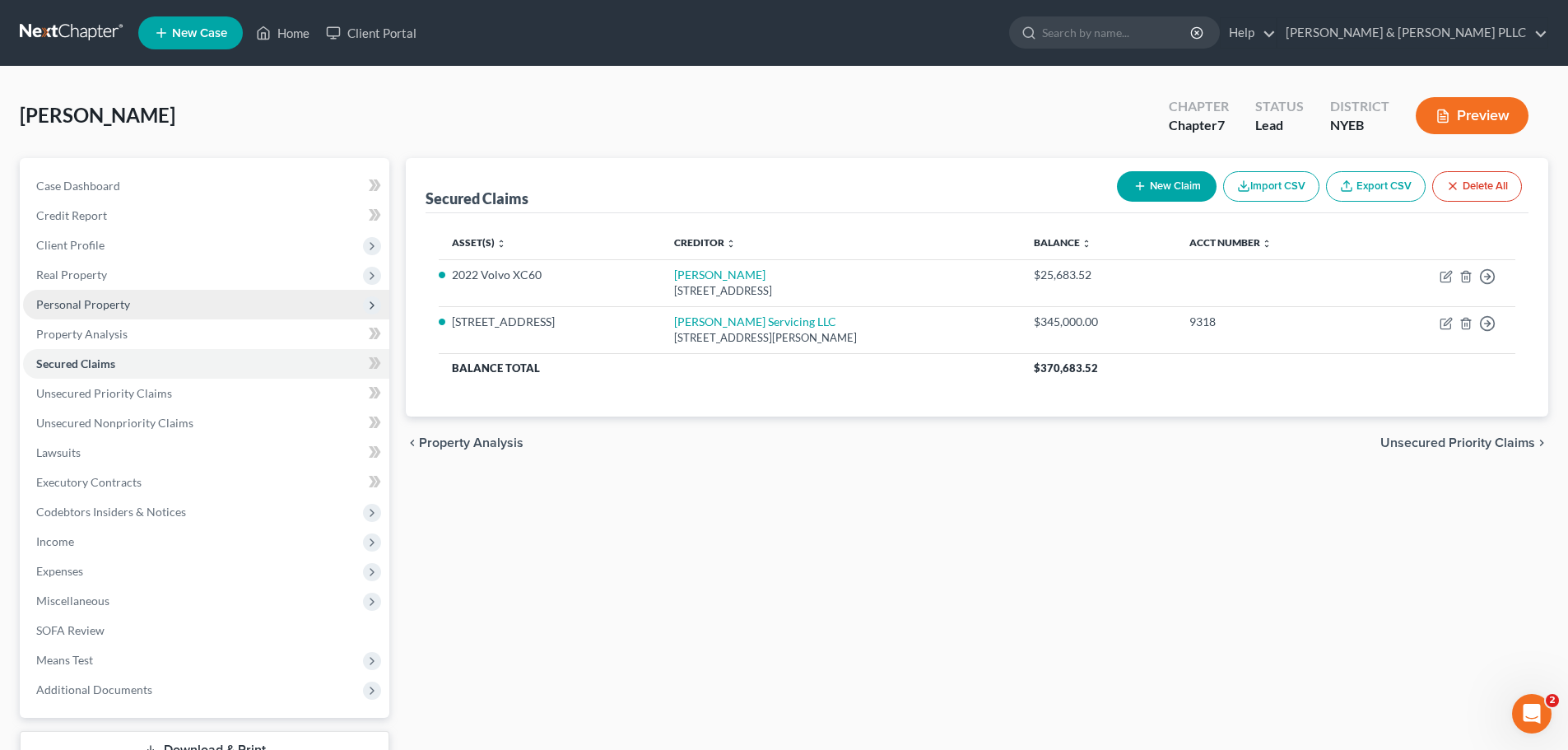
click at [75, 299] on span "Personal Property" at bounding box center [83, 304] width 94 height 14
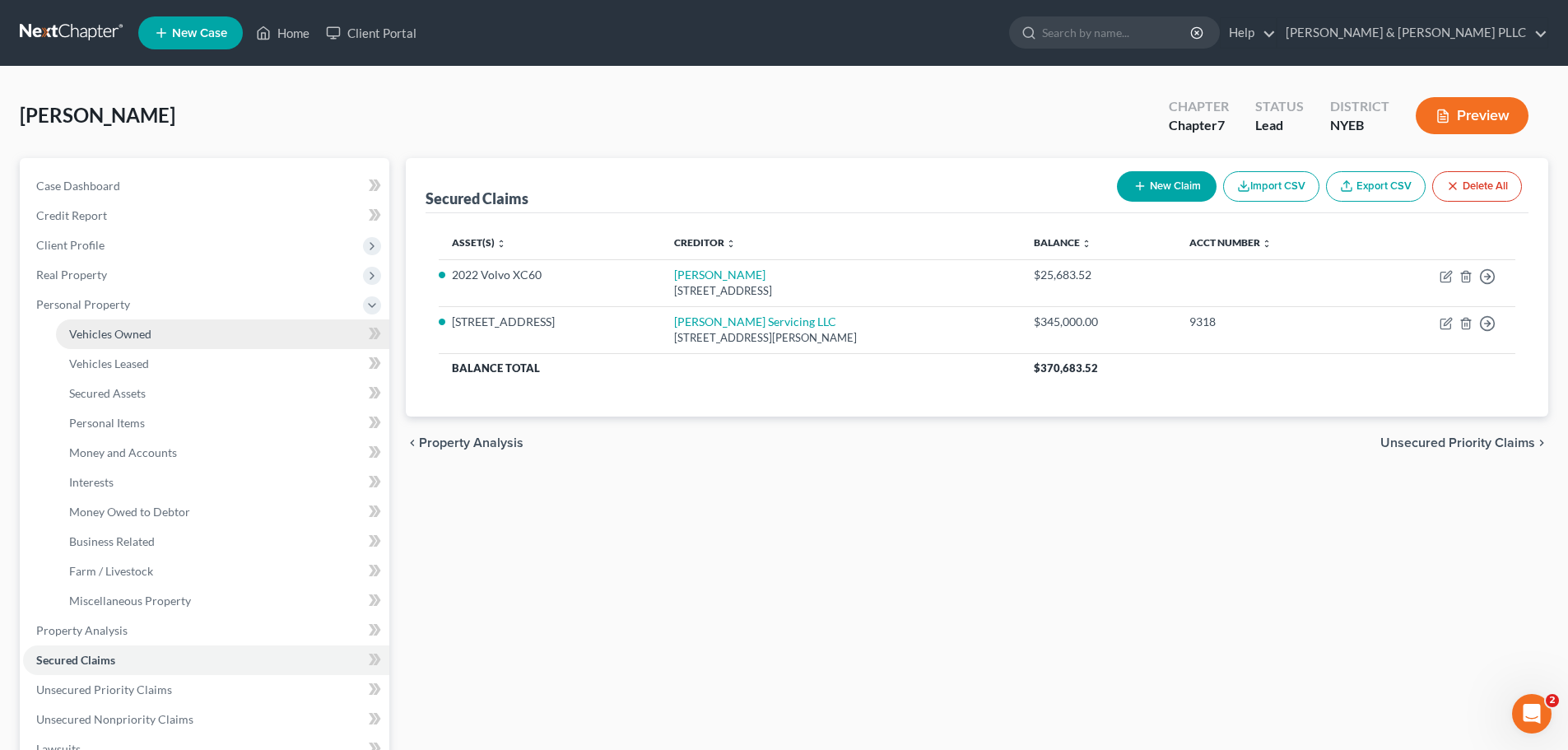
click at [130, 337] on span "Vehicles Owned" at bounding box center [110, 334] width 83 height 14
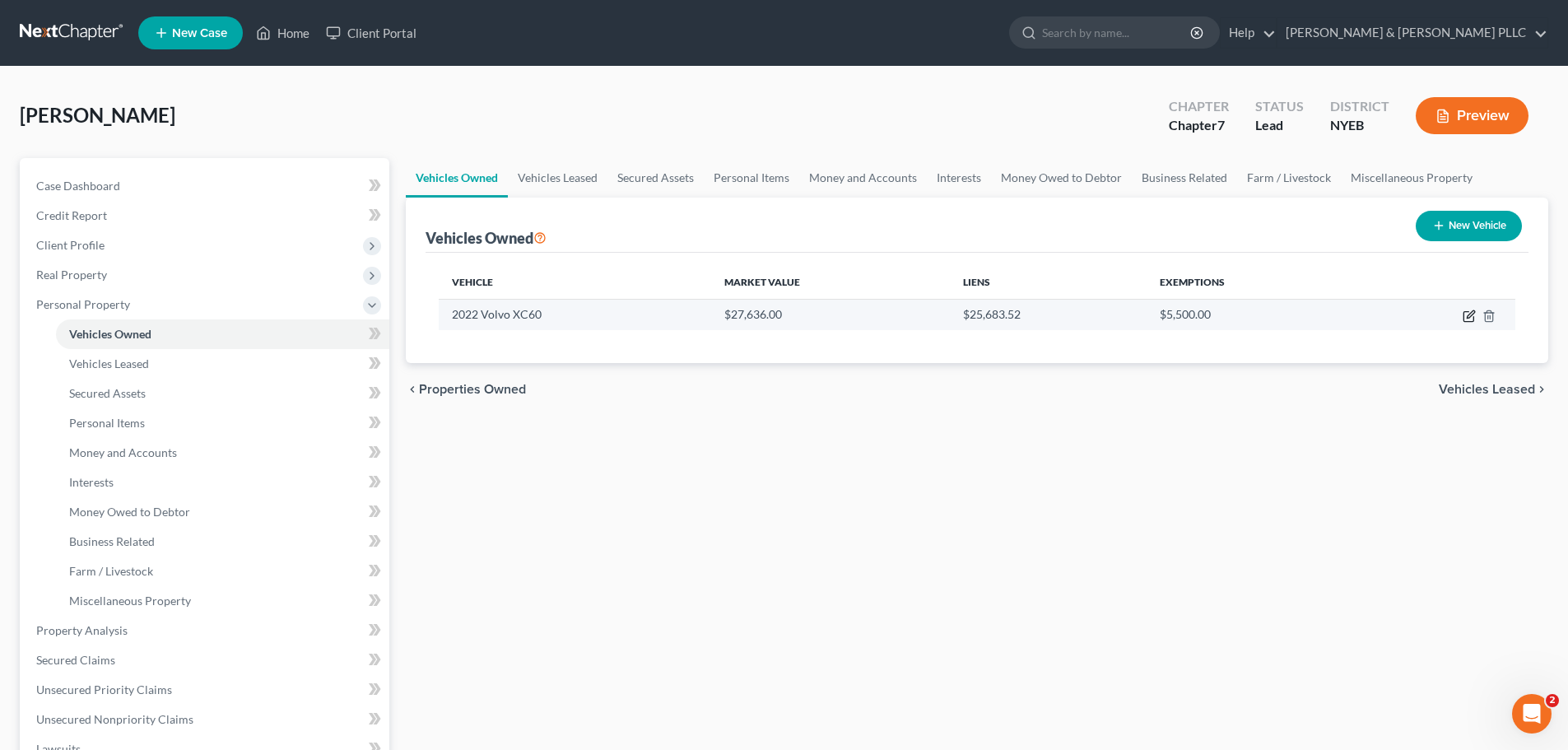
click at [1469, 312] on icon "button" at bounding box center [1469, 317] width 10 height 10
select select "0"
select select "4"
select select "0"
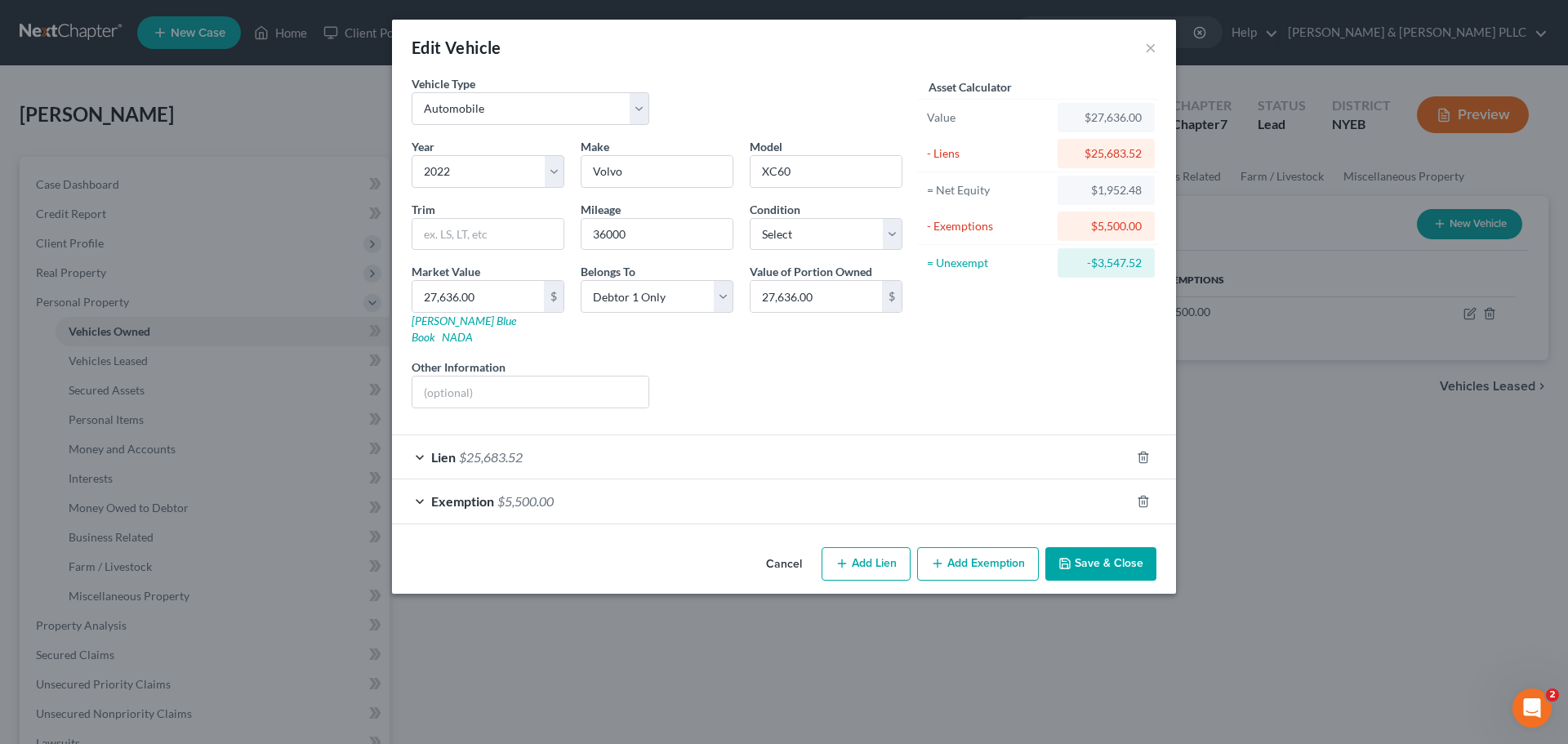
click at [446, 493] on span "Exemption" at bounding box center [463, 501] width 62 height 16
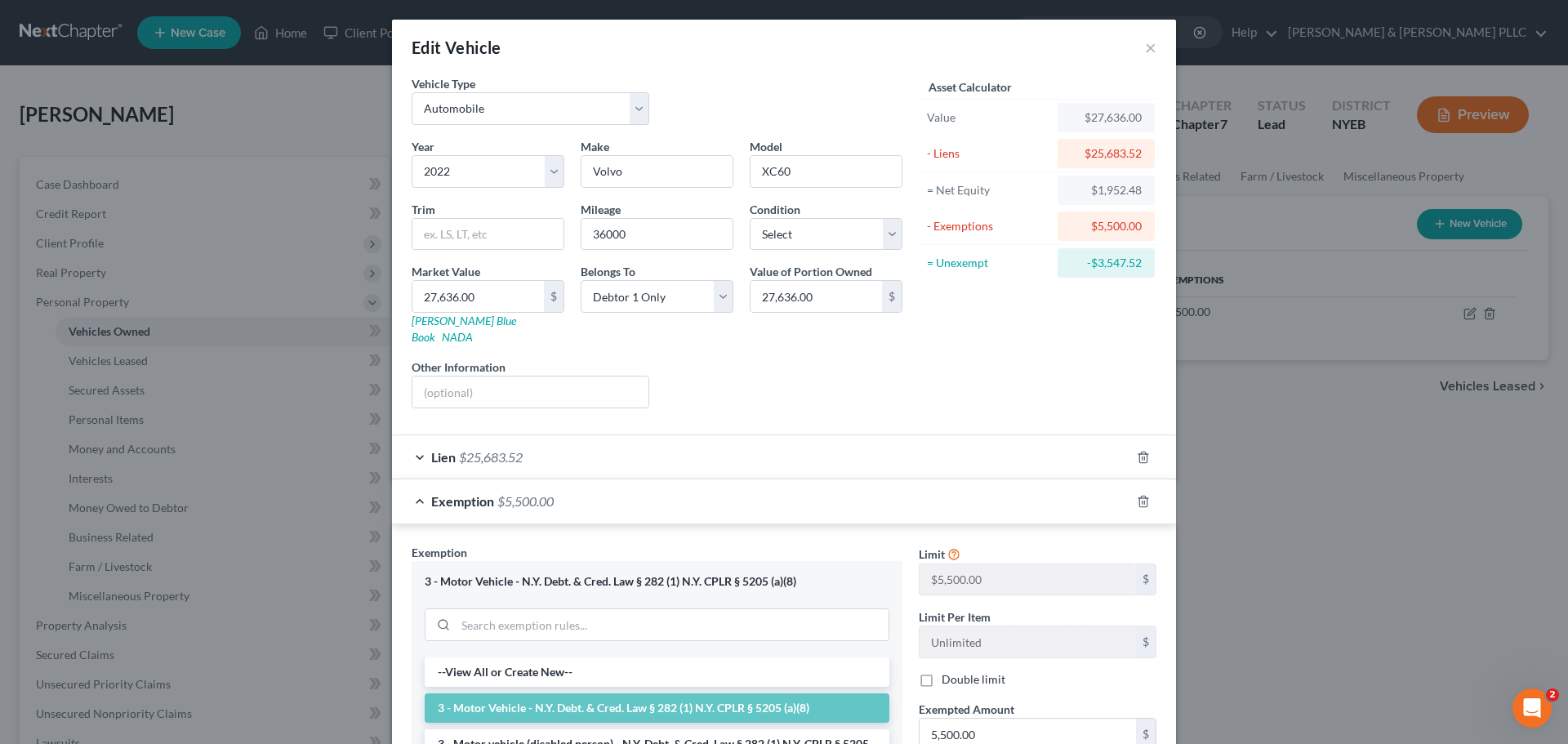
click at [1097, 672] on div "Limit $5,500.00 $ Limit Per Item Unlimited $ Double limit Exempted Amount * 5,5…" at bounding box center [1037, 684] width 254 height 282
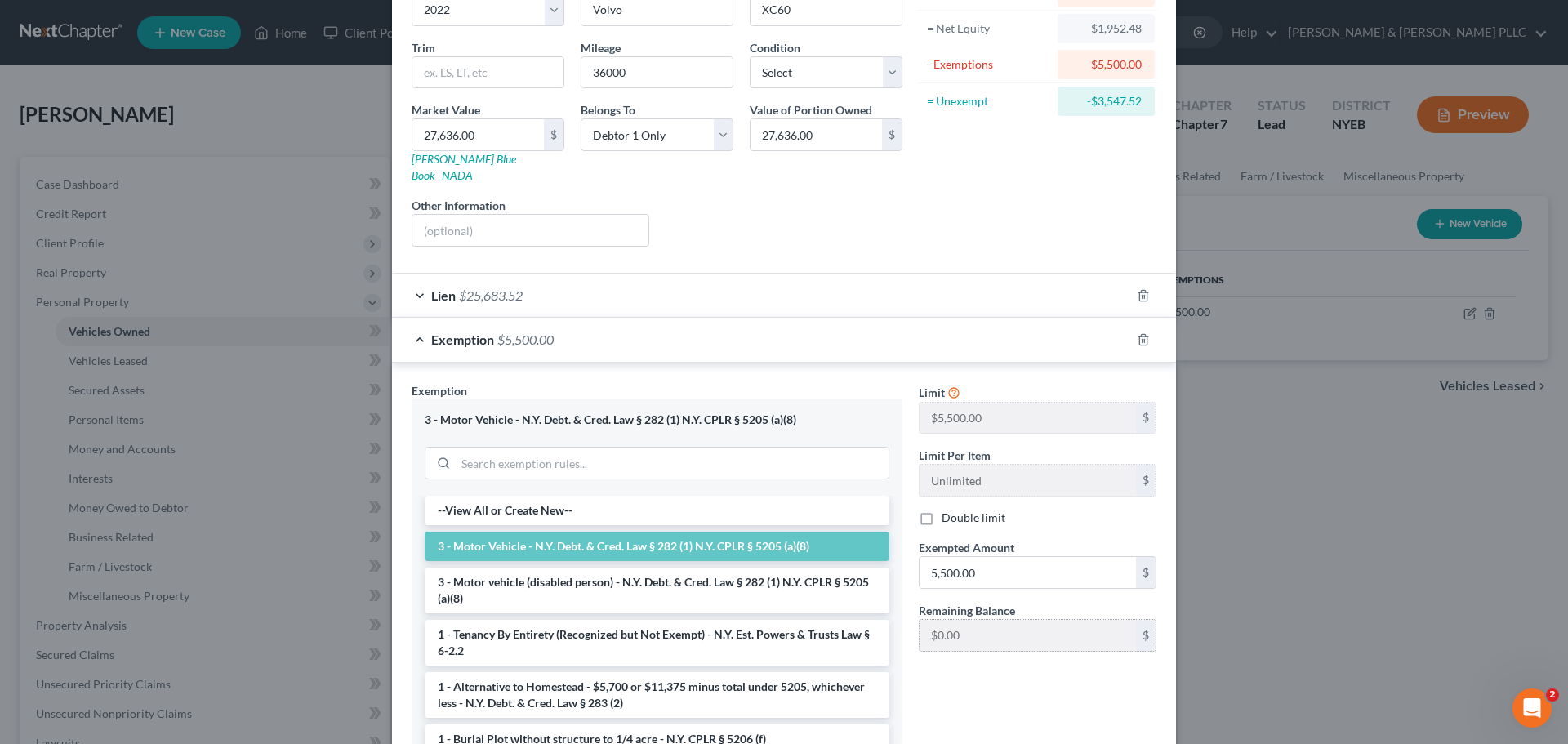
scroll to position [163, 0]
type input "1,952.48"
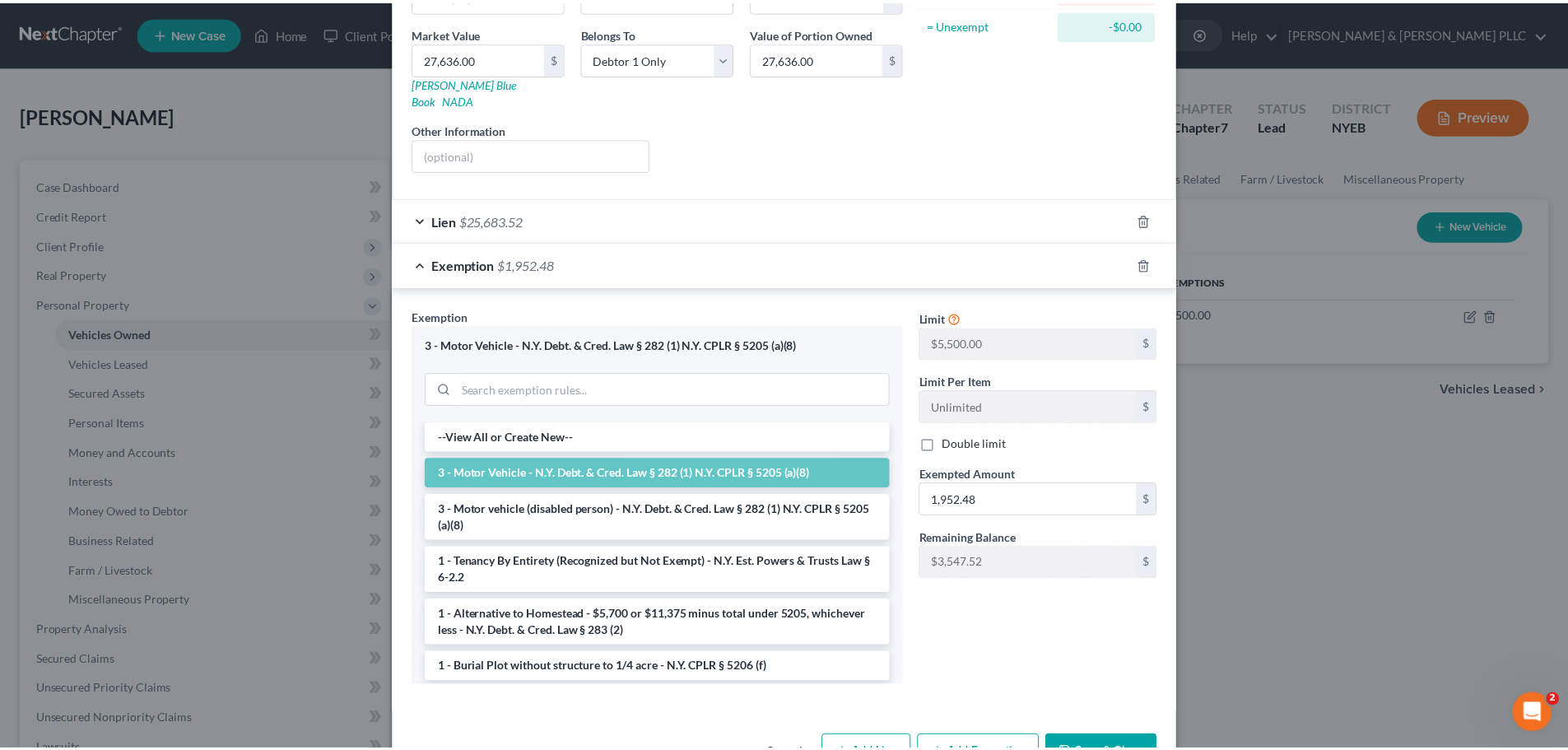
scroll to position [278, 0]
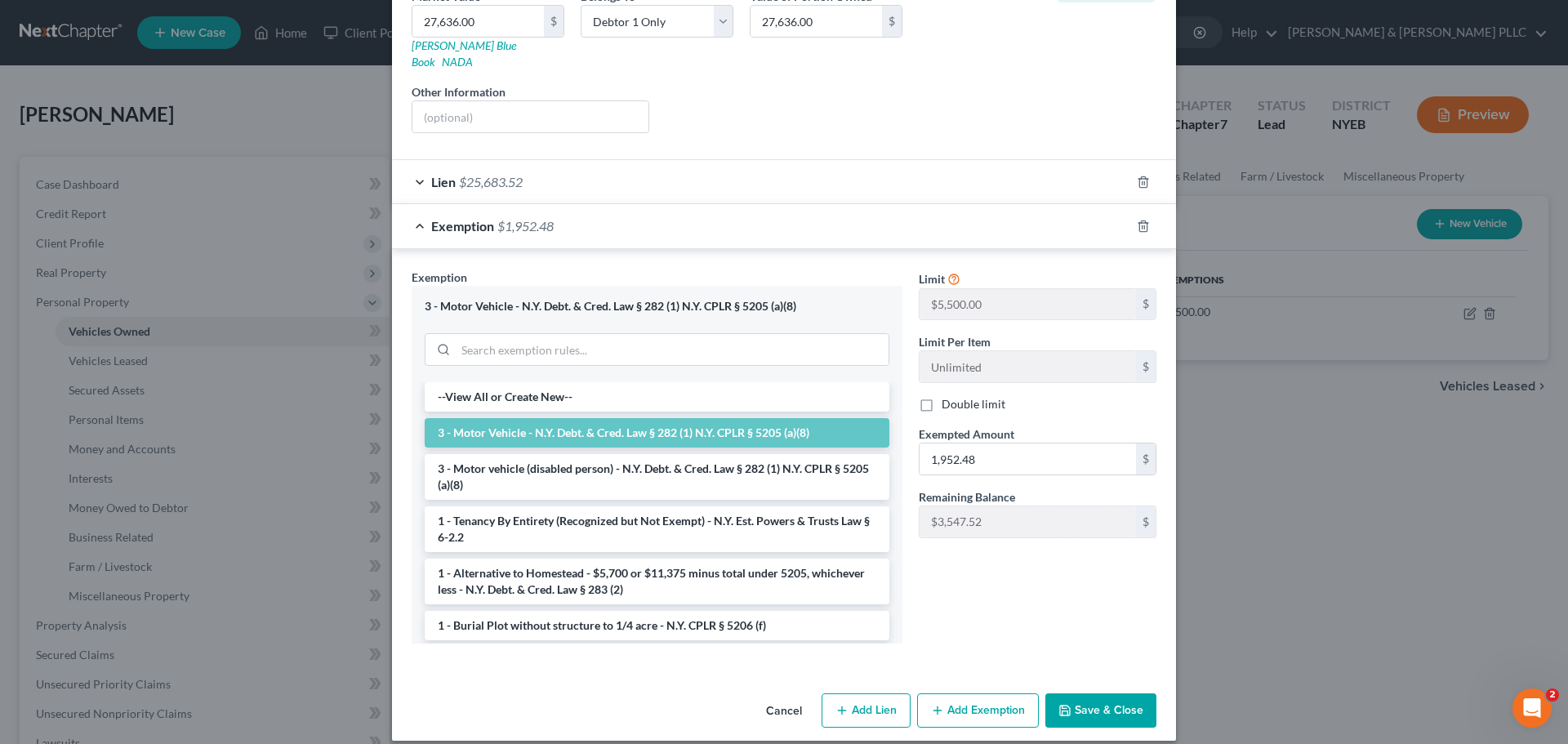
click at [1076, 693] on button "Save & Close" at bounding box center [1100, 710] width 111 height 34
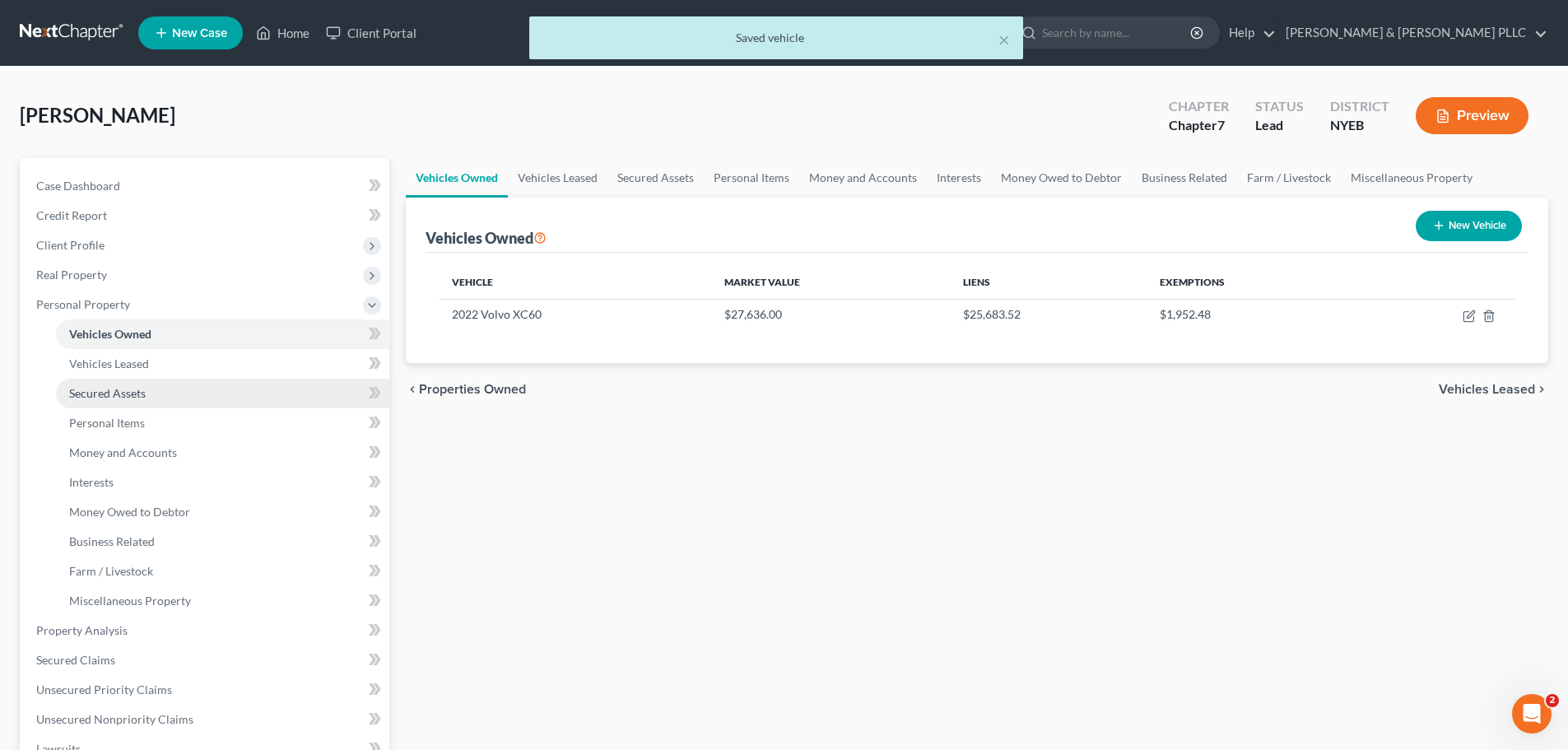
click at [98, 384] on link "Secured Assets" at bounding box center [222, 394] width 334 height 30
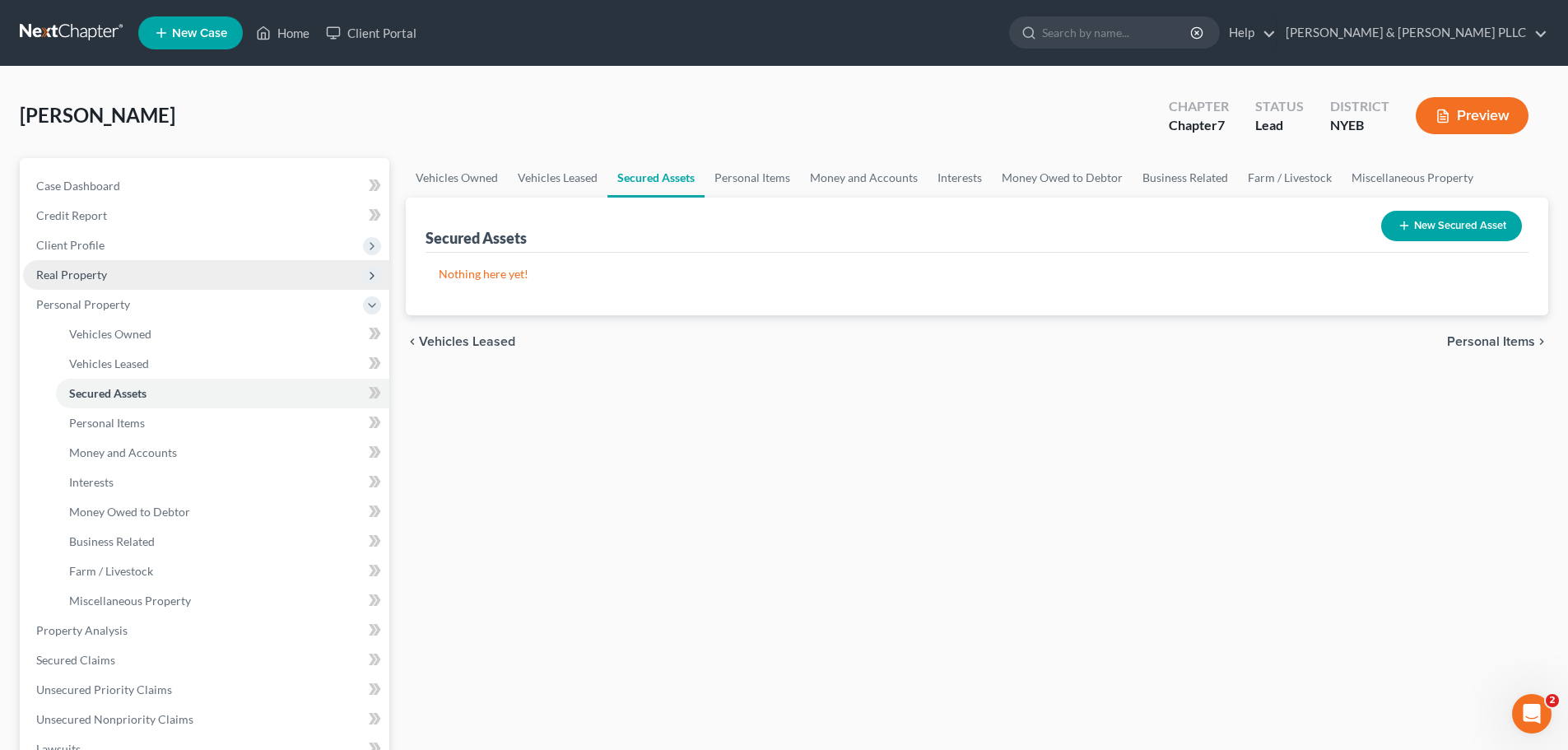
click at [88, 269] on span "Real Property" at bounding box center [72, 275] width 71 height 14
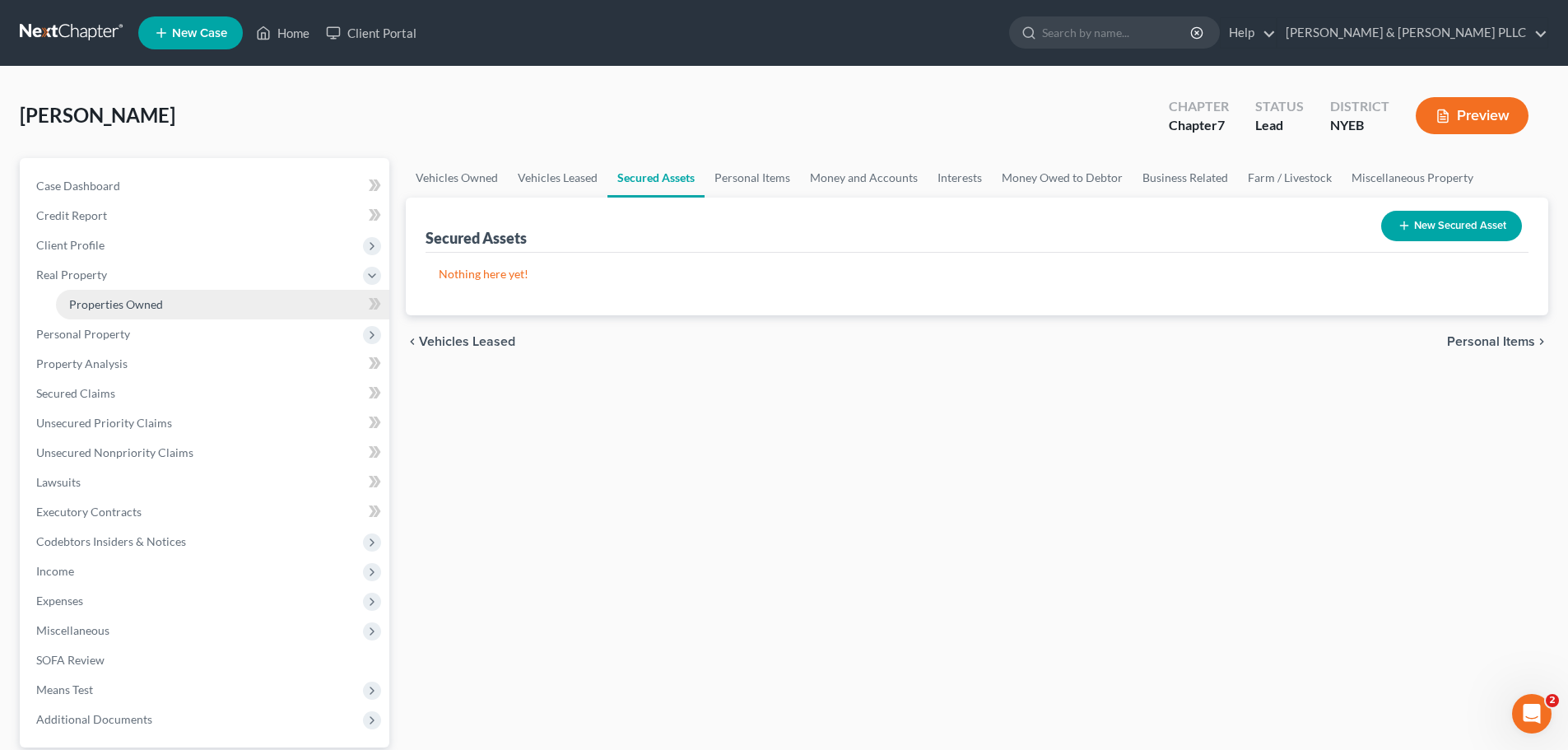
click at [112, 306] on span "Properties Owned" at bounding box center [115, 304] width 94 height 14
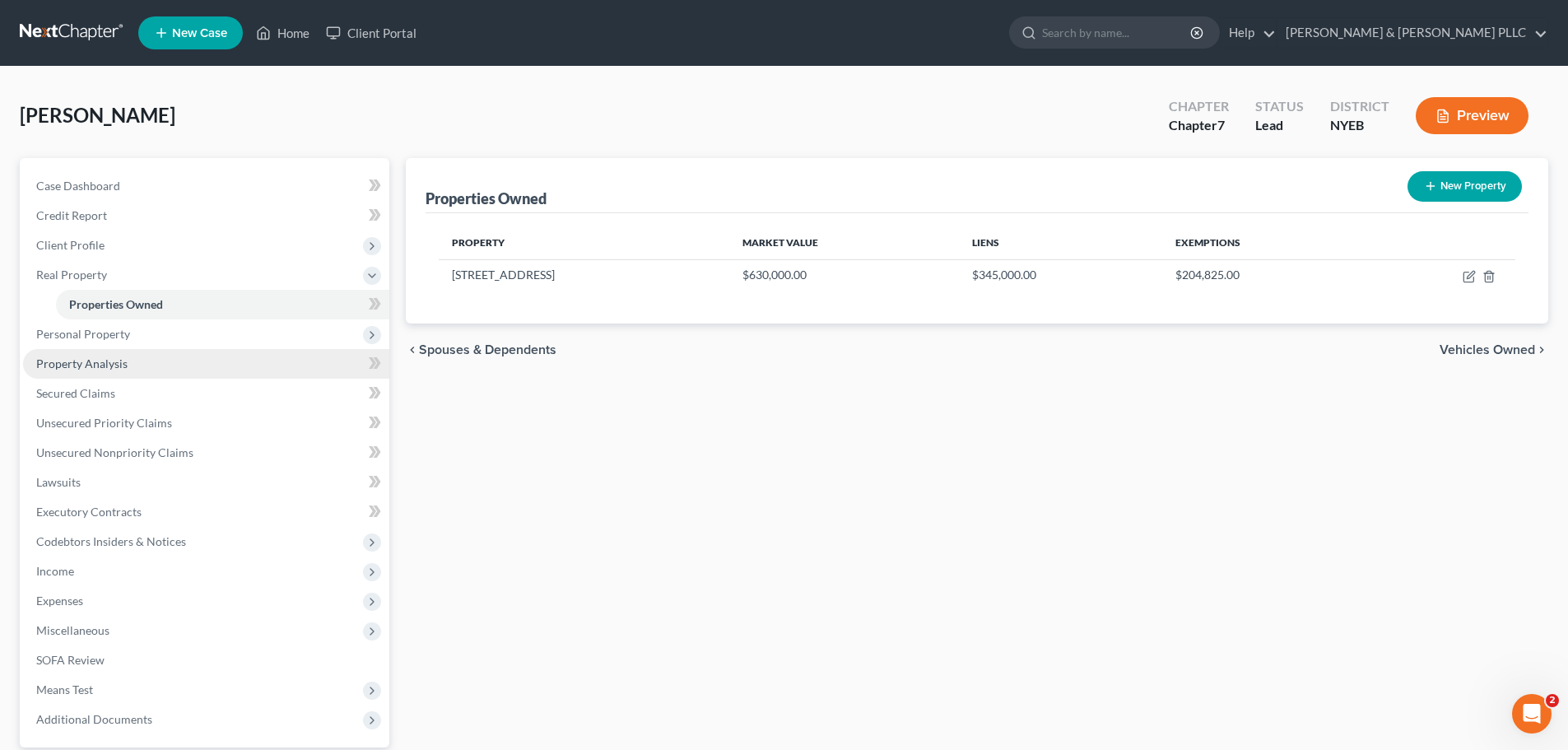
click at [106, 359] on span "Property Analysis" at bounding box center [82, 363] width 92 height 14
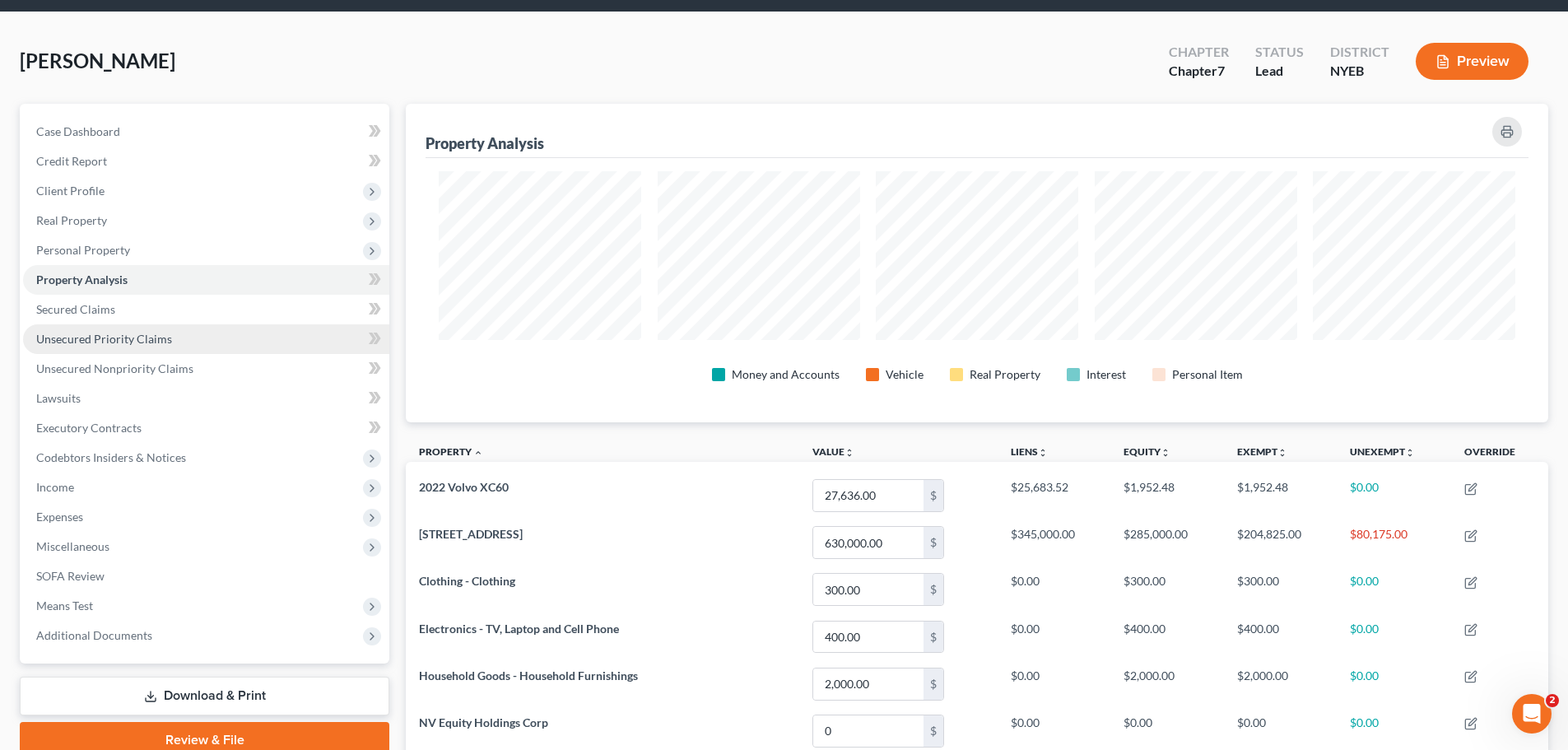
scroll to position [164, 0]
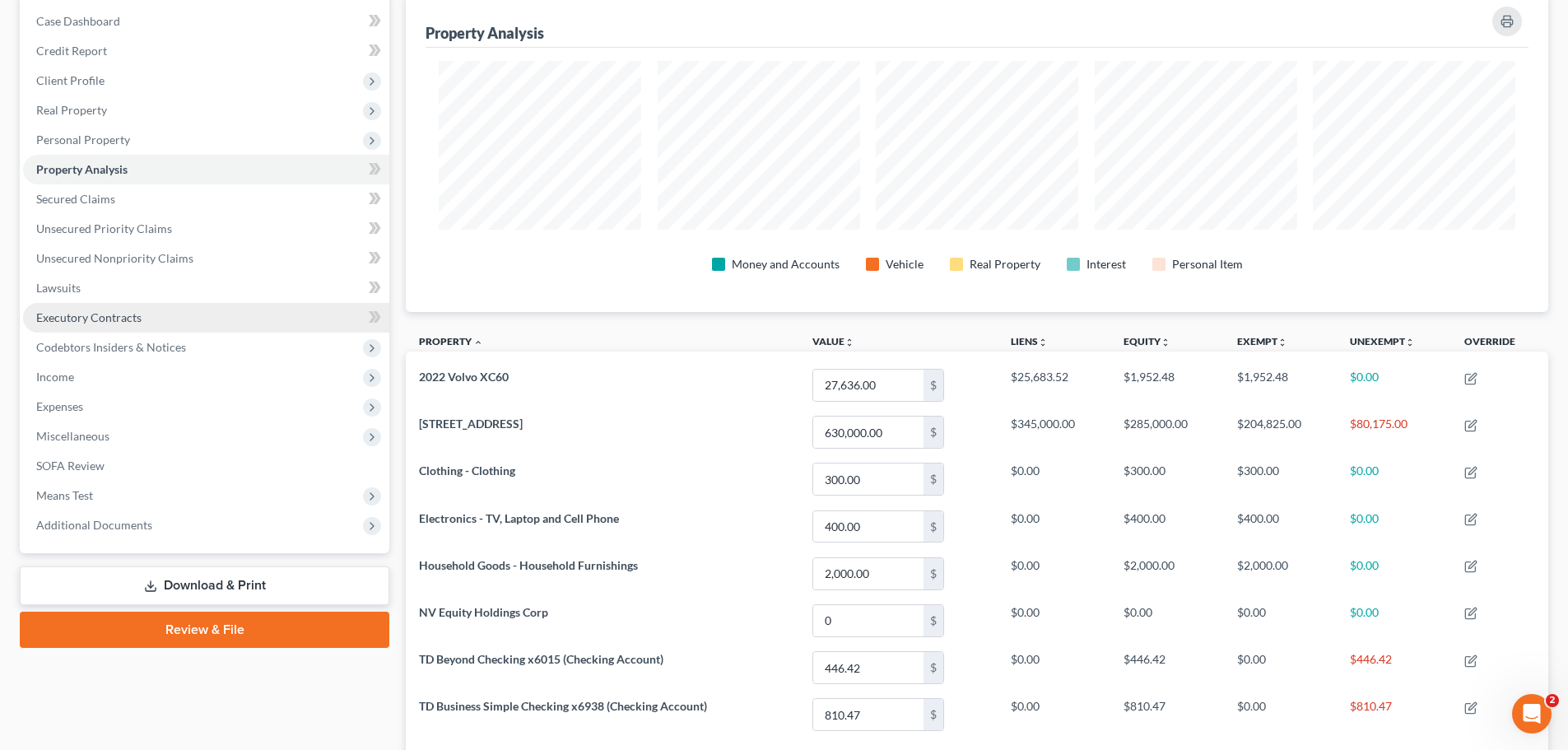
click at [67, 318] on span "Executory Contracts" at bounding box center [89, 317] width 105 height 14
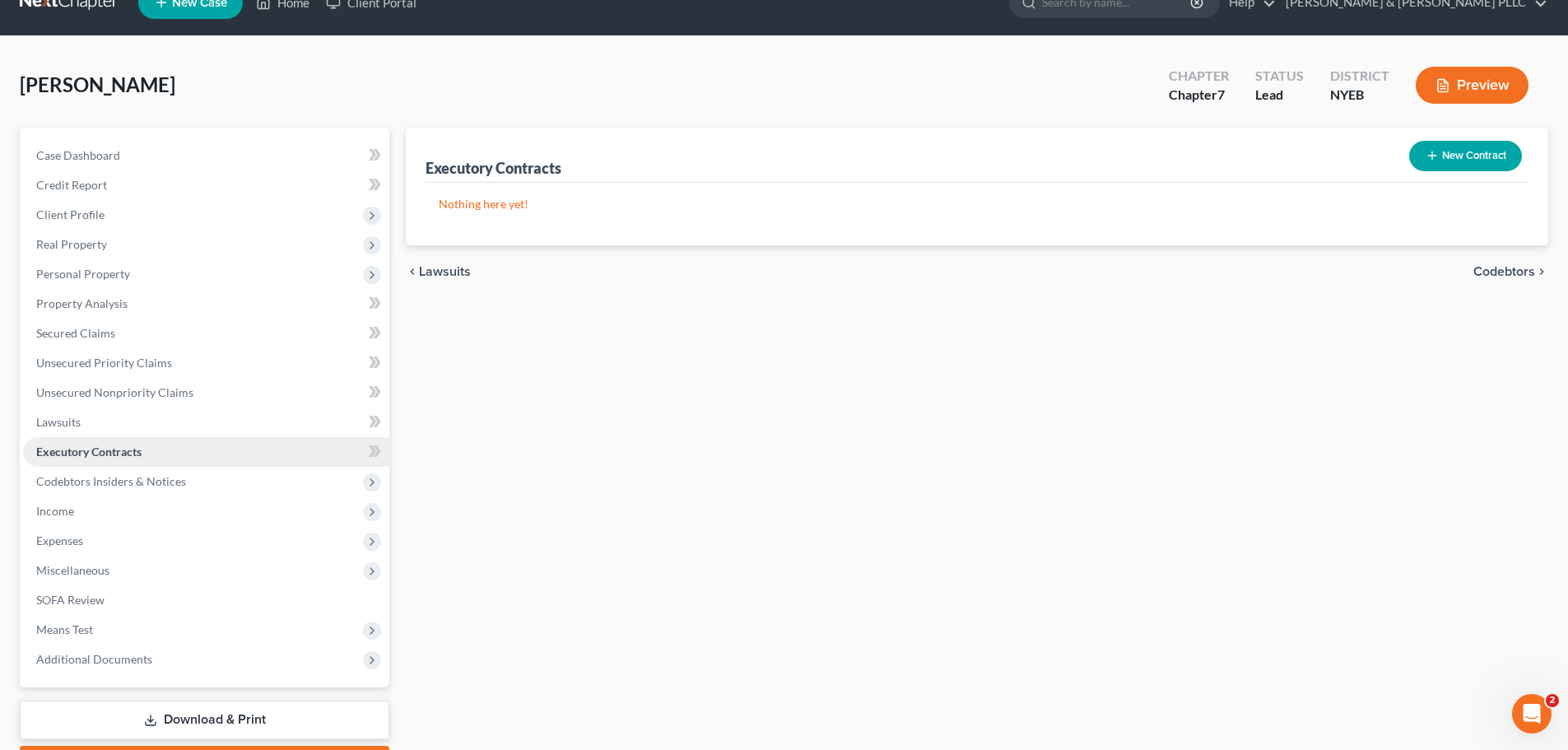
scroll to position [83, 0]
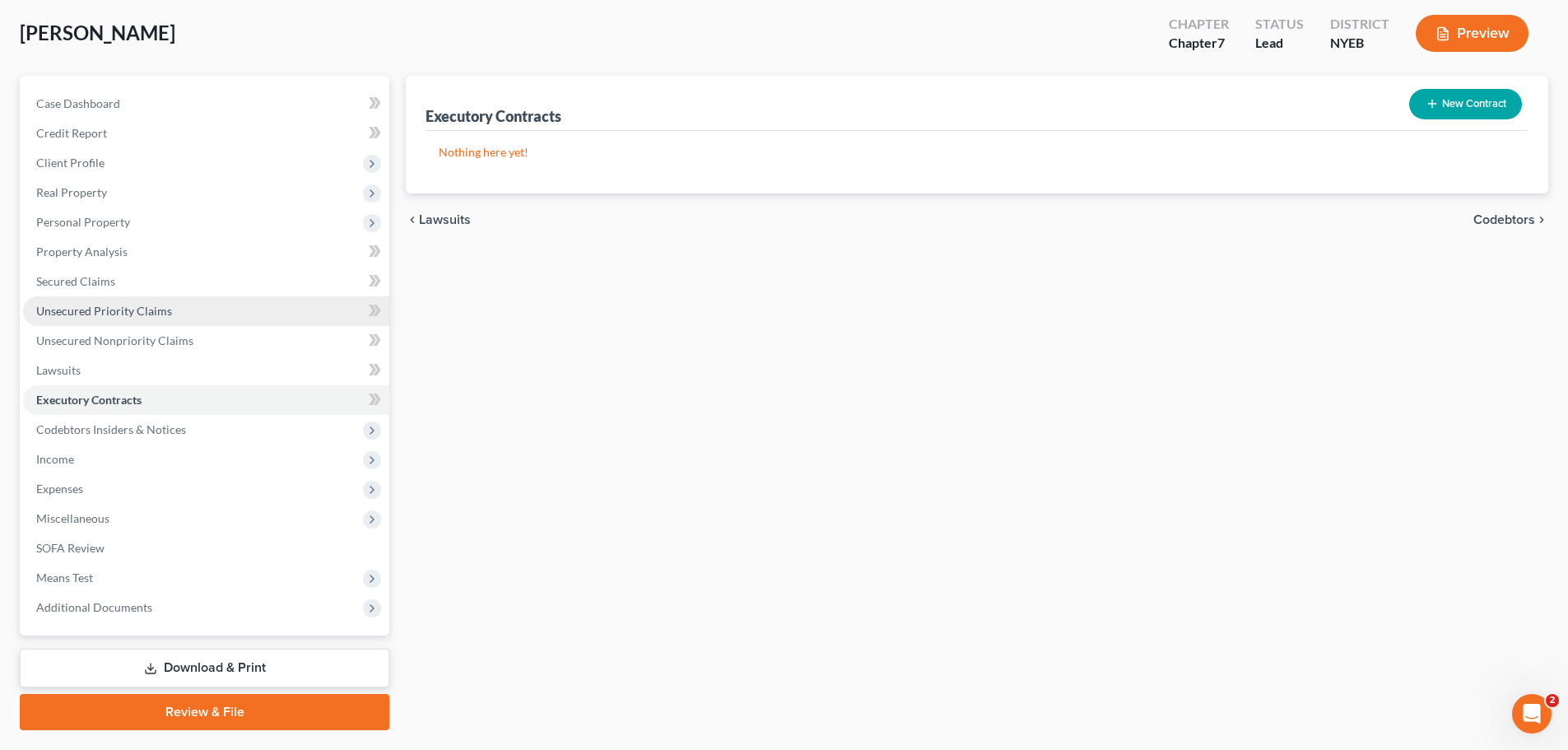
click at [80, 304] on span "Unsecured Priority Claims" at bounding box center [104, 311] width 136 height 14
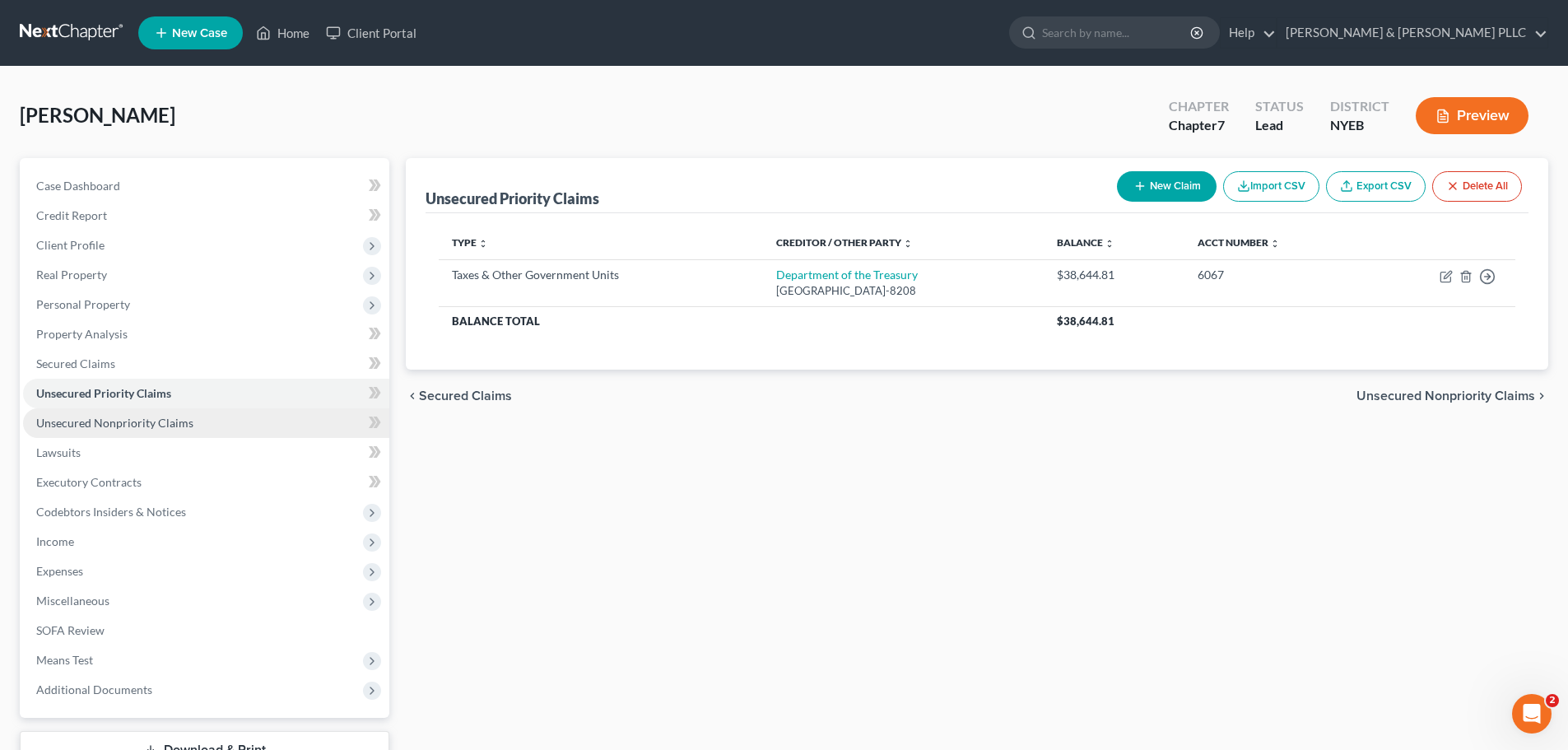
click at [80, 429] on span "Unsecured Nonpriority Claims" at bounding box center [115, 422] width 157 height 14
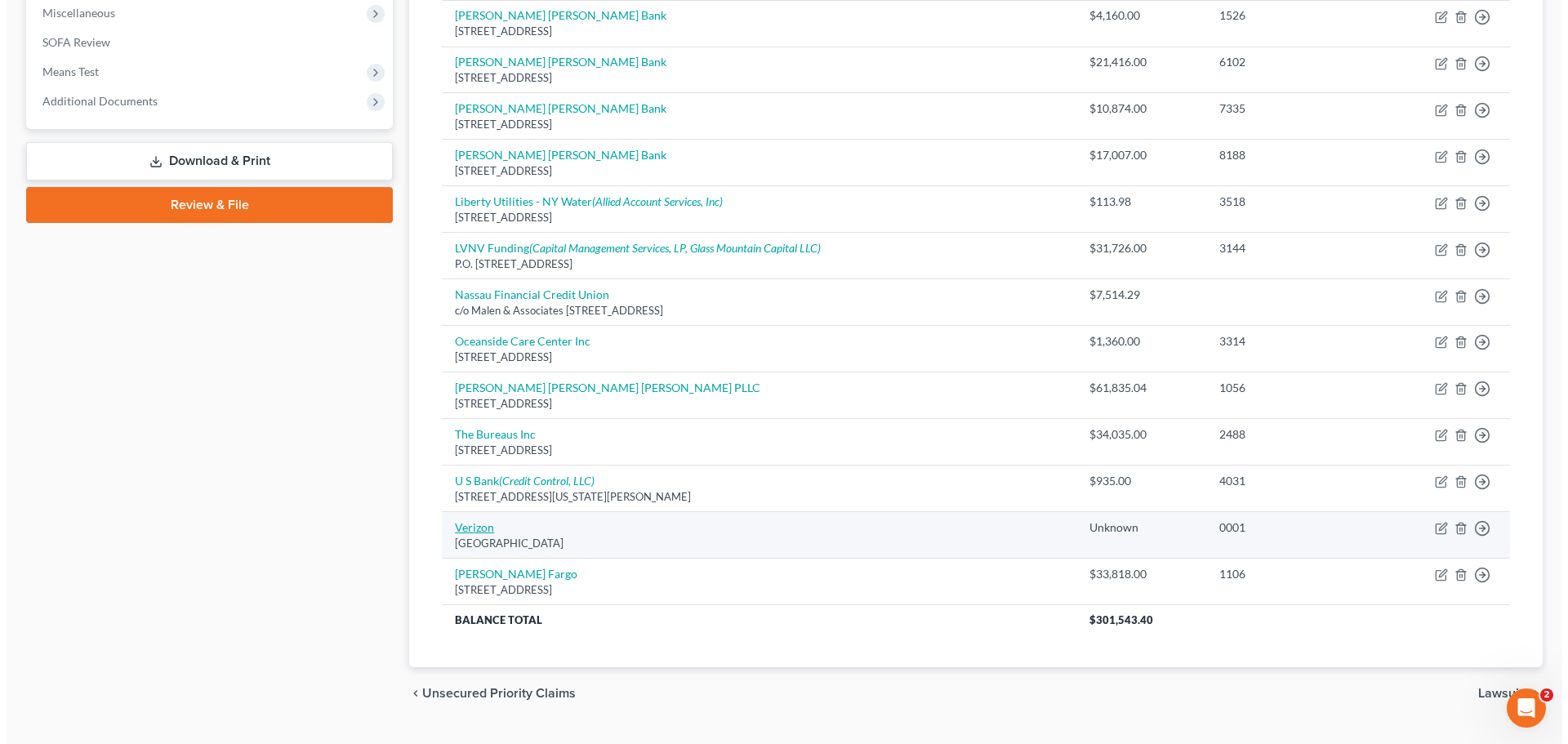
scroll to position [621, 0]
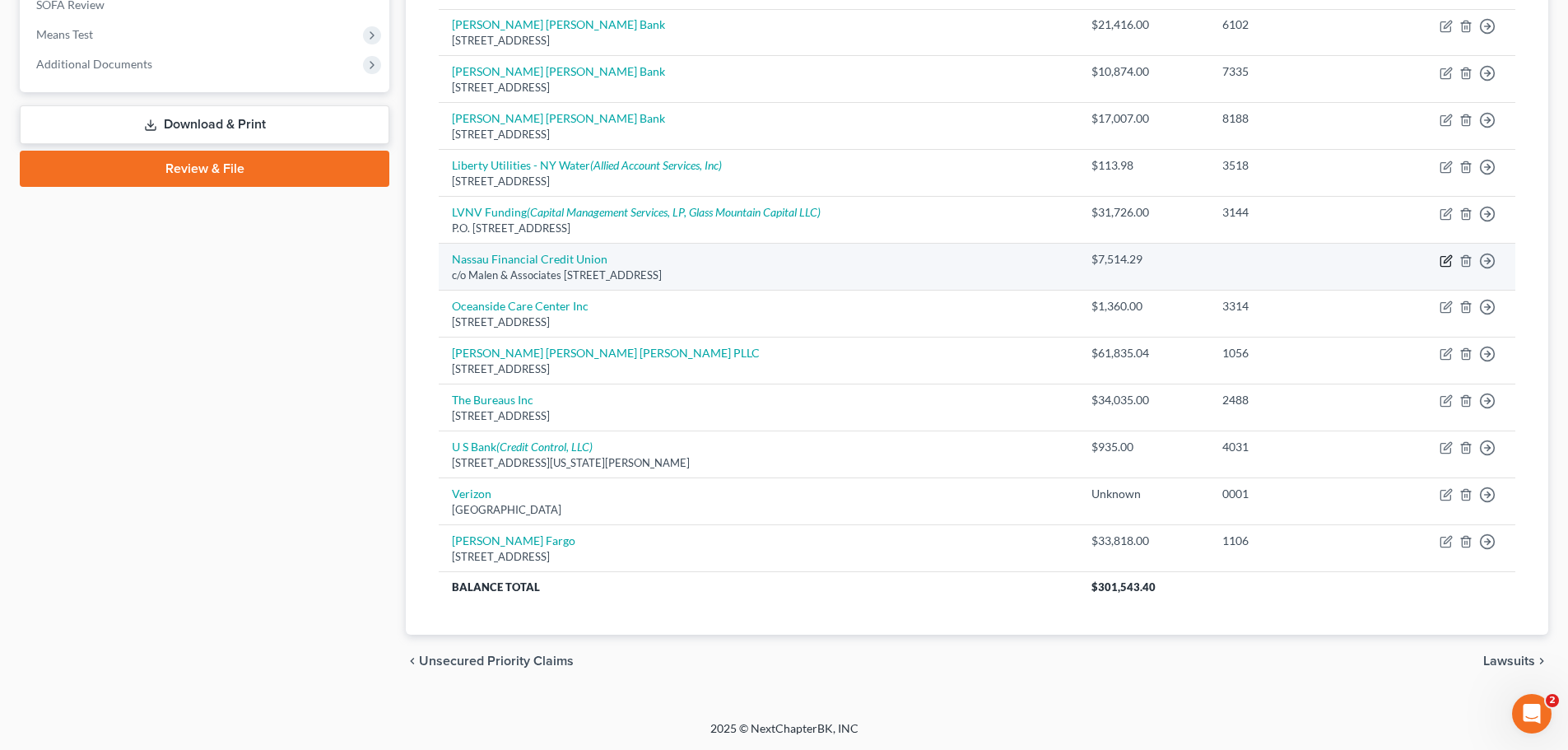
click at [1445, 255] on icon "button" at bounding box center [1446, 260] width 13 height 13
select select "35"
select select "0"
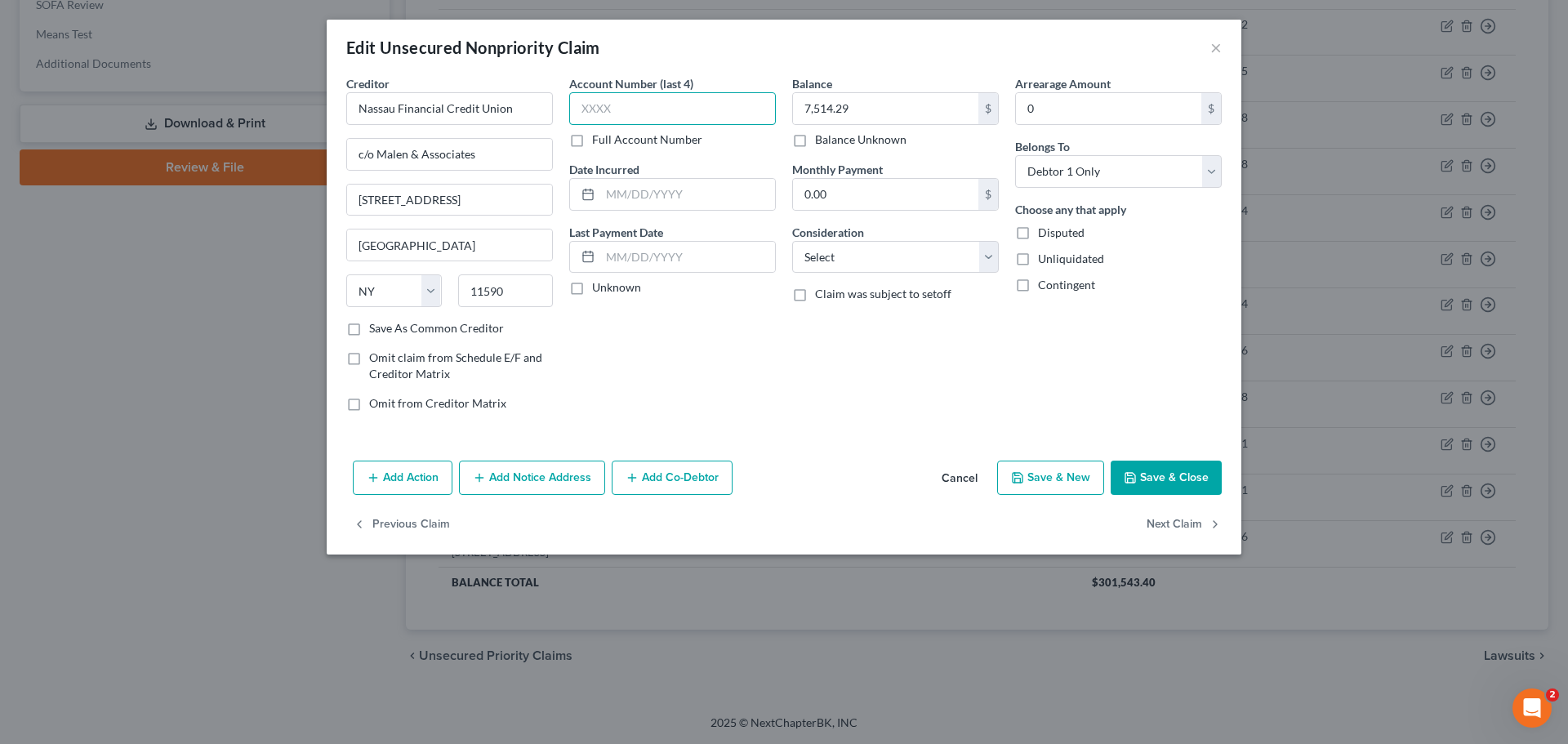
click at [579, 107] on input "text" at bounding box center [673, 107] width 207 height 32
type input "8651"
click at [985, 259] on select "Select Cable / Satellite Services Collection Agency Credit Card Debt Debt Couns…" at bounding box center [895, 257] width 207 height 32
select select "2"
click at [792, 241] on select "Select Cable / Satellite Services Collection Agency Credit Card Debt Debt Couns…" at bounding box center [895, 257] width 207 height 32
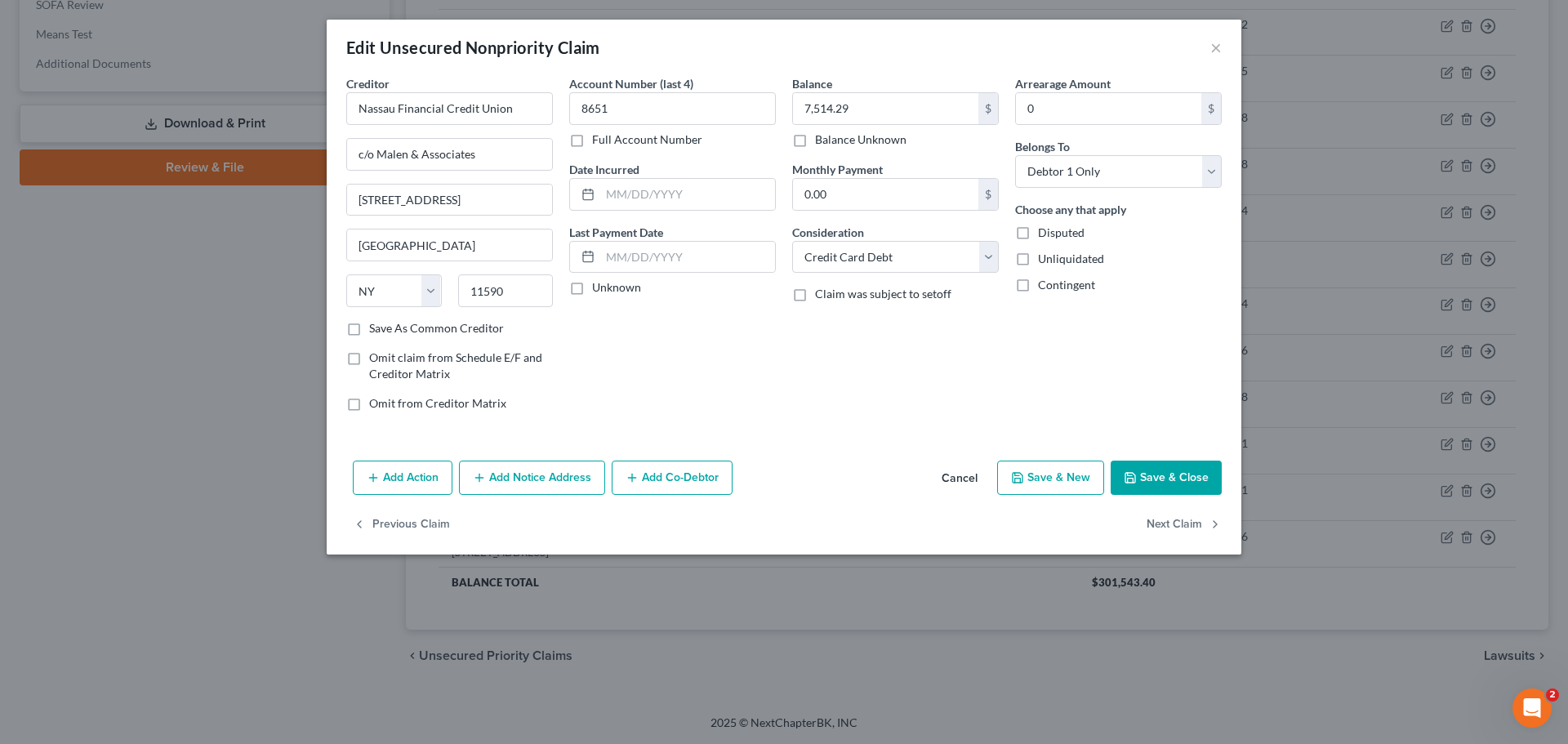
click at [1149, 476] on button "Save & Close" at bounding box center [1166, 477] width 111 height 34
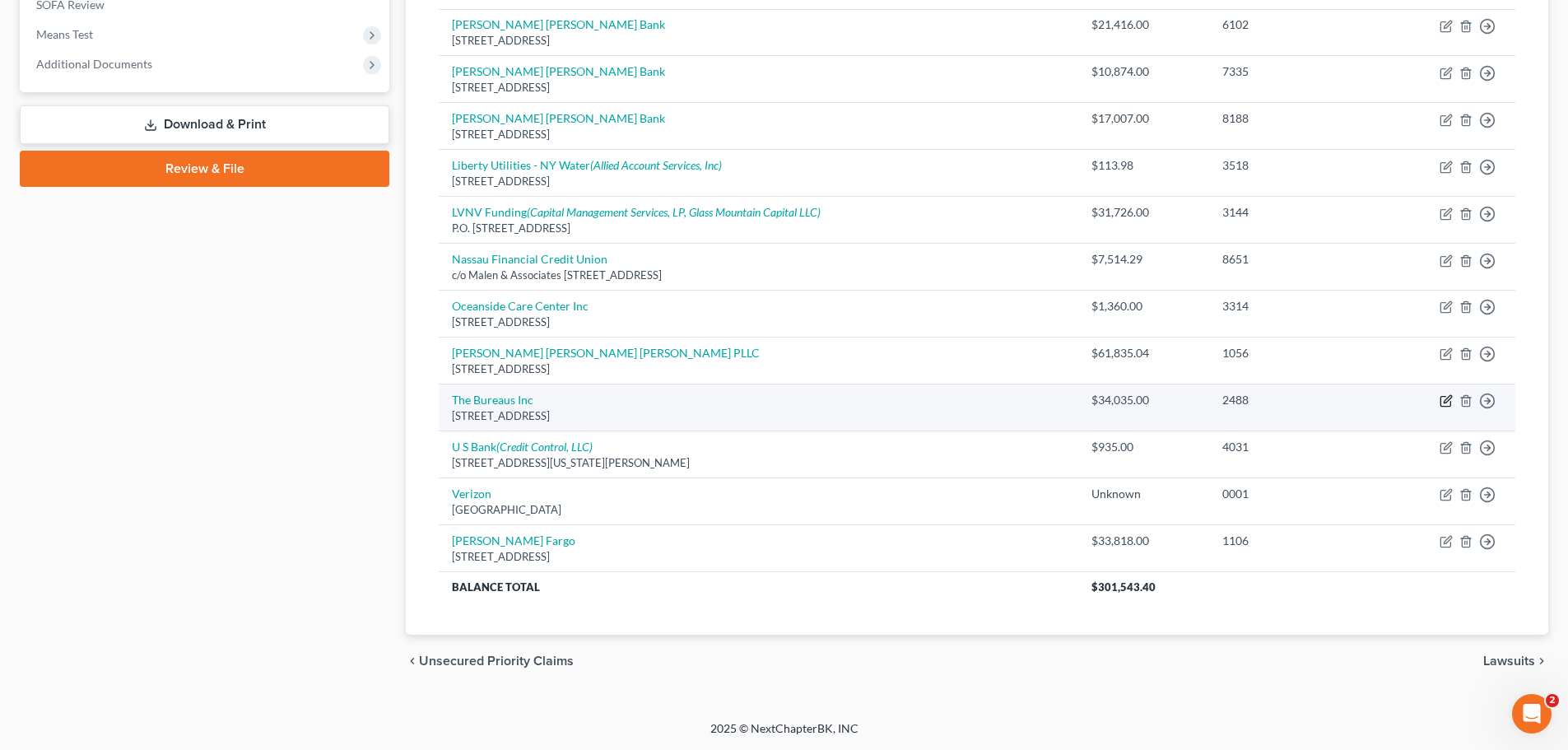
click at [1445, 401] on icon "button" at bounding box center [1448, 400] width 8 height 8
select select "14"
select select "1"
select select "0"
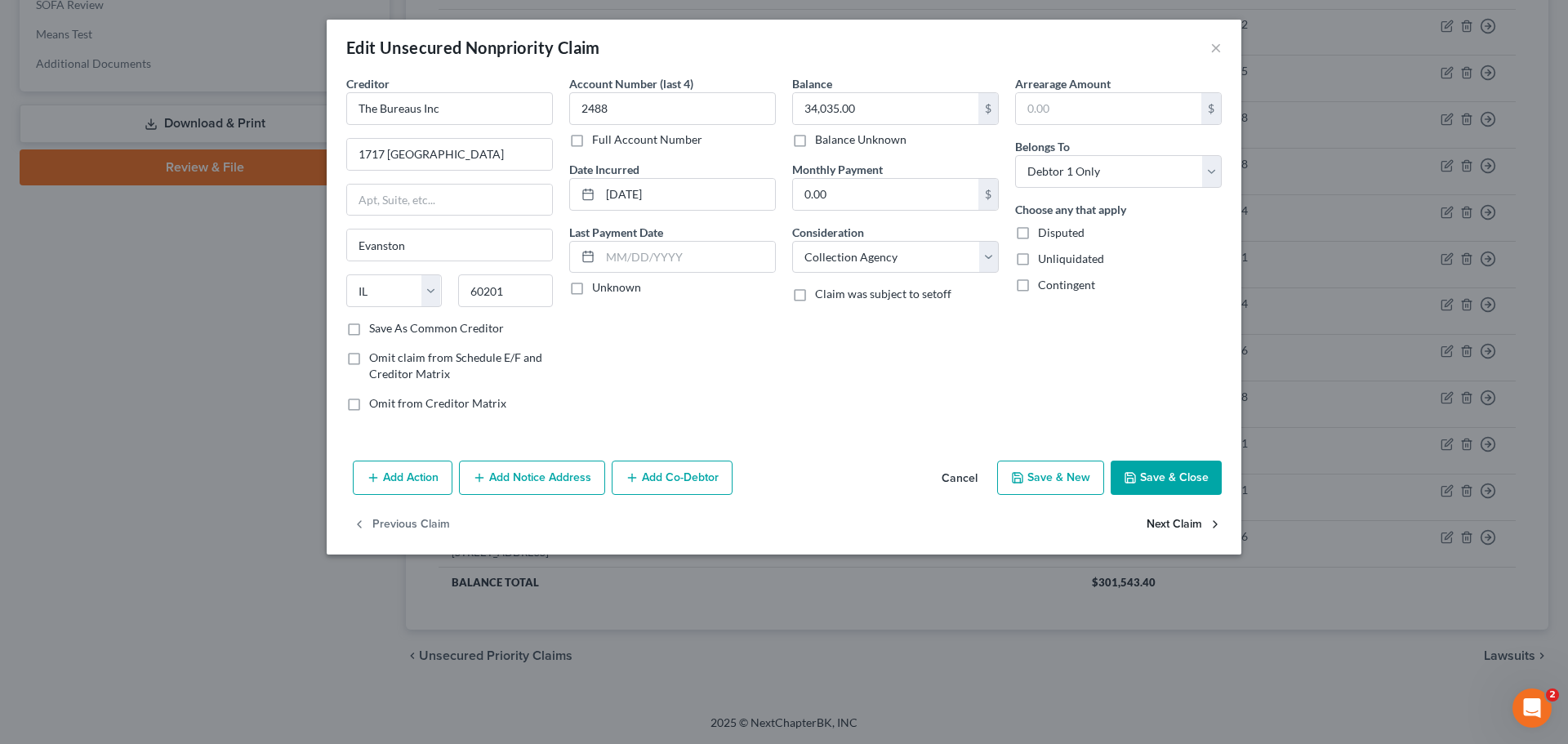
click at [1172, 521] on button "Next Claim" at bounding box center [1183, 524] width 75 height 34
select select "24"
select select "2"
select select "0"
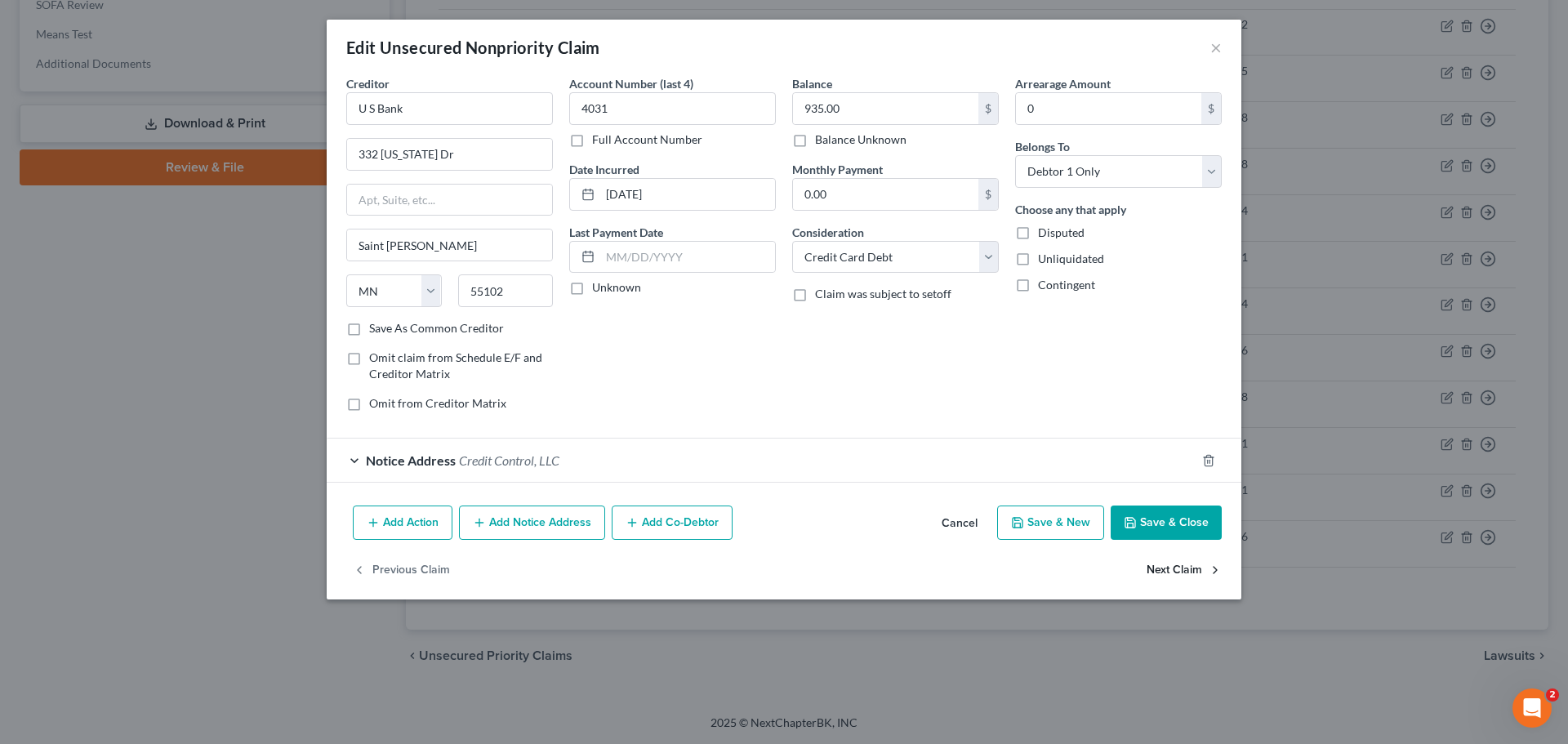
click at [1176, 577] on button "Next Claim" at bounding box center [1183, 569] width 75 height 34
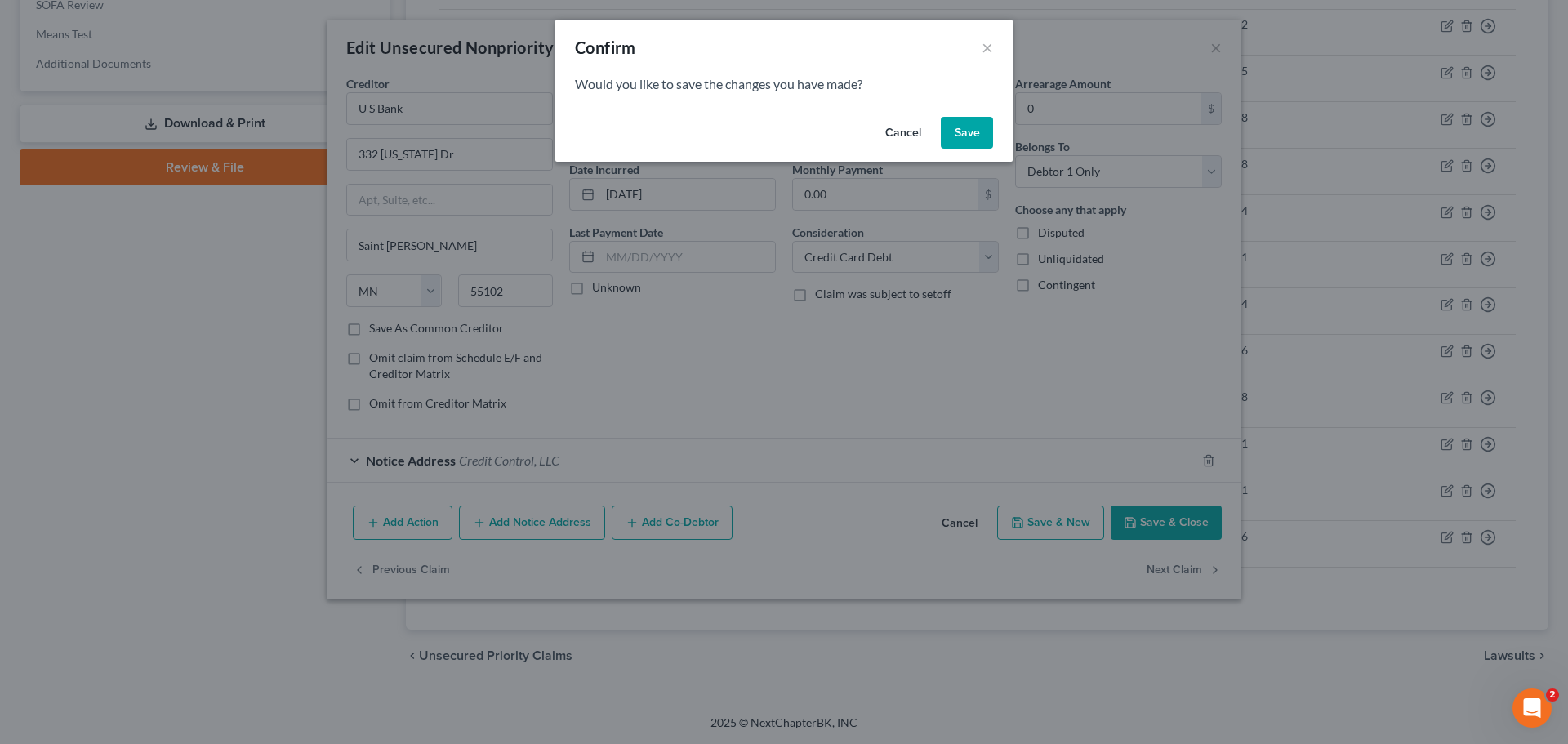
click at [903, 132] on button "Cancel" at bounding box center [903, 133] width 62 height 32
select select "45"
select select "0"
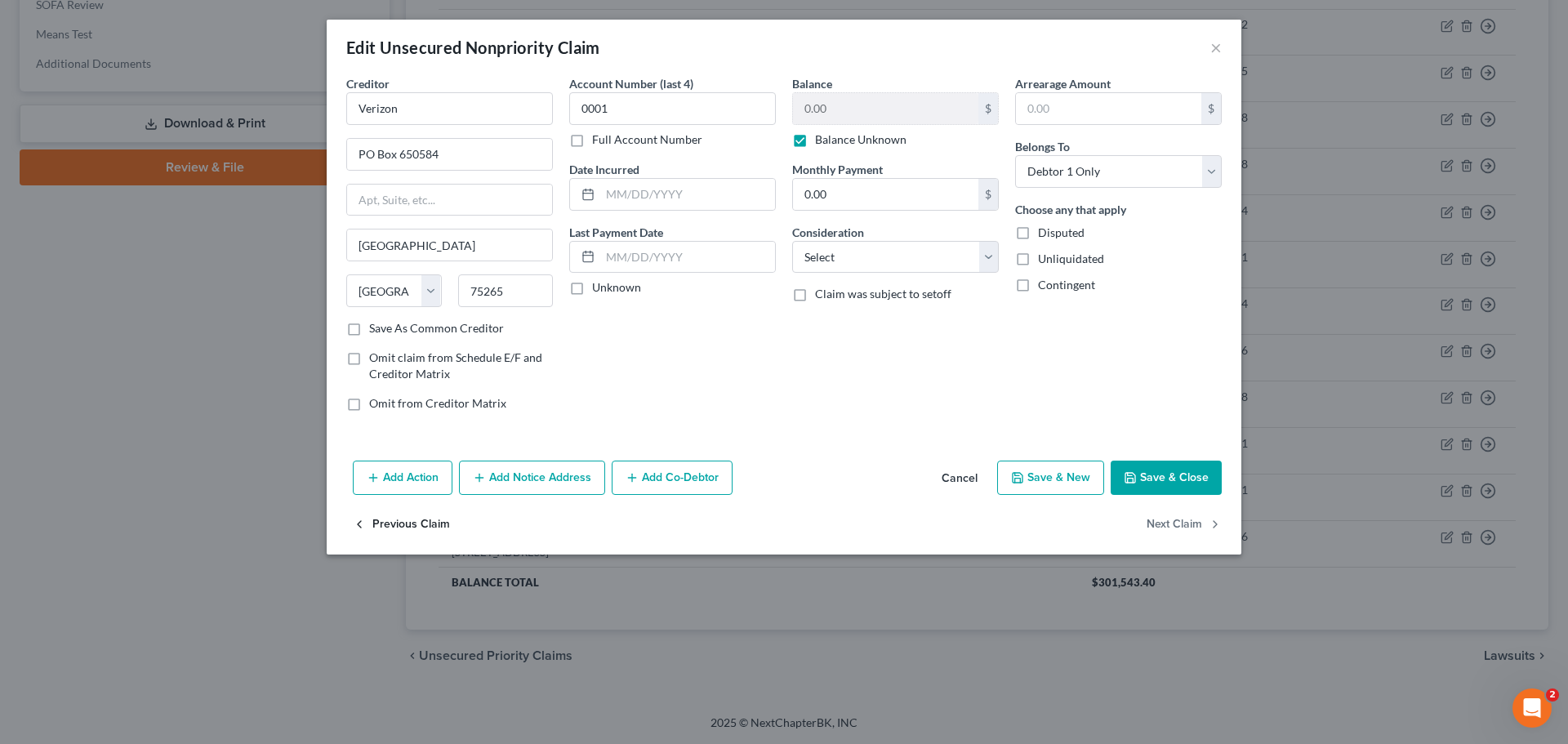
click at [388, 521] on button "Previous Claim" at bounding box center [401, 524] width 98 height 34
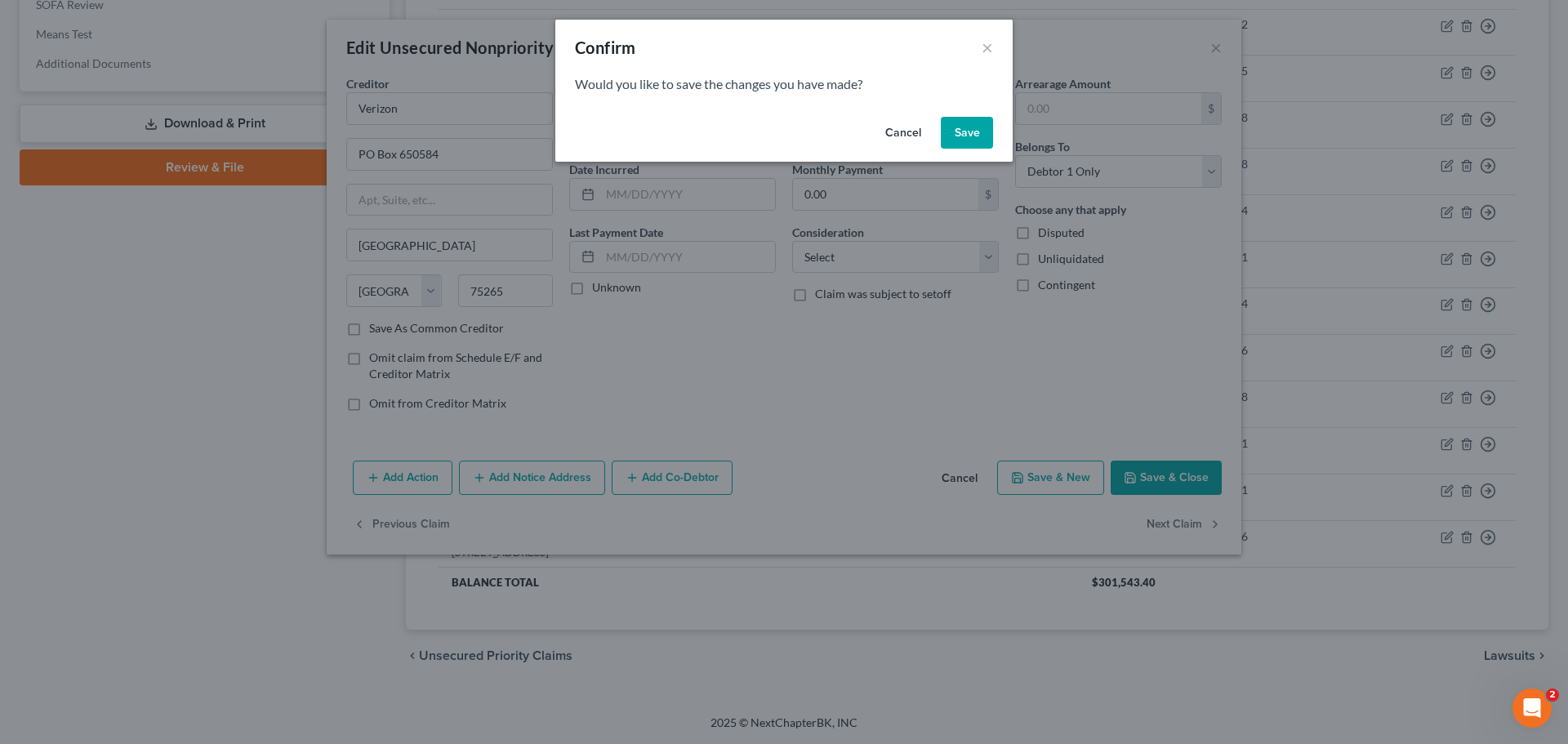
click at [952, 124] on button "Save" at bounding box center [967, 133] width 53 height 32
select select "24"
select select "2"
select select "0"
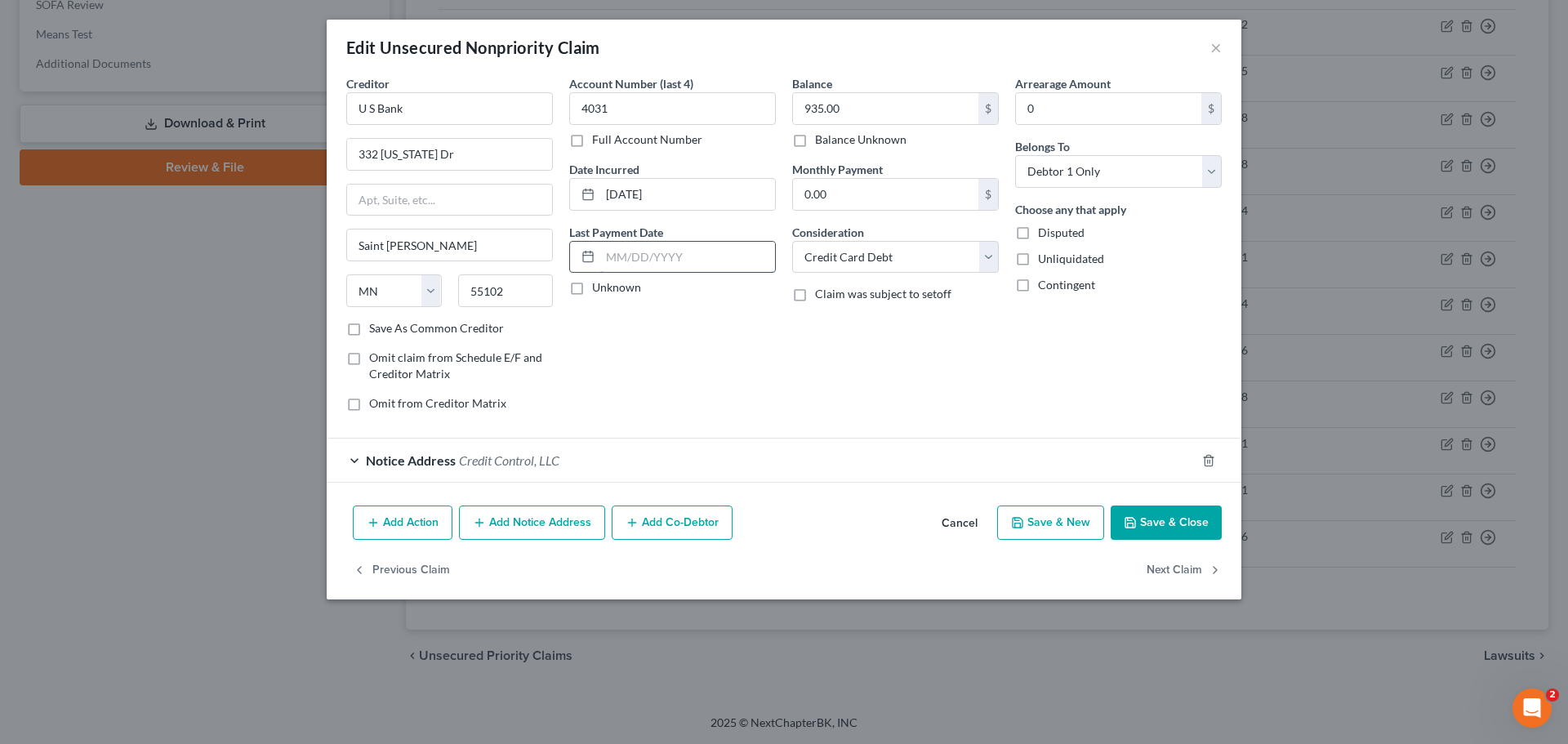
type input "0"
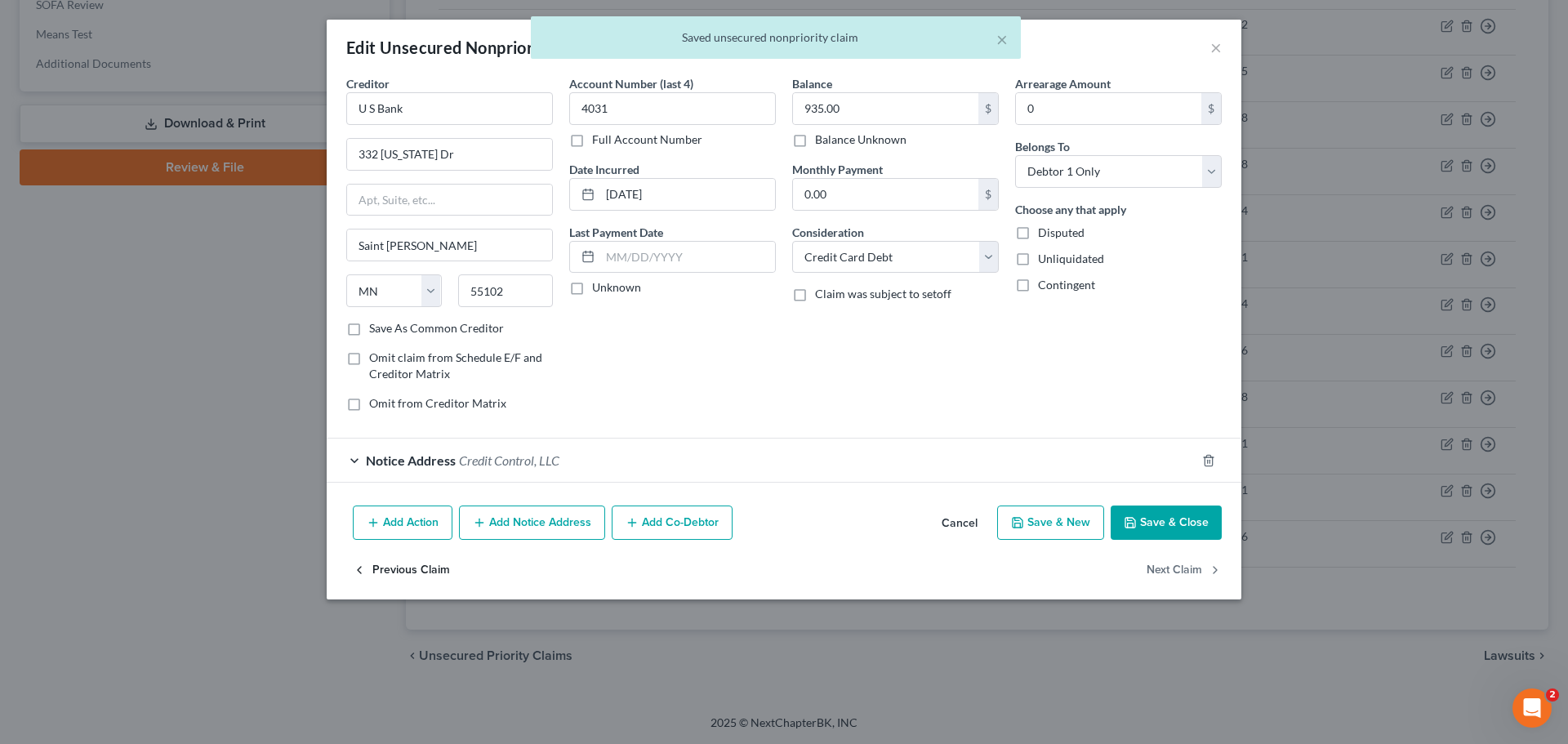
click at [388, 567] on button "Previous Claim" at bounding box center [401, 569] width 98 height 34
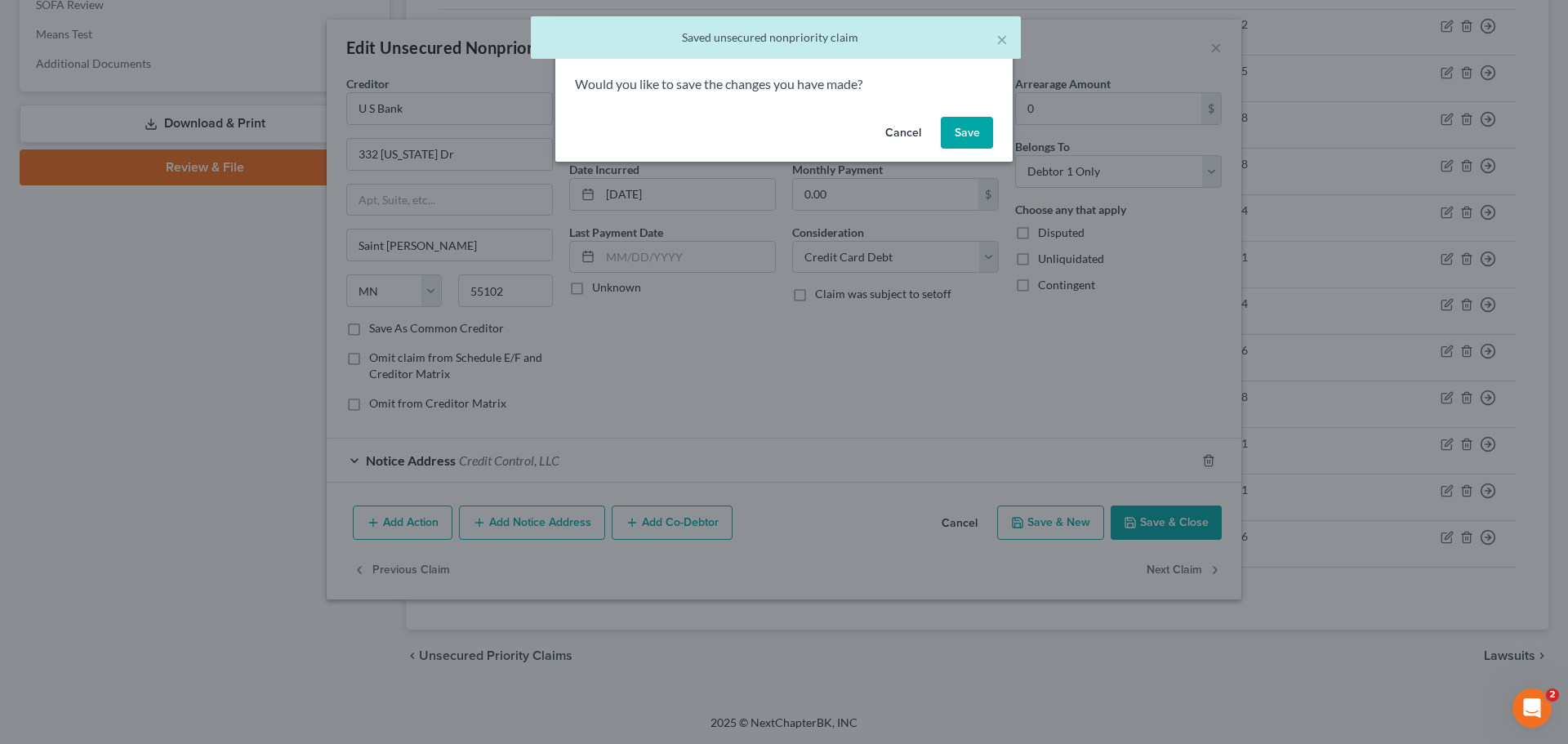
click at [949, 125] on button "Save" at bounding box center [967, 133] width 53 height 32
select select "14"
select select "1"
select select "0"
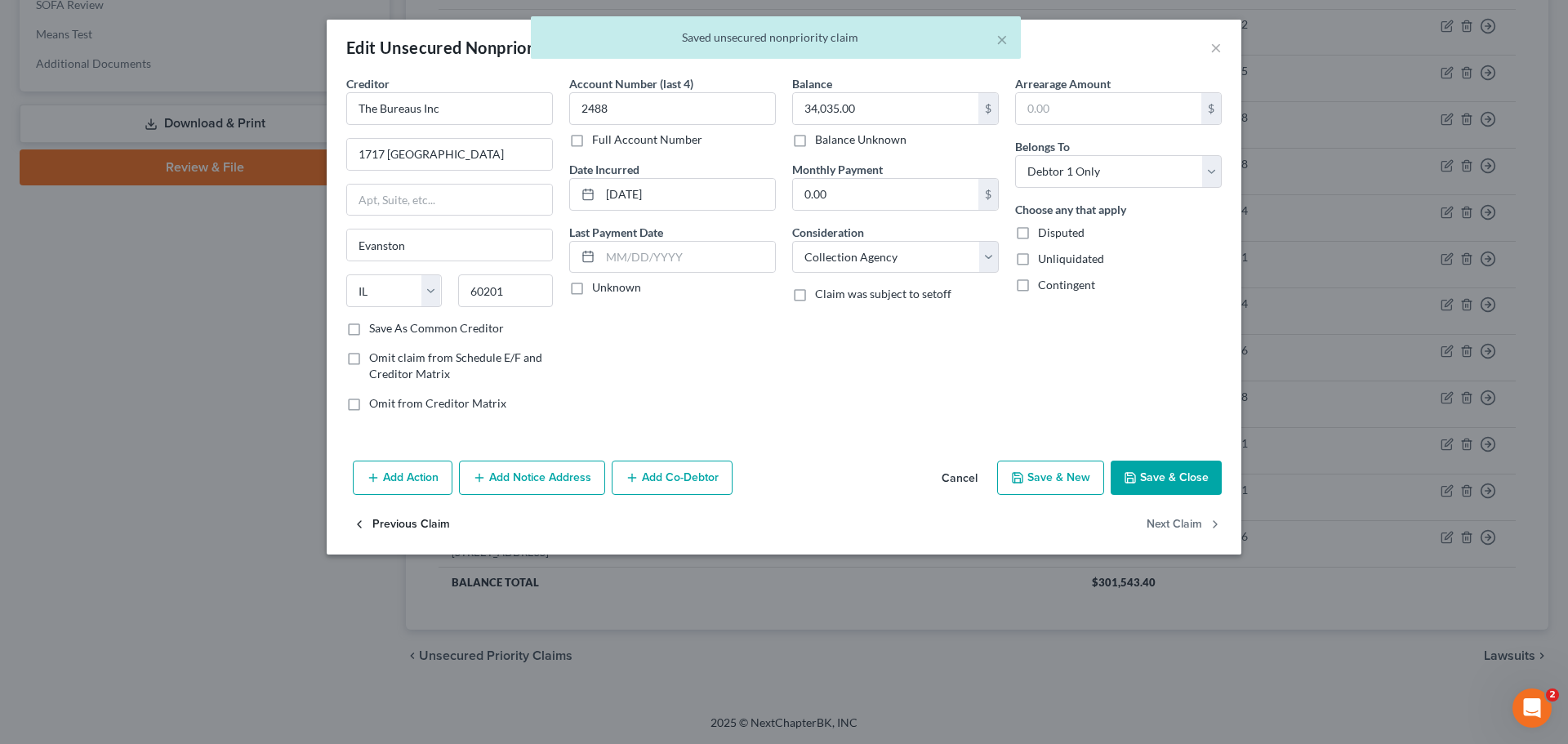
click at [388, 521] on button "Previous Claim" at bounding box center [401, 524] width 98 height 34
select select "35"
select select "14"
select select "0"
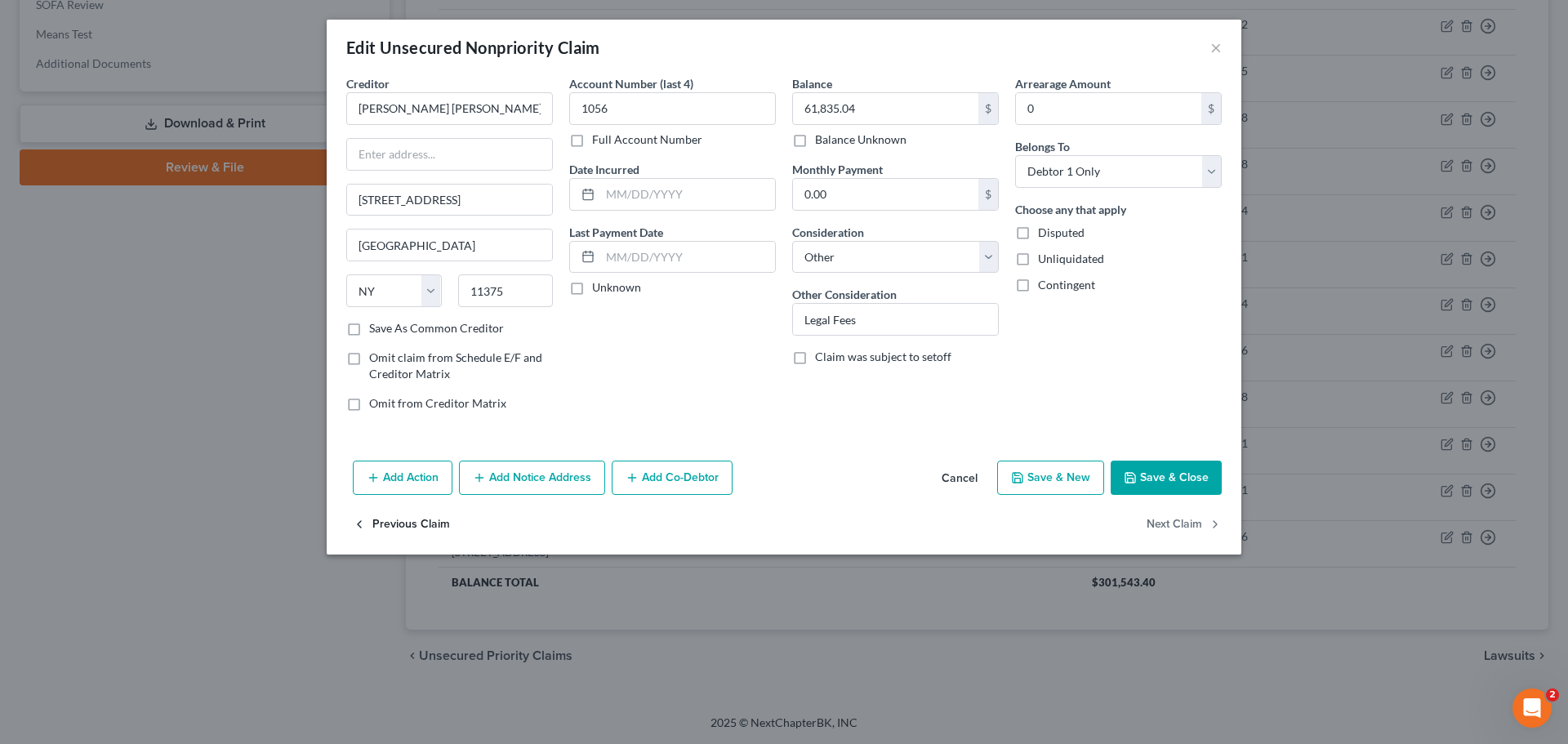
click at [388, 521] on button "Previous Claim" at bounding box center [401, 524] width 98 height 34
select select "35"
select select "0"
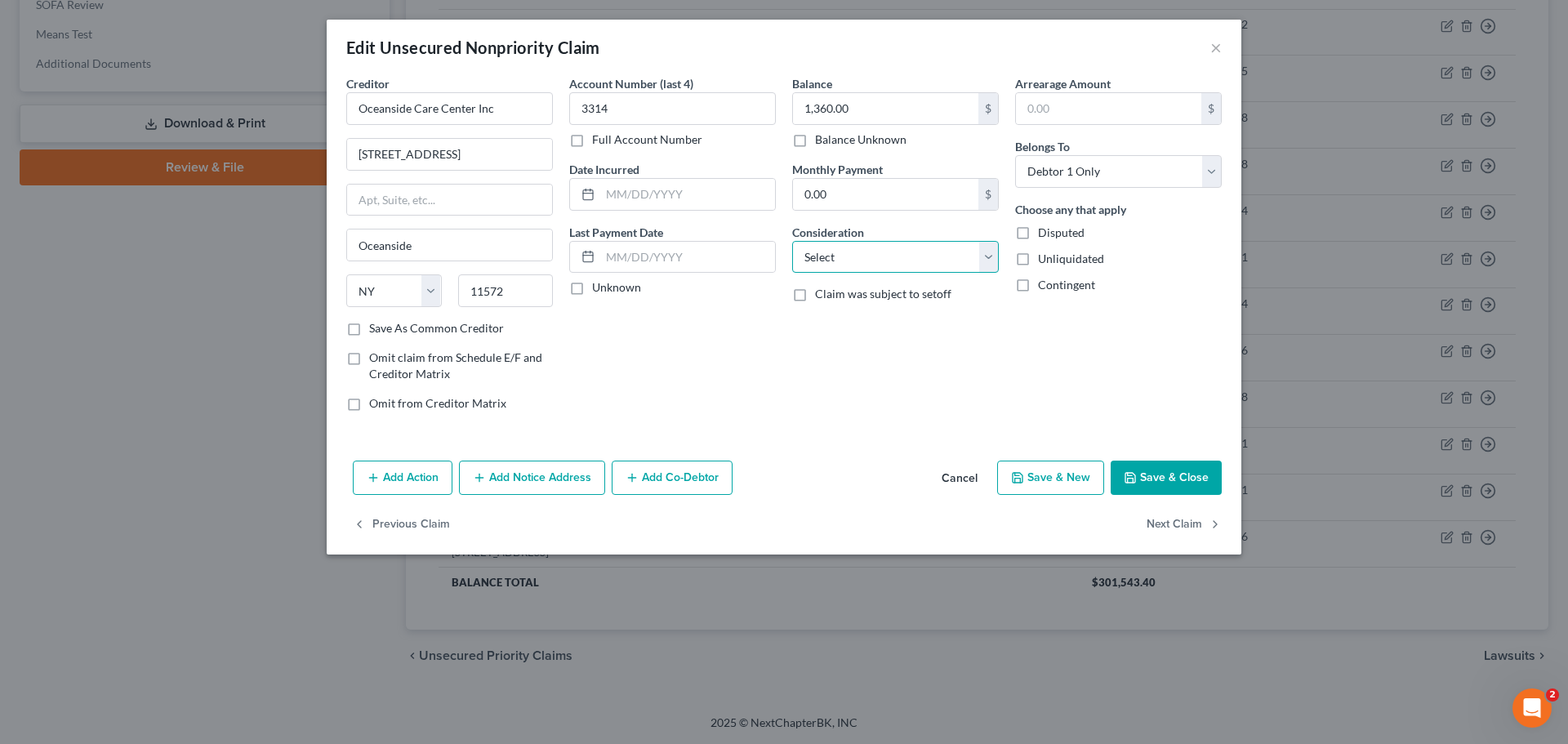
click at [990, 260] on select "Select Cable / Satellite Services Collection Agency Credit Card Debt Debt Couns…" at bounding box center [895, 257] width 207 height 32
select select "9"
click at [792, 241] on select "Select Cable / Satellite Services Collection Agency Credit Card Debt Debt Couns…" at bounding box center [895, 257] width 207 height 32
click at [1149, 477] on button "Save & Close" at bounding box center [1166, 477] width 111 height 34
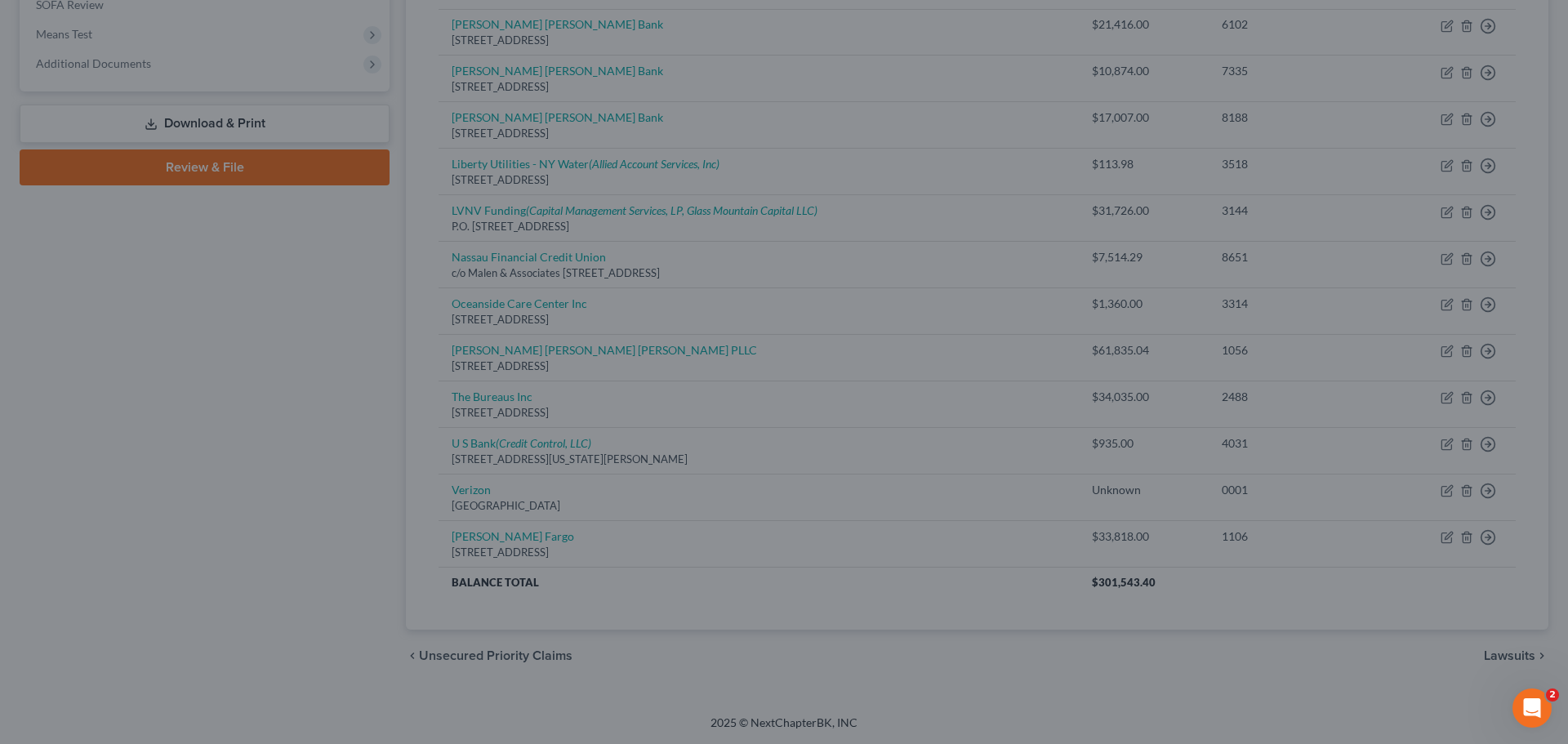
type input "0"
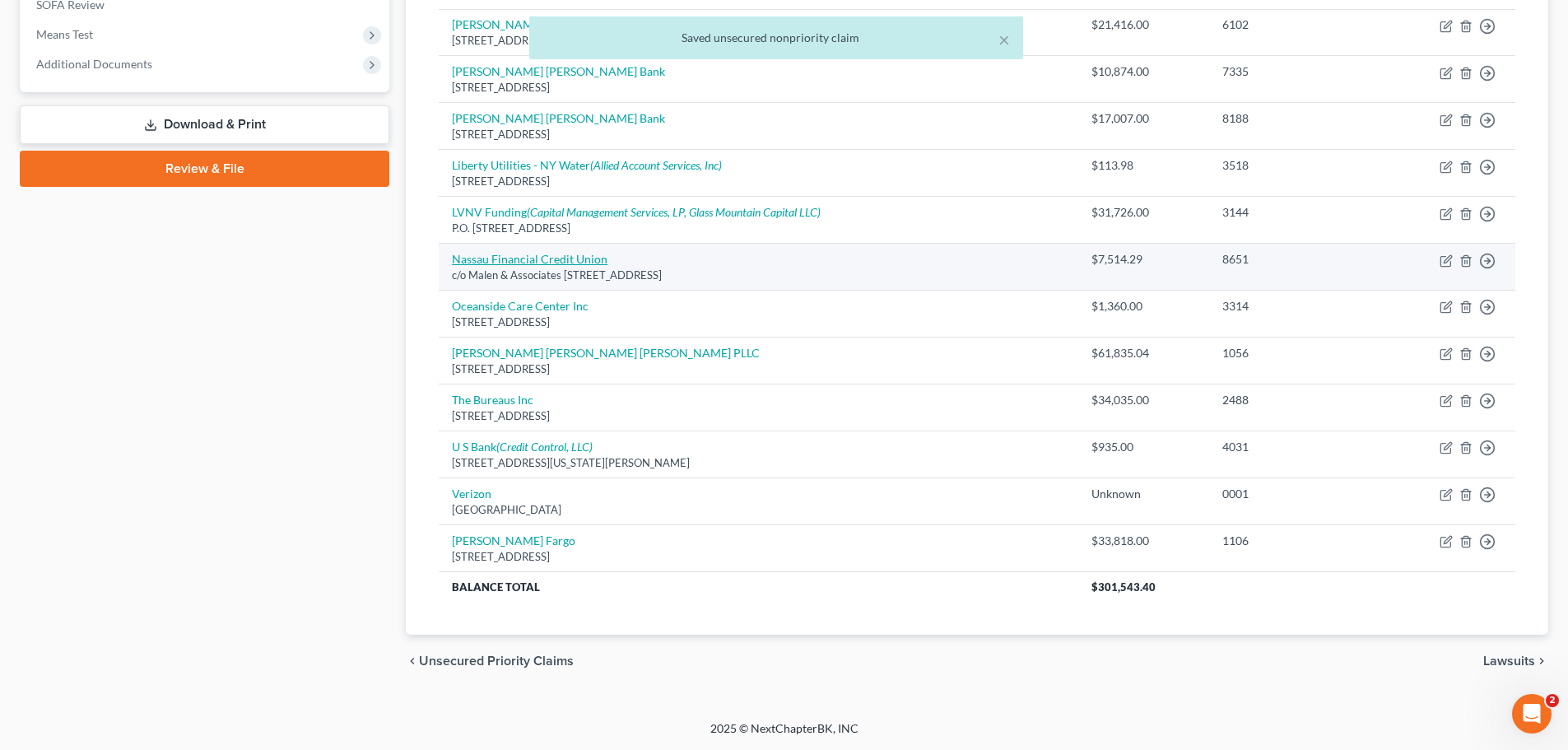
click at [544, 258] on link "Nassau Financial Credit Union" at bounding box center [530, 259] width 156 height 14
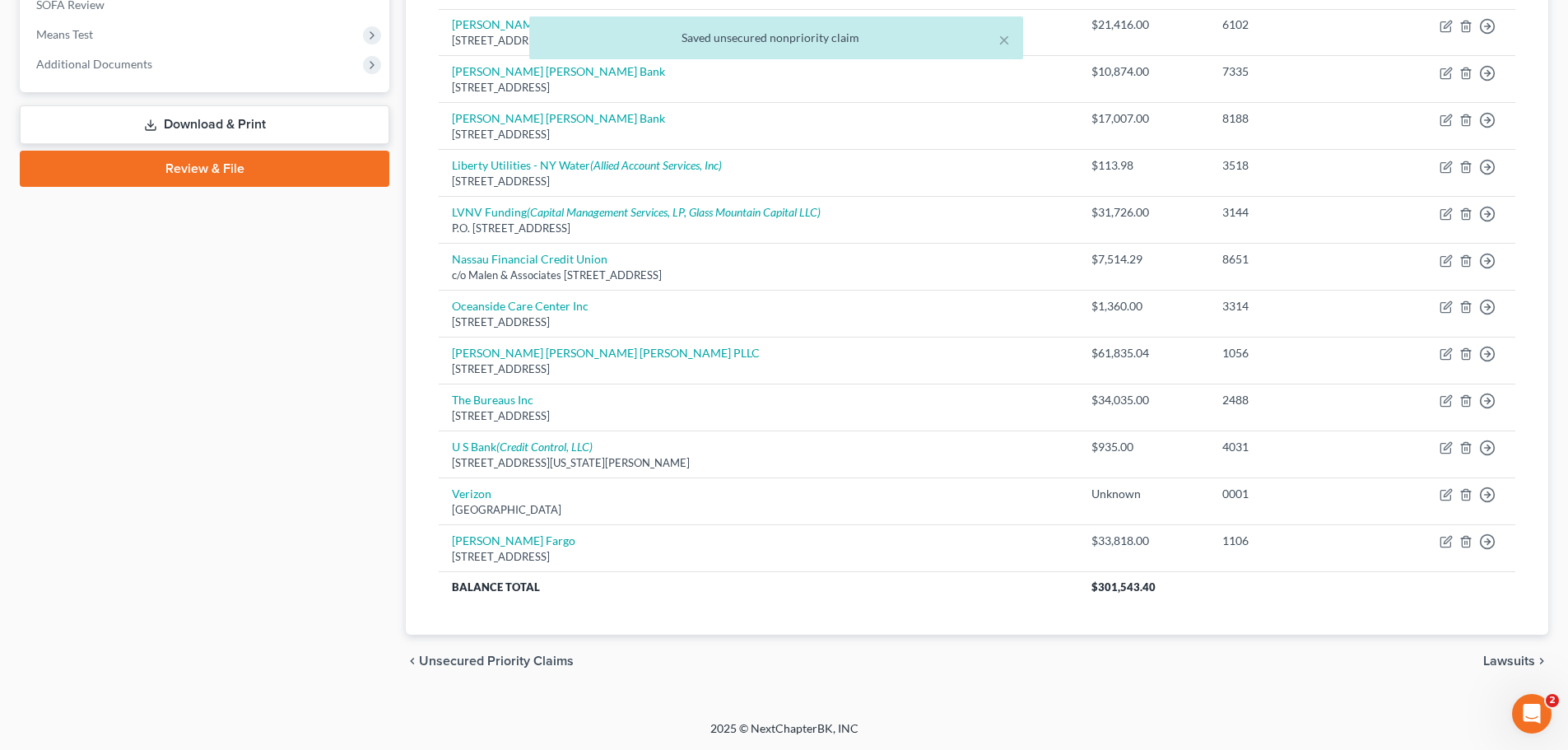
select select "35"
select select "2"
select select "0"
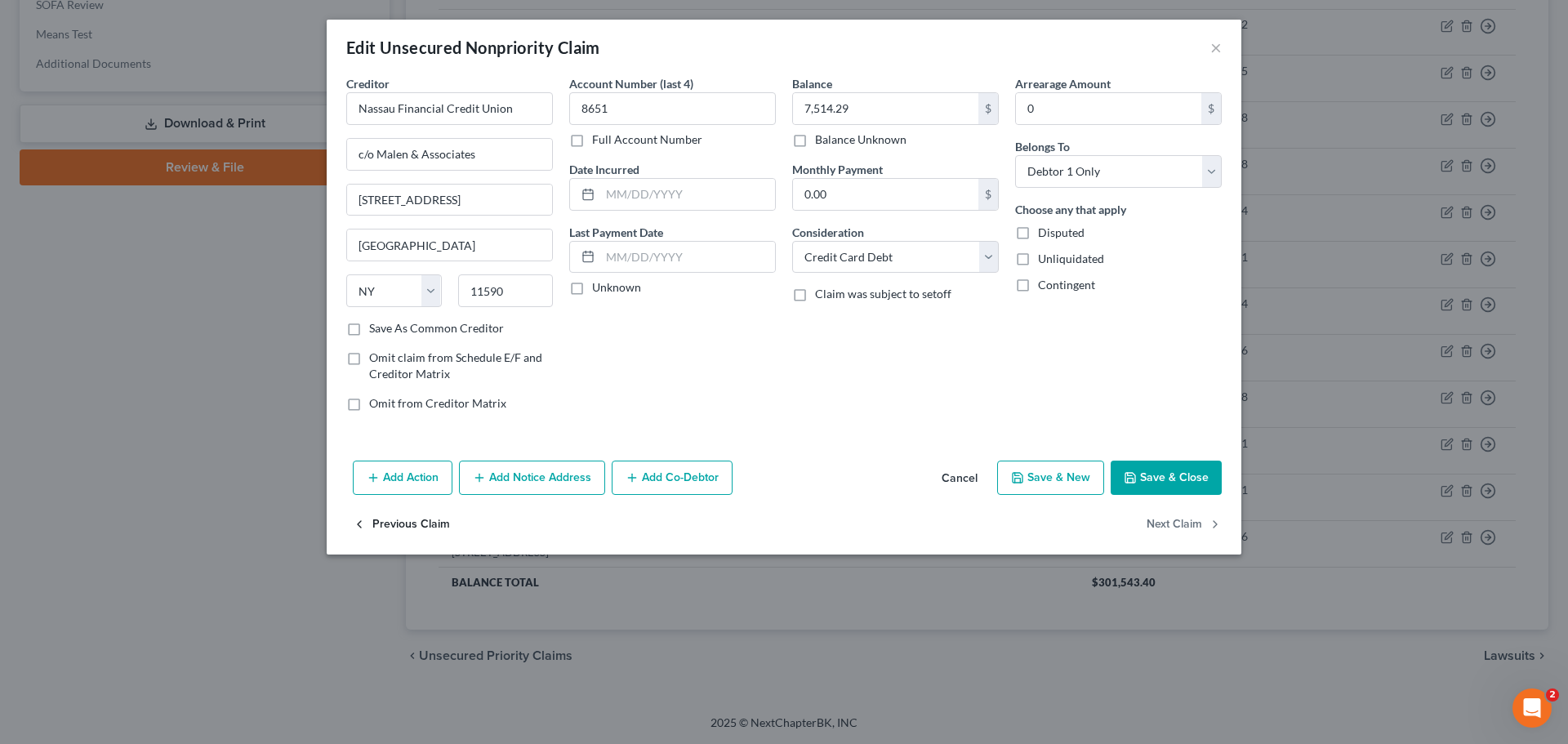
click at [406, 524] on button "Previous Claim" at bounding box center [401, 524] width 98 height 34
select select "42"
select select "1"
select select "0"
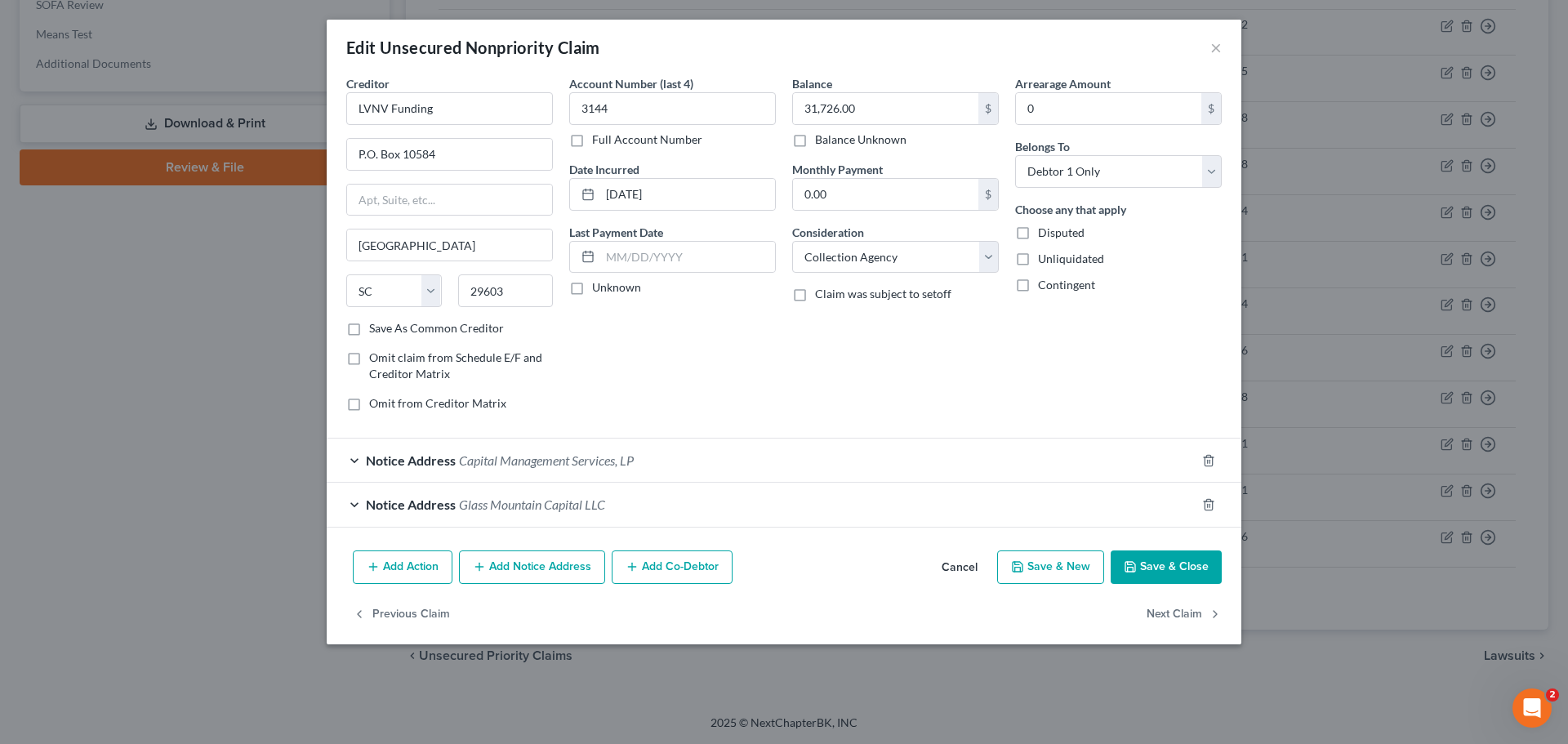
click at [406, 524] on div "Notice Address Glass Mountain Capital LLC" at bounding box center [761, 504] width 869 height 43
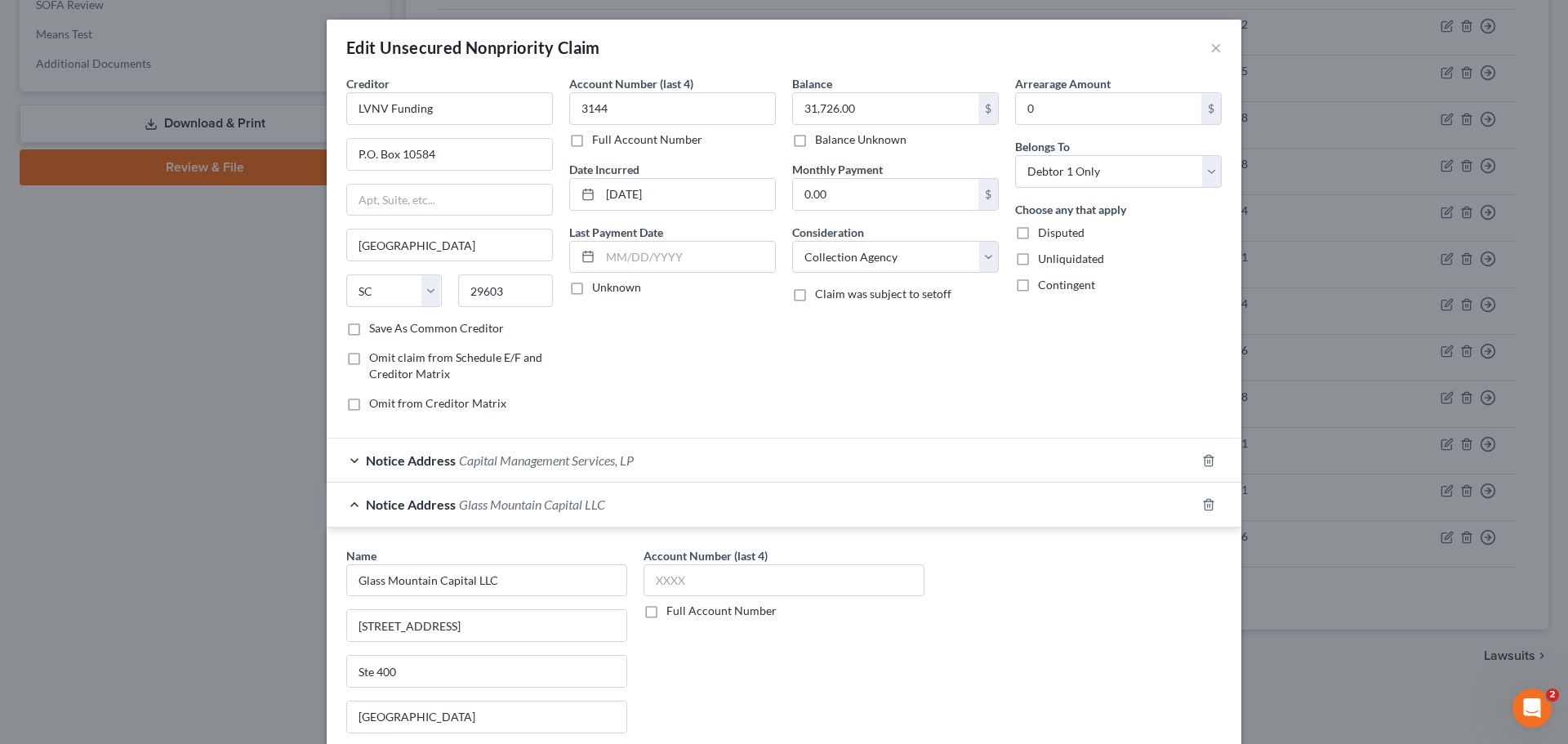
click at [406, 524] on div "Notice Address Glass Mountain Capital LLC" at bounding box center [761, 504] width 869 height 43
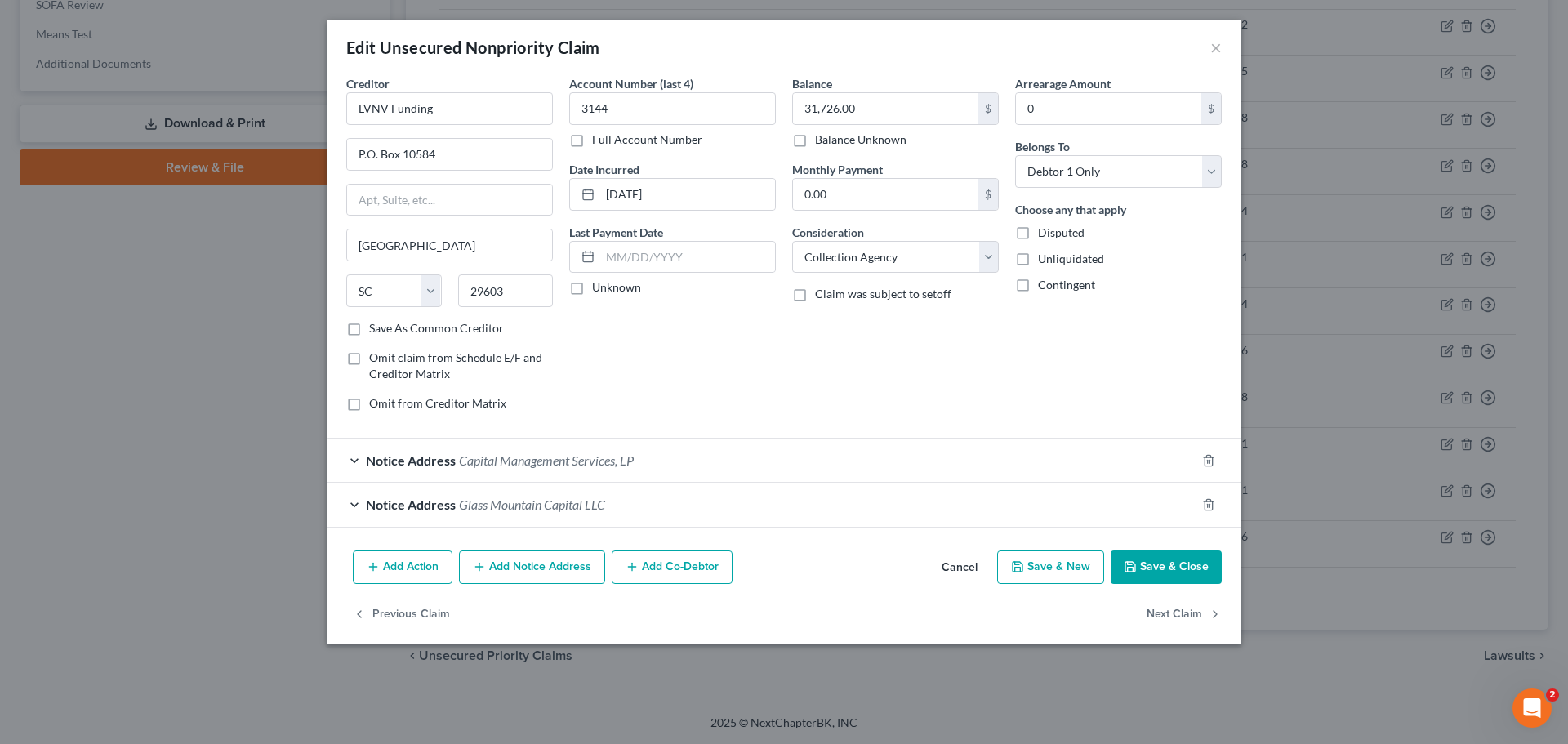
click at [406, 524] on div "Notice Address Glass Mountain Capital LLC" at bounding box center [761, 504] width 869 height 43
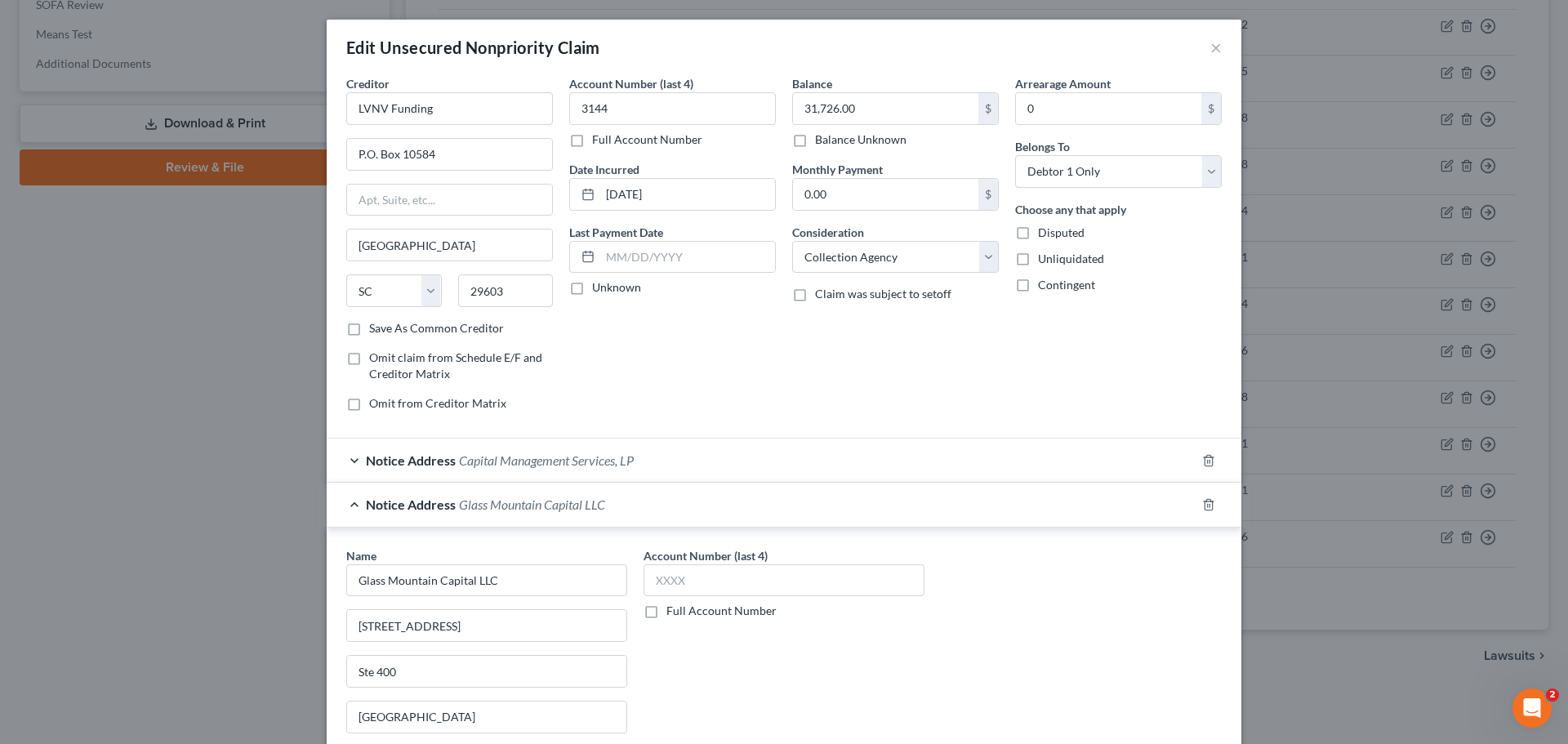
click at [406, 524] on div "Notice Address Glass Mountain Capital LLC" at bounding box center [761, 504] width 869 height 43
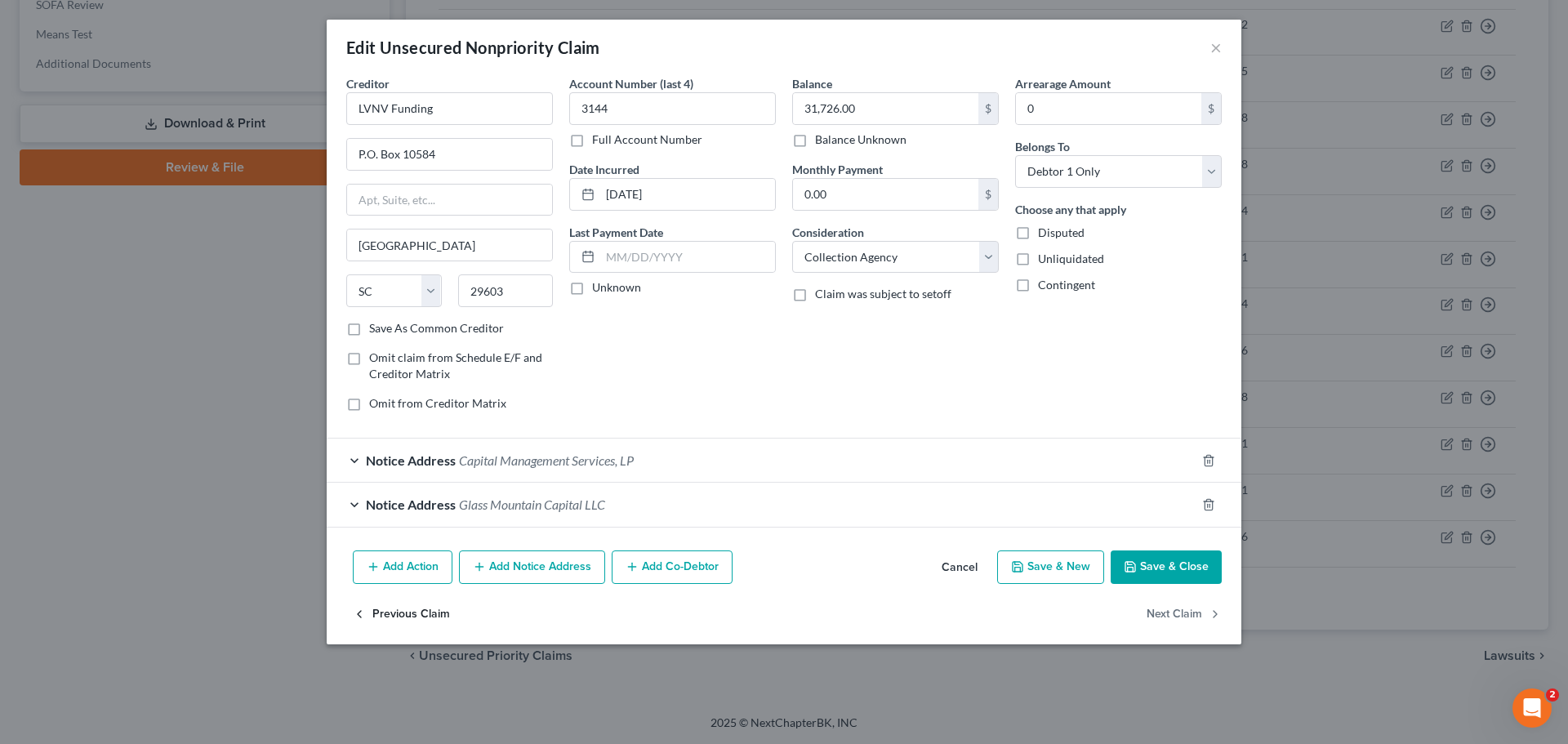
click at [407, 611] on button "Previous Claim" at bounding box center [401, 613] width 98 height 34
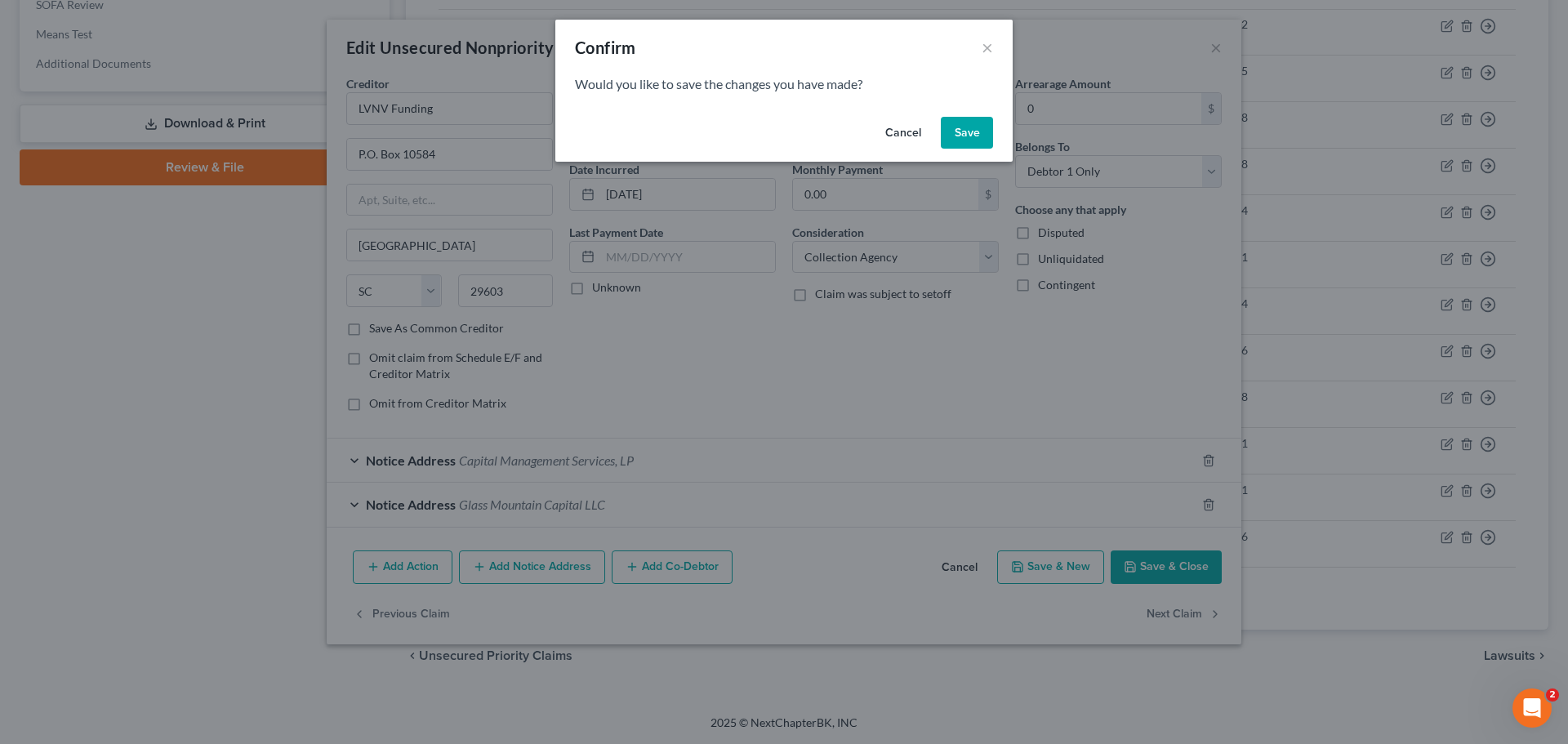
click at [951, 126] on button "Save" at bounding box center [967, 133] width 53 height 32
select select "35"
select select "20"
select select "0"
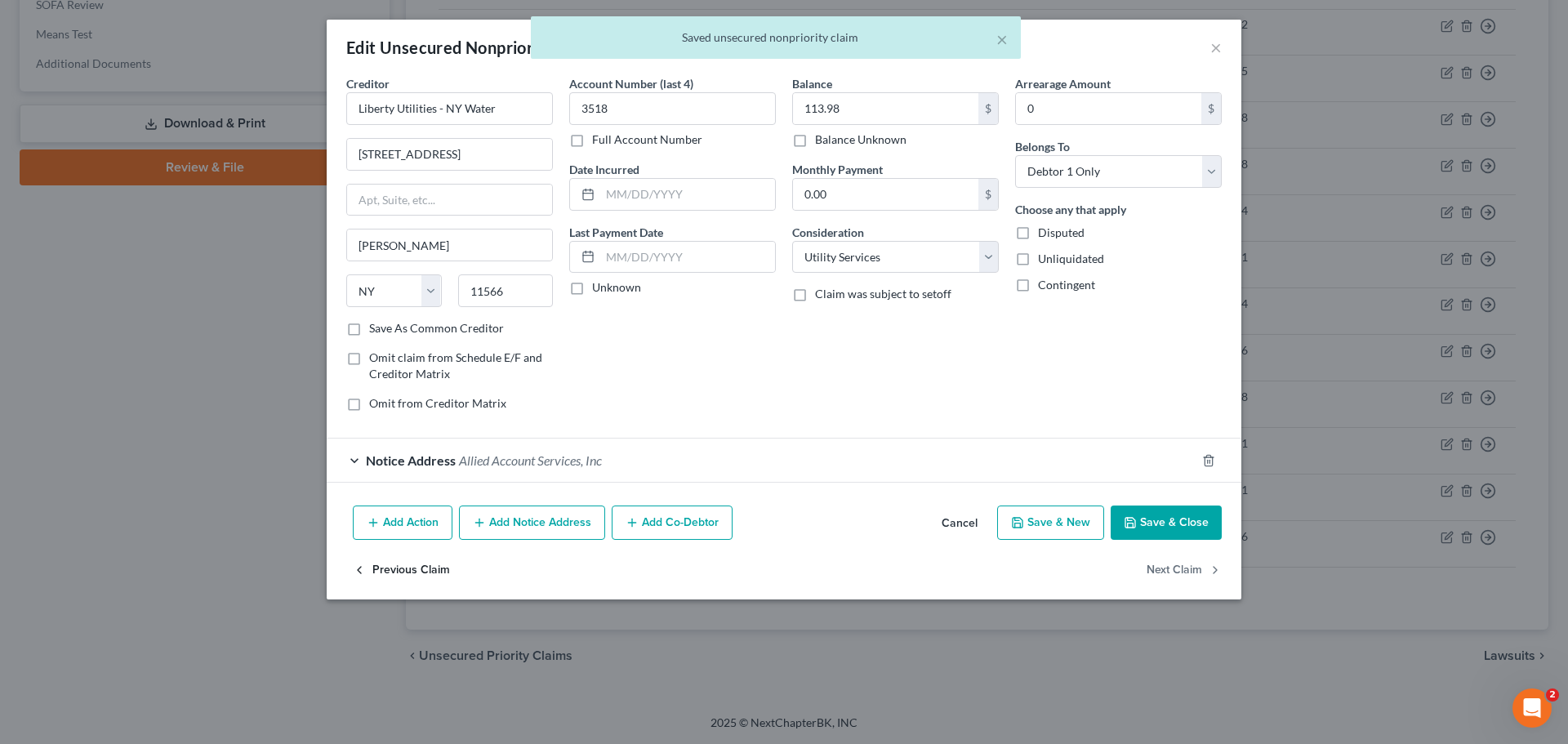
click at [360, 564] on icon "button" at bounding box center [358, 569] width 13 height 13
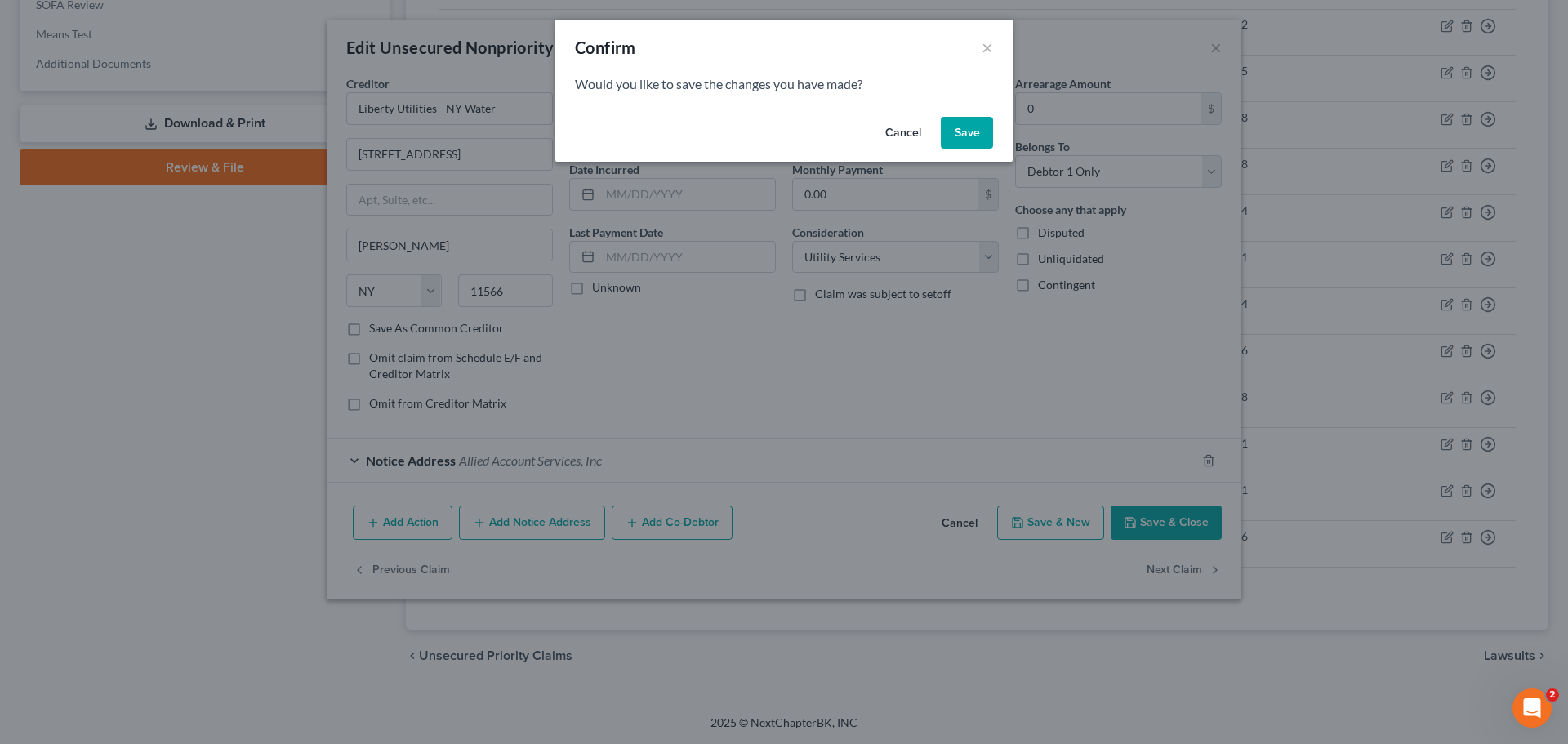
click at [966, 127] on button "Save" at bounding box center [967, 133] width 53 height 32
select select "7"
select select "2"
select select "0"
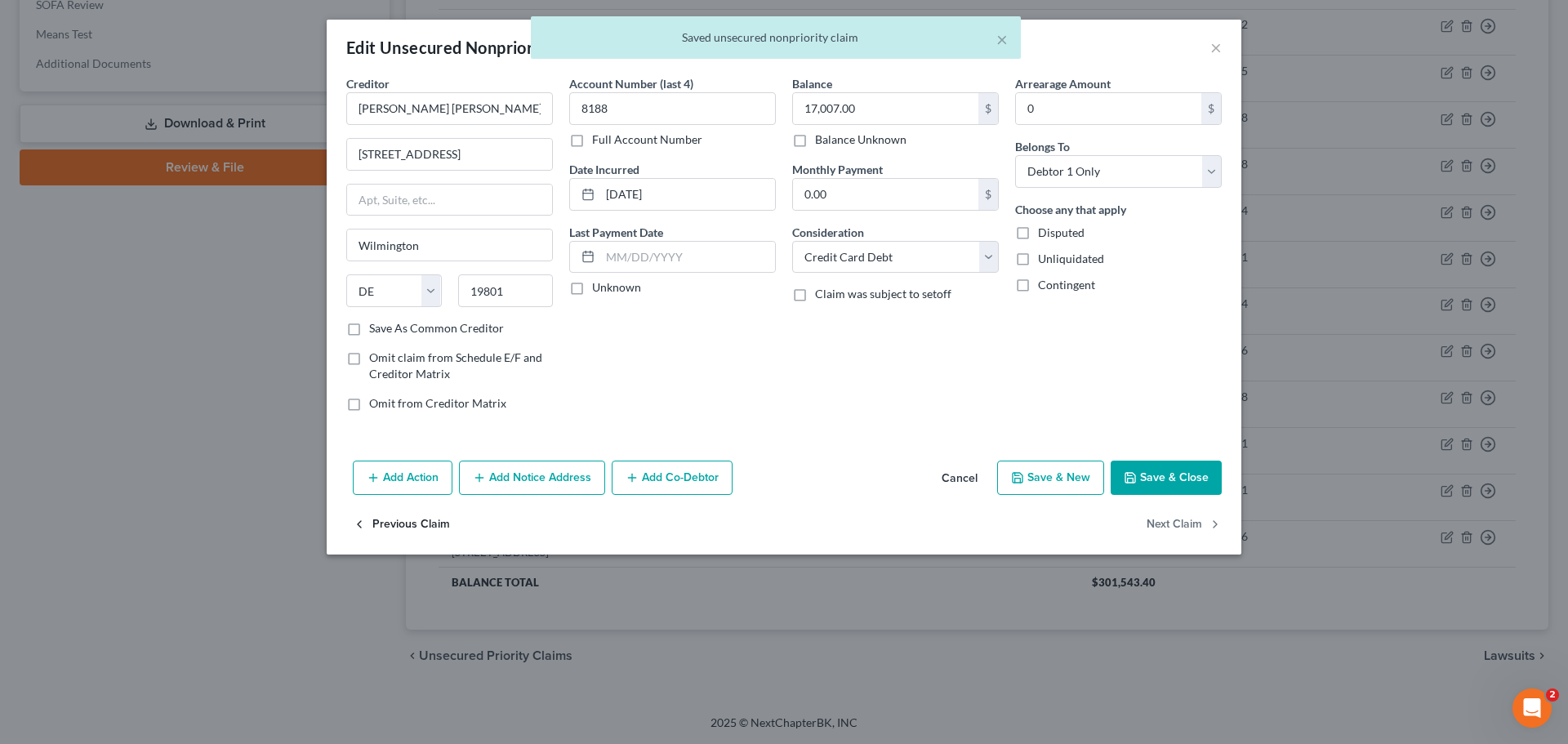
click at [416, 521] on button "Previous Claim" at bounding box center [401, 524] width 98 height 34
select select "7"
select select "2"
select select "0"
click at [405, 520] on button "Previous Claim" at bounding box center [401, 524] width 98 height 34
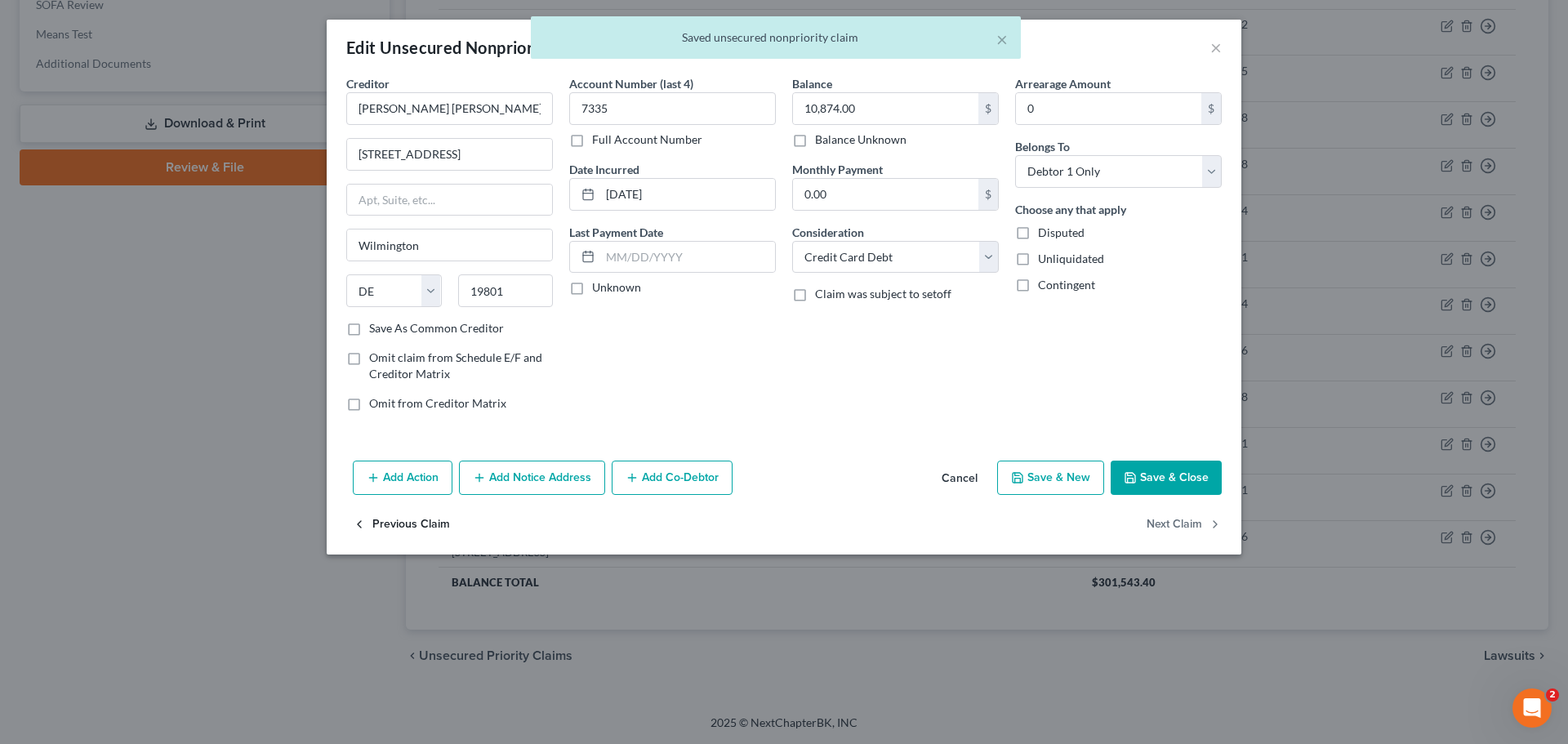
select select "7"
select select "2"
select select "0"
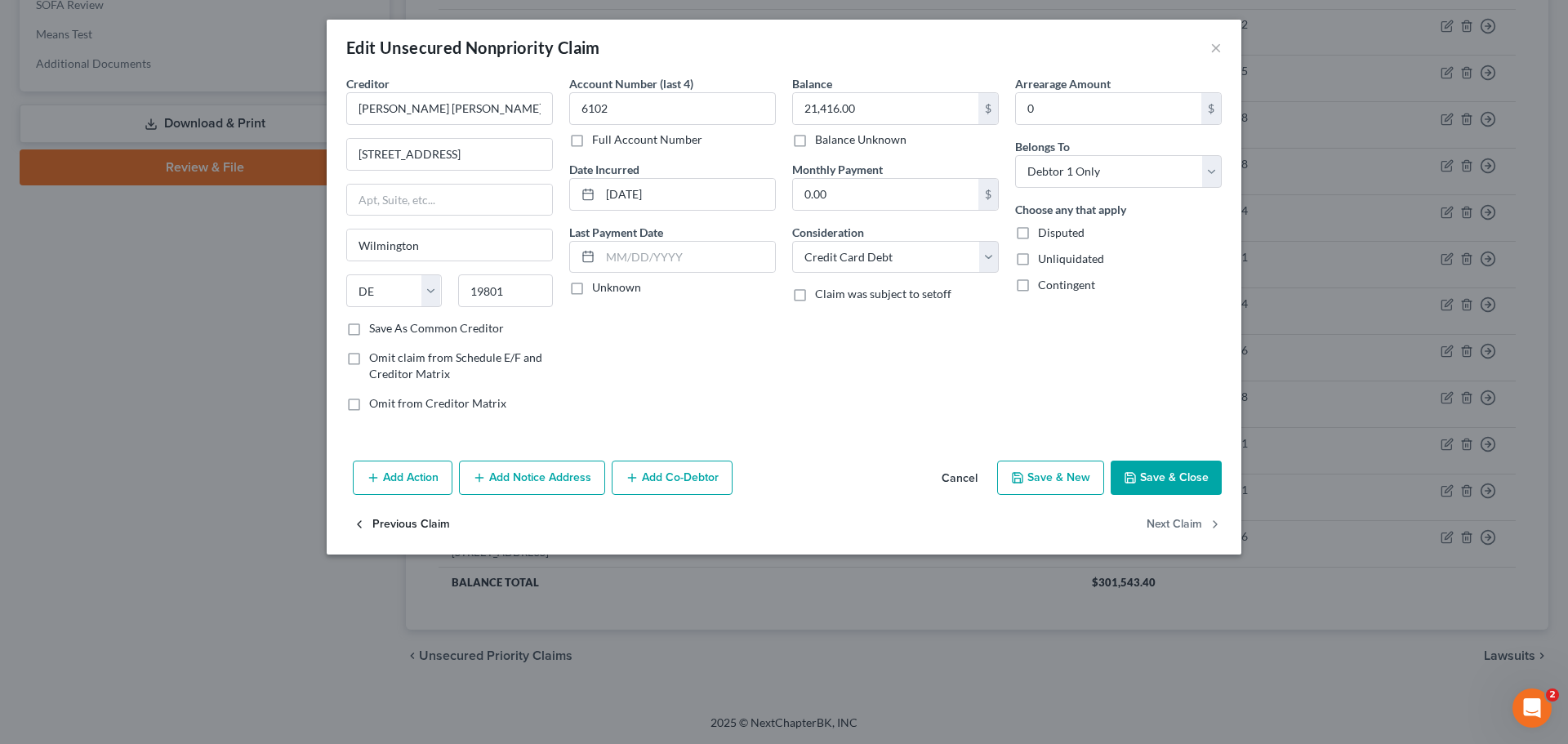
click at [406, 517] on button "Previous Claim" at bounding box center [401, 524] width 98 height 34
select select "7"
select select "2"
select select "0"
click at [406, 517] on button "Previous Claim" at bounding box center [401, 524] width 98 height 34
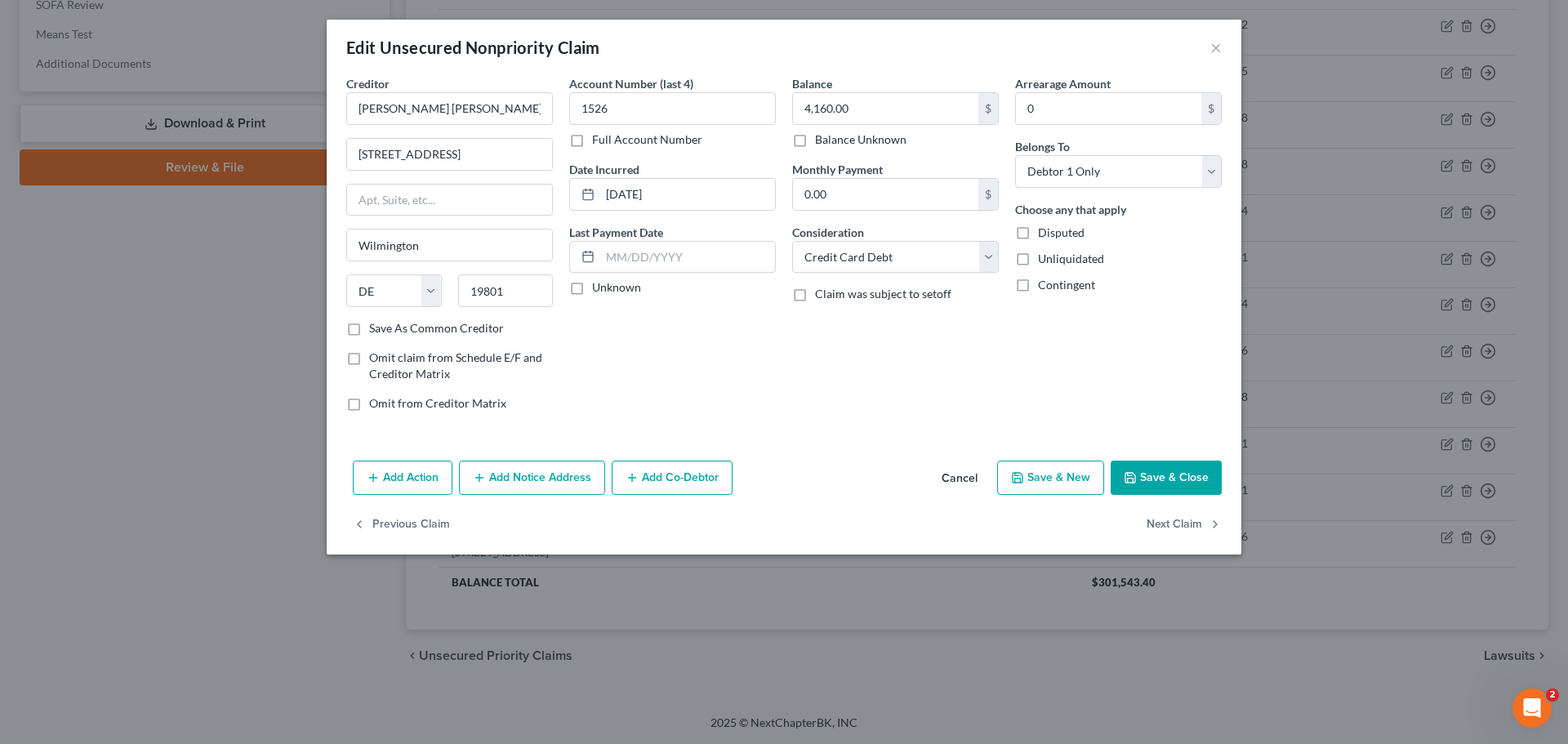
select select "9"
select select "14"
select select "0"
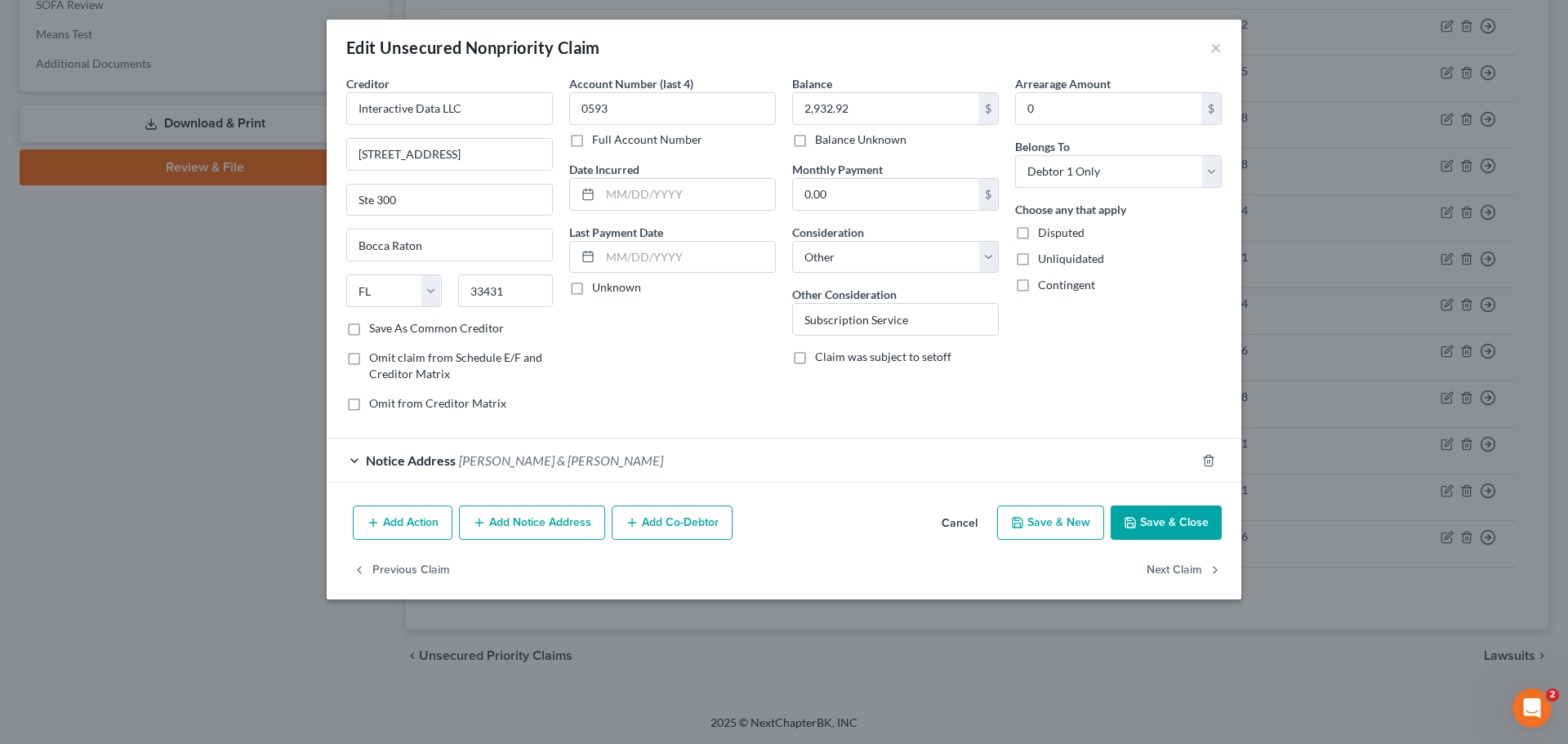
click at [406, 517] on button "Add Action" at bounding box center [402, 522] width 100 height 34
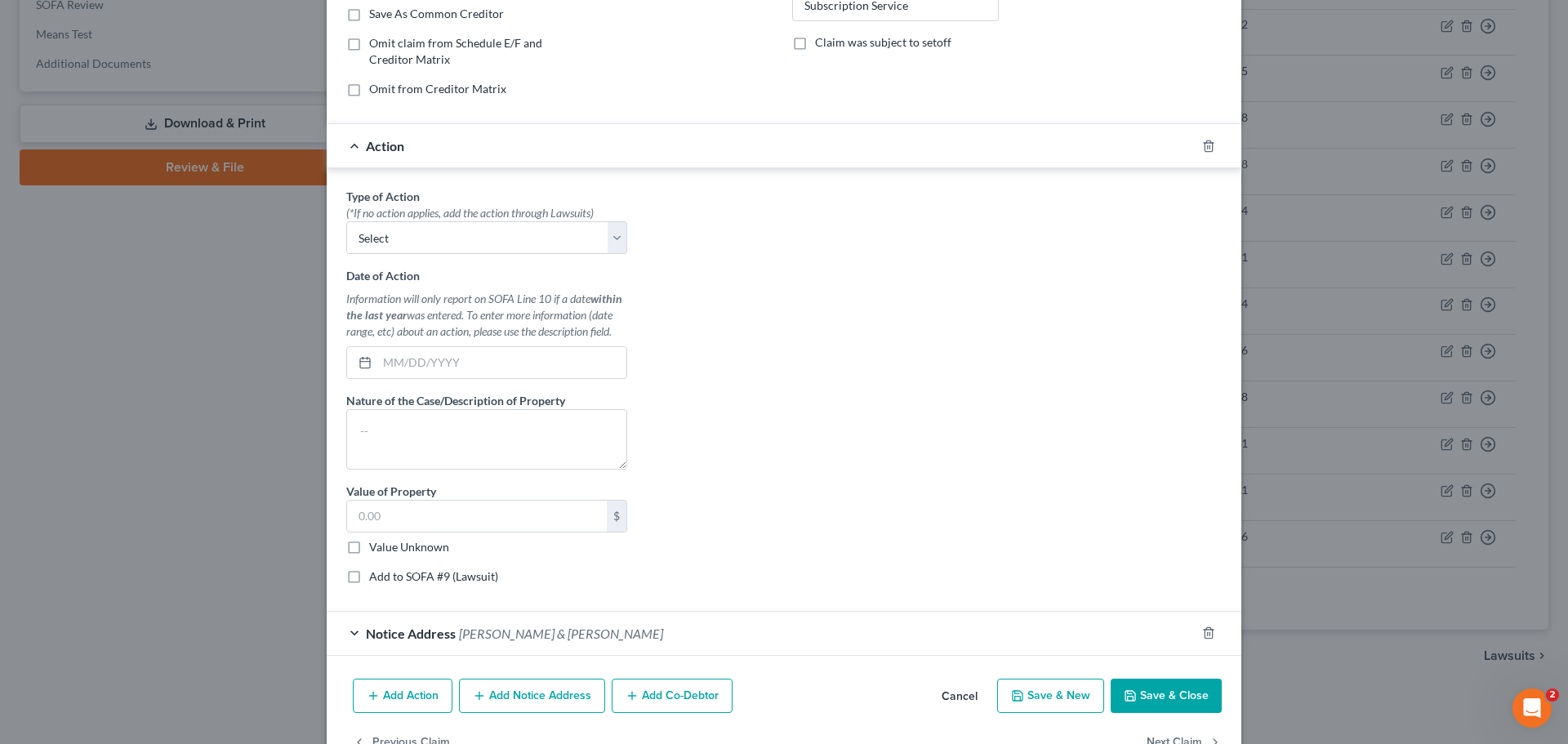
scroll to position [362, 0]
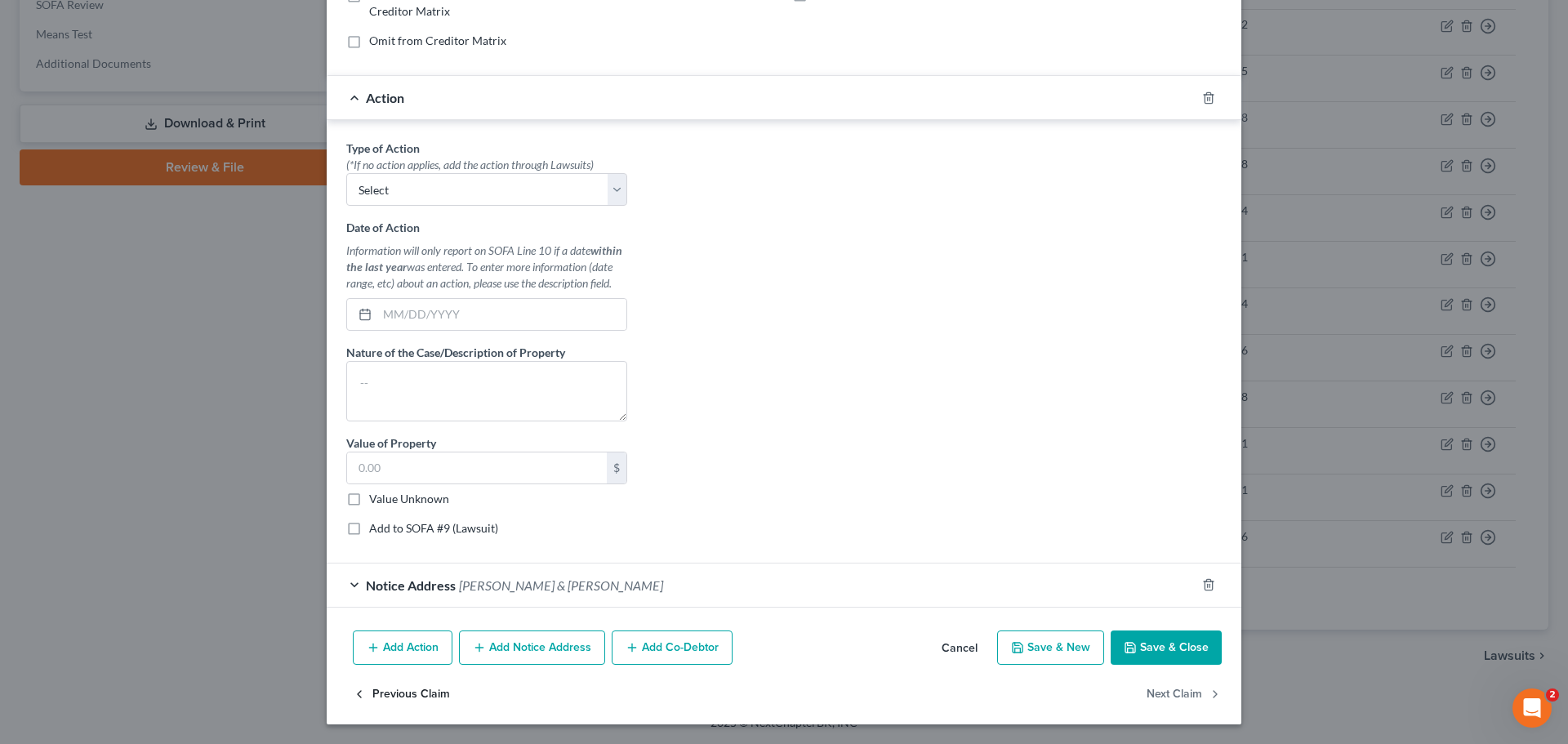
click at [419, 690] on button "Previous Claim" at bounding box center [401, 694] width 98 height 34
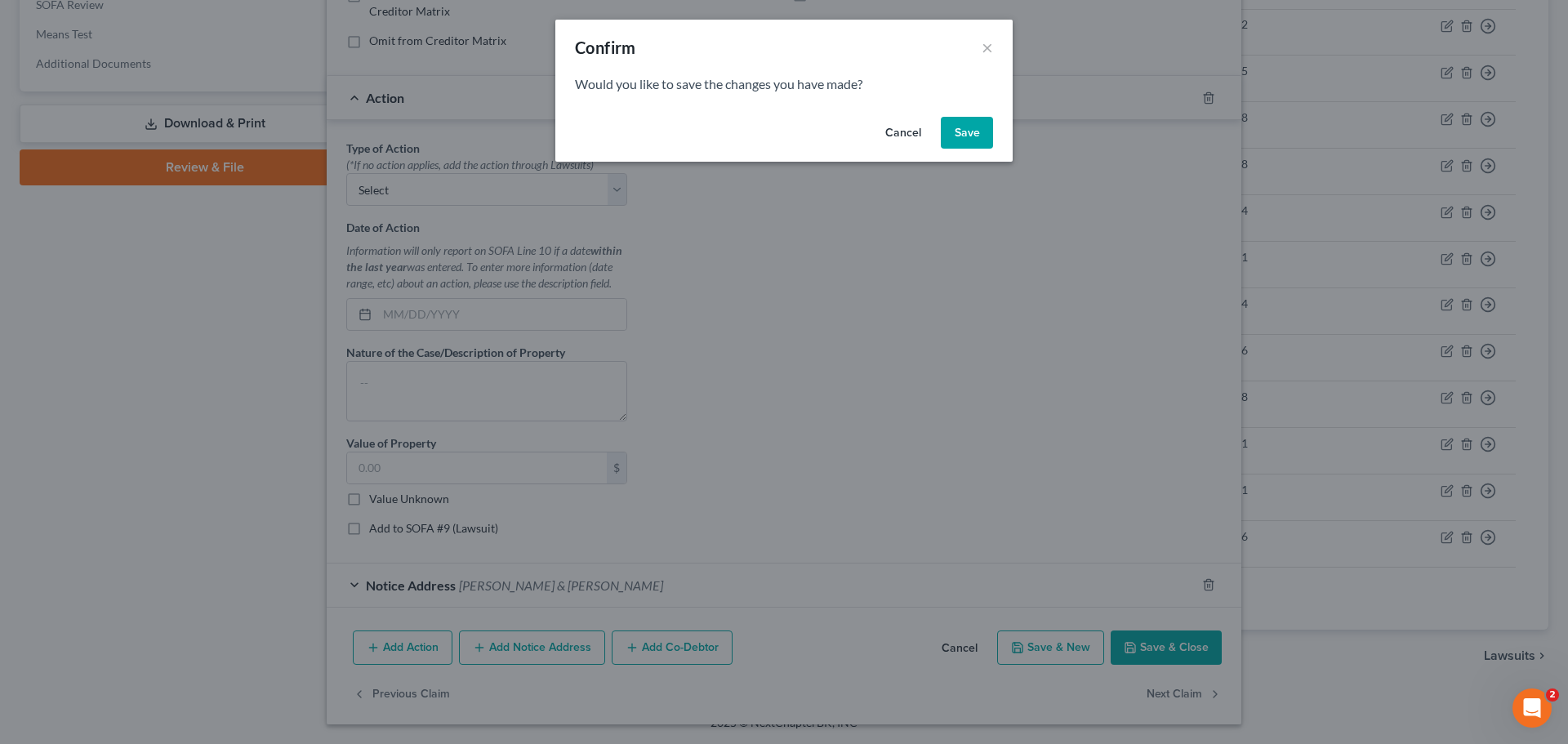
click at [976, 120] on button "Save" at bounding box center [967, 133] width 53 height 32
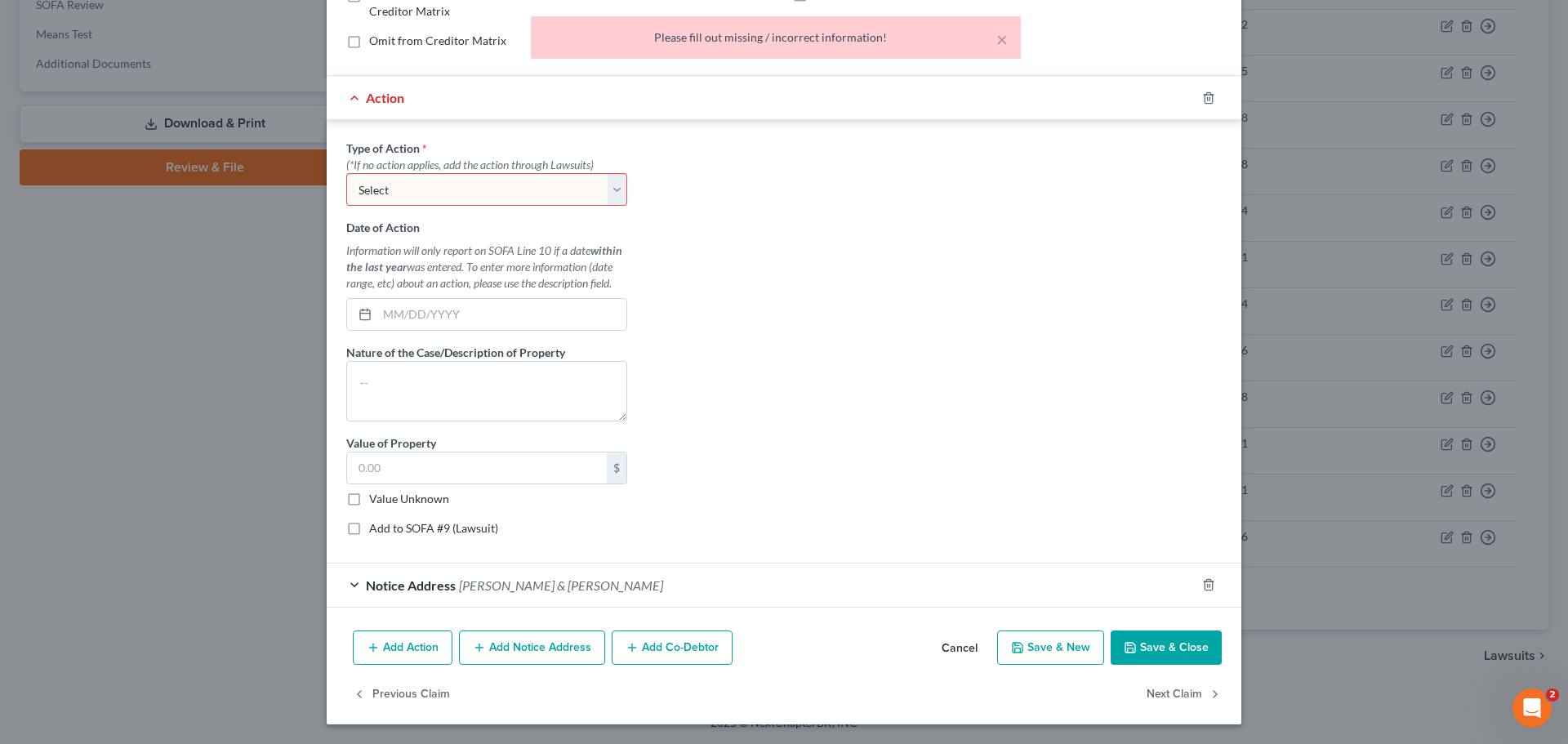
click at [654, 247] on div "Type of Action * (*If no action applies, add the action through Lawsuits) Selec…" at bounding box center [783, 344] width 891 height 409
click at [1007, 37] on button "×" at bounding box center [1002, 39] width 12 height 20
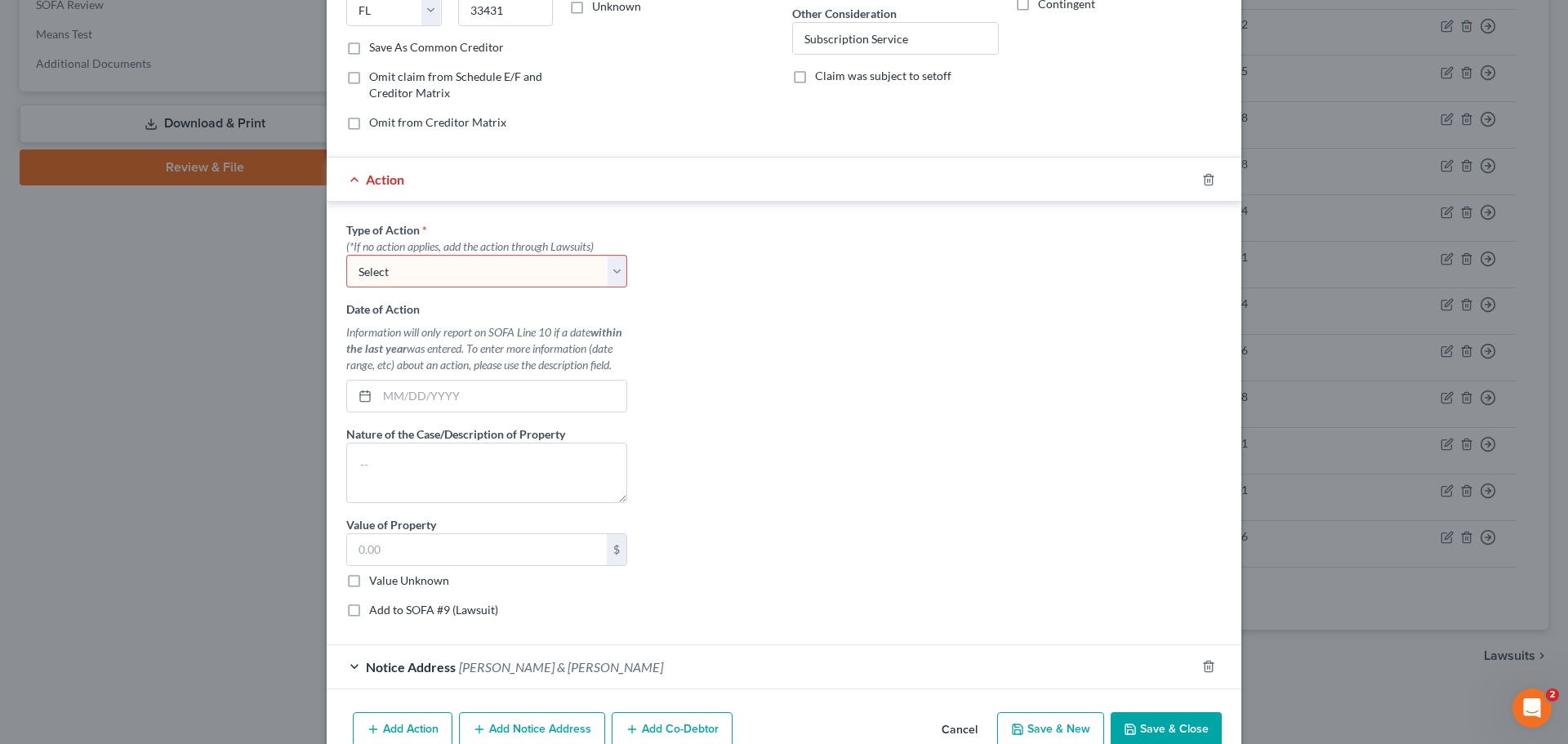
scroll to position [199, 0]
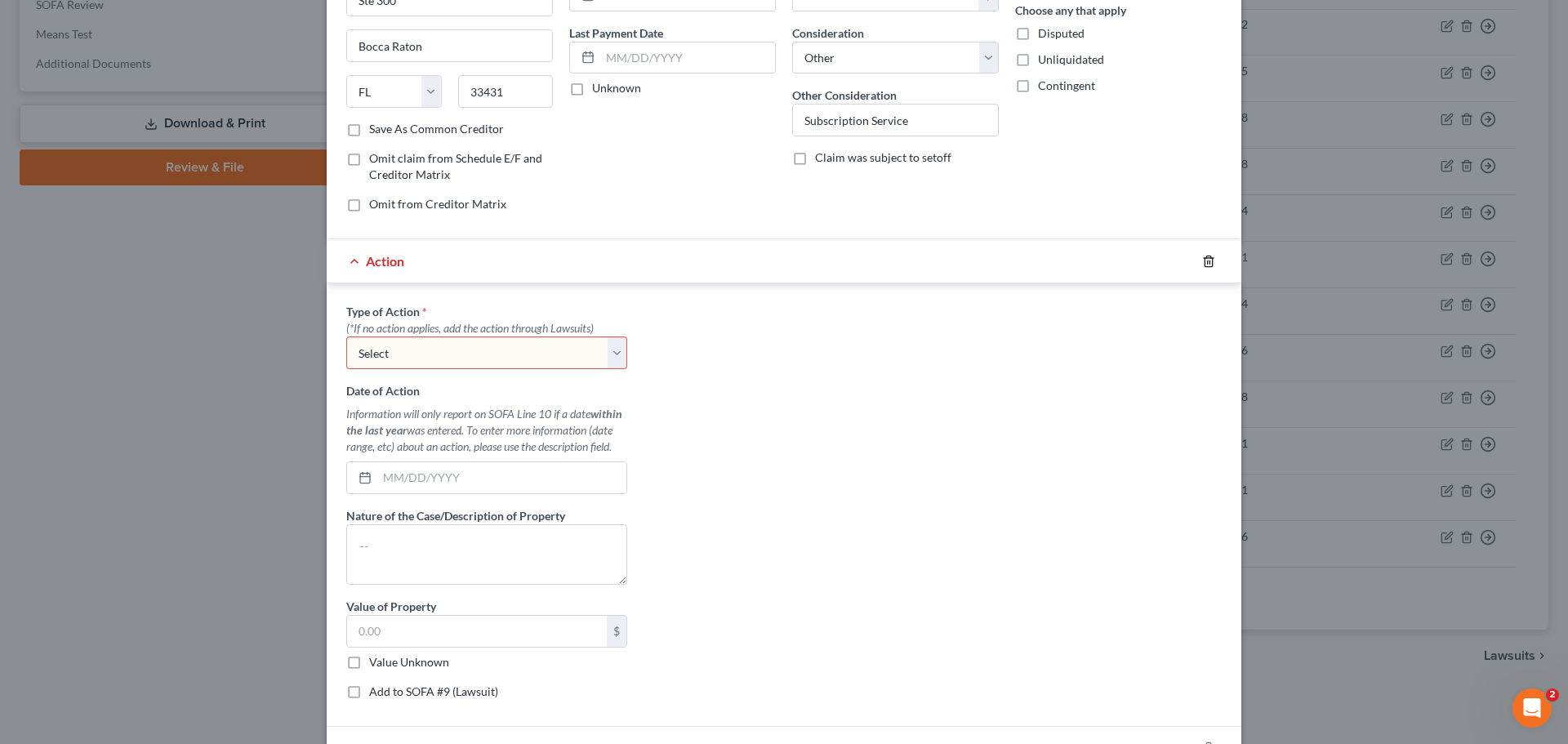
click at [1202, 257] on icon "button" at bounding box center [1208, 261] width 13 height 13
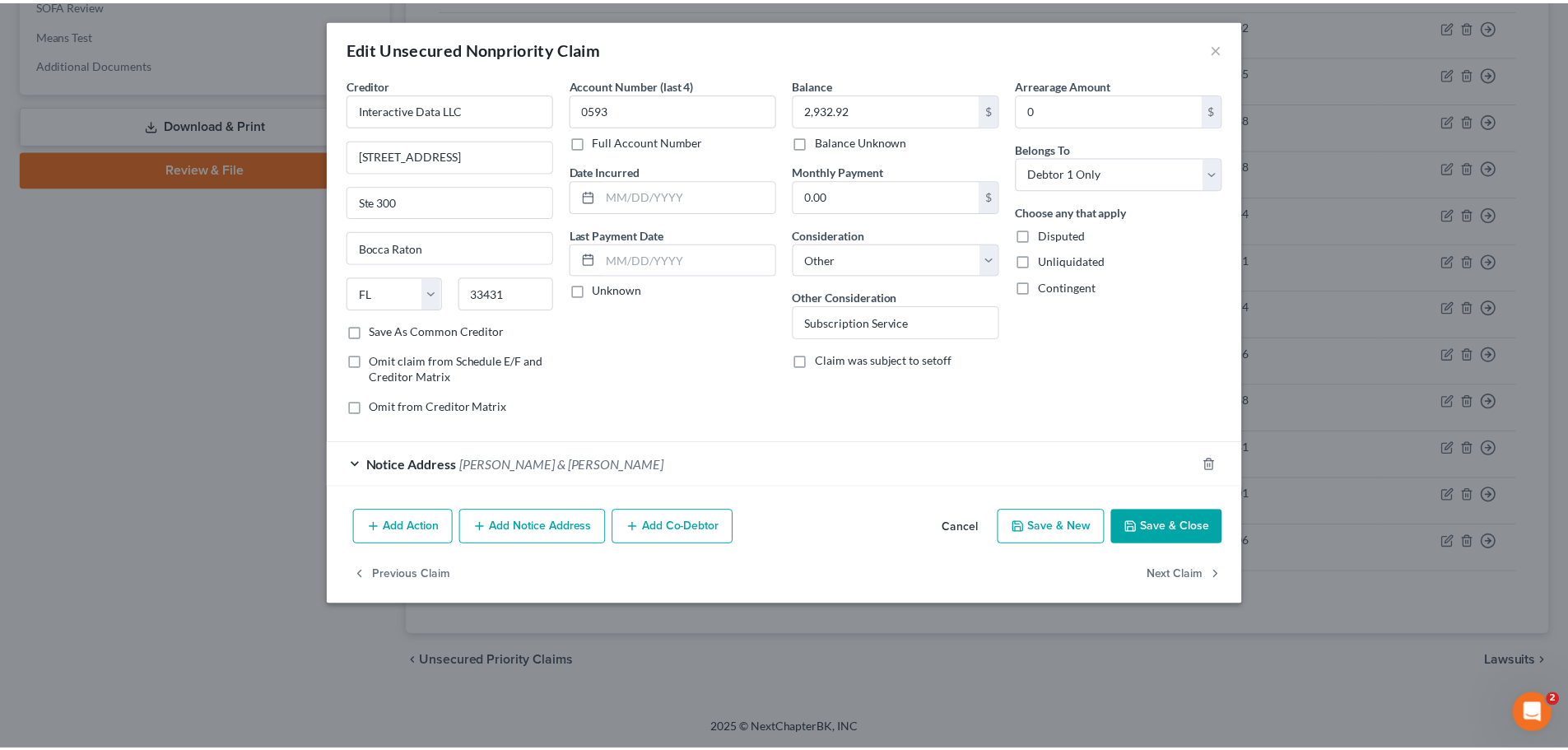
scroll to position [0, 0]
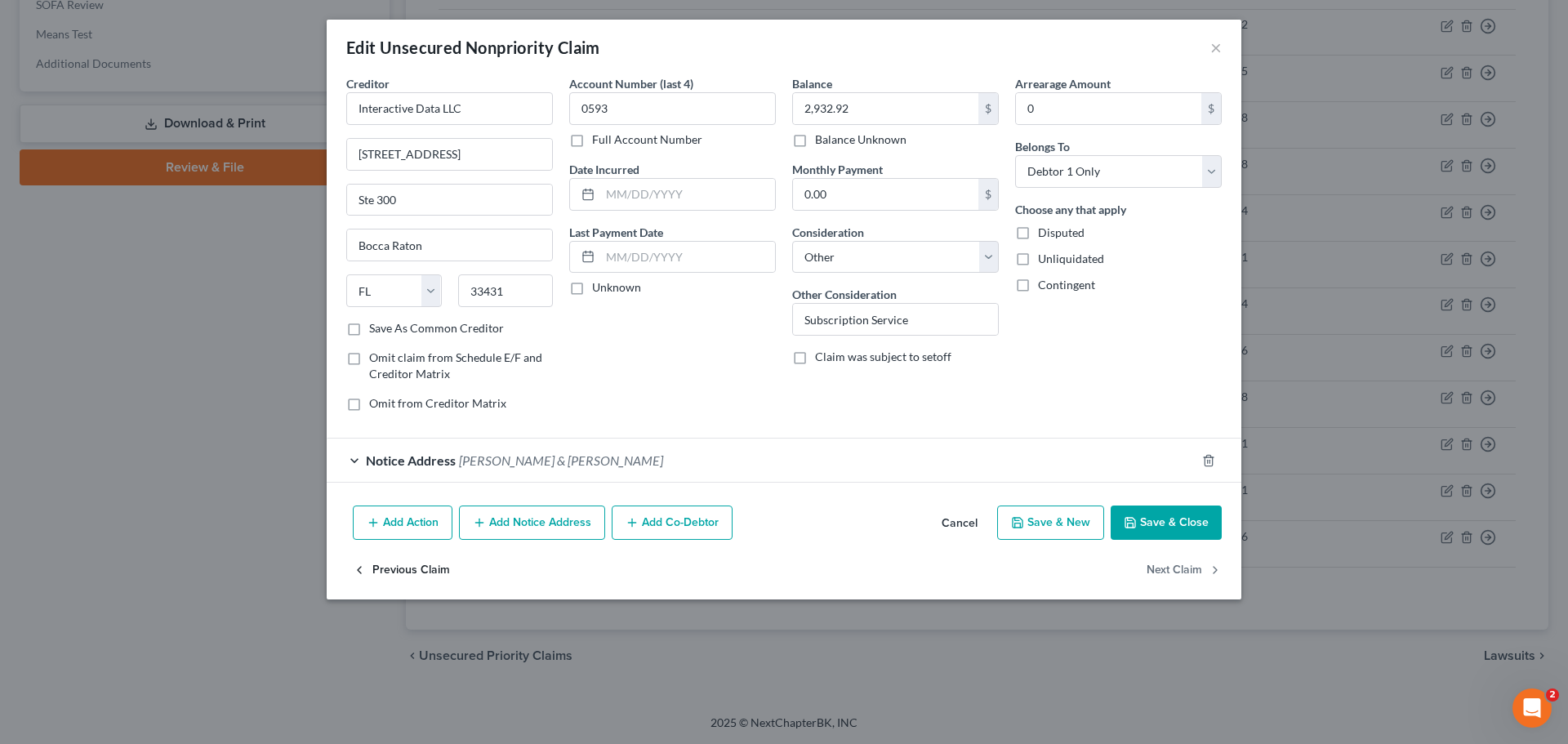
click at [395, 567] on button "Previous Claim" at bounding box center [401, 569] width 98 height 34
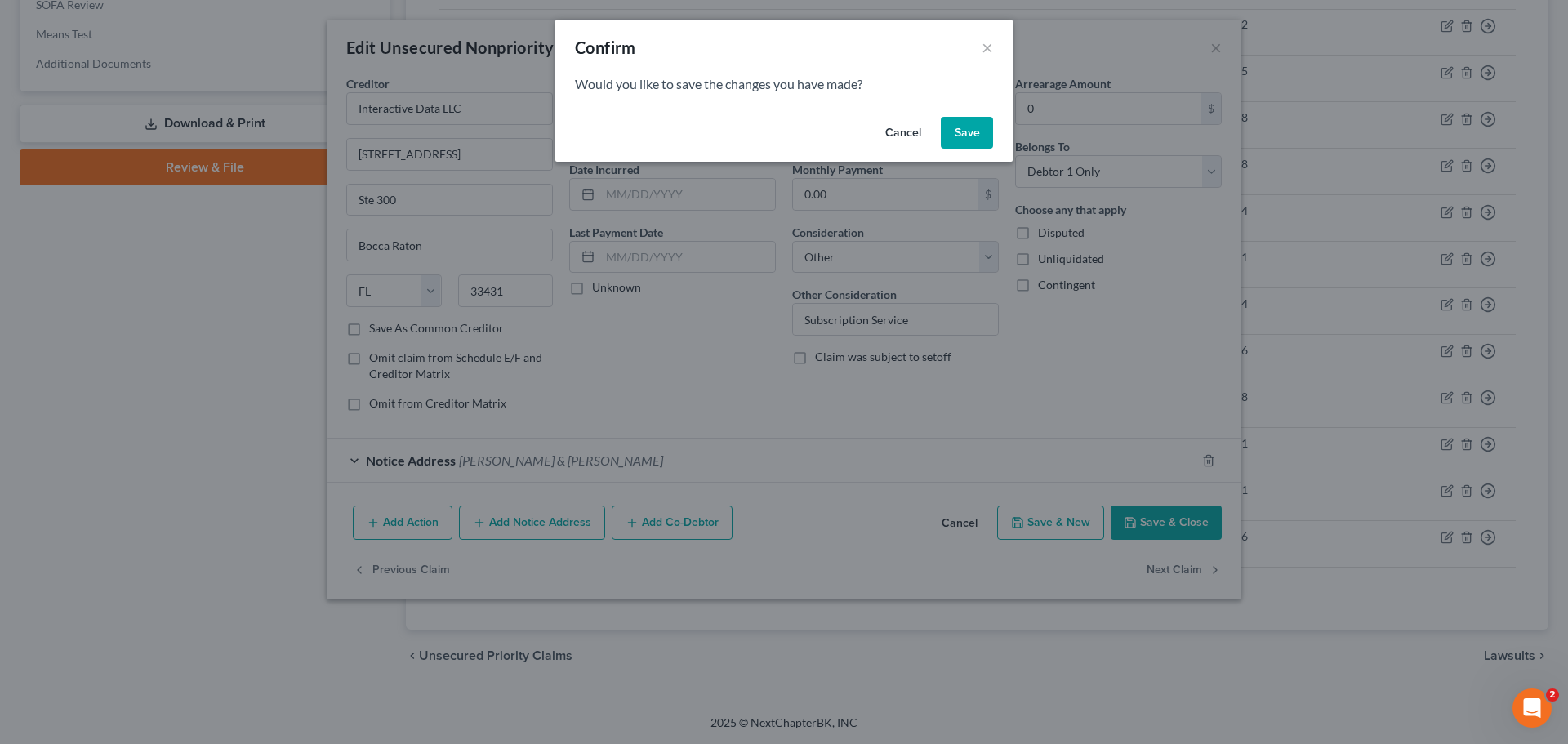
click at [951, 131] on button "Save" at bounding box center [967, 133] width 53 height 32
select select "7"
select select "2"
select select "0"
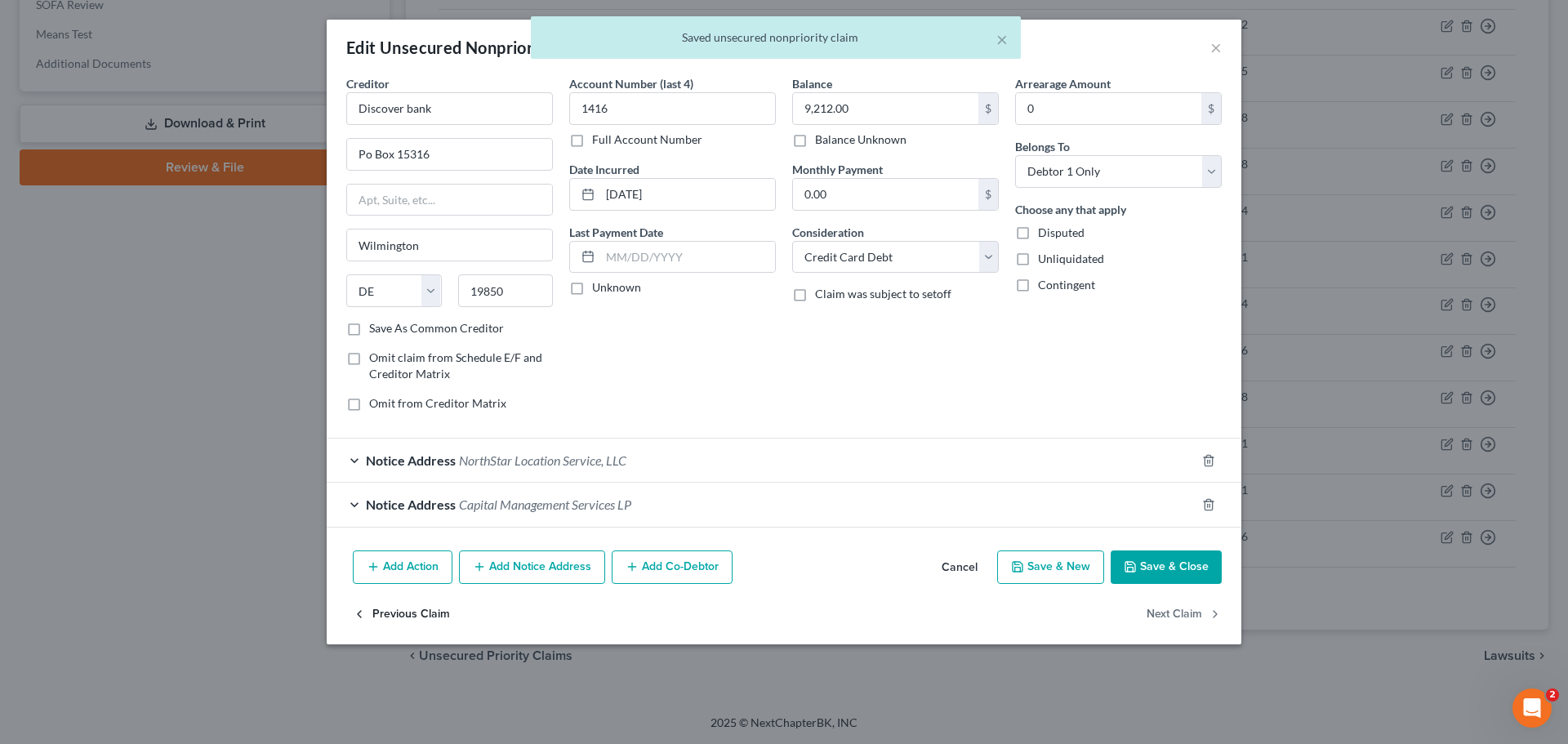
click at [402, 608] on button "Previous Claim" at bounding box center [401, 613] width 98 height 34
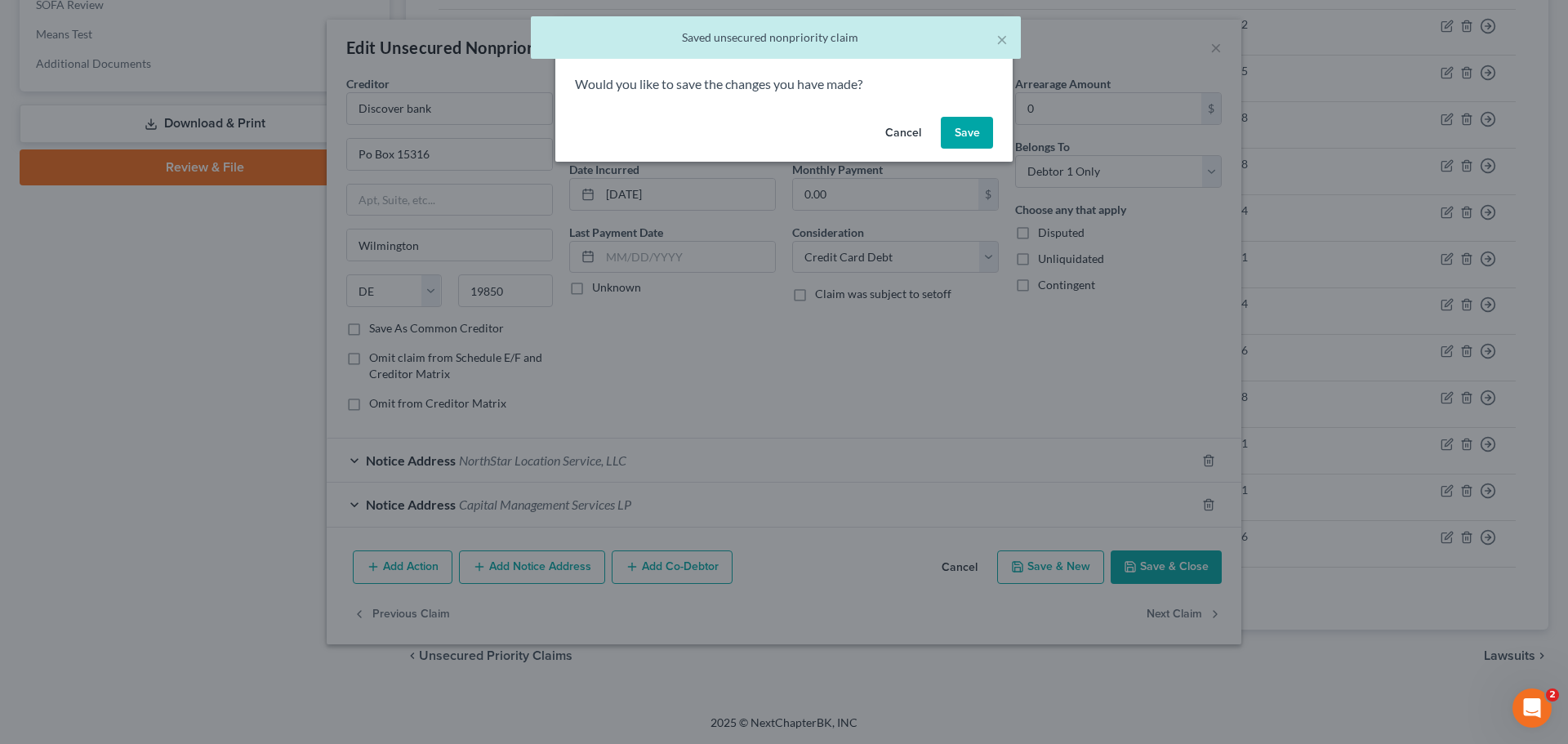
click at [955, 129] on button "Save" at bounding box center [967, 133] width 53 height 32
select select "7"
select select "2"
select select "0"
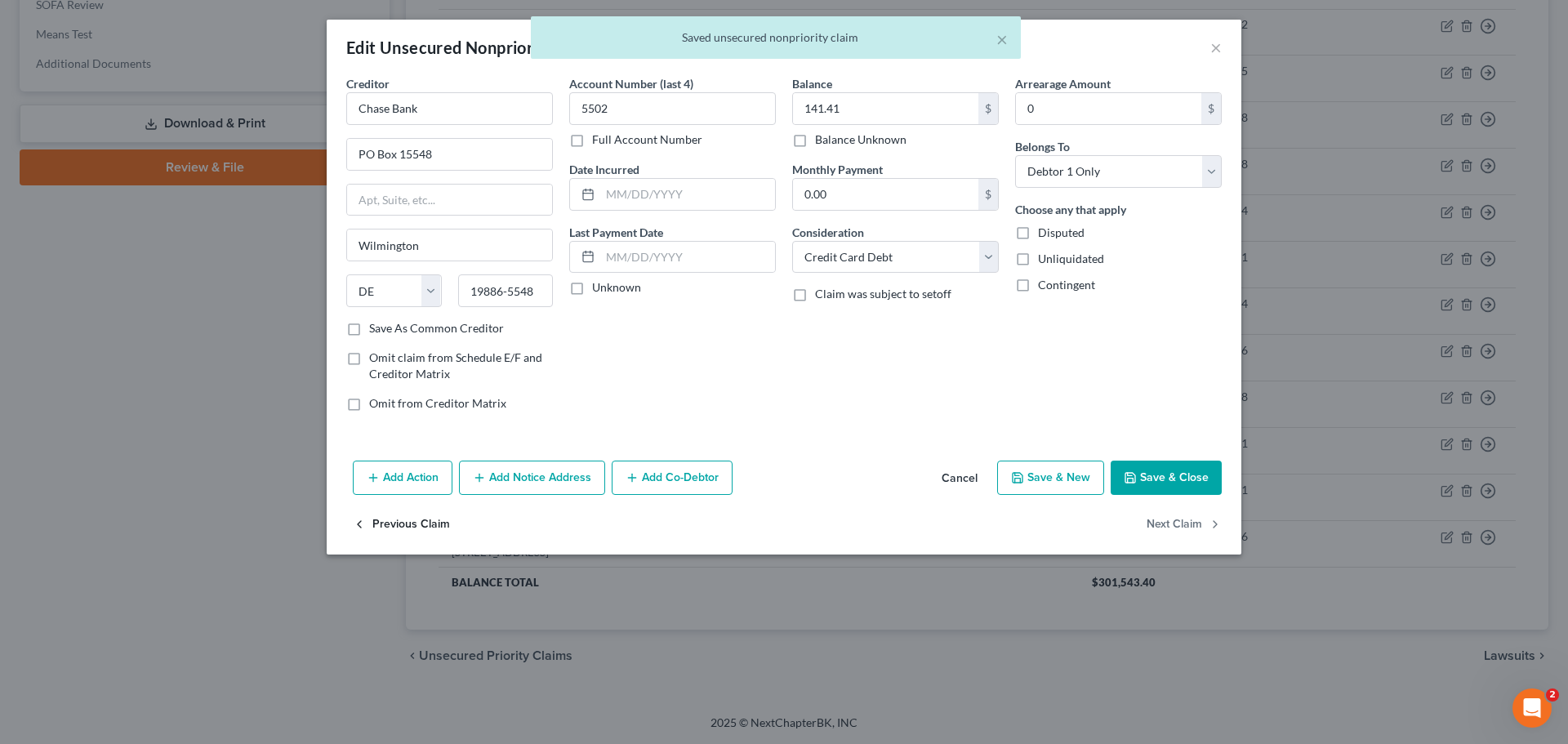
click at [392, 525] on button "Previous Claim" at bounding box center [401, 524] width 98 height 34
select select "46"
select select "2"
select select "0"
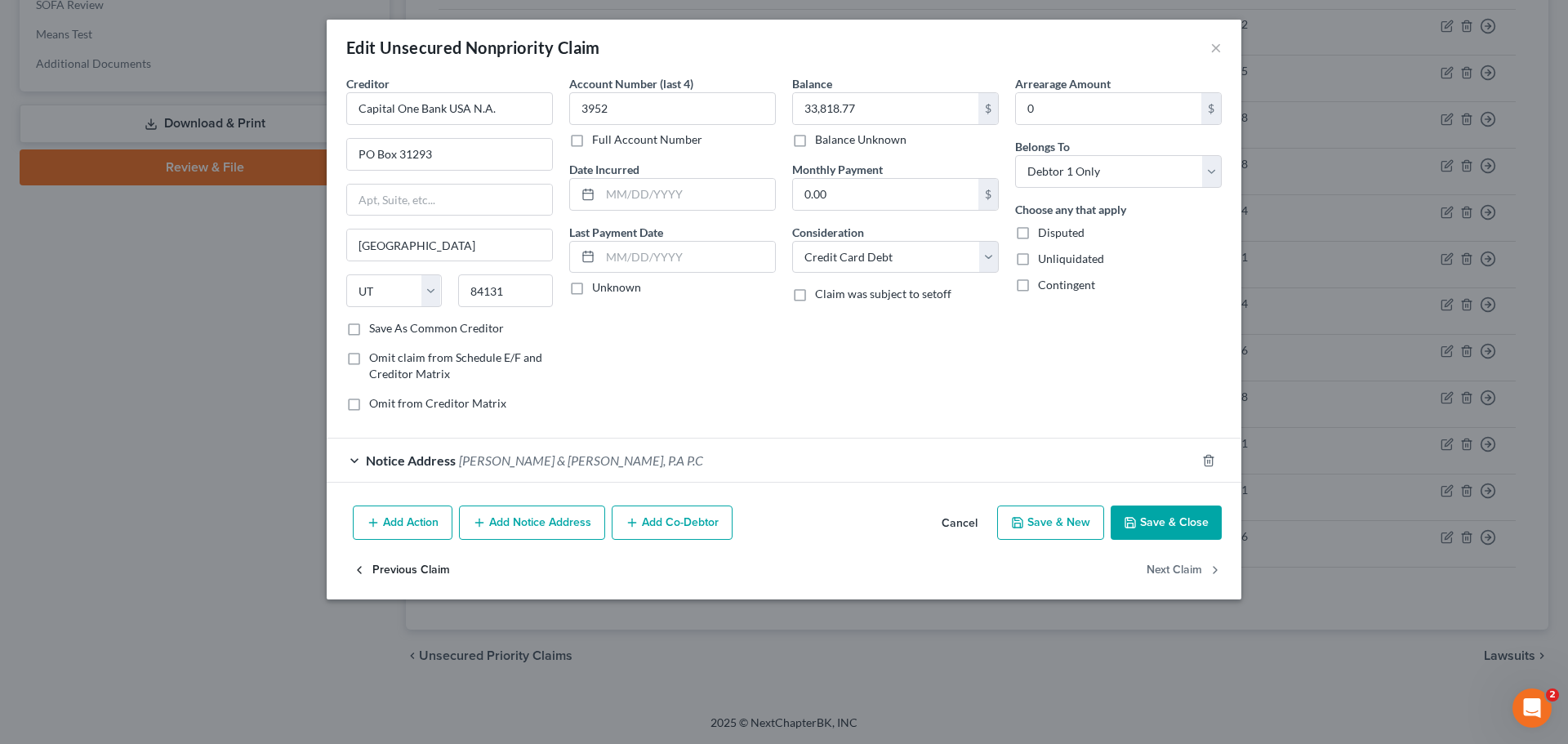
click at [403, 568] on button "Previous Claim" at bounding box center [401, 569] width 98 height 34
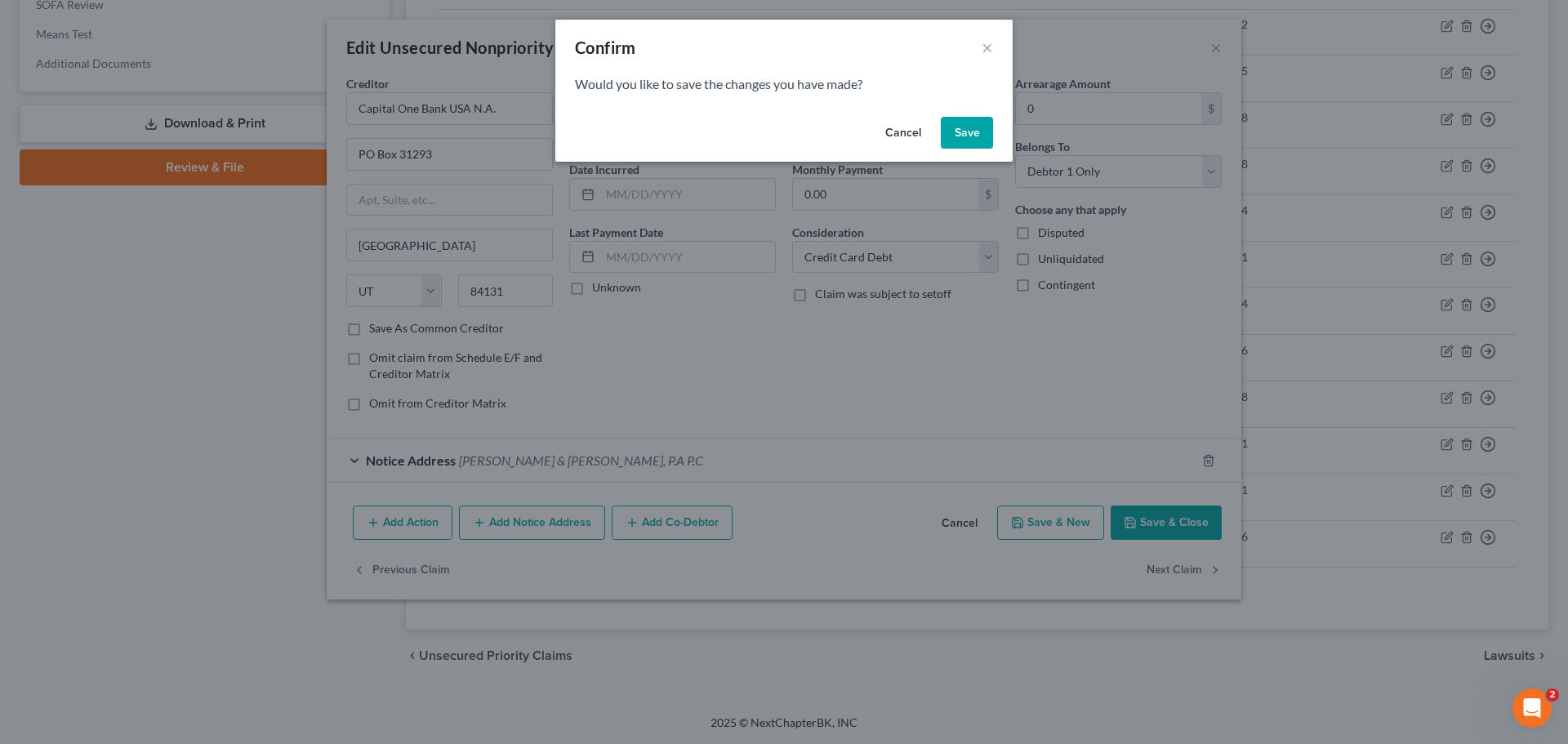
click at [979, 137] on button "Save" at bounding box center [967, 133] width 53 height 32
select select "48"
select select "2"
select select "0"
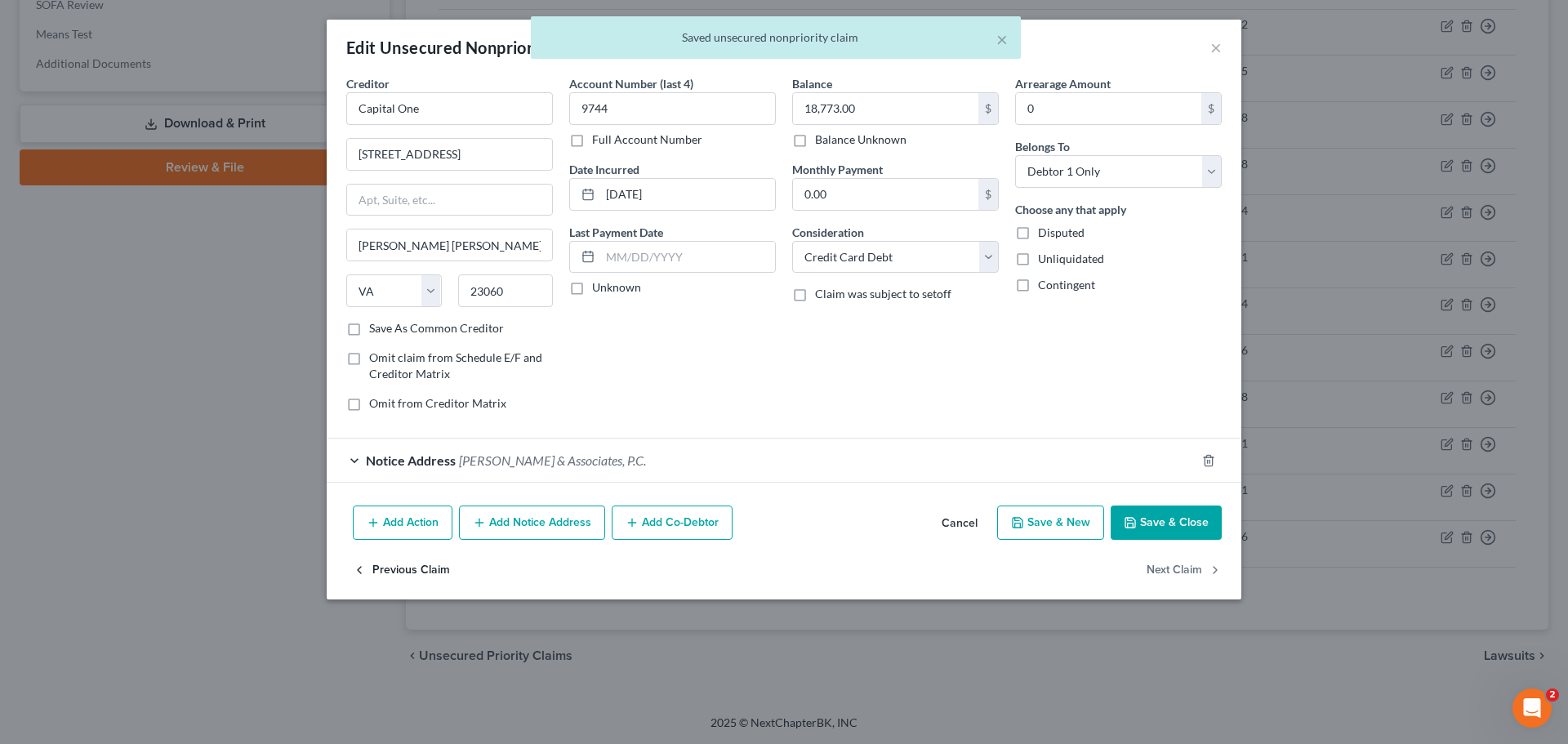
click at [377, 564] on button "Previous Claim" at bounding box center [401, 569] width 98 height 34
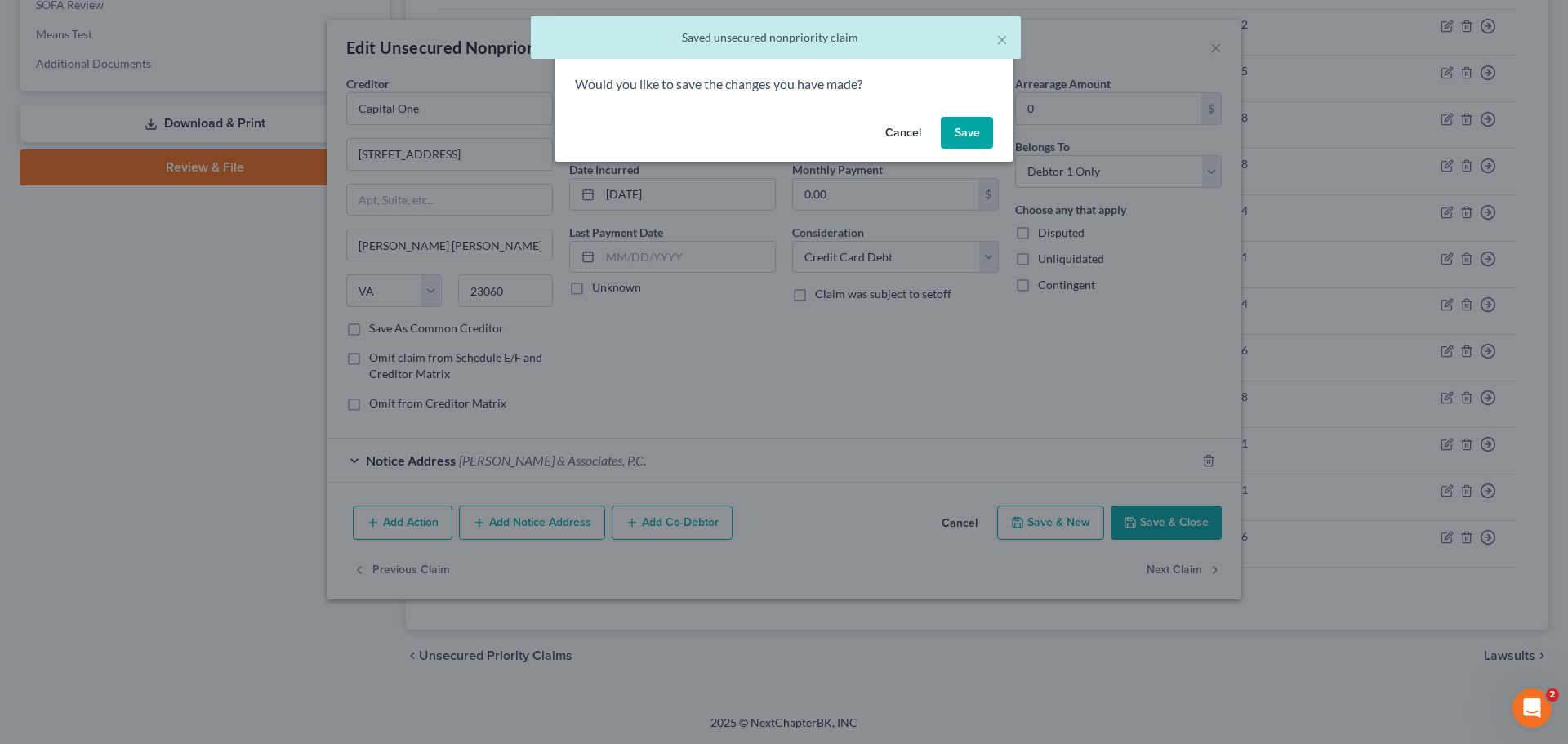
click at [977, 136] on button "Save" at bounding box center [967, 133] width 53 height 32
select select "17"
select select "14"
select select "0"
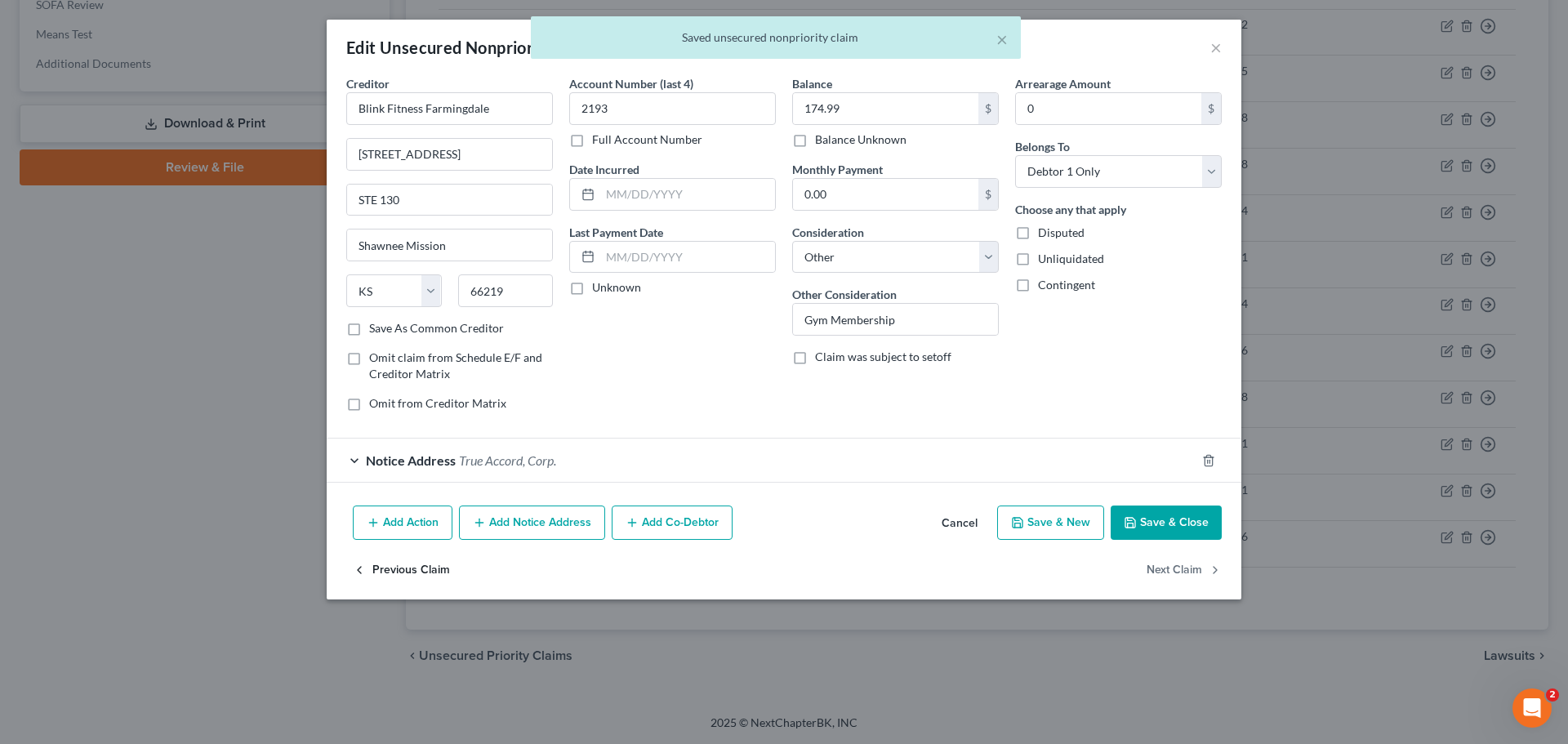
click at [409, 563] on button "Previous Claim" at bounding box center [401, 569] width 98 height 34
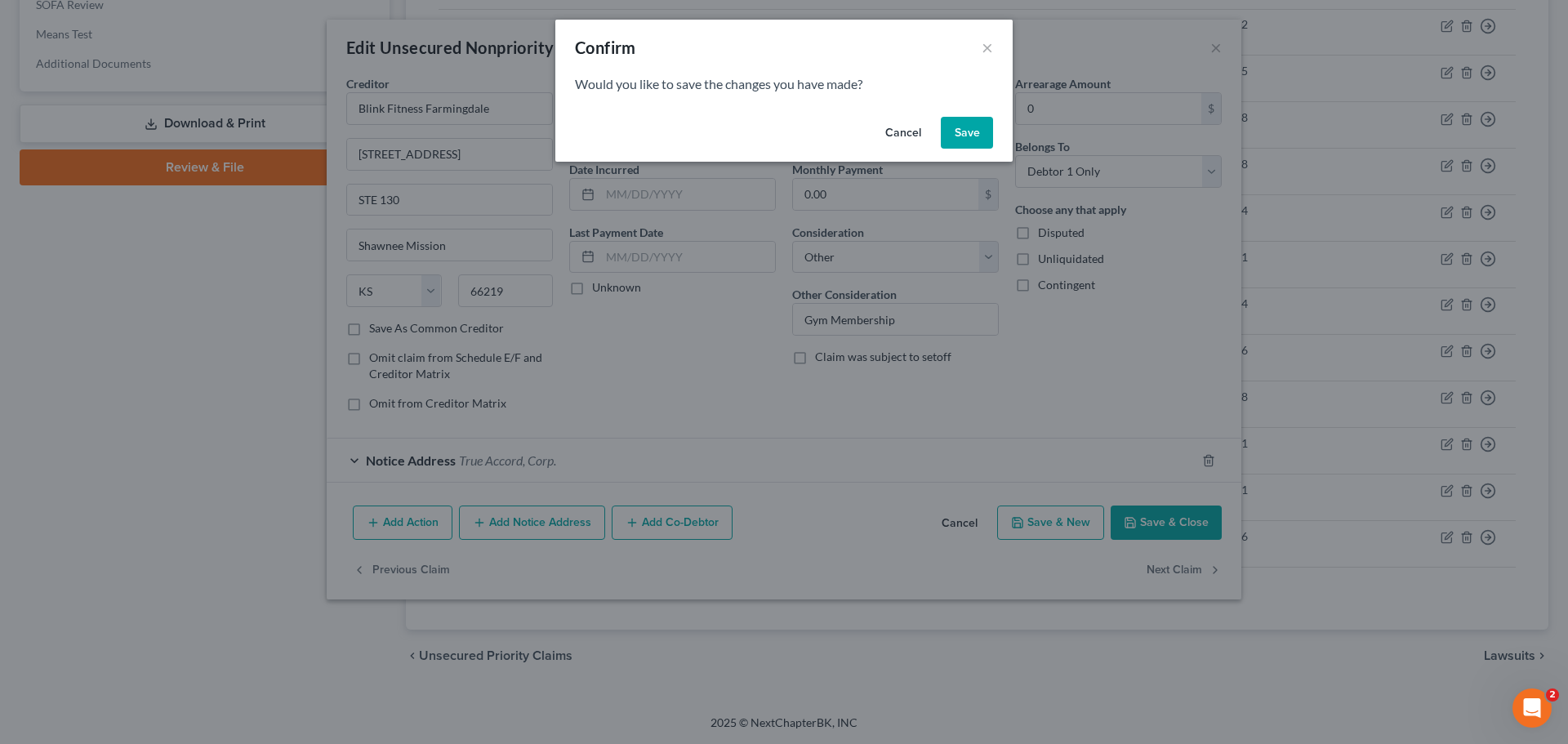
click at [970, 135] on button "Save" at bounding box center [967, 133] width 53 height 32
select select "7"
select select "2"
select select "0"
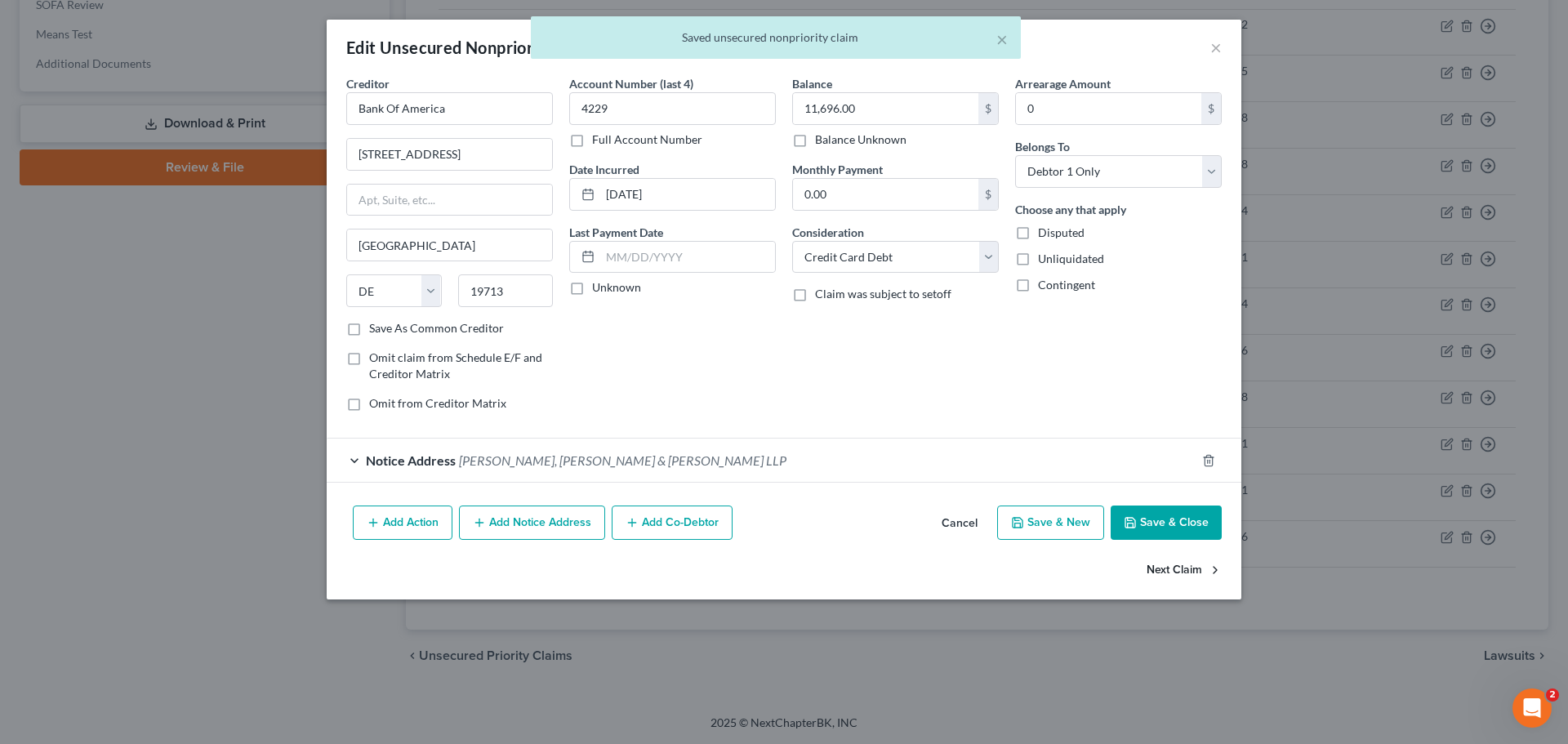
click at [1186, 564] on button "Next Claim" at bounding box center [1183, 569] width 75 height 34
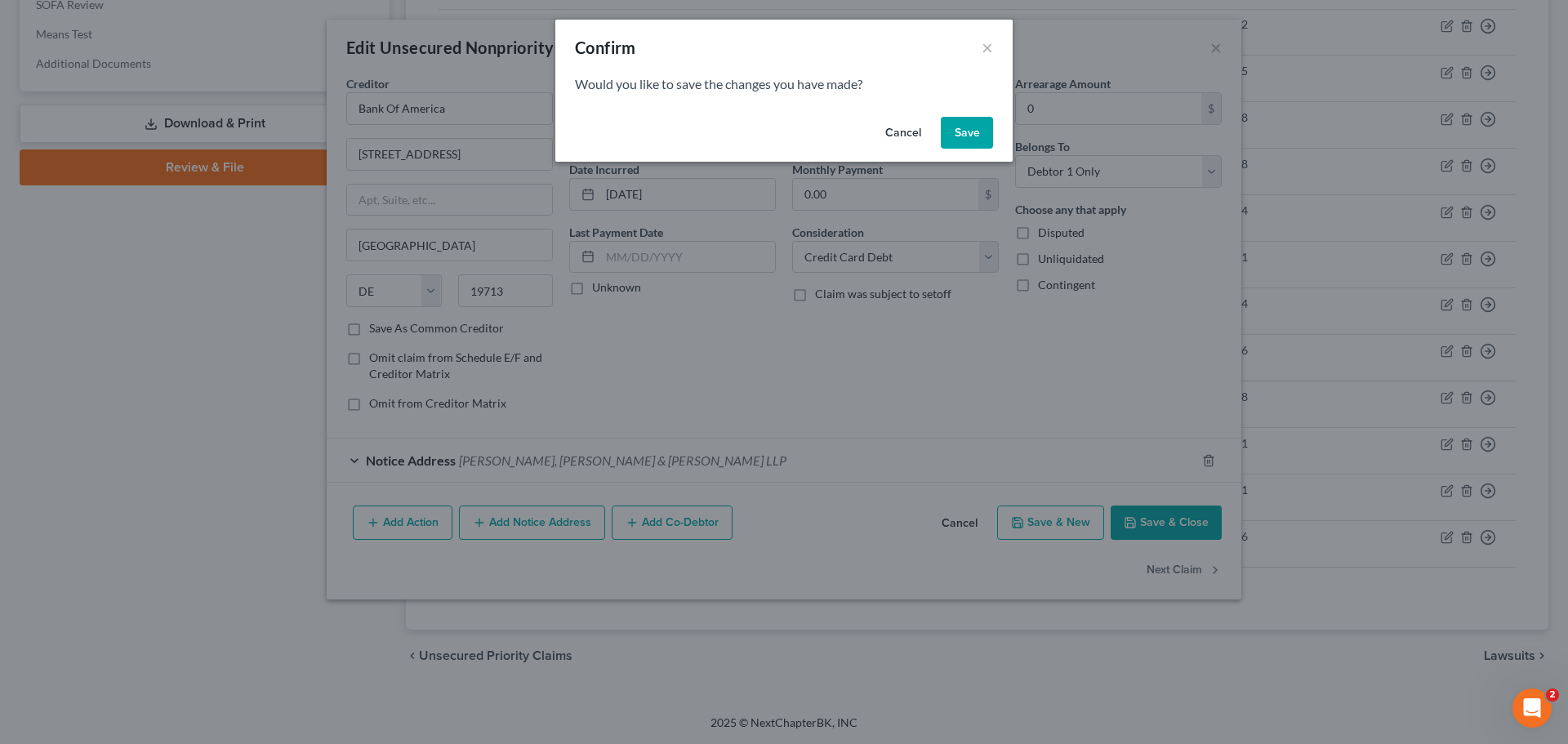
click at [958, 130] on button "Save" at bounding box center [967, 133] width 53 height 32
select select "17"
select select "14"
select select "0"
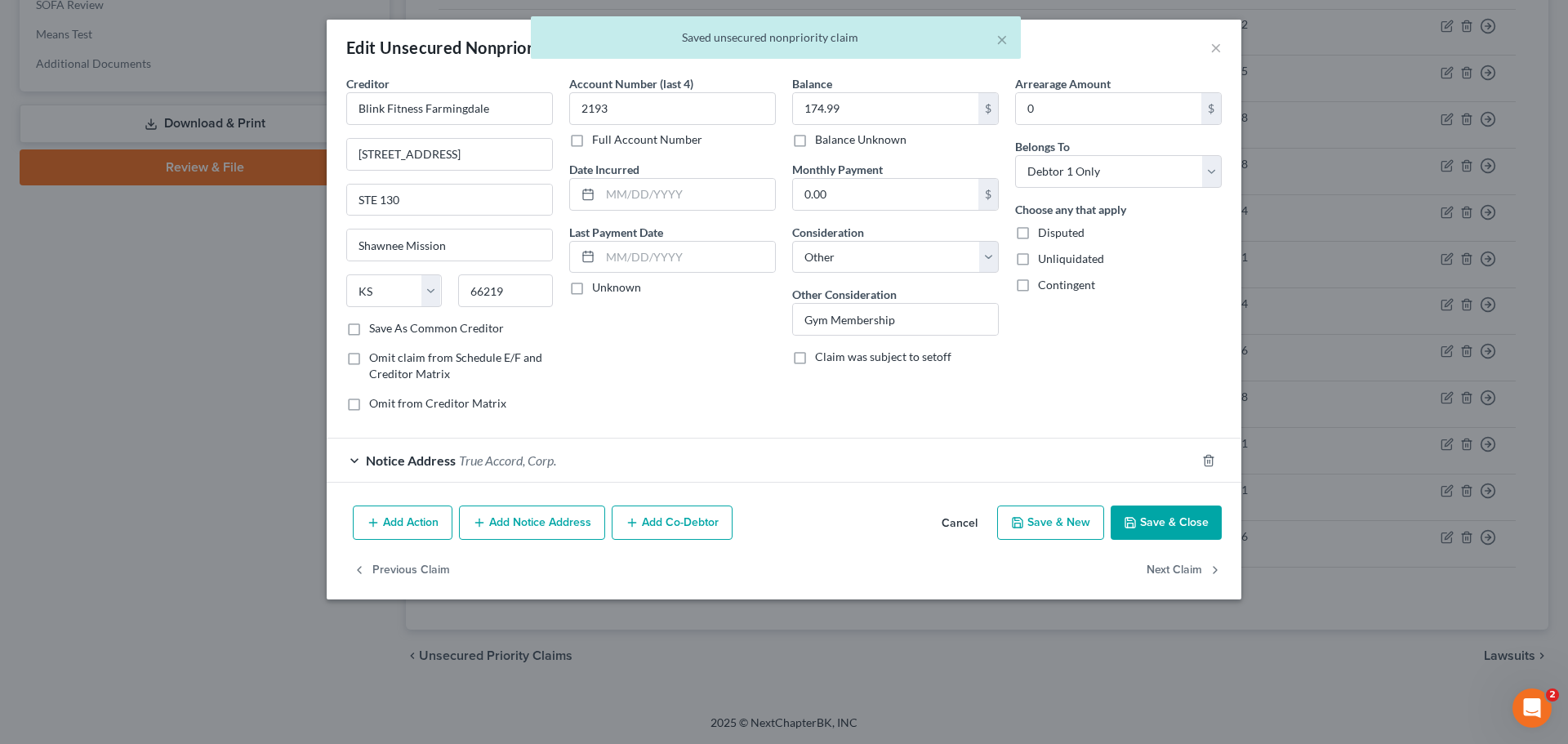
click at [1148, 516] on button "Save & Close" at bounding box center [1166, 522] width 111 height 34
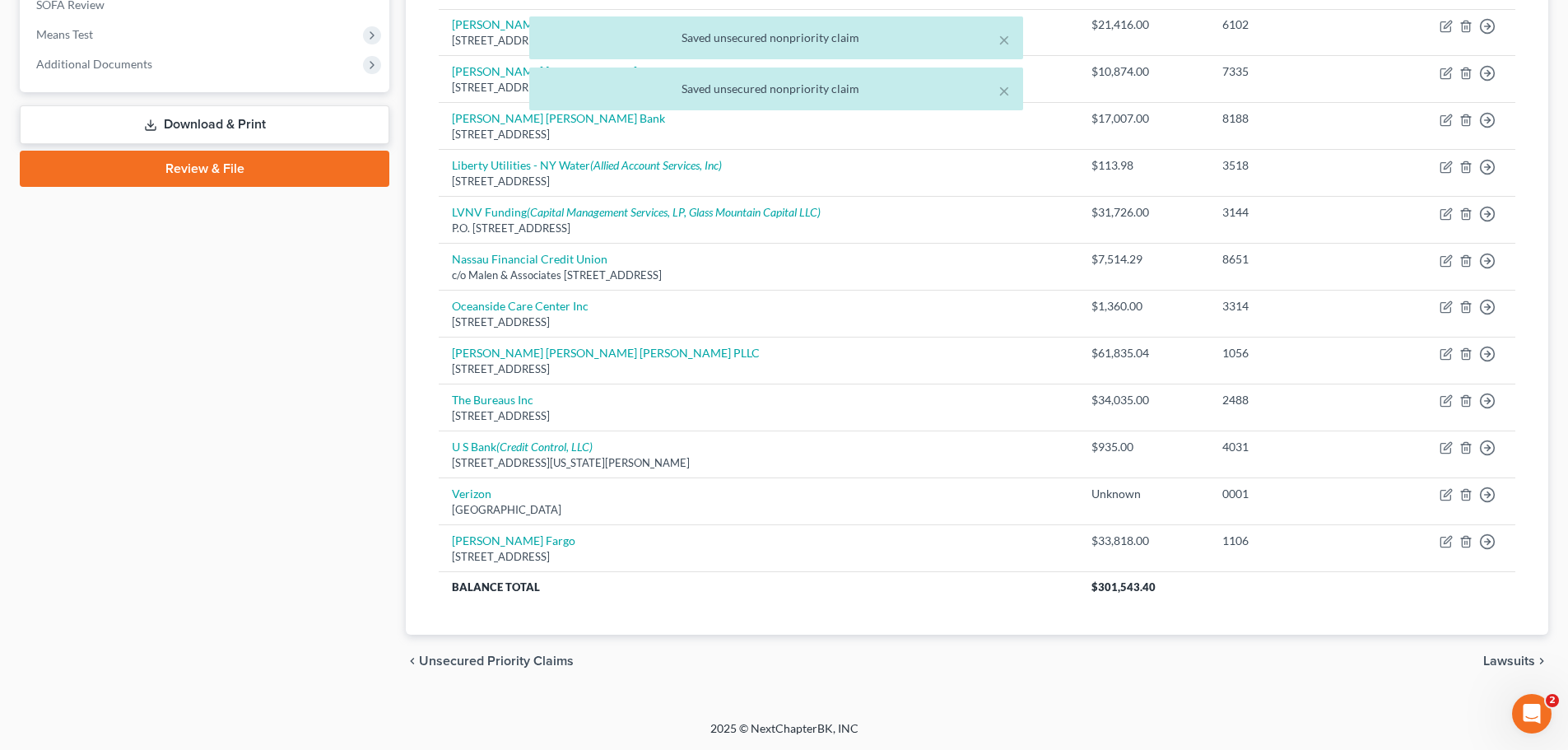
click at [102, 65] on div "× Saved unsecured nonpriority claim × Saved unsecured nonpriority claim" at bounding box center [776, 68] width 1568 height 102
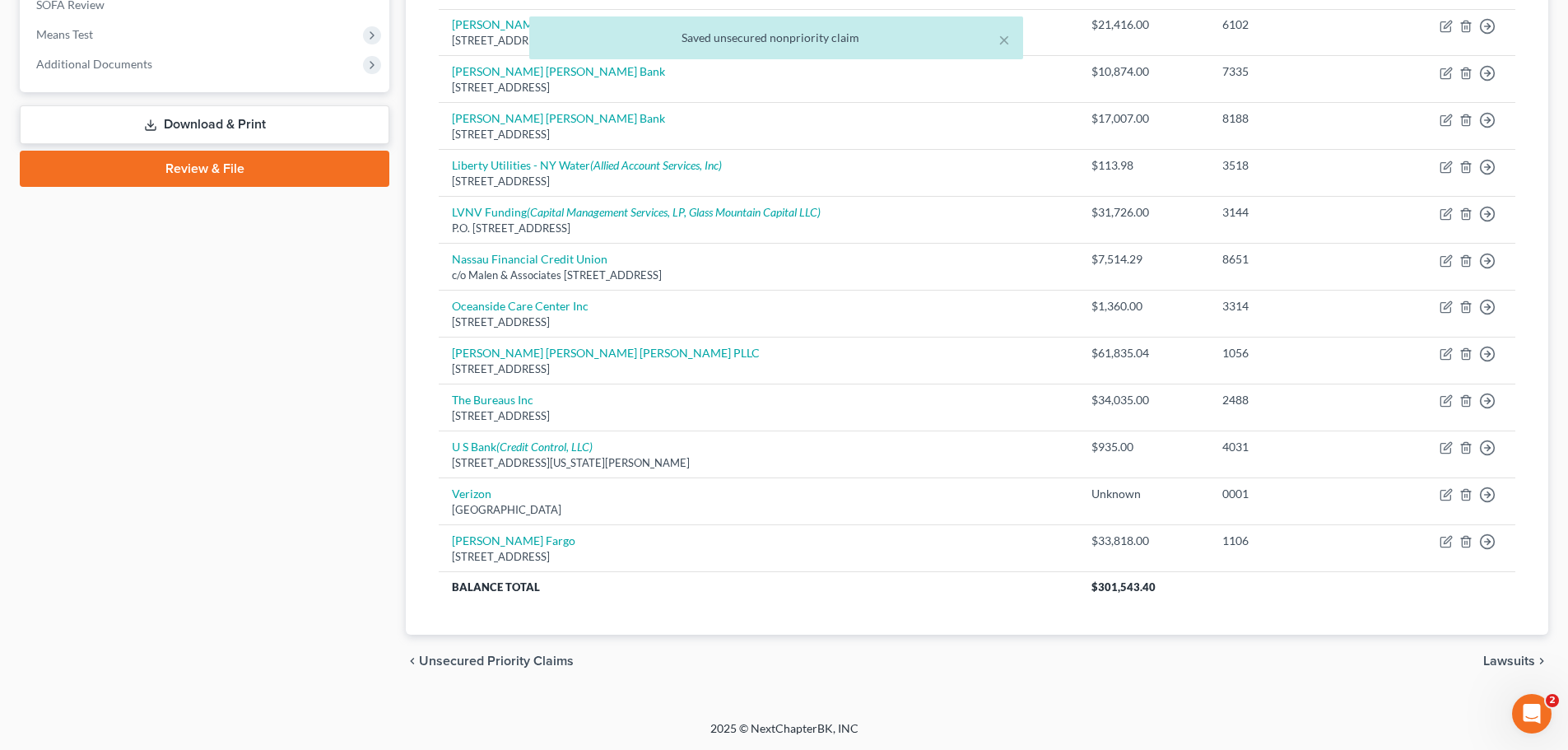
click at [77, 65] on div "× Saved unsecured nonpriority claim" at bounding box center [776, 42] width 1568 height 51
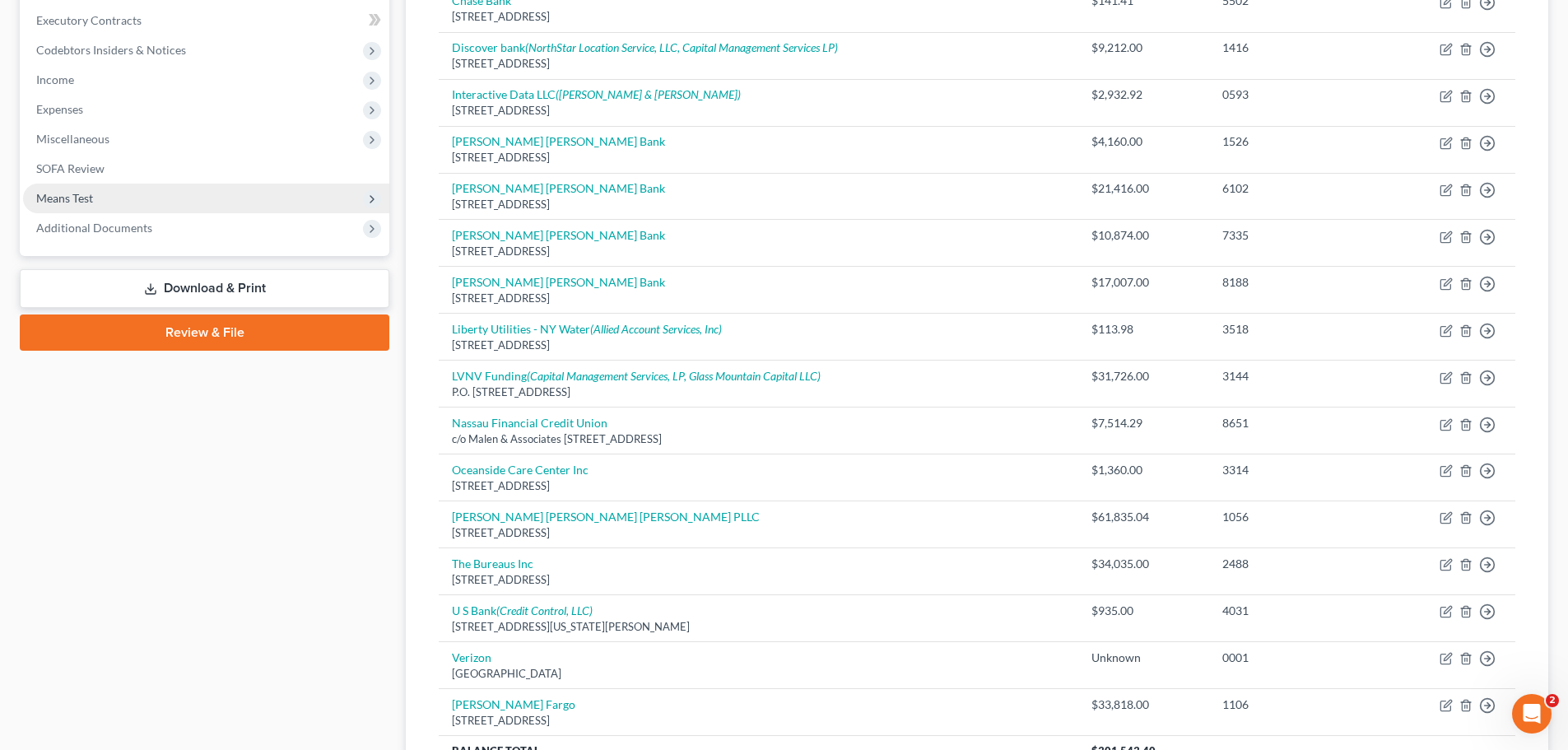
scroll to position [296, 0]
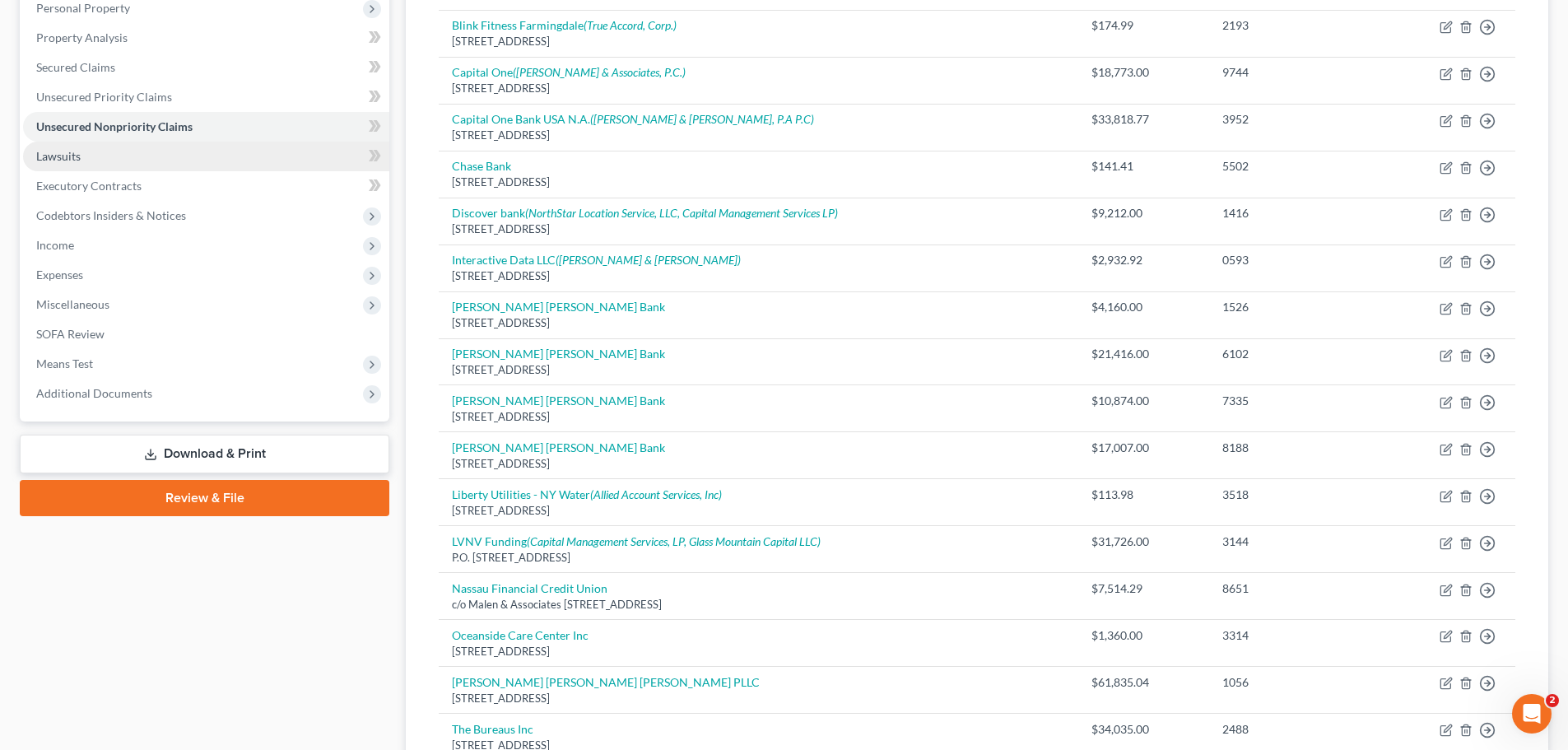
click at [48, 154] on span "Lawsuits" at bounding box center [58, 156] width 44 height 14
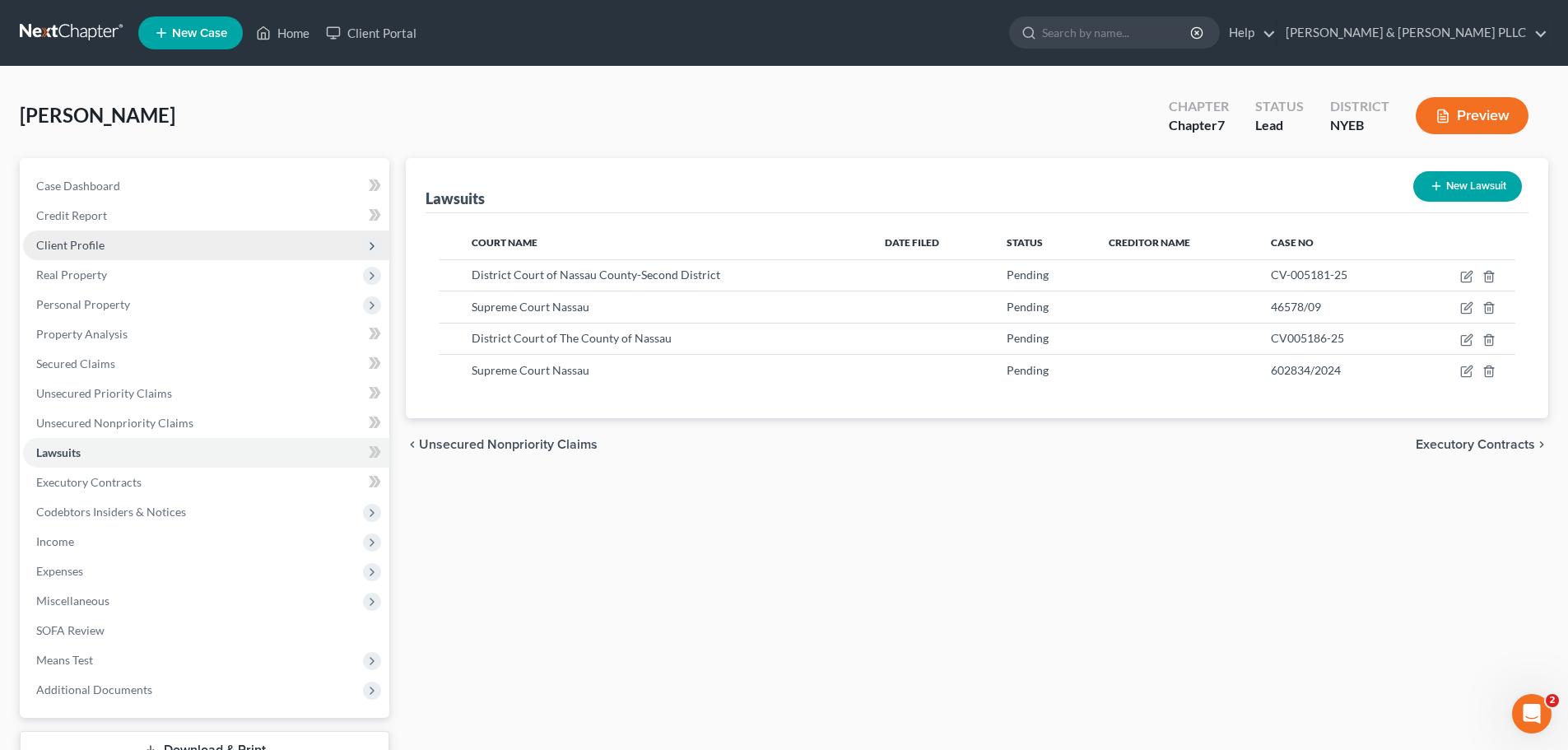
click at [79, 245] on span "Client Profile" at bounding box center [70, 245] width 68 height 14
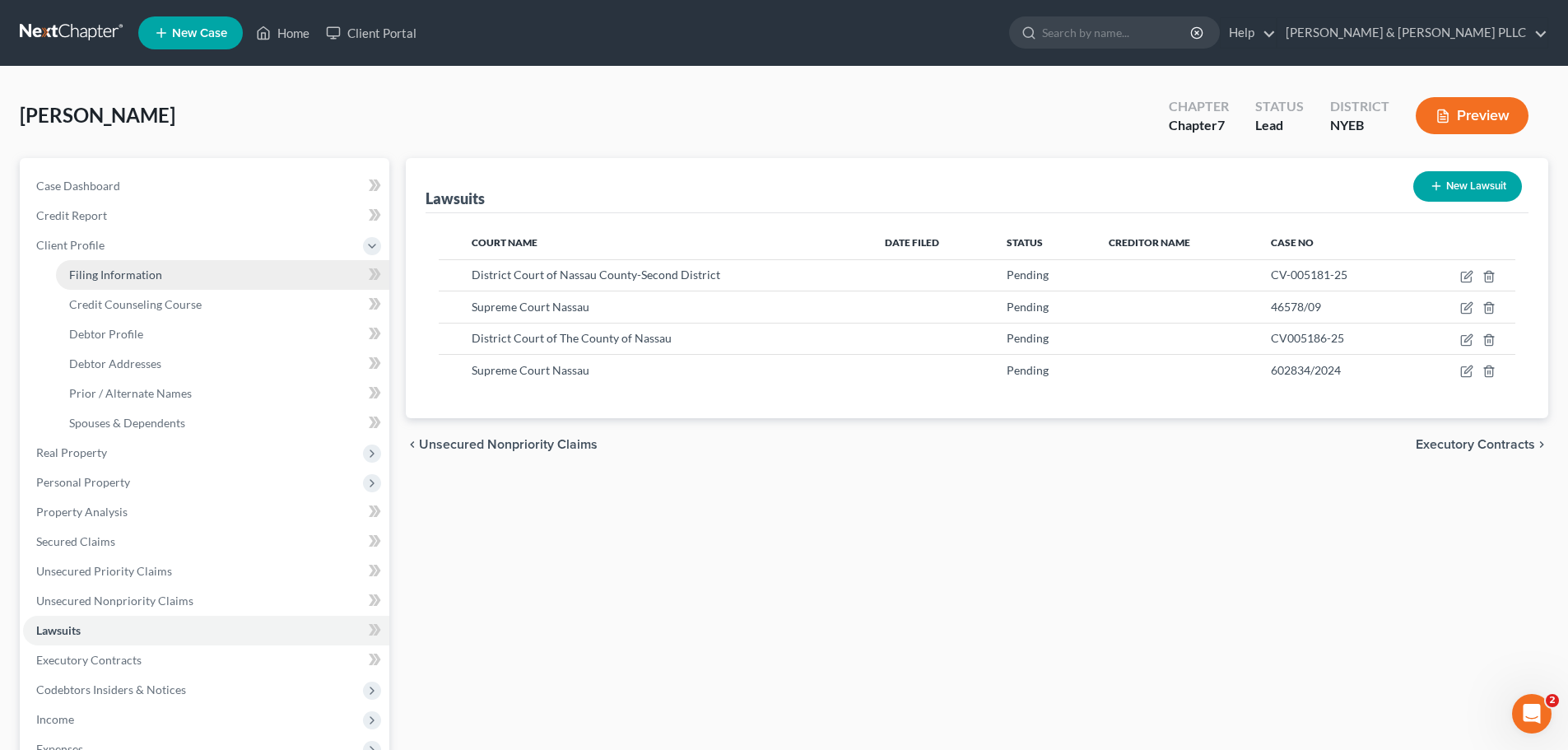
click at [108, 271] on span "Filing Information" at bounding box center [115, 275] width 93 height 14
select select "1"
select select "0"
select select "53"
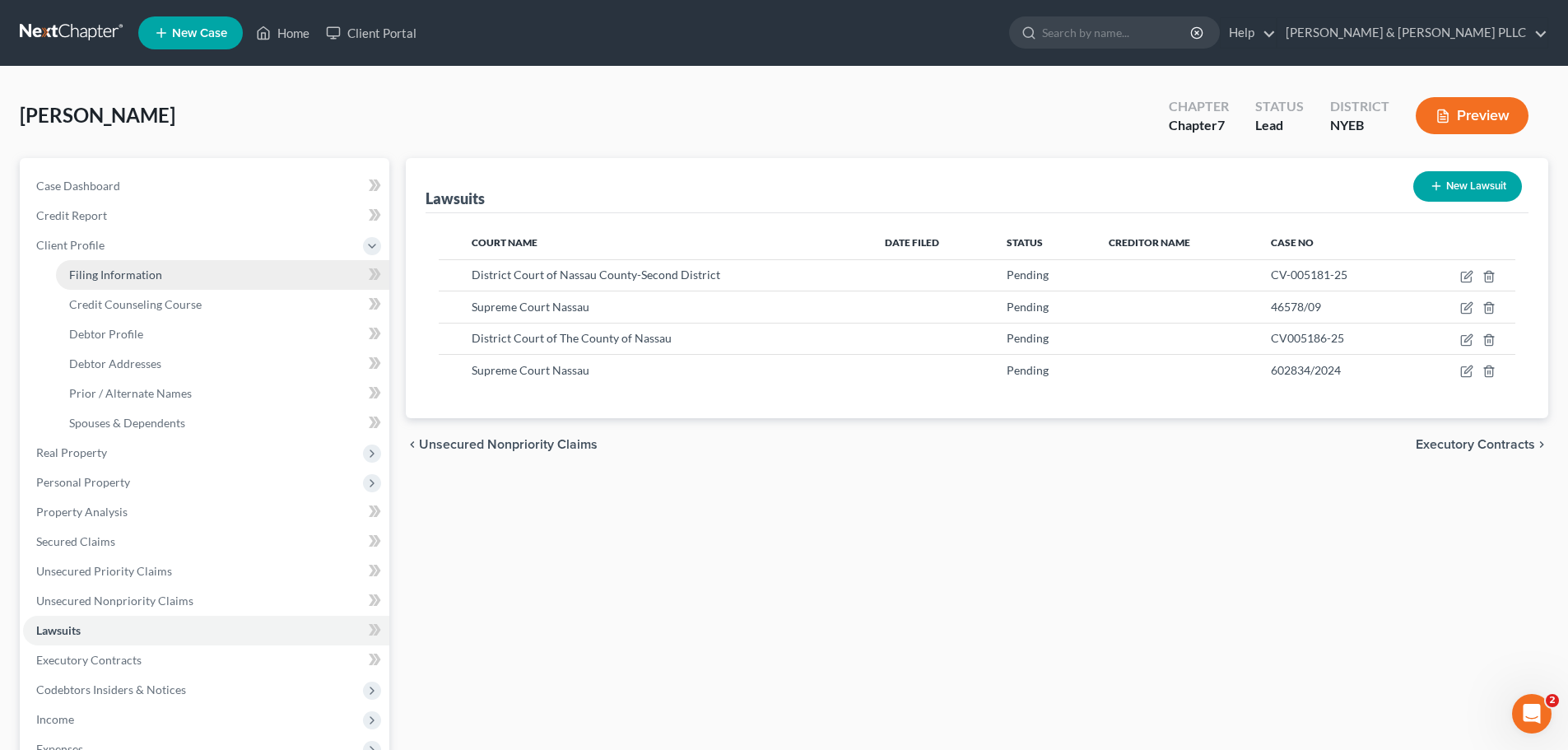
select select "35"
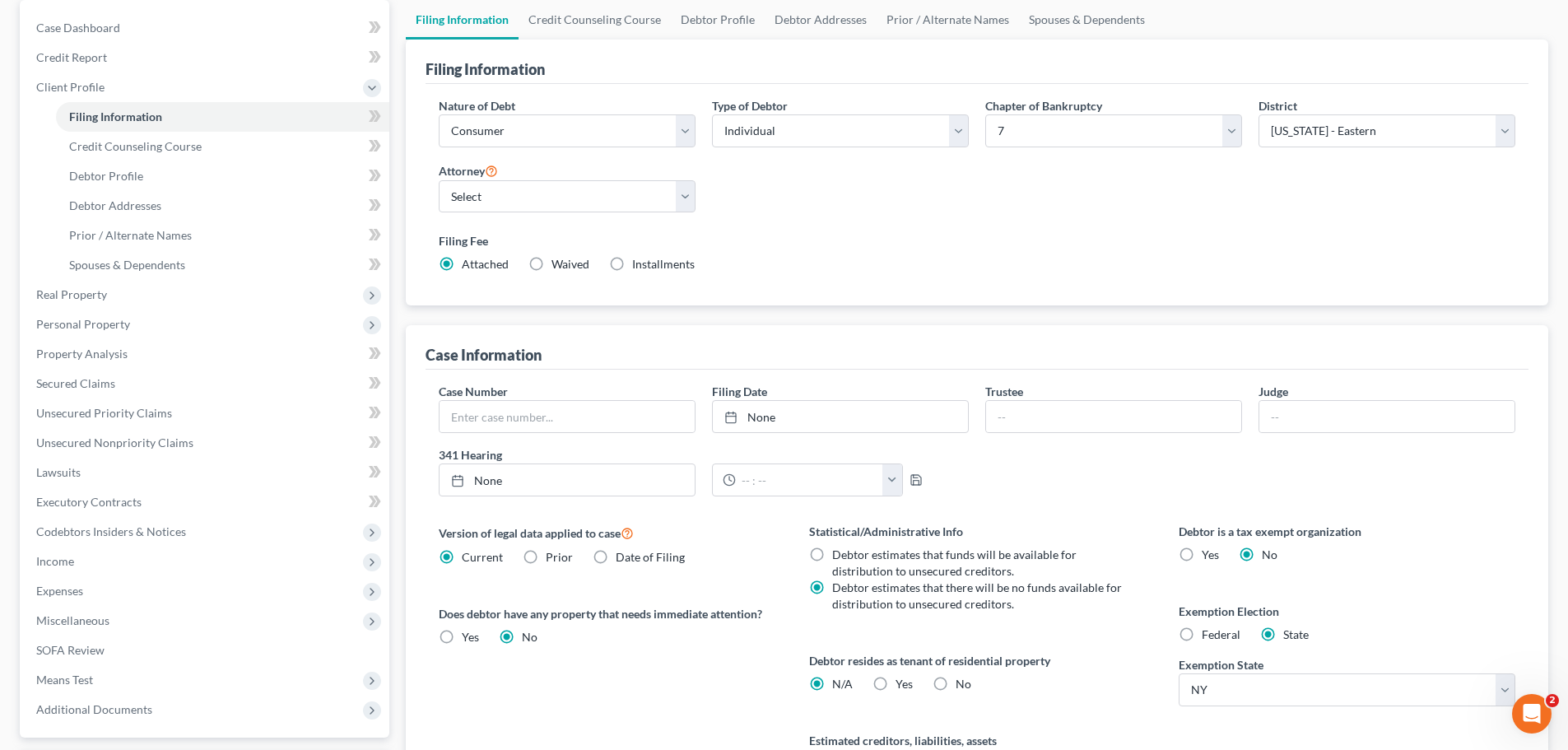
scroll to position [164, 0]
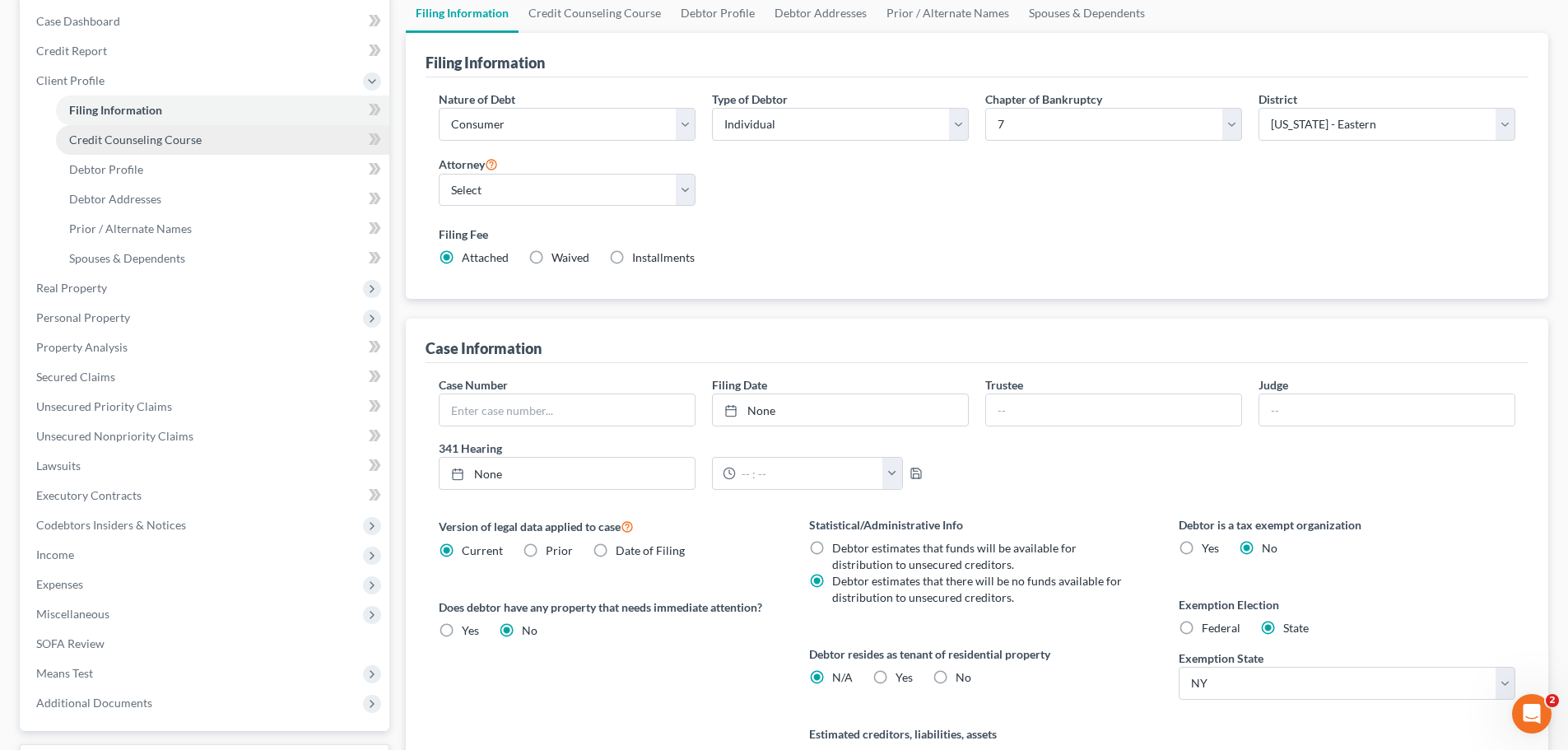
click at [108, 139] on span "Credit Counseling Course" at bounding box center [135, 140] width 133 height 14
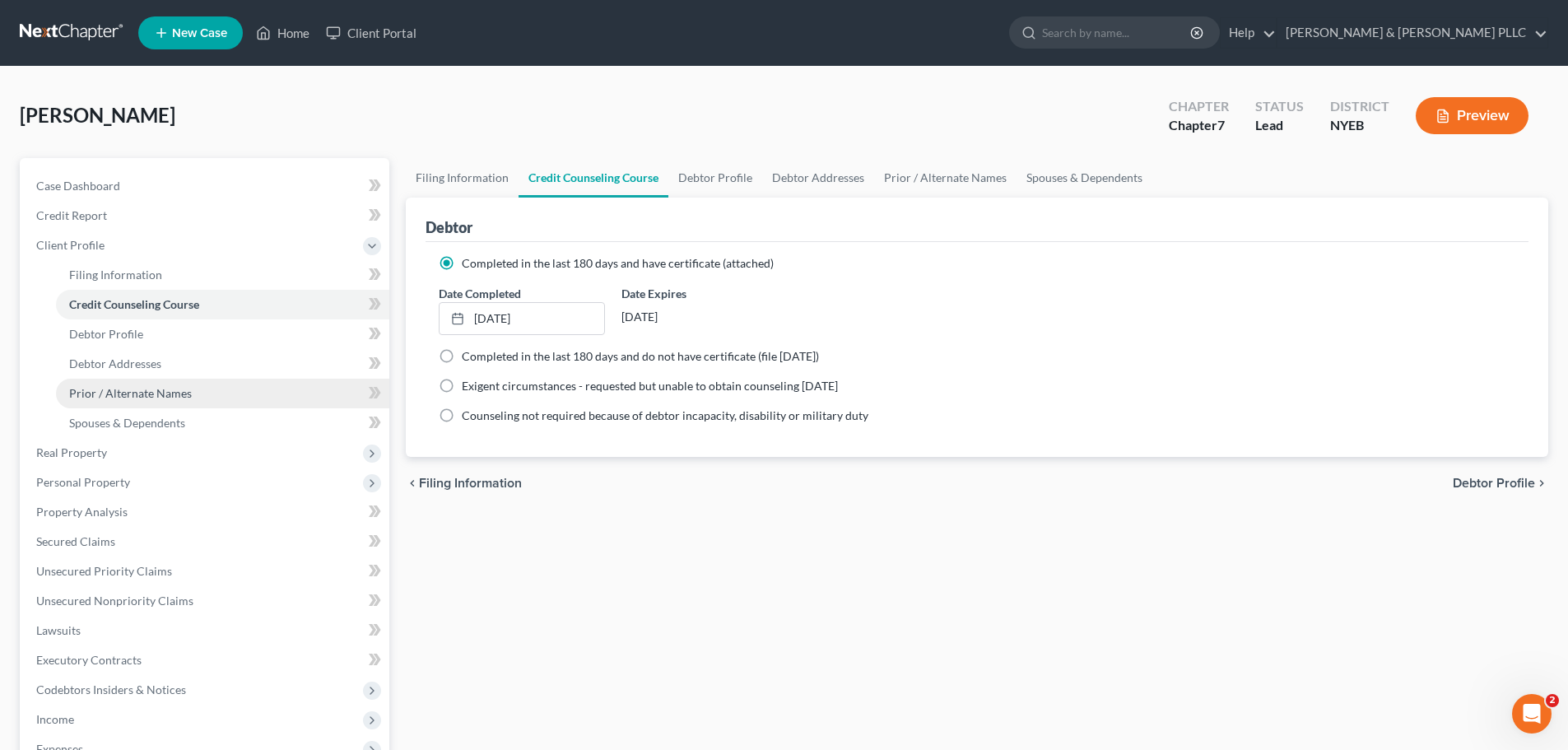
click at [123, 390] on span "Prior / Alternate Names" at bounding box center [130, 393] width 123 height 14
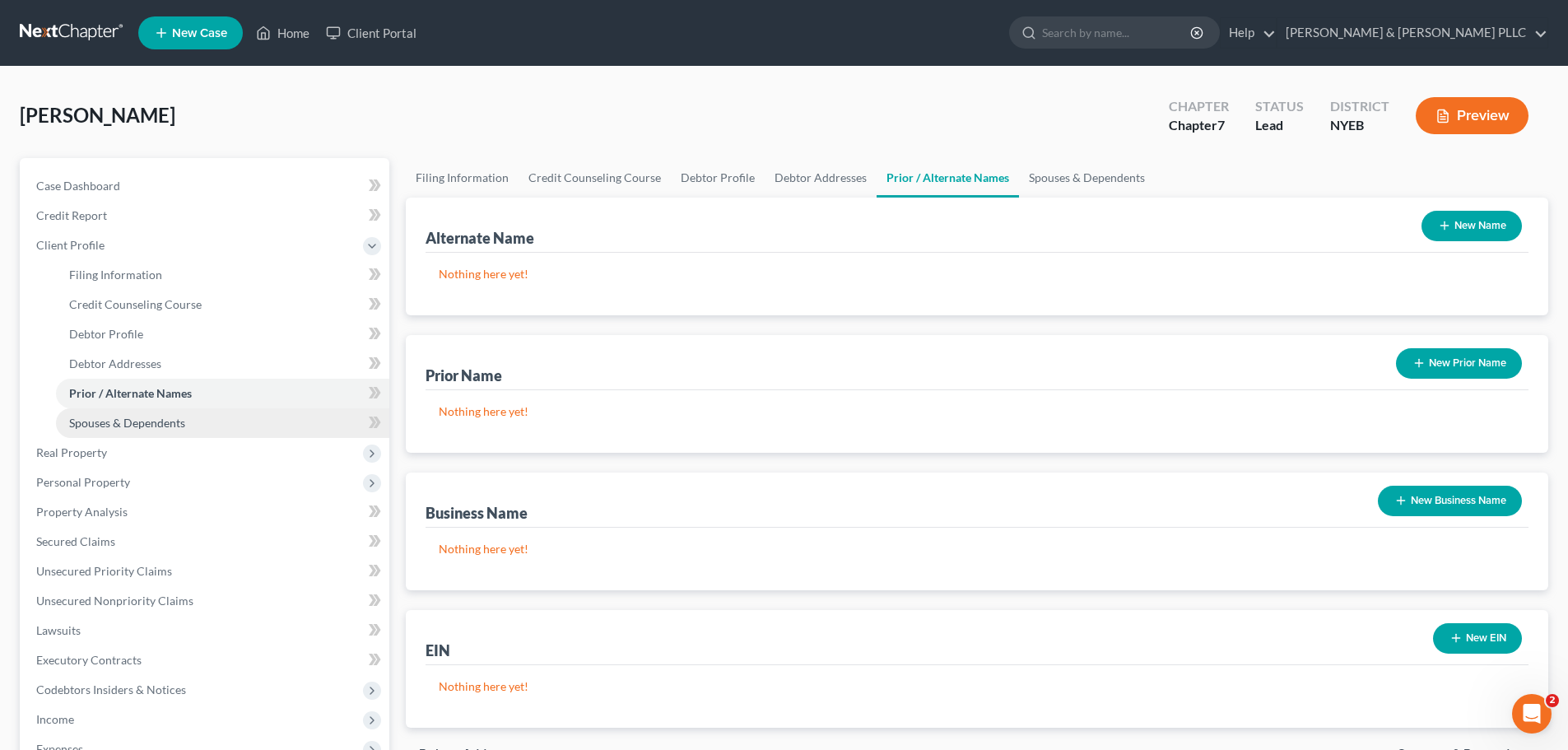
click at [123, 424] on span "Spouses & Dependents" at bounding box center [127, 422] width 116 height 14
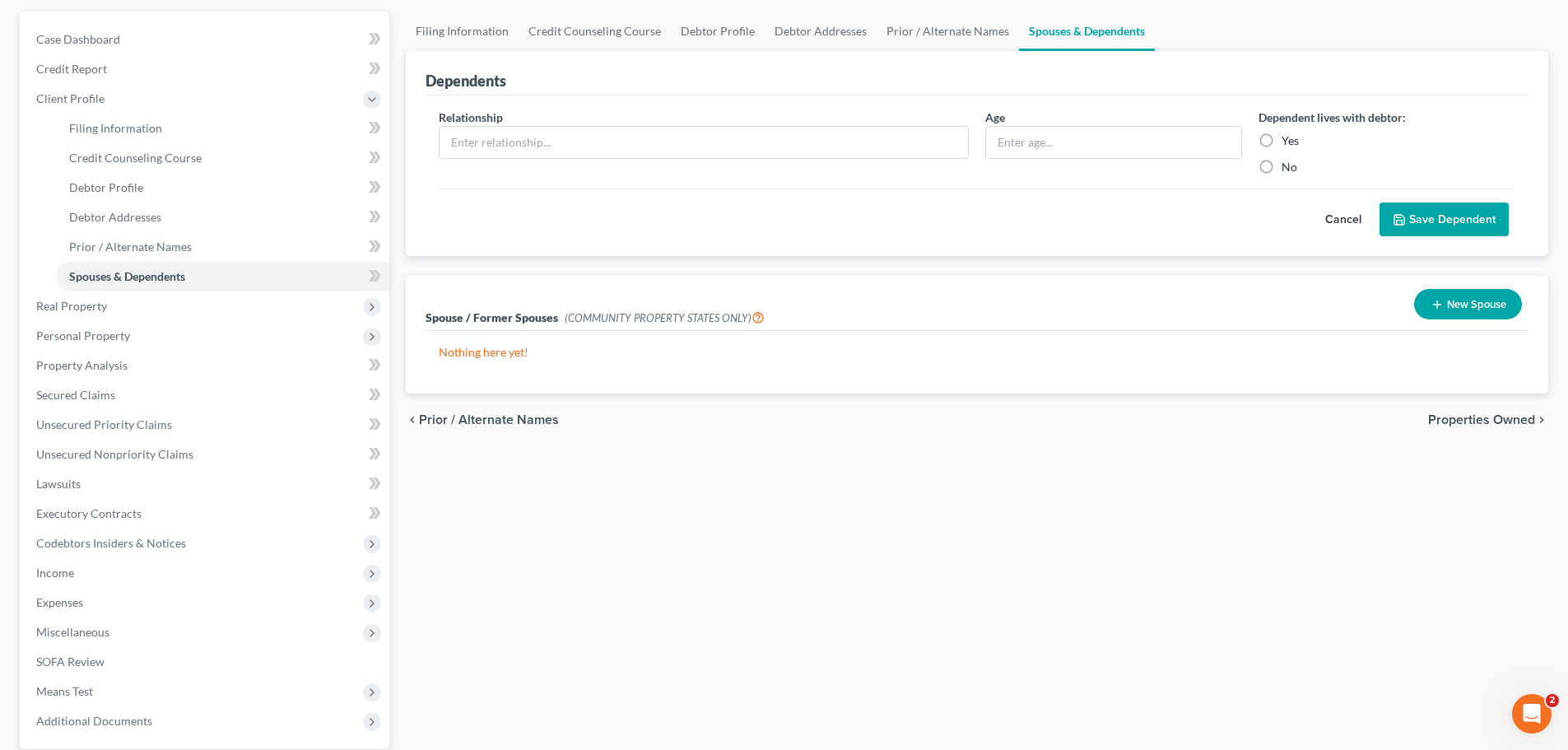
scroll to position [303, 0]
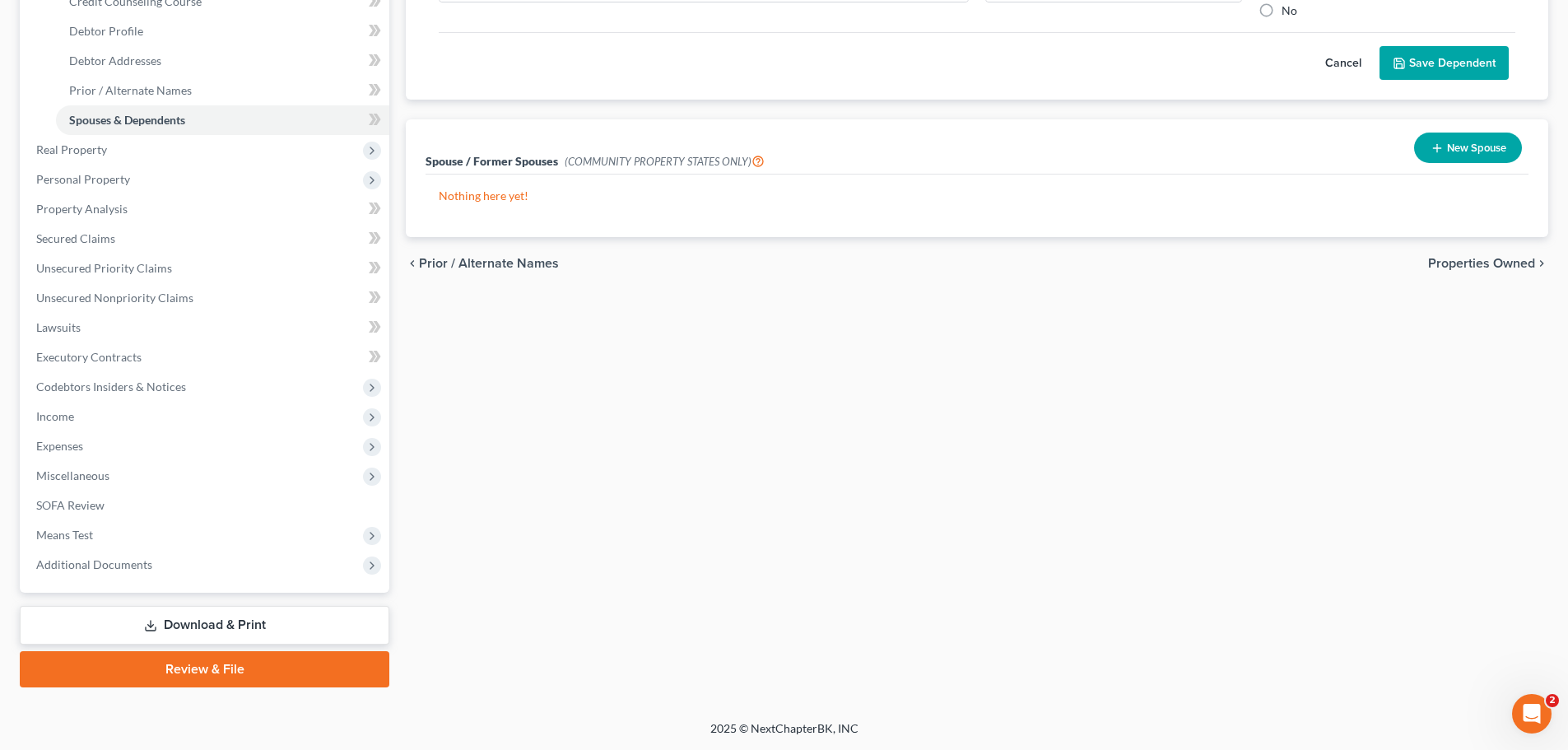
click at [162, 622] on link "Download & Print" at bounding box center [204, 624] width 369 height 38
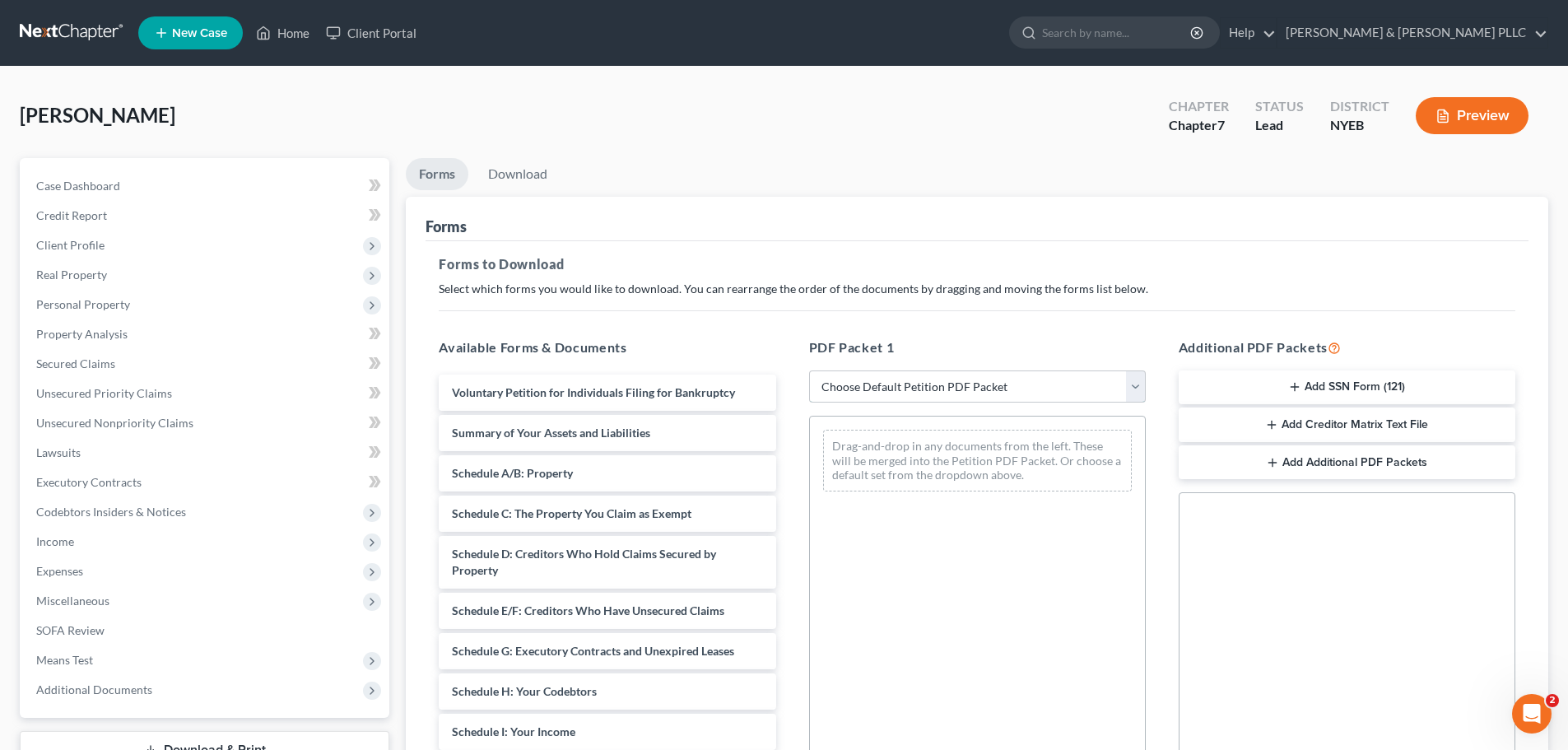
click at [971, 378] on select "Choose Default Petition PDF Packet Complete Bankruptcy Petition (all forms and …" at bounding box center [977, 386] width 337 height 32
select select "0"
click at [809, 370] on select "Choose Default Petition PDF Packet Complete Bankruptcy Petition (all forms and …" at bounding box center [977, 386] width 337 height 32
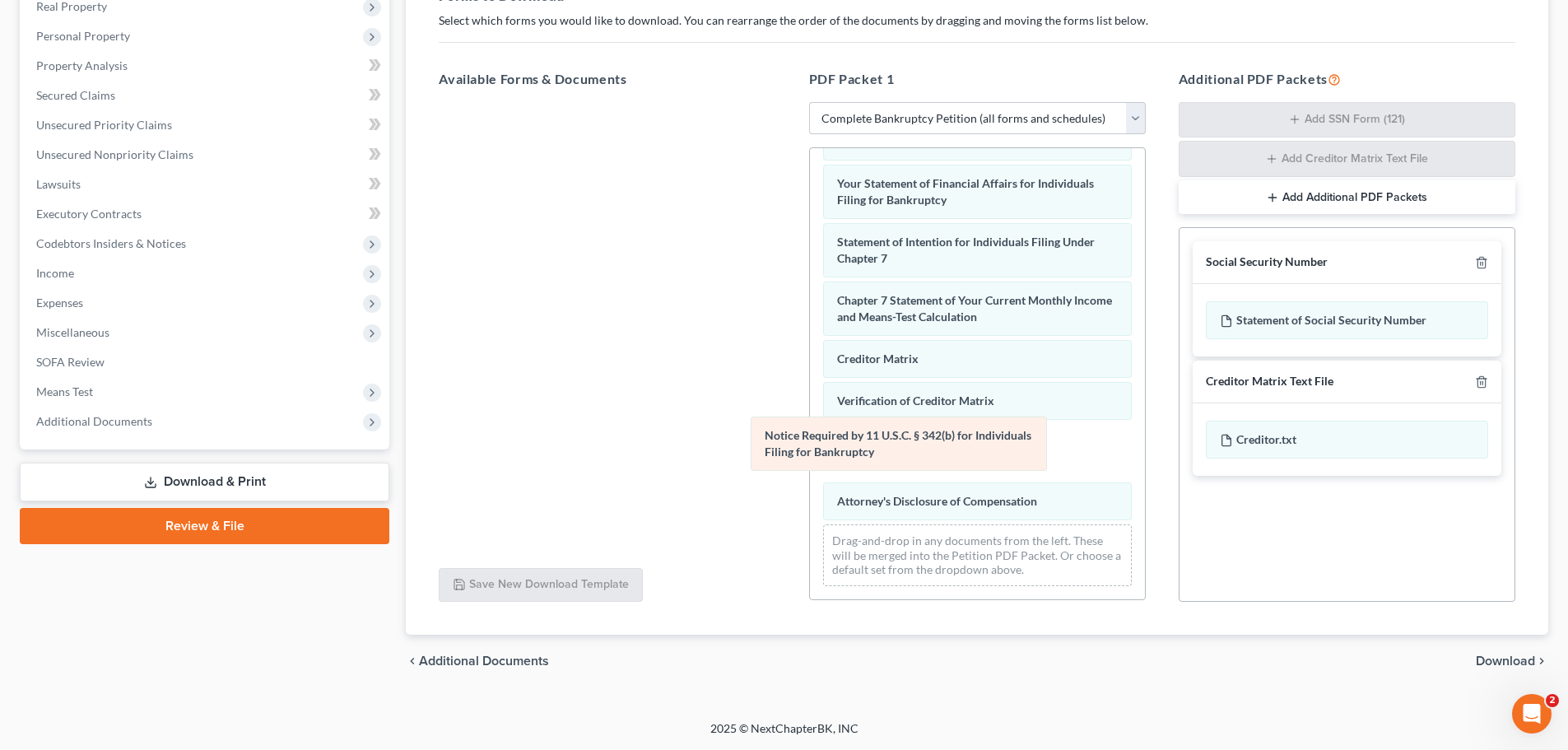
scroll to position [466, 0]
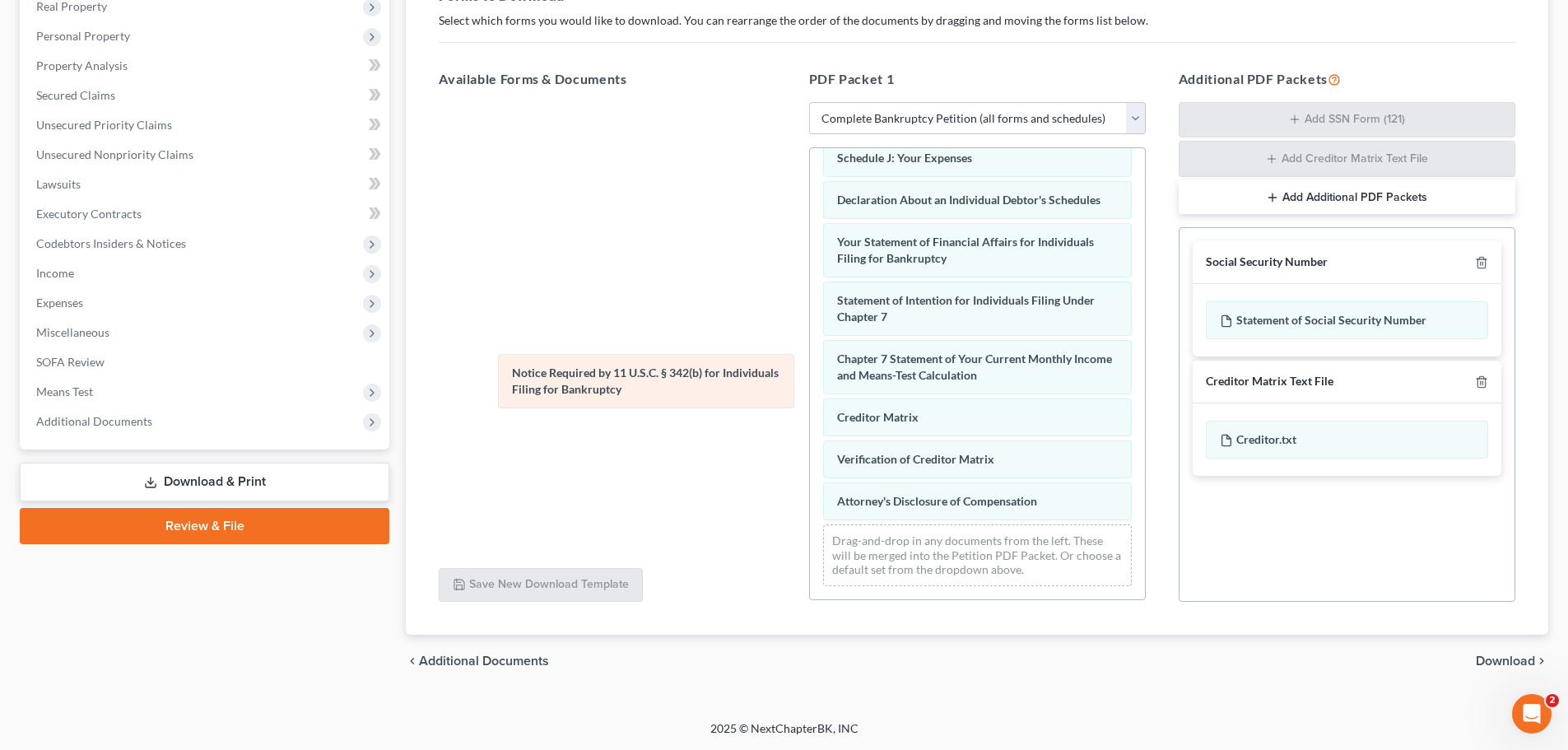
drag, startPoint x: 866, startPoint y: 439, endPoint x: 540, endPoint y: 369, distance: 333.4
click at [810, 369] on div "Notice Required by 11 U.S.C. § 342(b) for Individuals Filing for Bankruptcy Vol…" at bounding box center [977, 149] width 335 height 901
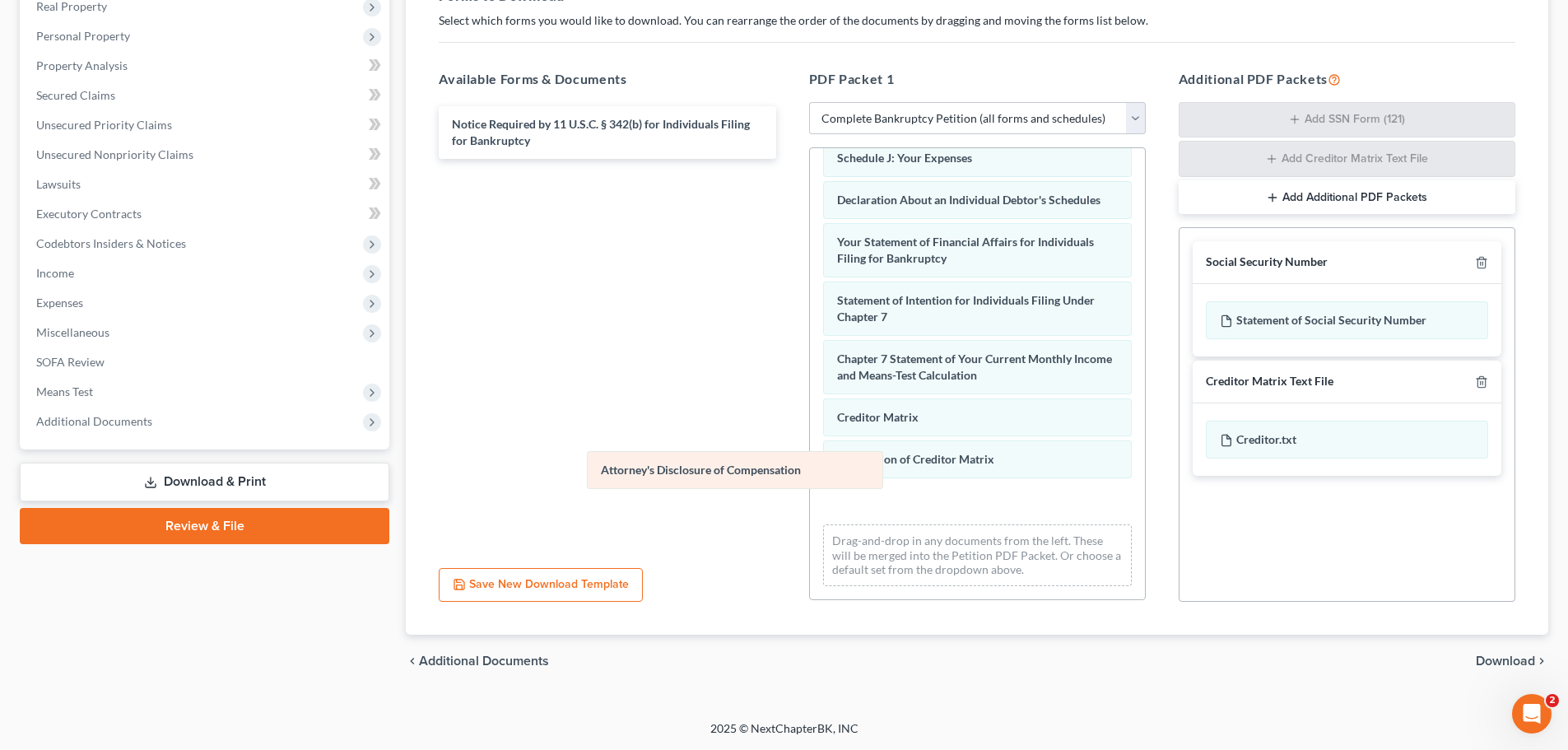
scroll to position [424, 0]
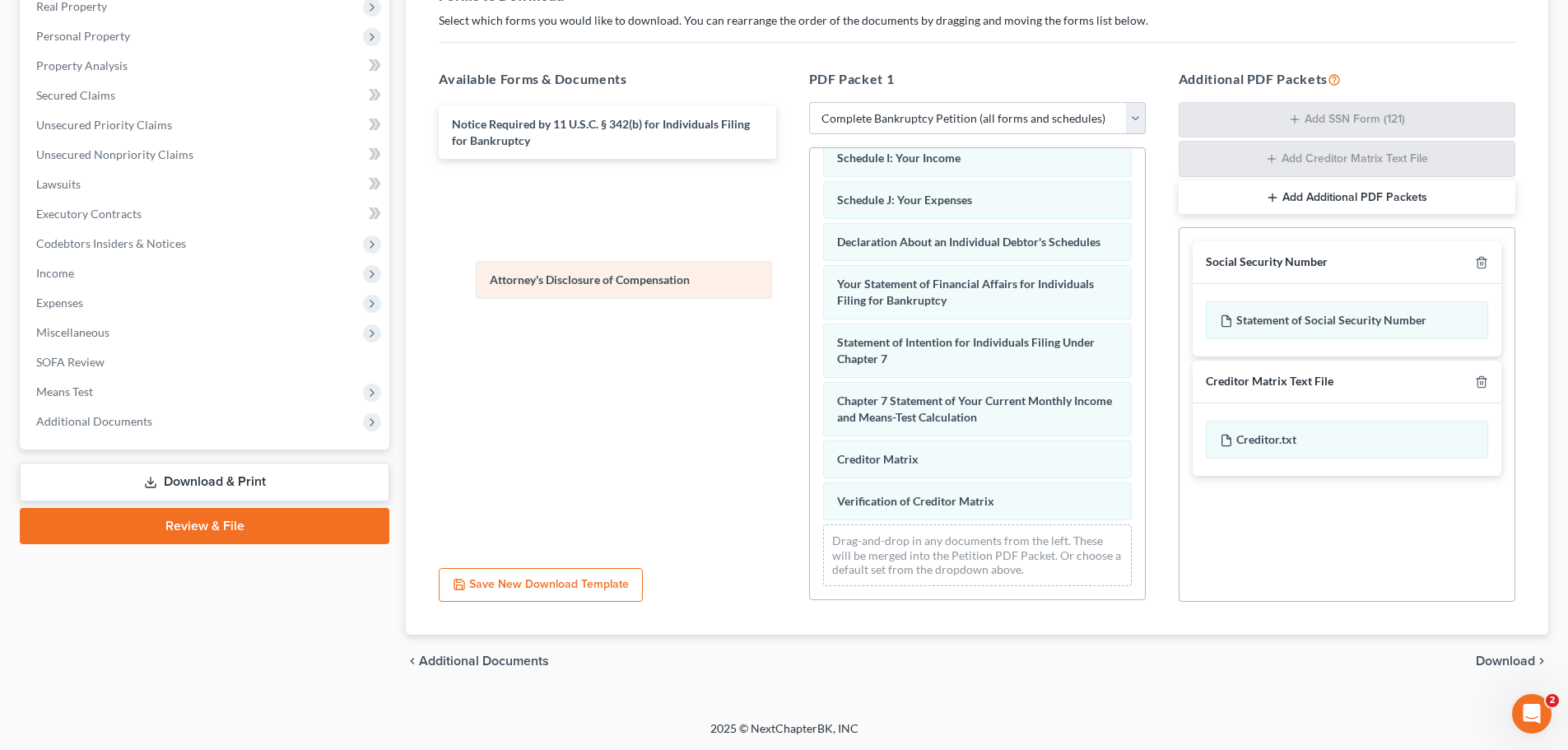
drag, startPoint x: 919, startPoint y: 500, endPoint x: 567, endPoint y: 259, distance: 426.6
click at [810, 259] on div "Attorney's Disclosure of Compensation Voluntary Petition for Individuals Filing…" at bounding box center [977, 170] width 335 height 858
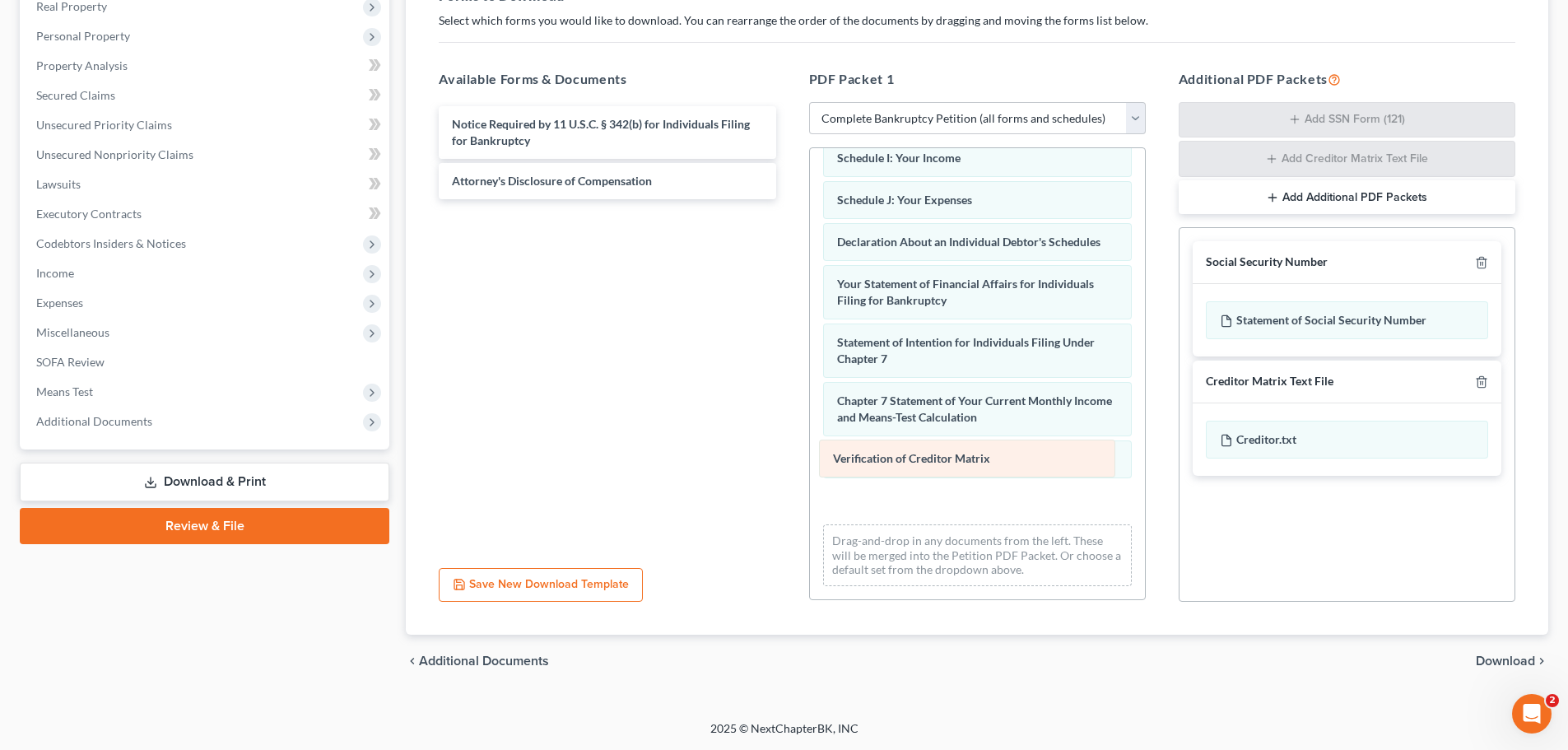
drag, startPoint x: 842, startPoint y: 505, endPoint x: 837, endPoint y: 462, distance: 43.3
click at [837, 462] on div "Verification of Creditor Matrix Voluntary Petition for Individuals Filing for B…" at bounding box center [977, 170] width 335 height 858
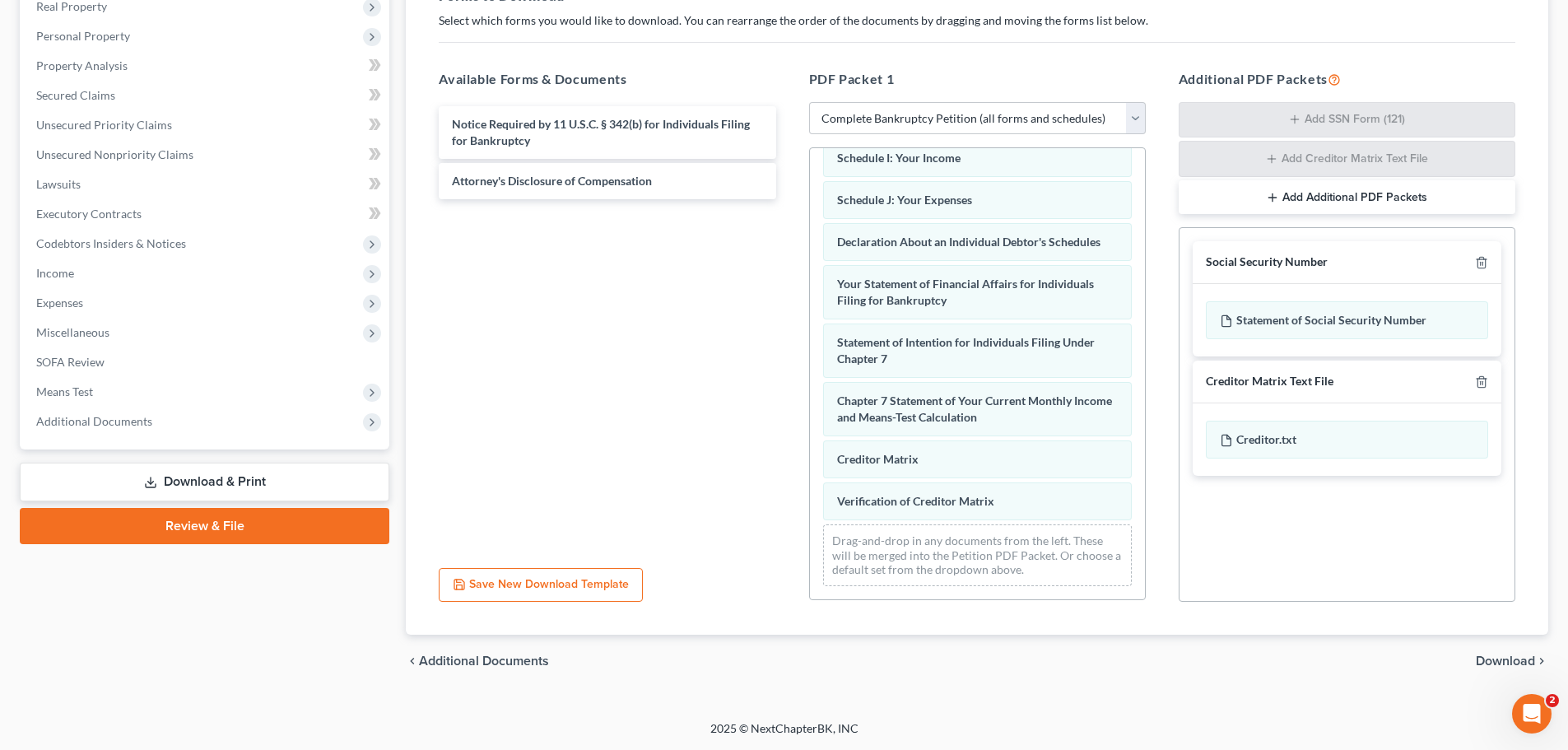
click at [1485, 663] on span "Download" at bounding box center [1505, 660] width 59 height 13
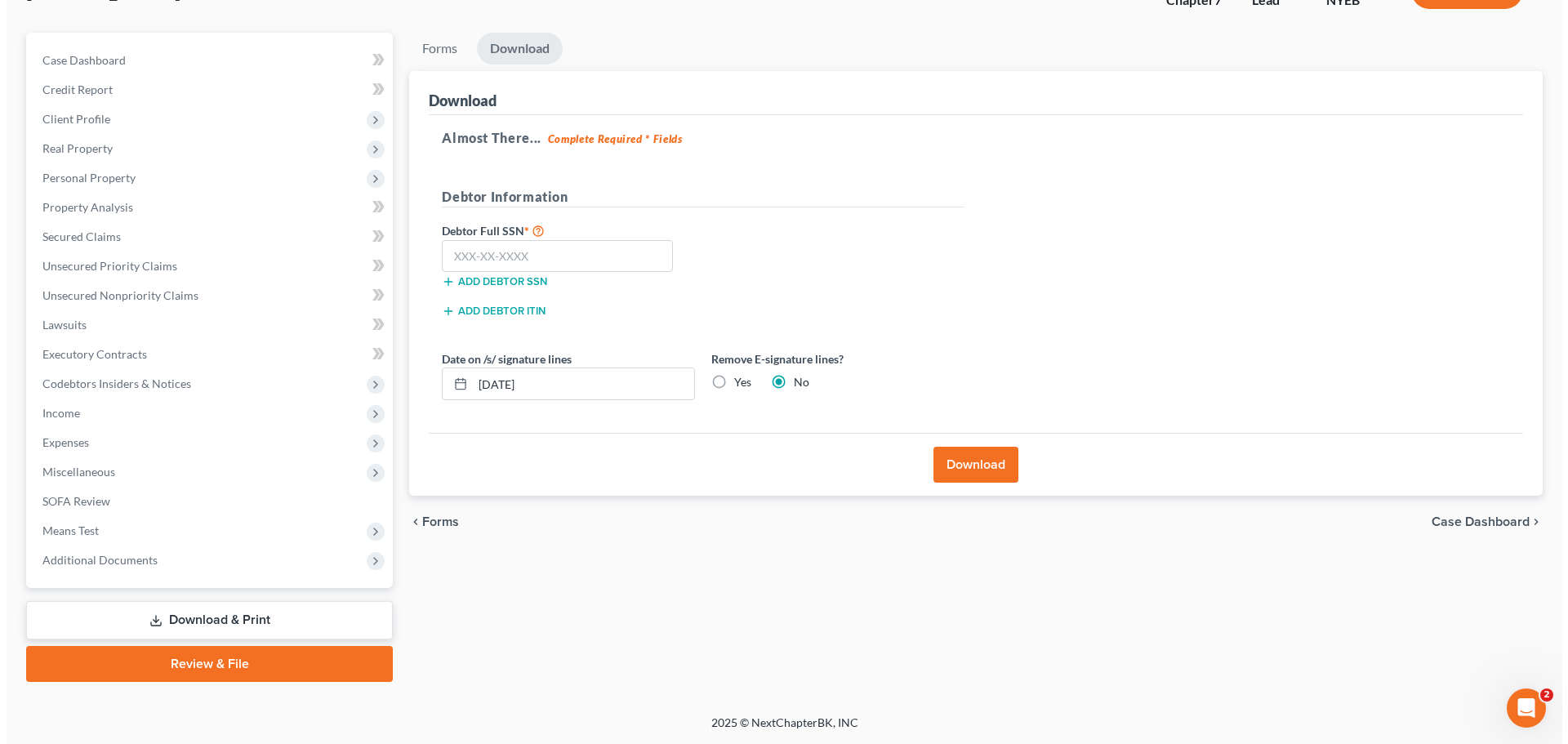
scroll to position [124, 0]
click at [727, 381] on label "Yes" at bounding box center [736, 382] width 18 height 17
click at [734, 381] on input "Yes" at bounding box center [739, 379] width 11 height 11
radio input "true"
radio input "false"
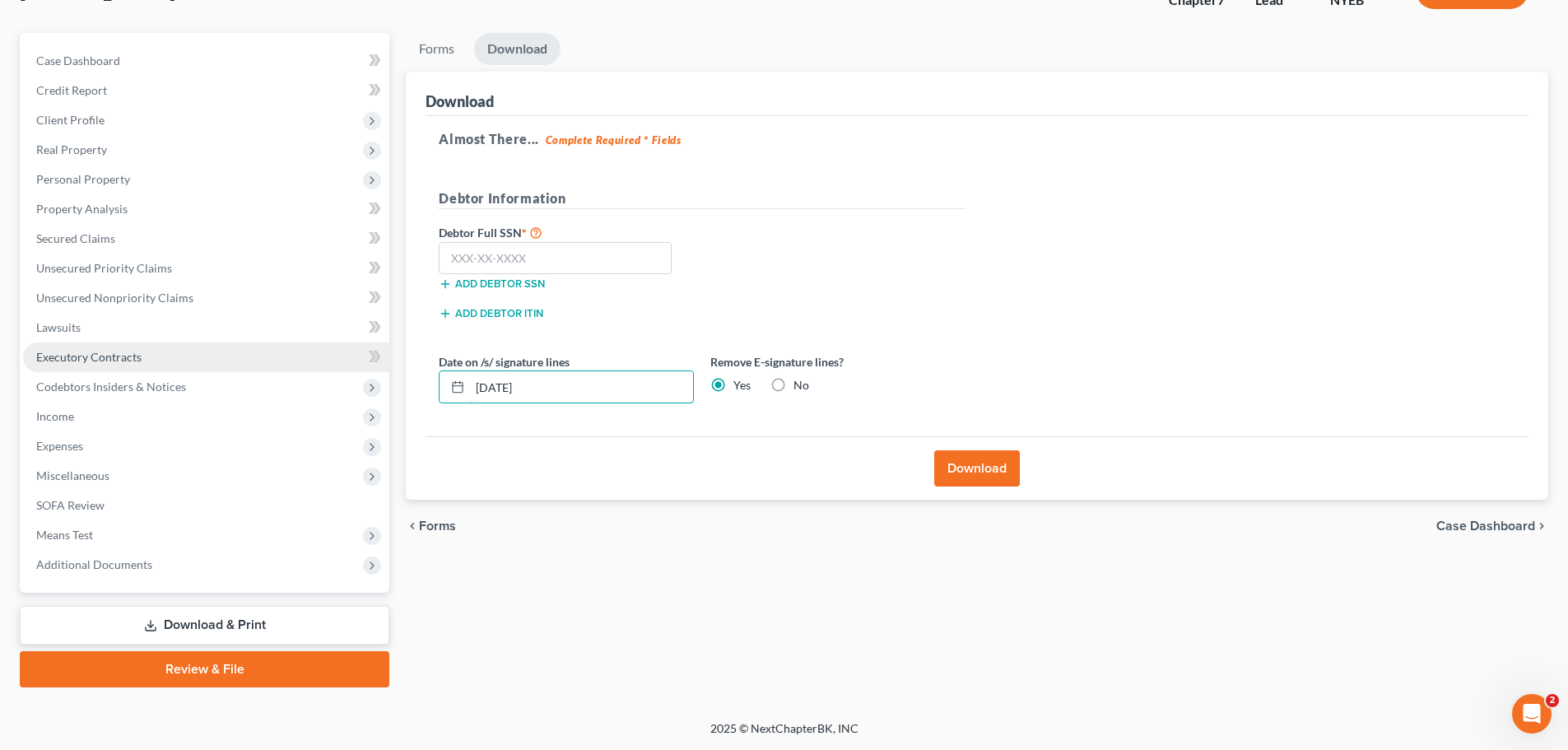
drag, startPoint x: 560, startPoint y: 385, endPoint x: 301, endPoint y: 349, distance: 261.5
click at [302, 352] on div "Petition Navigation Case Dashboard Payments Invoices Payments Payments Credit R…" at bounding box center [784, 359] width 1545 height 655
click at [973, 462] on button "Download" at bounding box center [976, 468] width 86 height 36
